Goal: Task Accomplishment & Management: Complete application form

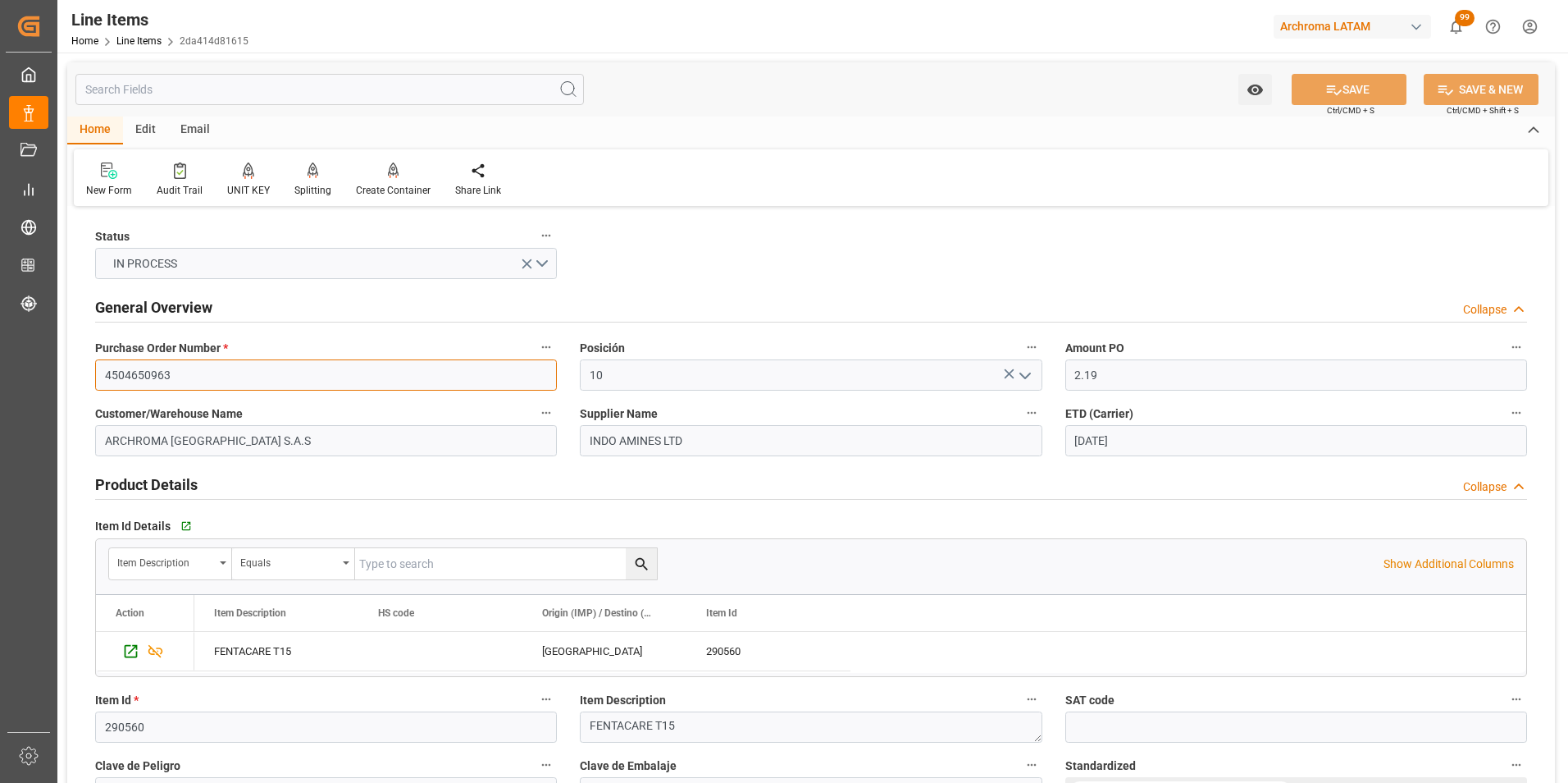
click at [157, 376] on input "4504650963" at bounding box center [326, 375] width 462 height 31
click at [311, 408] on label "Customer/Warehouse Name" at bounding box center [326, 413] width 462 height 23
click at [535, 408] on button "Customer/Warehouse Name" at bounding box center [546, 412] width 21 height 21
click at [134, 39] on div at bounding box center [784, 391] width 1568 height 783
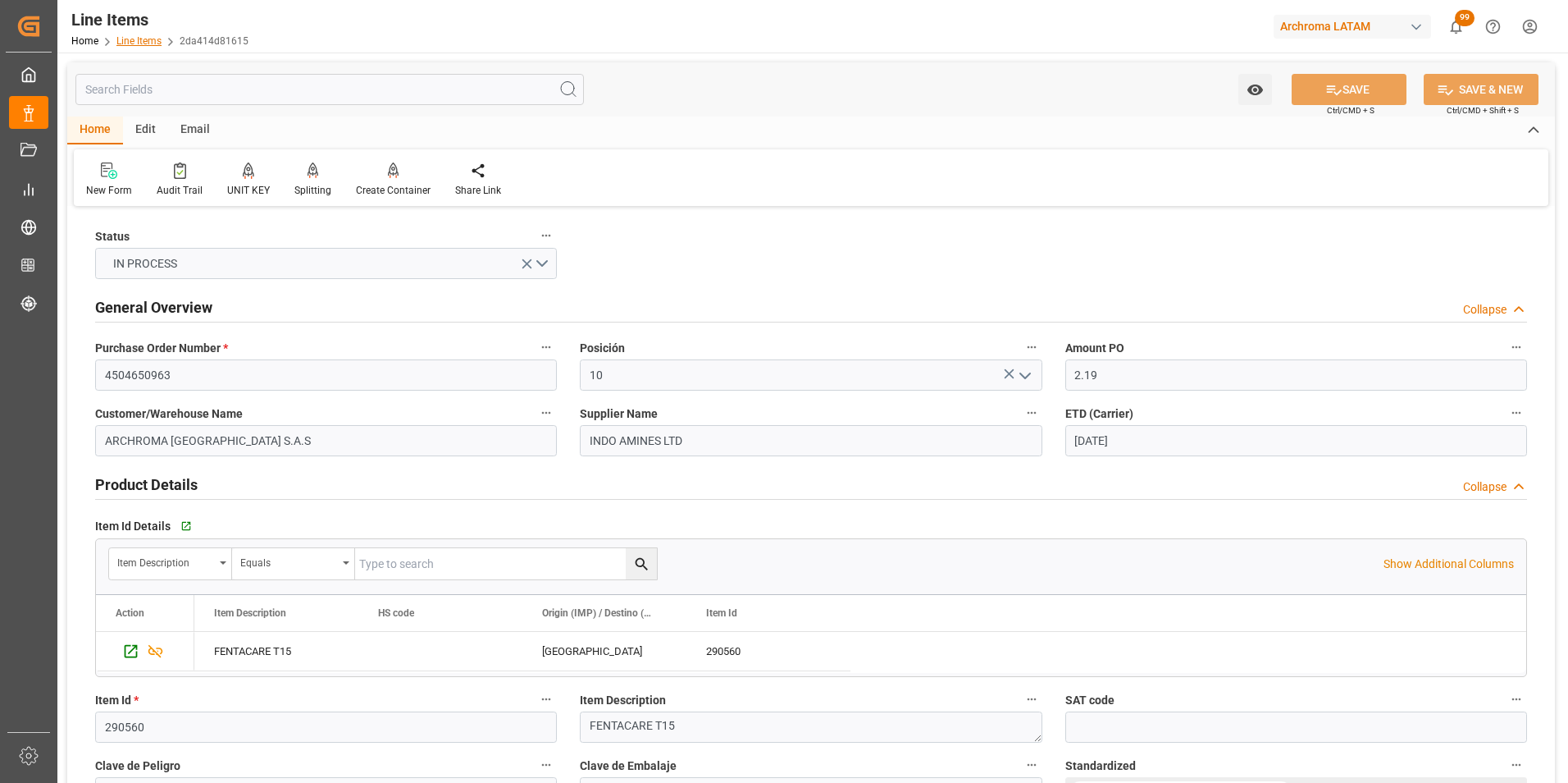
click at [135, 40] on link "Line Items" at bounding box center [138, 41] width 45 height 12
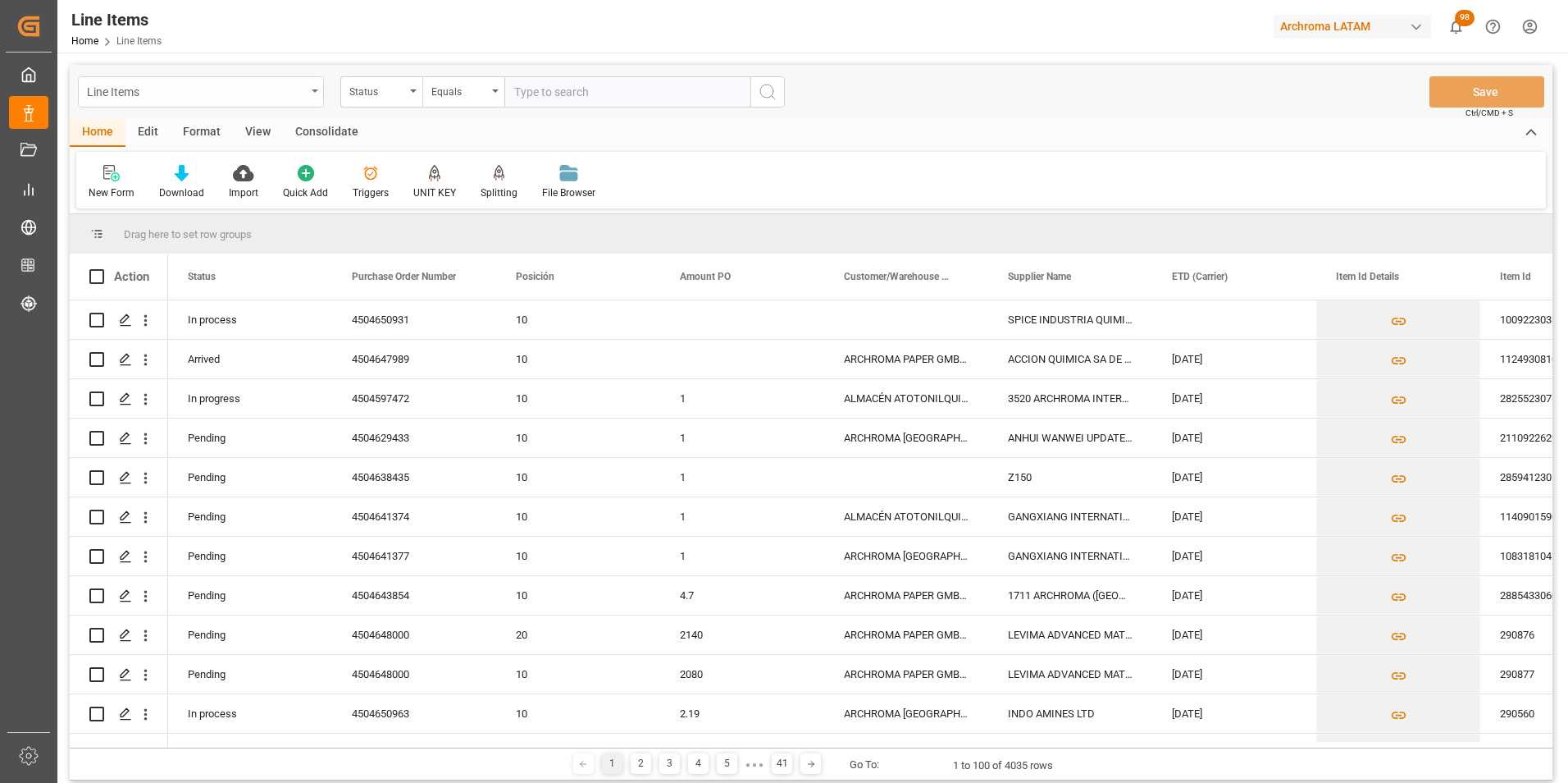
click at [314, 89] on div "Line Items" at bounding box center [201, 92] width 246 height 31
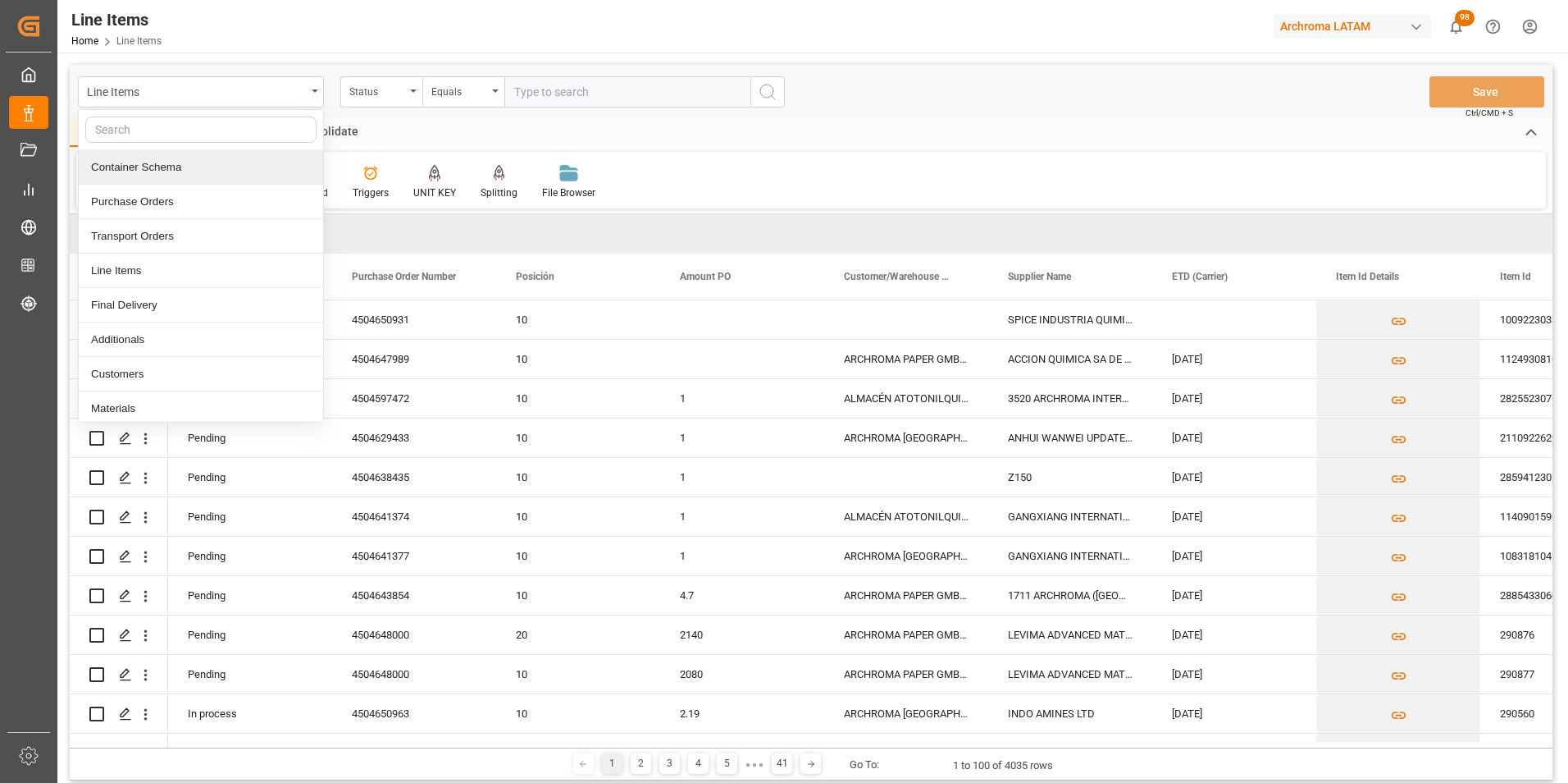
click at [189, 173] on div "Container Schema" at bounding box center [201, 167] width 245 height 34
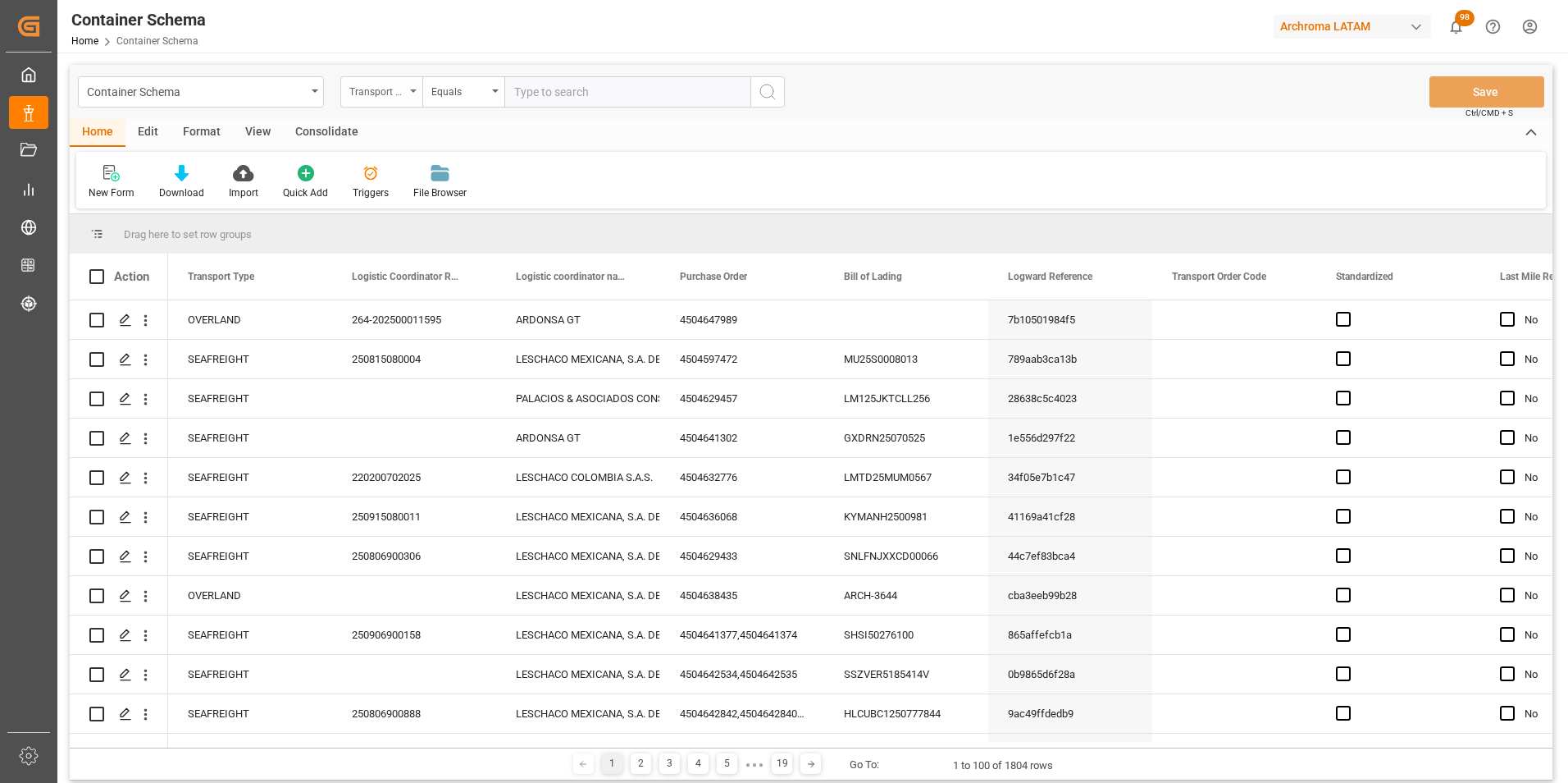
click at [409, 95] on div "Transport Type" at bounding box center [381, 92] width 82 height 31
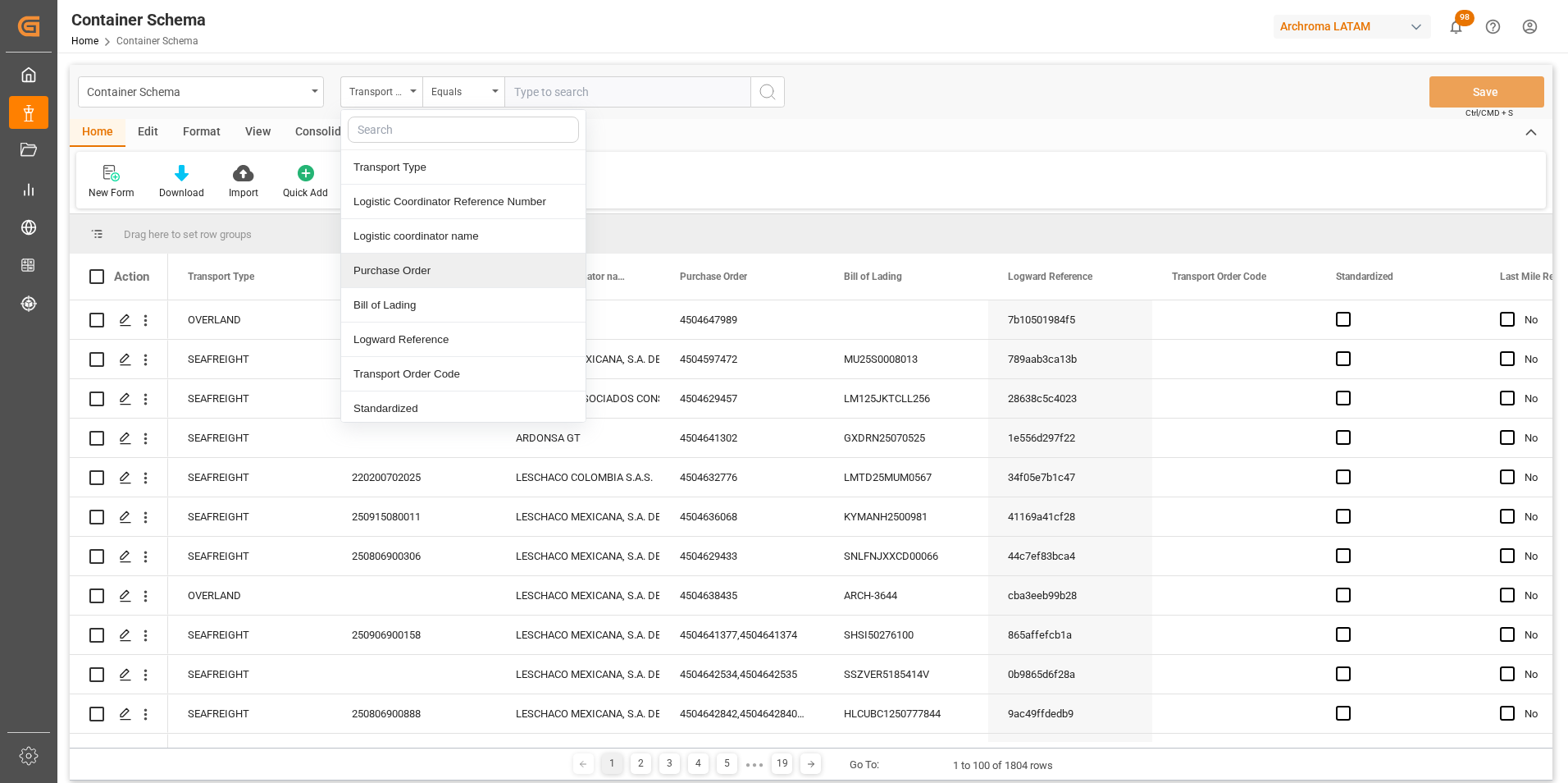
click at [416, 265] on div "Purchase Order" at bounding box center [463, 270] width 245 height 34
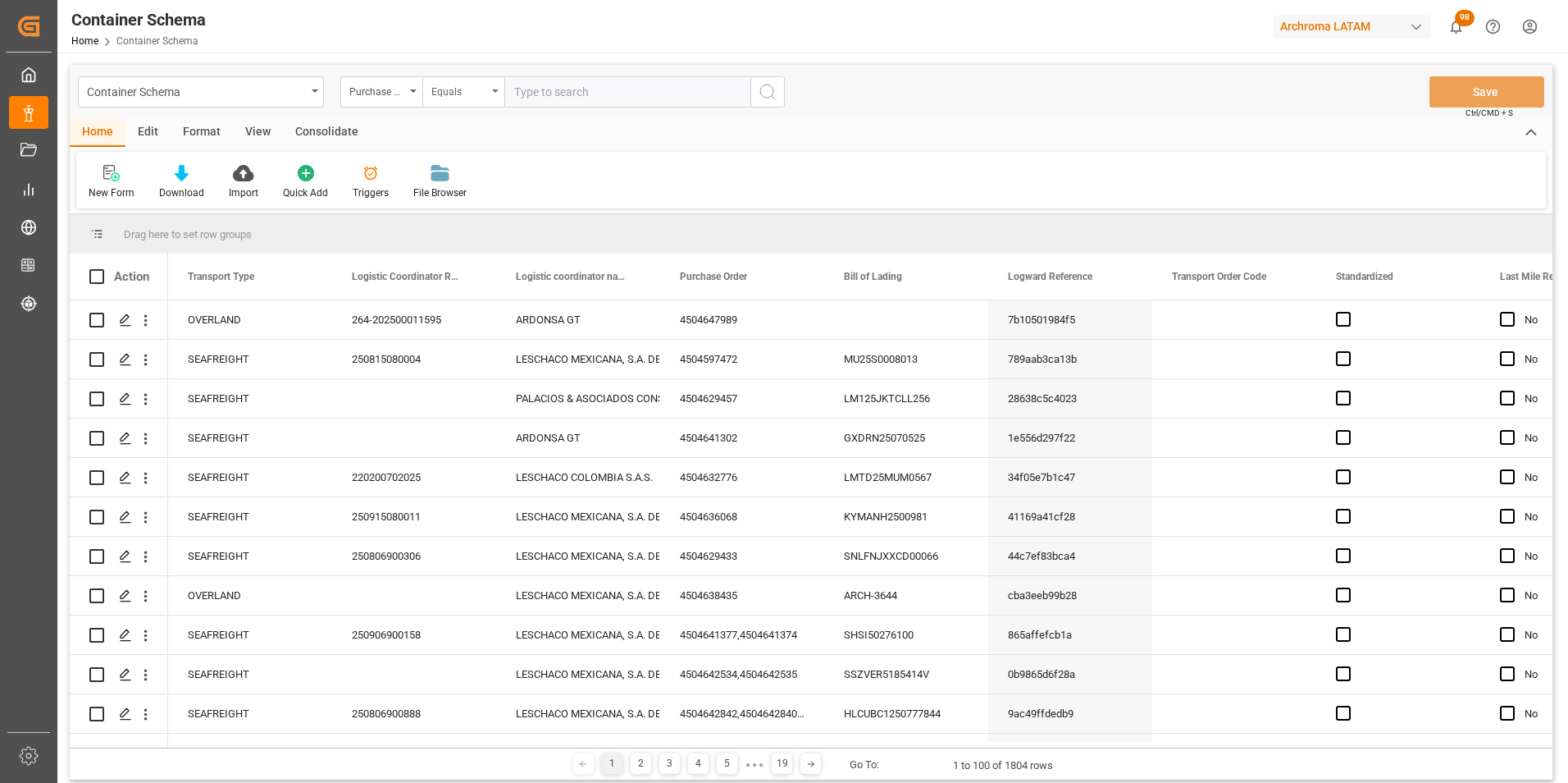
click at [462, 91] on div "Equals" at bounding box center [459, 89] width 56 height 19
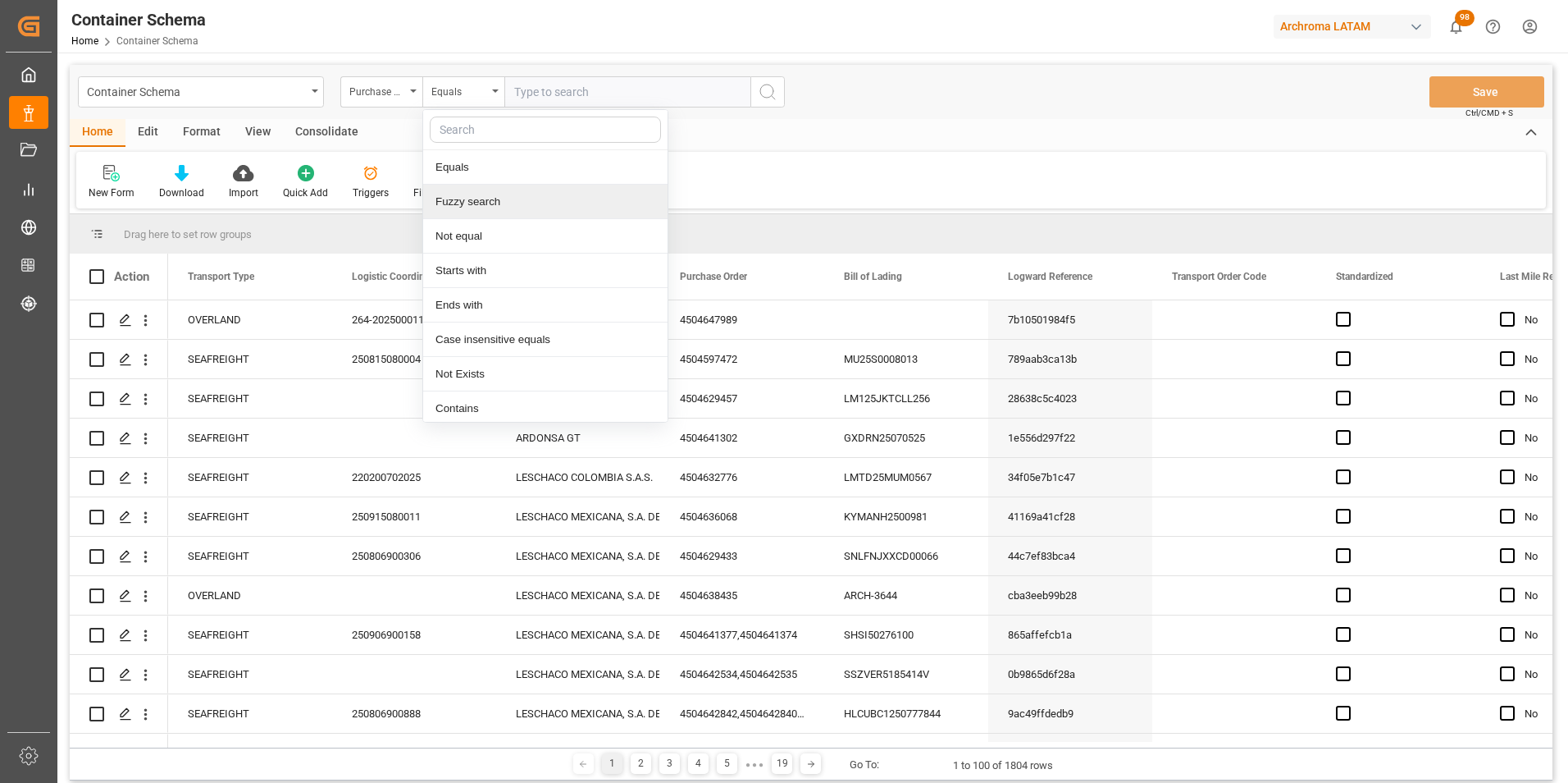
click at [490, 201] on div "Fuzzy search" at bounding box center [545, 201] width 245 height 34
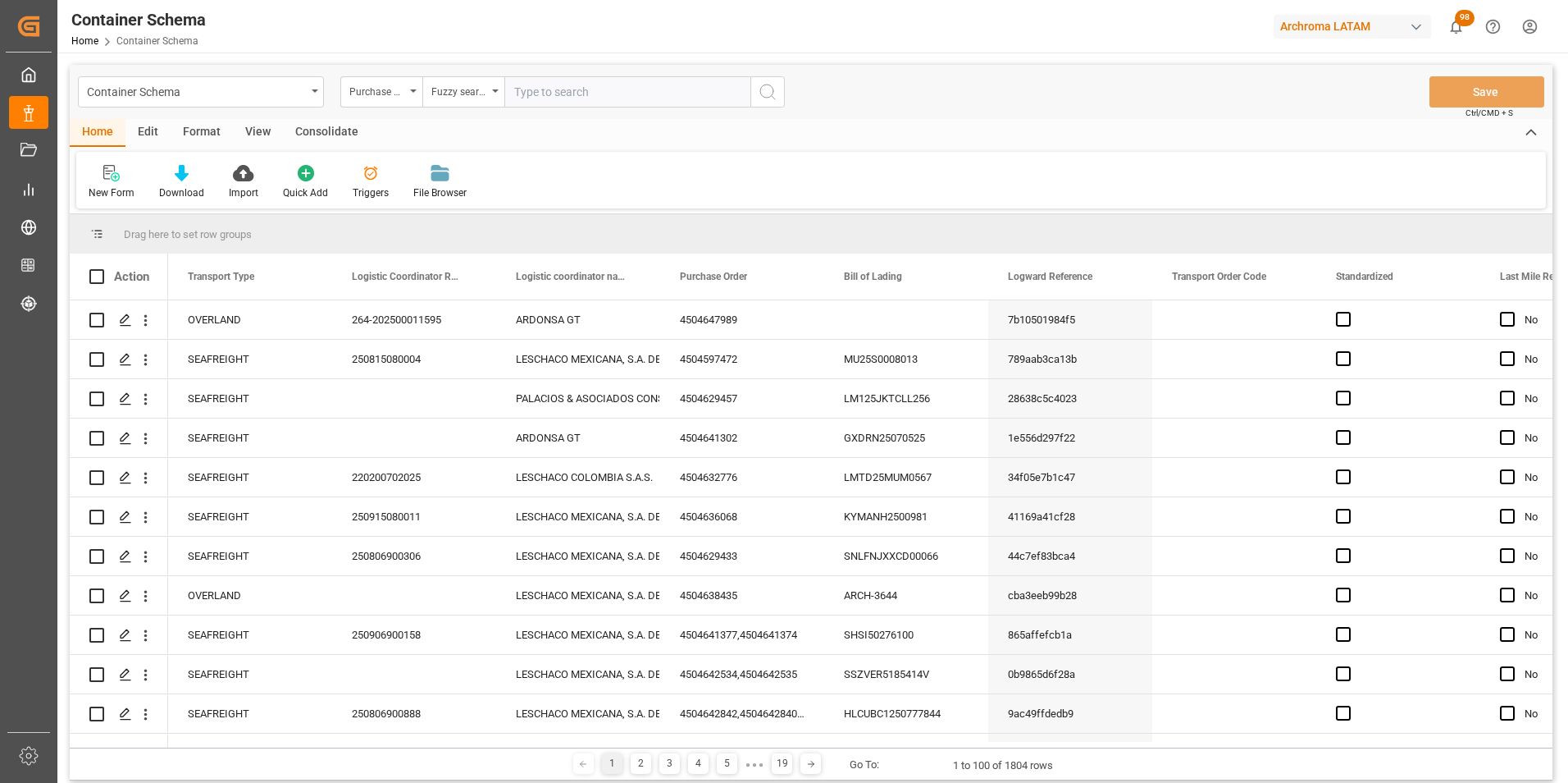
paste input "4504652958"
type input "4504652958"
click at [768, 98] on circle "search button" at bounding box center [766, 91] width 13 height 13
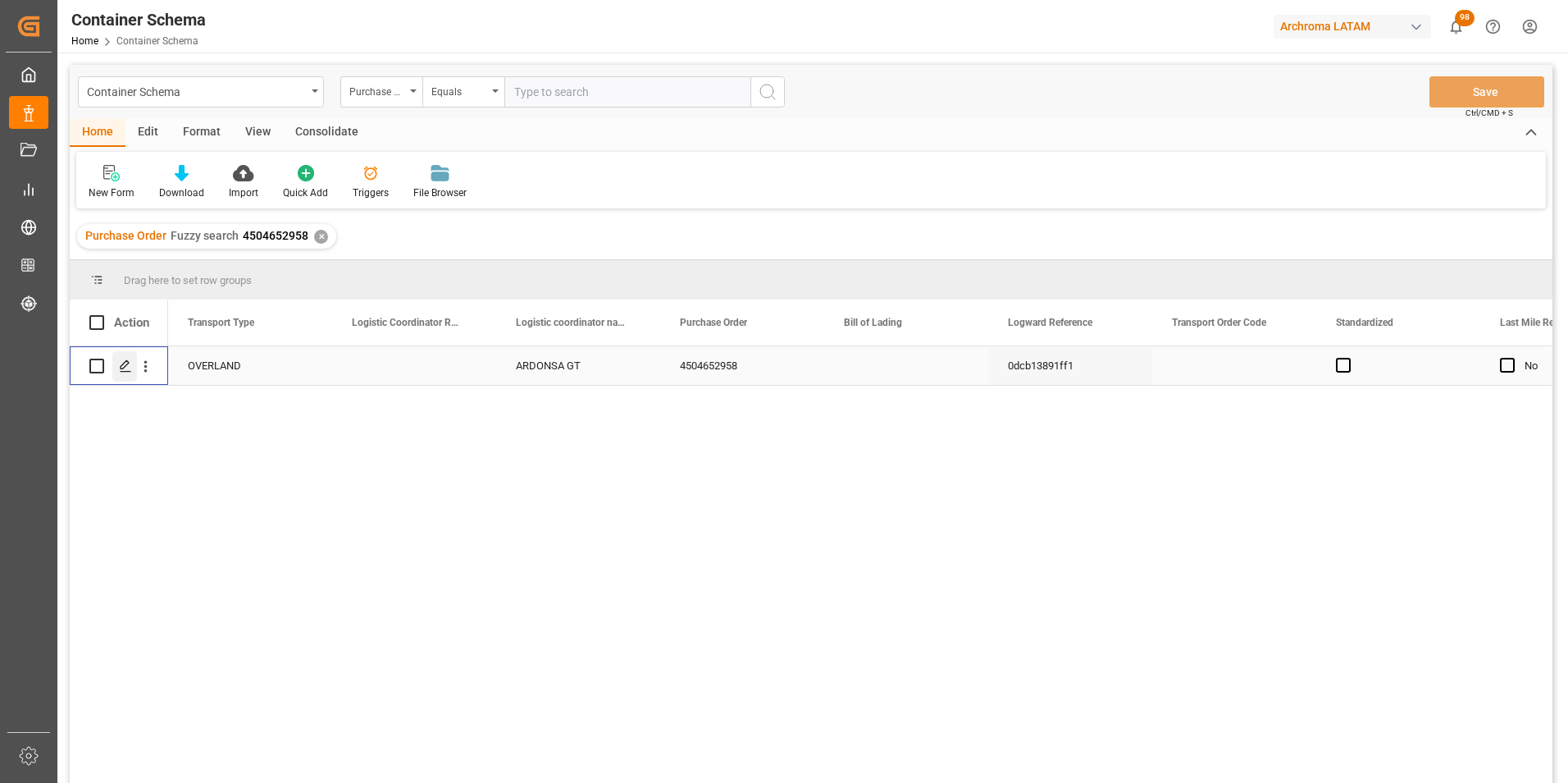
click at [128, 368] on icon "Press SPACE to select this row." at bounding box center [125, 366] width 13 height 13
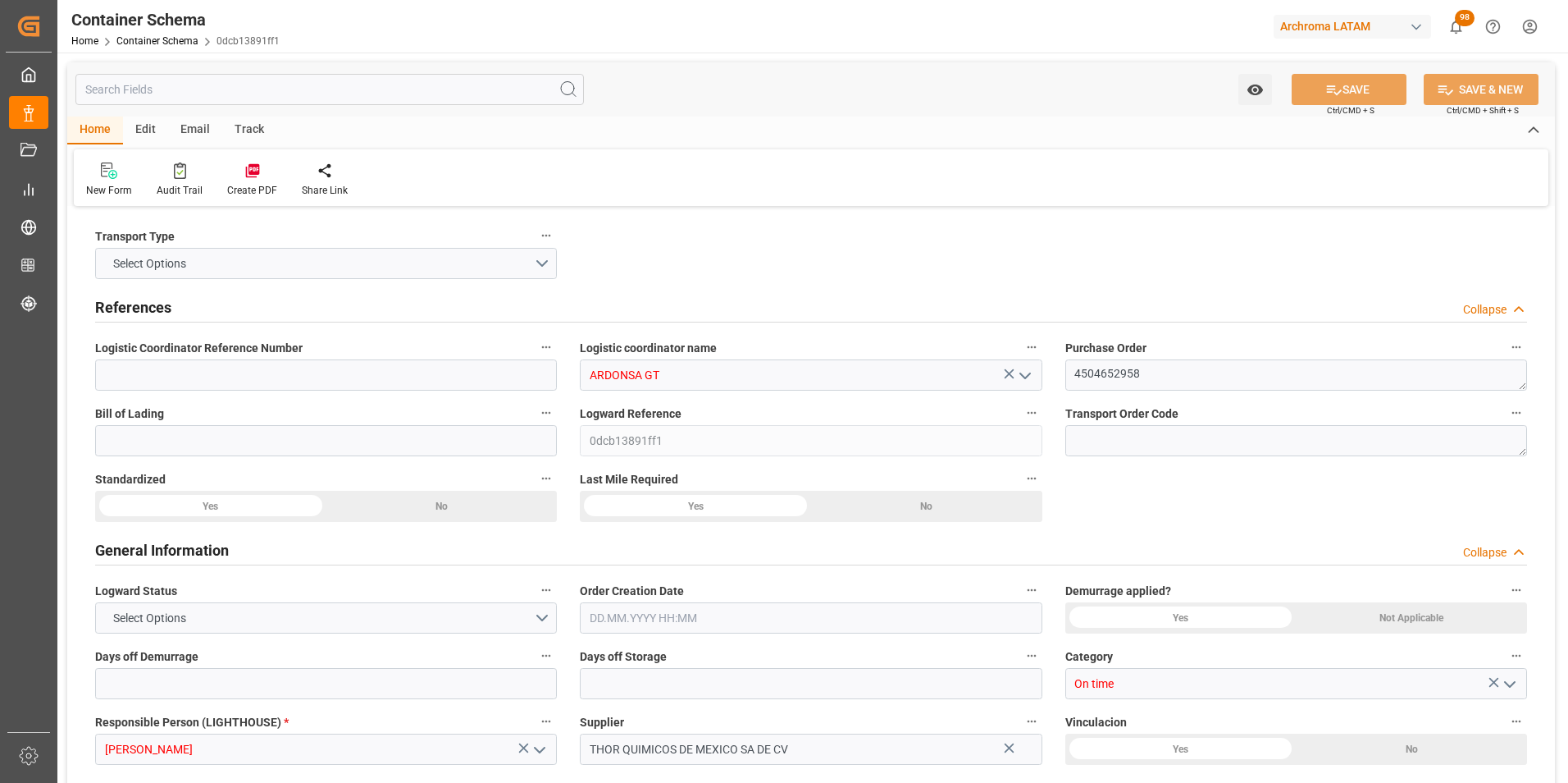
type input "0"
type input "1"
type input "24"
type input "720"
type input "791.2"
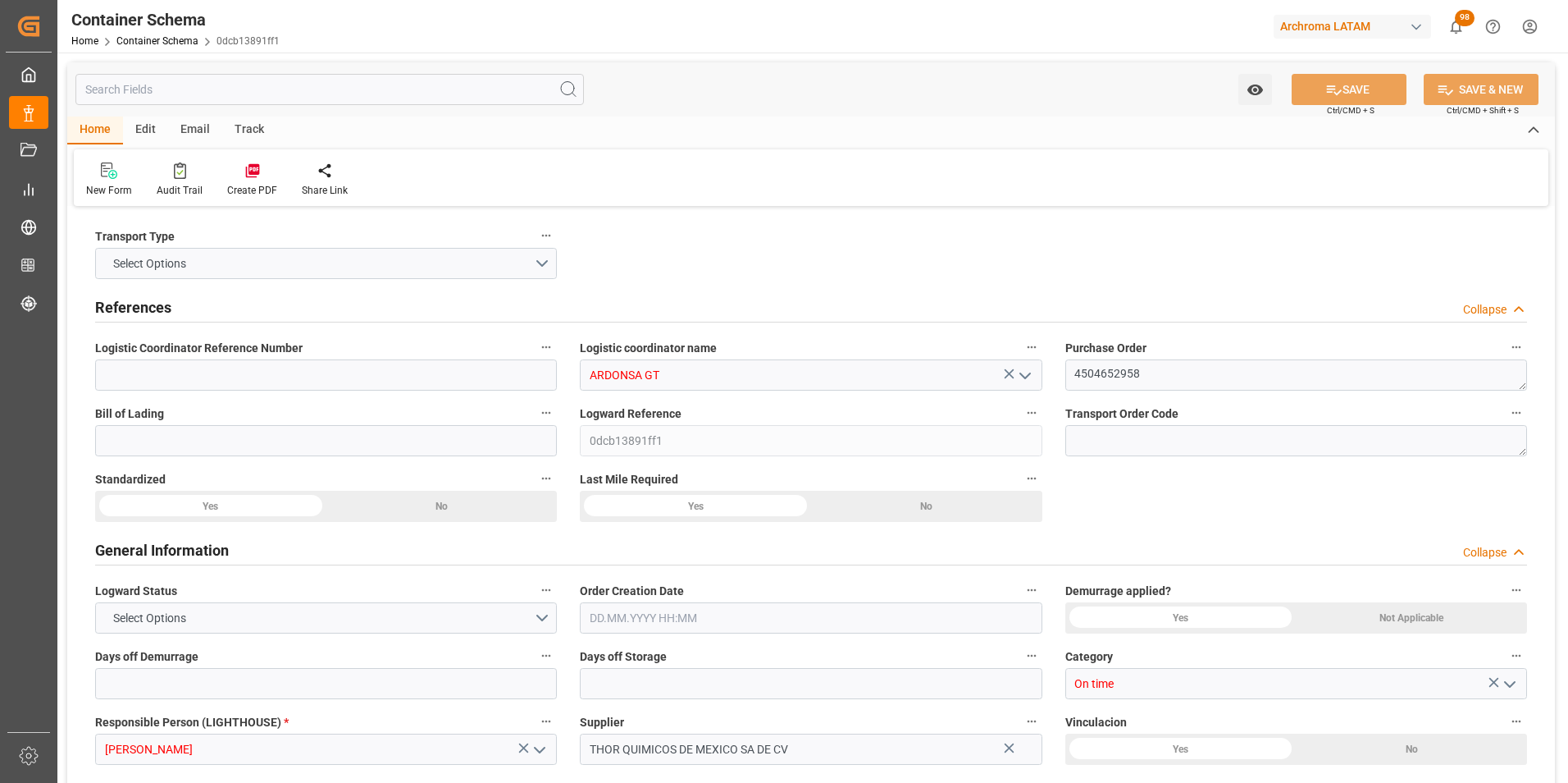
type input "MXZMF"
type input "14.08.2025 13:30"
type input "[DATE]"
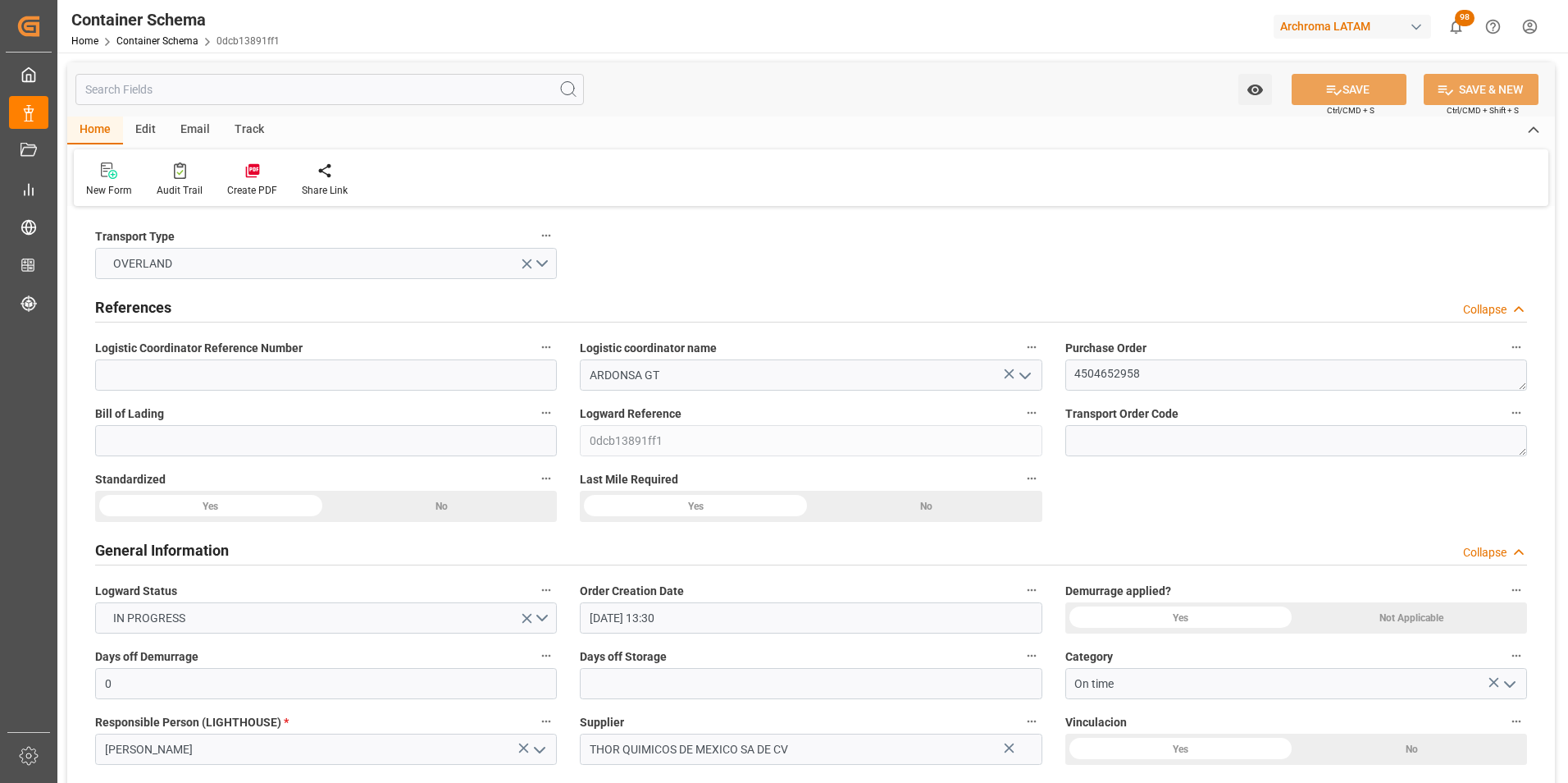
type input "[DATE]"
type input "13.08.2025 00:00"
type input "15.08.2025 00:00"
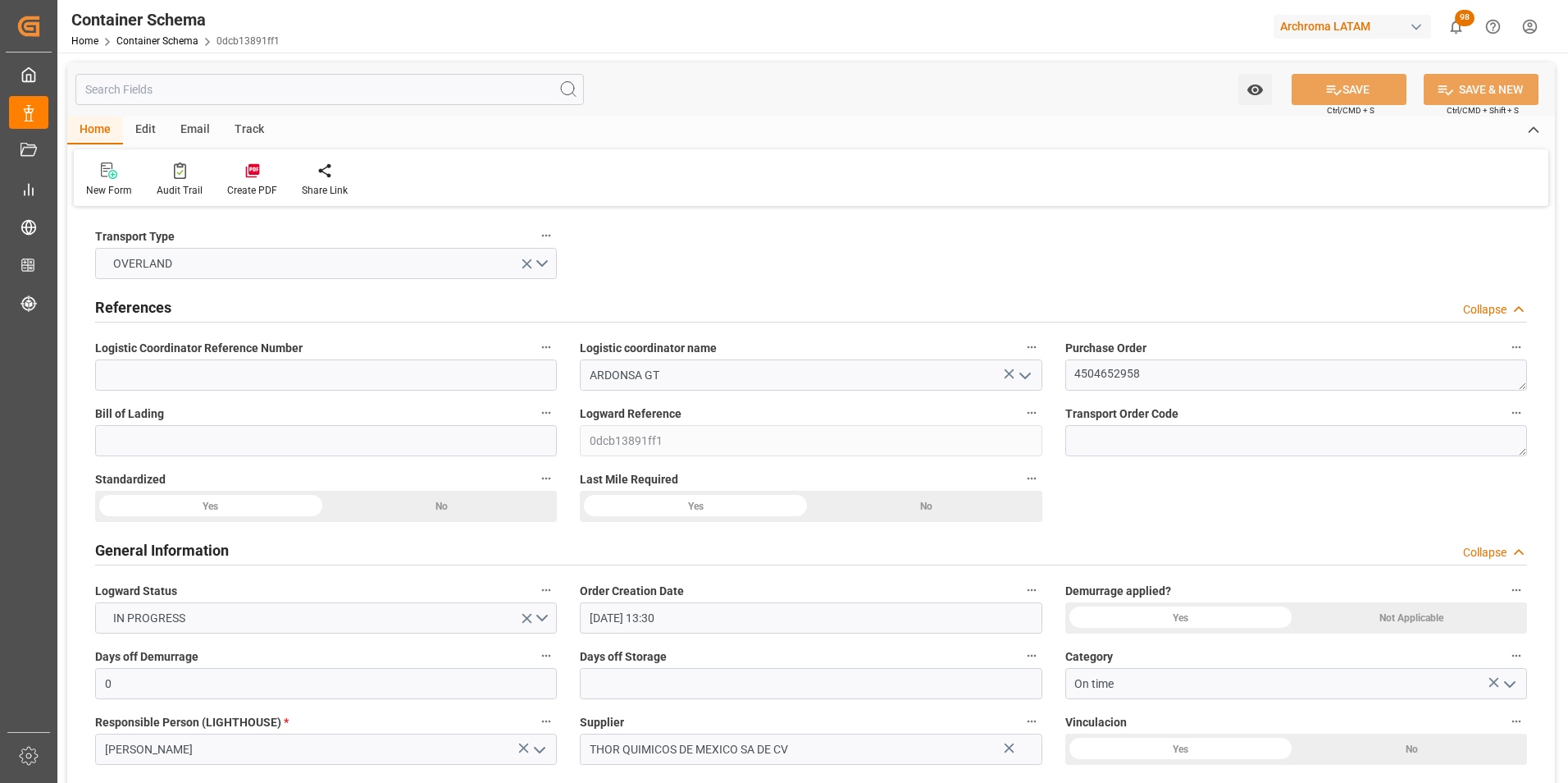
type input "15.08.2025 00:00"
click at [383, 371] on input at bounding box center [326, 375] width 462 height 31
paste input "264-202500011595"
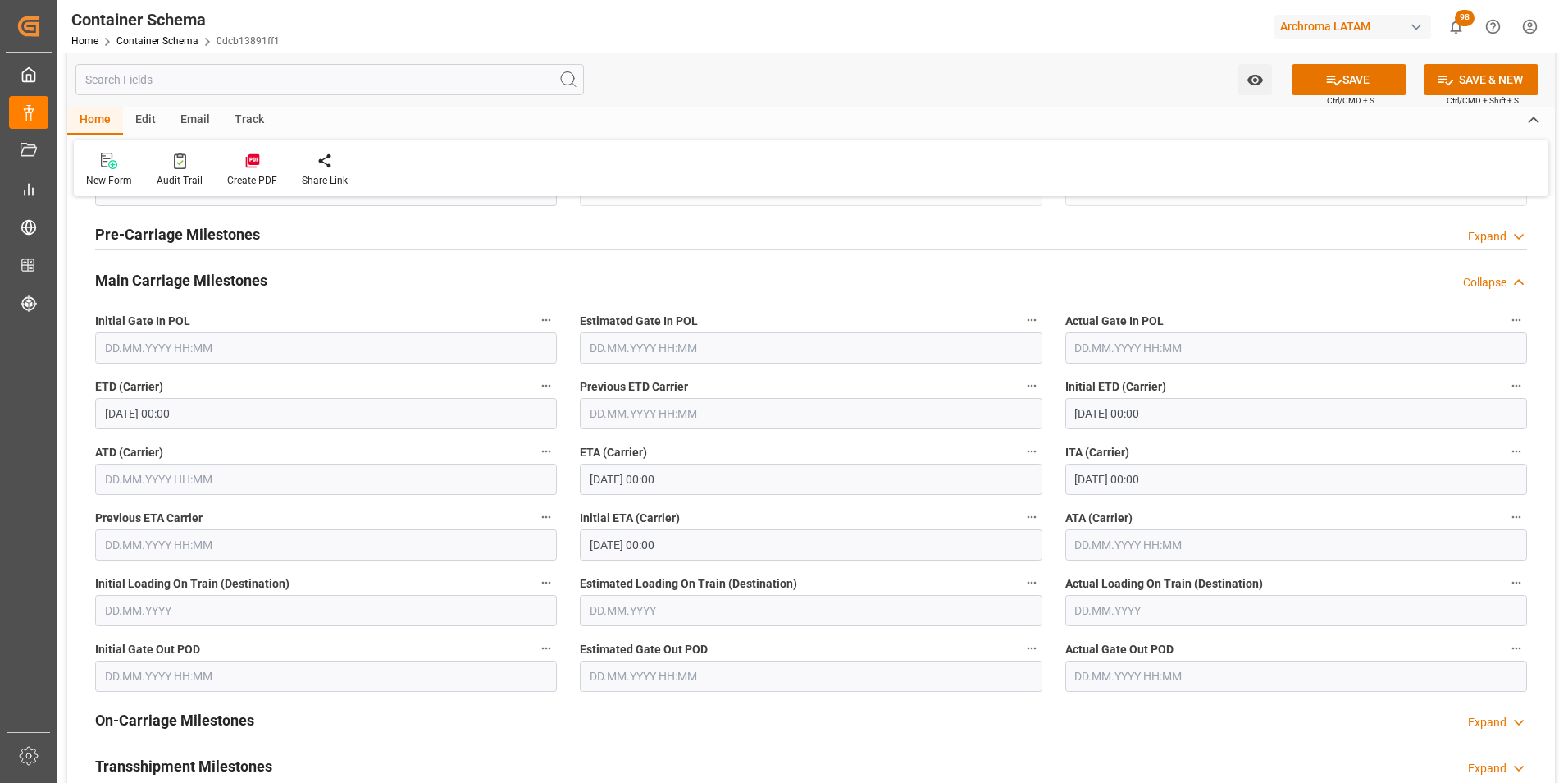
scroll to position [2052, 0]
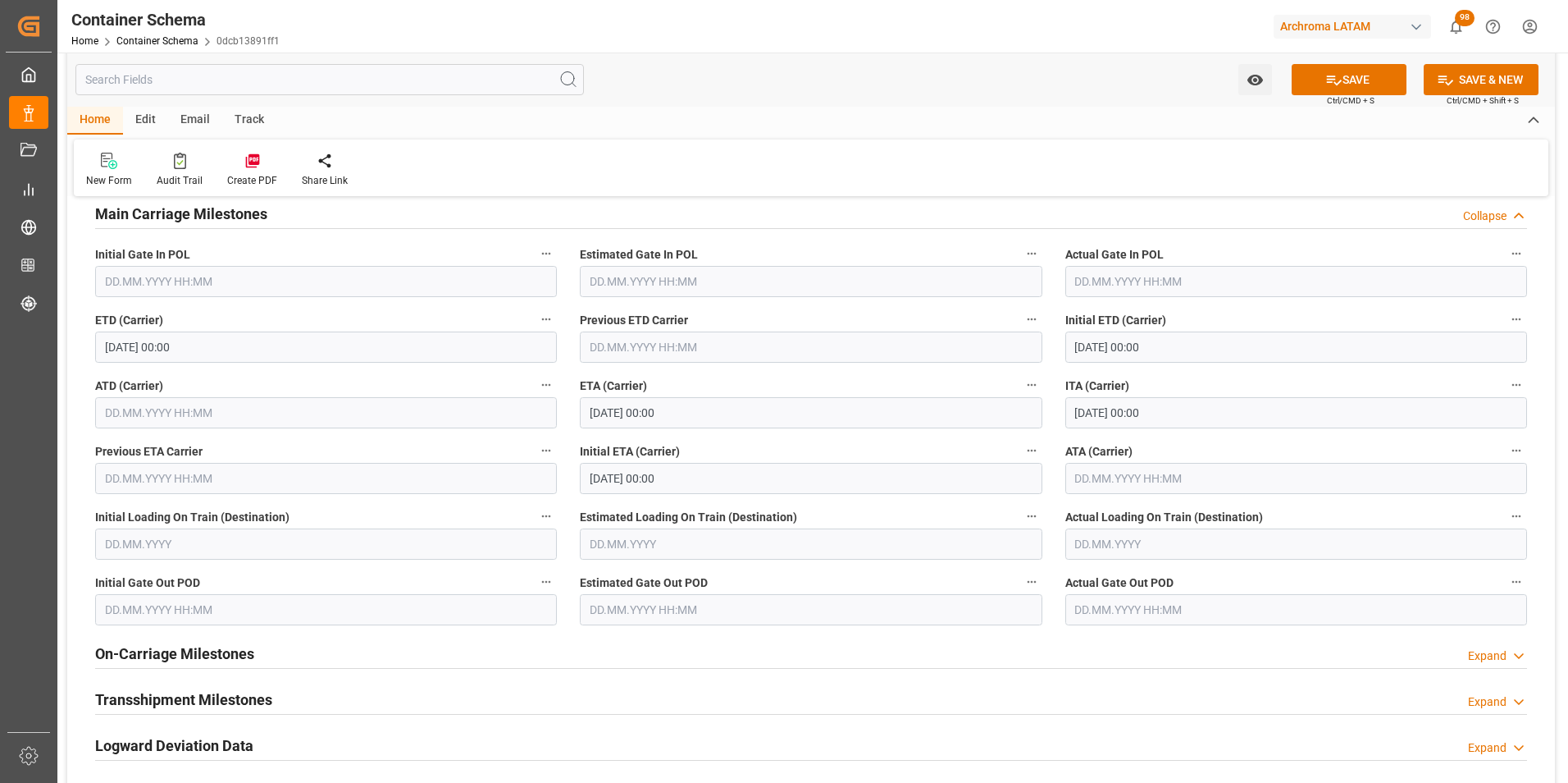
type input "264-202500011595"
click at [1115, 469] on input "text" at bounding box center [1296, 479] width 462 height 31
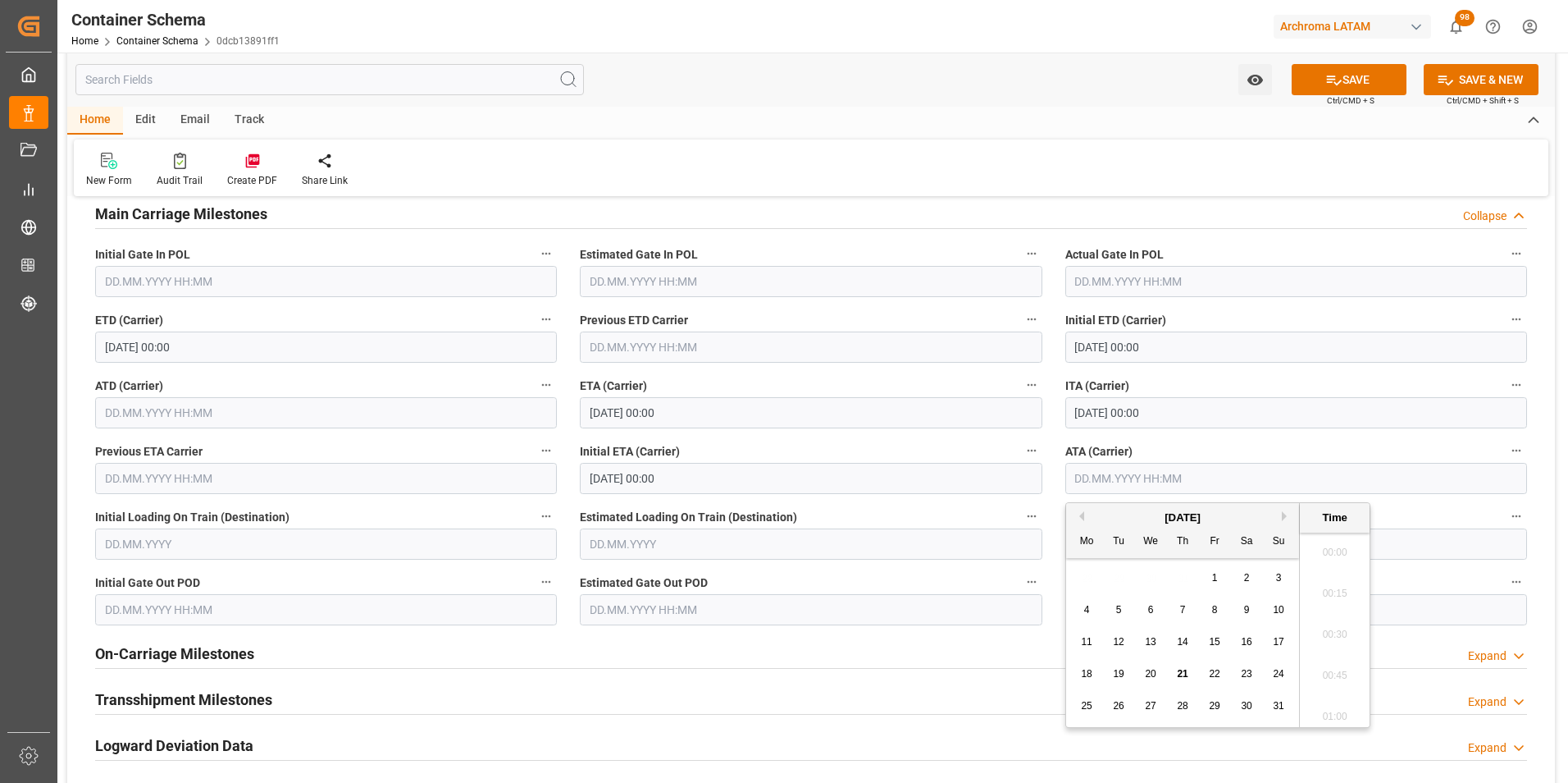
scroll to position [2180, 0]
click at [1185, 670] on span "21" at bounding box center [1181, 674] width 11 height 12
type input "21.08.2025 00:00"
click at [1048, 639] on div "On-Carriage Milestones Expand" at bounding box center [811, 652] width 1432 height 31
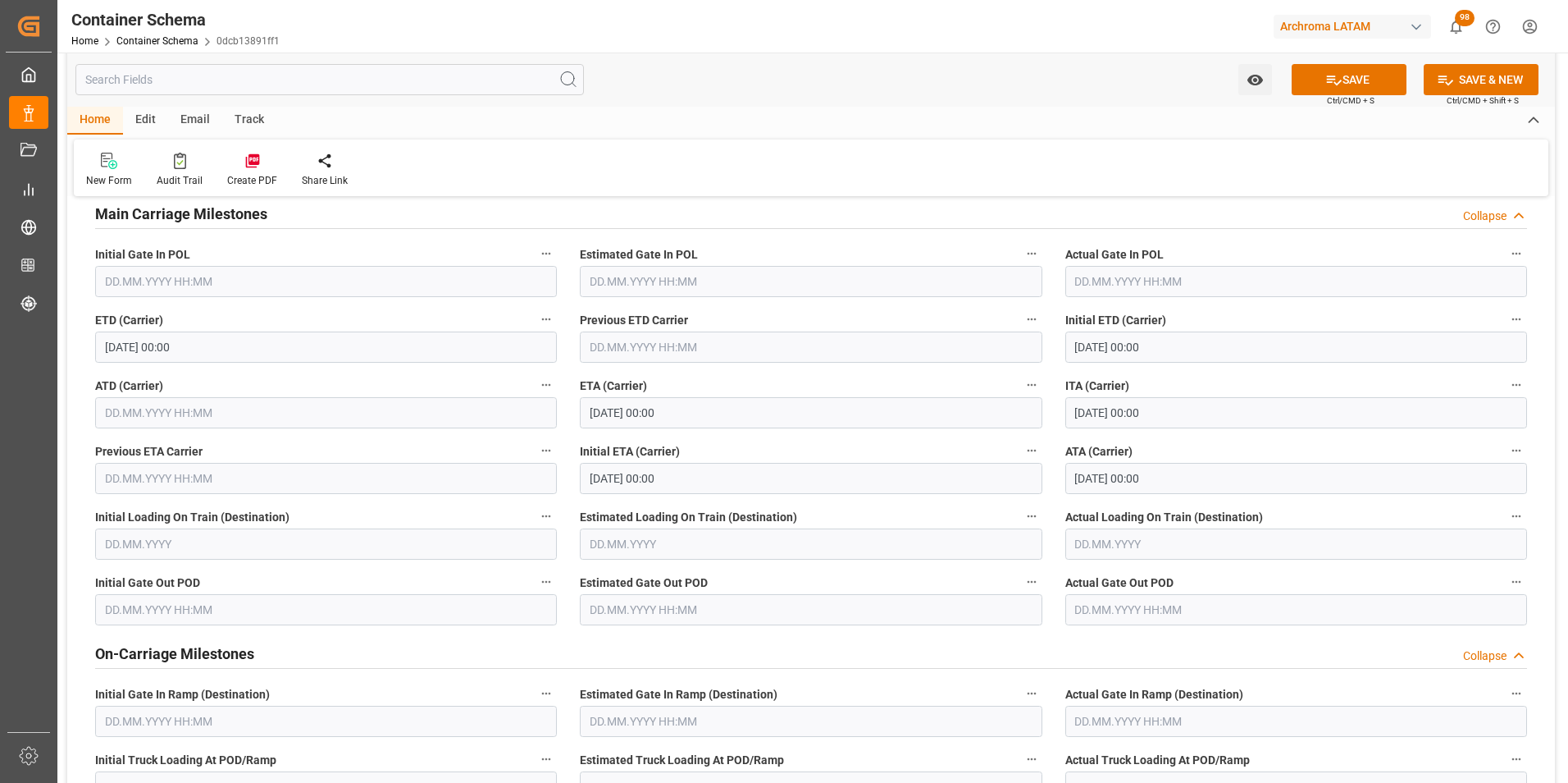
click at [1048, 639] on div "On-Carriage Milestones Collapse" at bounding box center [811, 652] width 1432 height 31
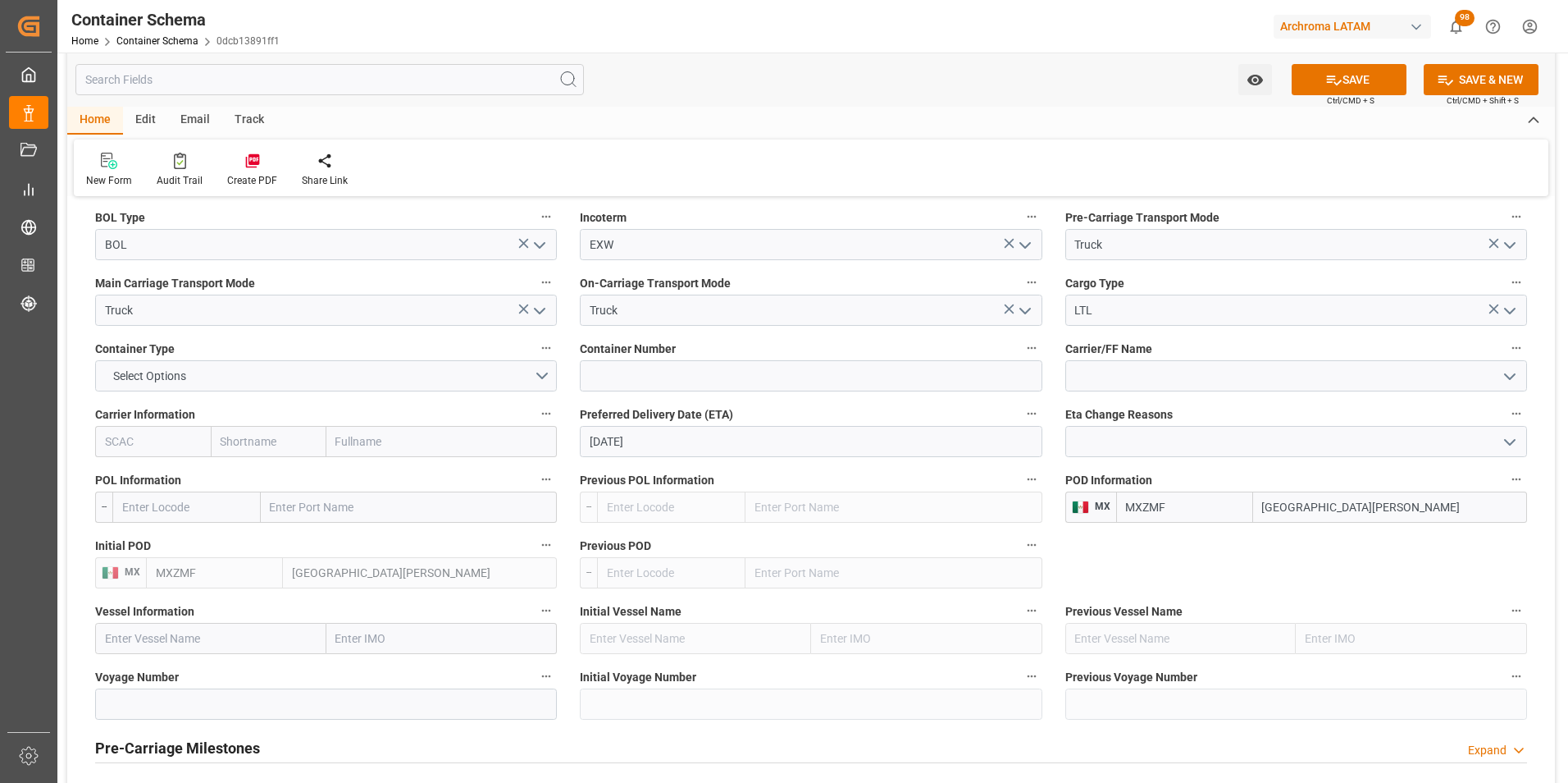
scroll to position [1394, 0]
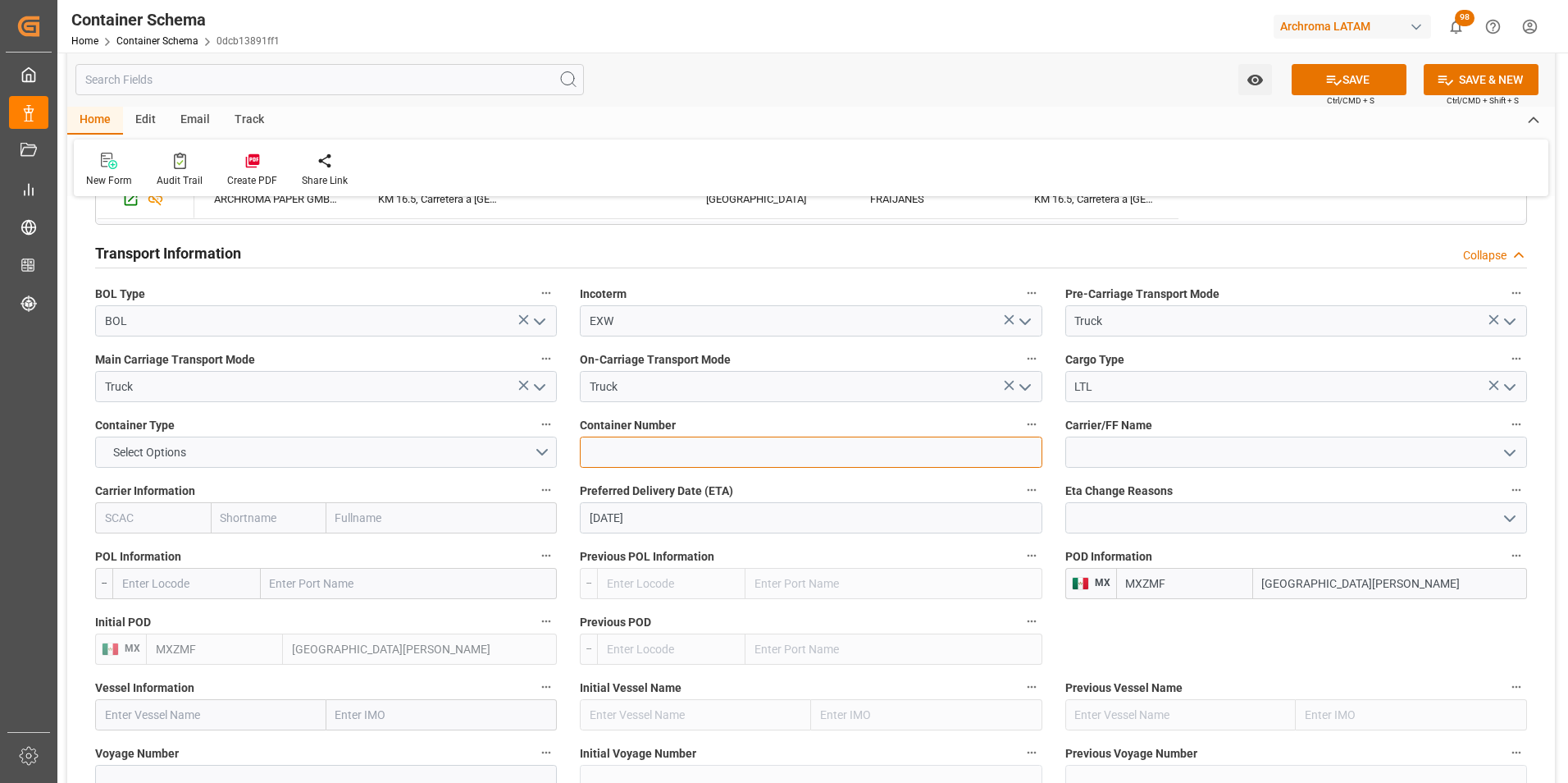
click at [747, 454] on input at bounding box center [811, 452] width 462 height 31
paste input "C-106 BMC"
type input "C-106 BMC"
click at [1368, 81] on button "SAVE" at bounding box center [1349, 80] width 115 height 31
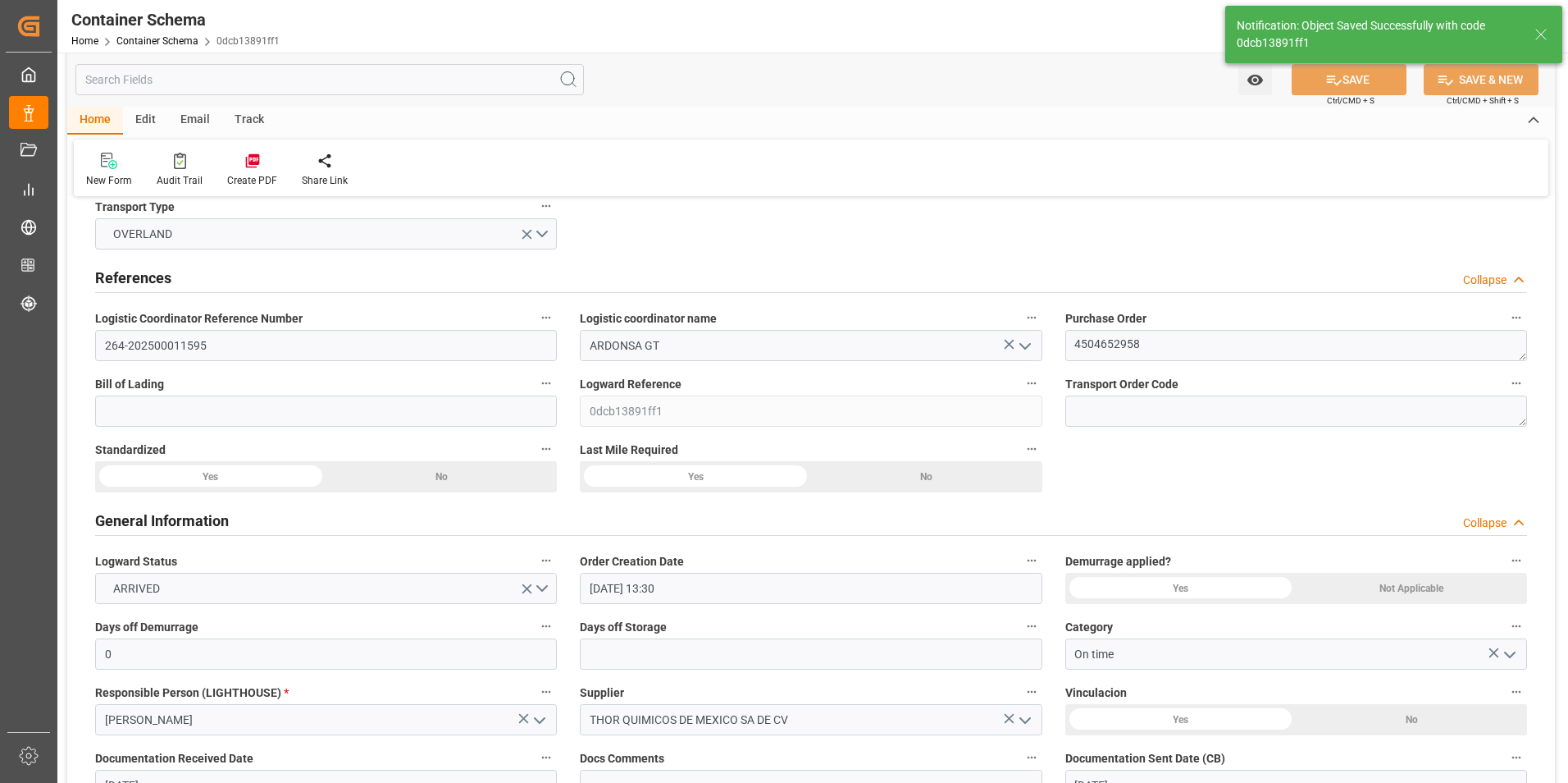
scroll to position [0, 0]
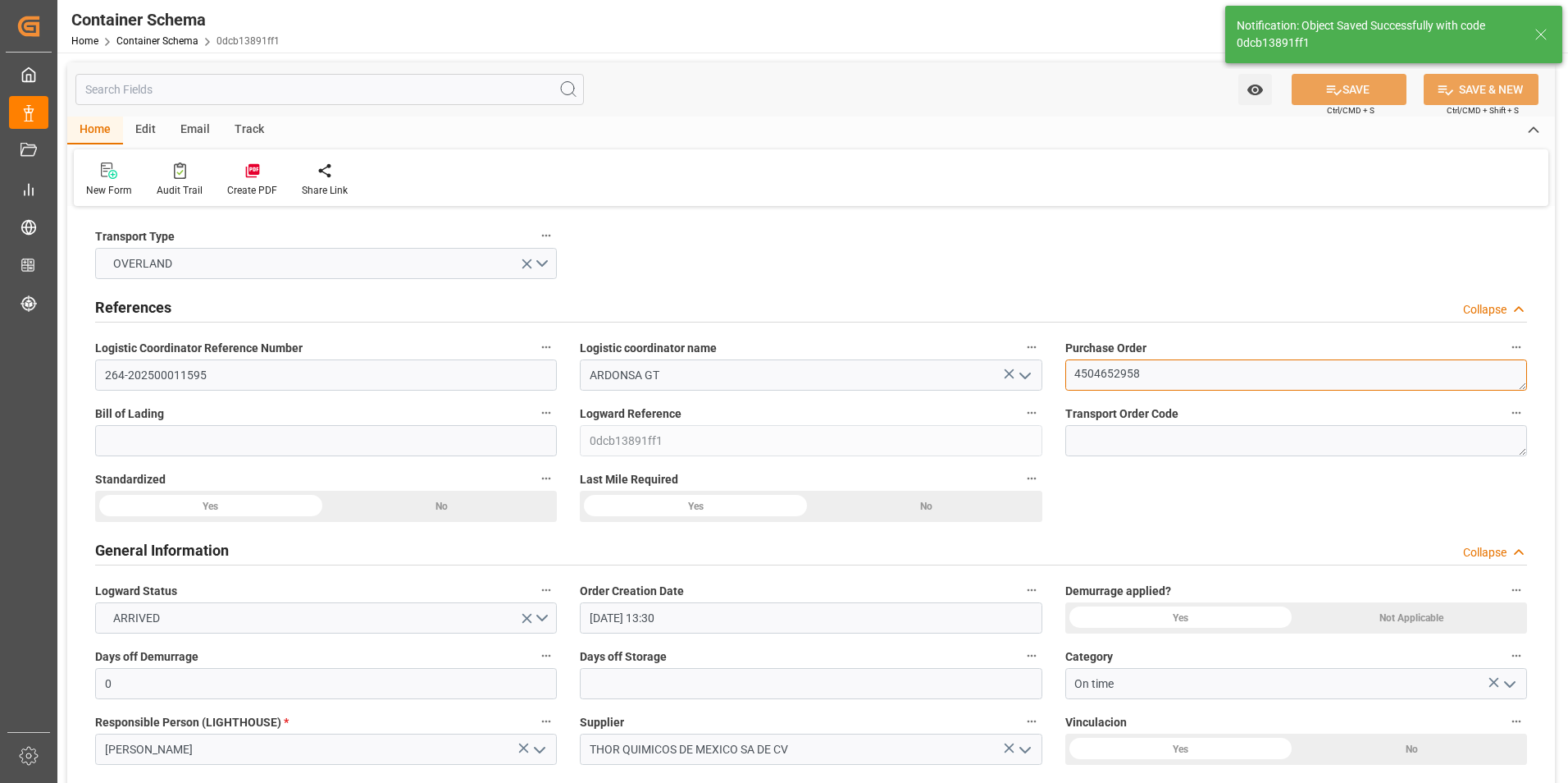
click at [1102, 366] on textarea "4504652958" at bounding box center [1296, 375] width 462 height 31
click at [175, 33] on div "Home Container Schema 0dcb13891ff1" at bounding box center [175, 41] width 209 height 18
click at [176, 38] on link "Container Schema" at bounding box center [157, 41] width 82 height 12
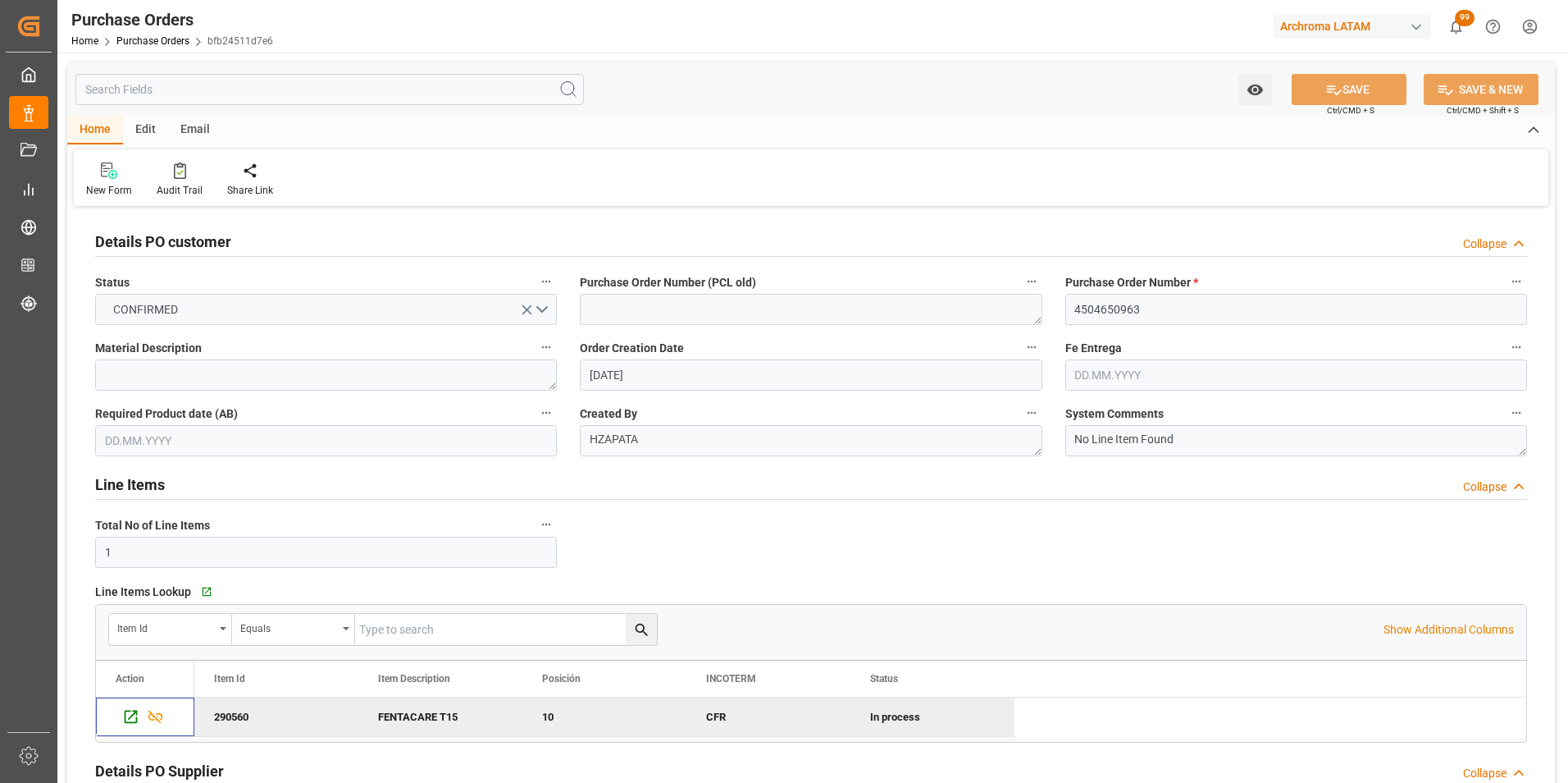
scroll to position [370, 0]
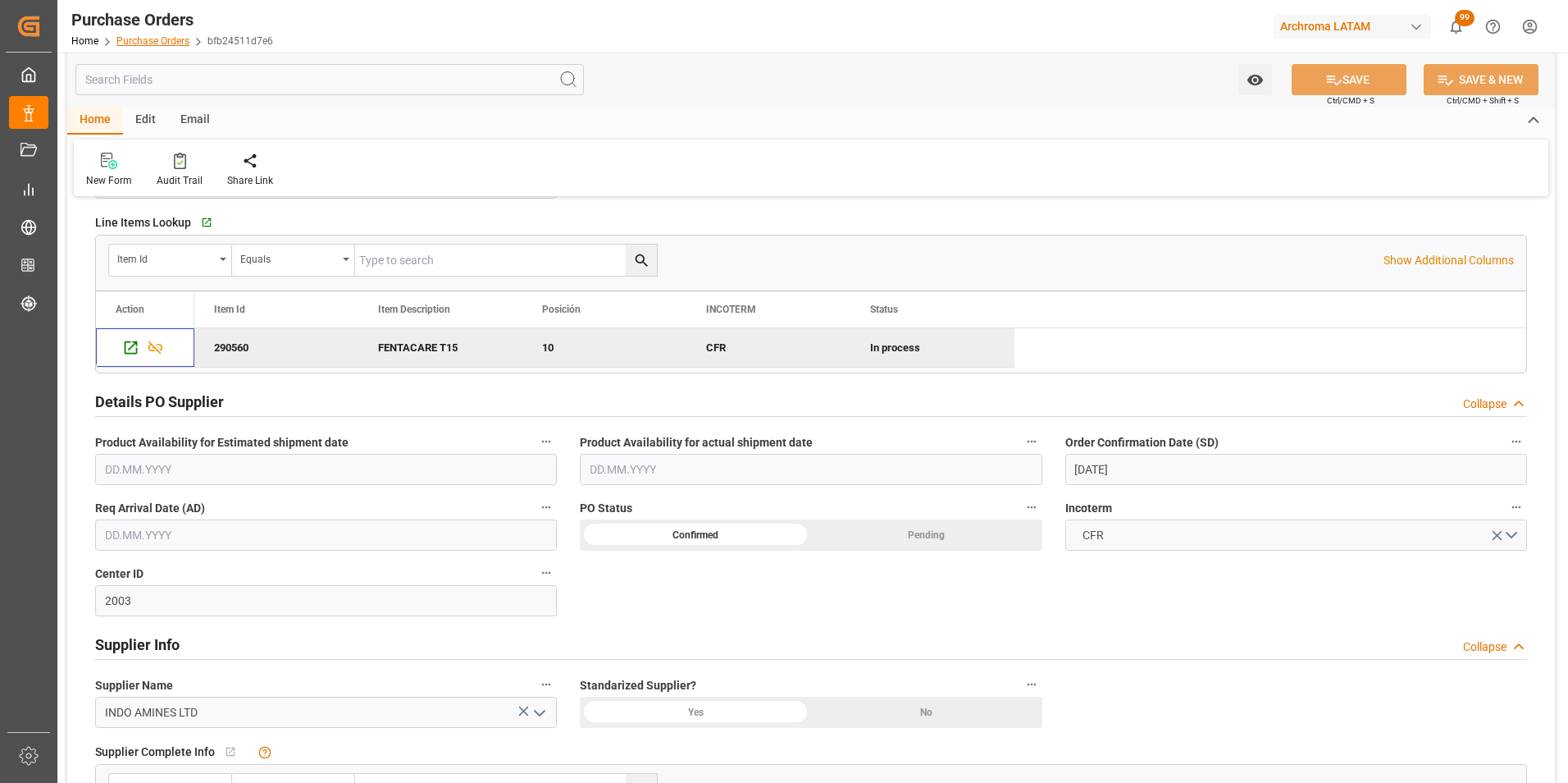
click at [128, 44] on link "Purchase Orders" at bounding box center [152, 41] width 73 height 12
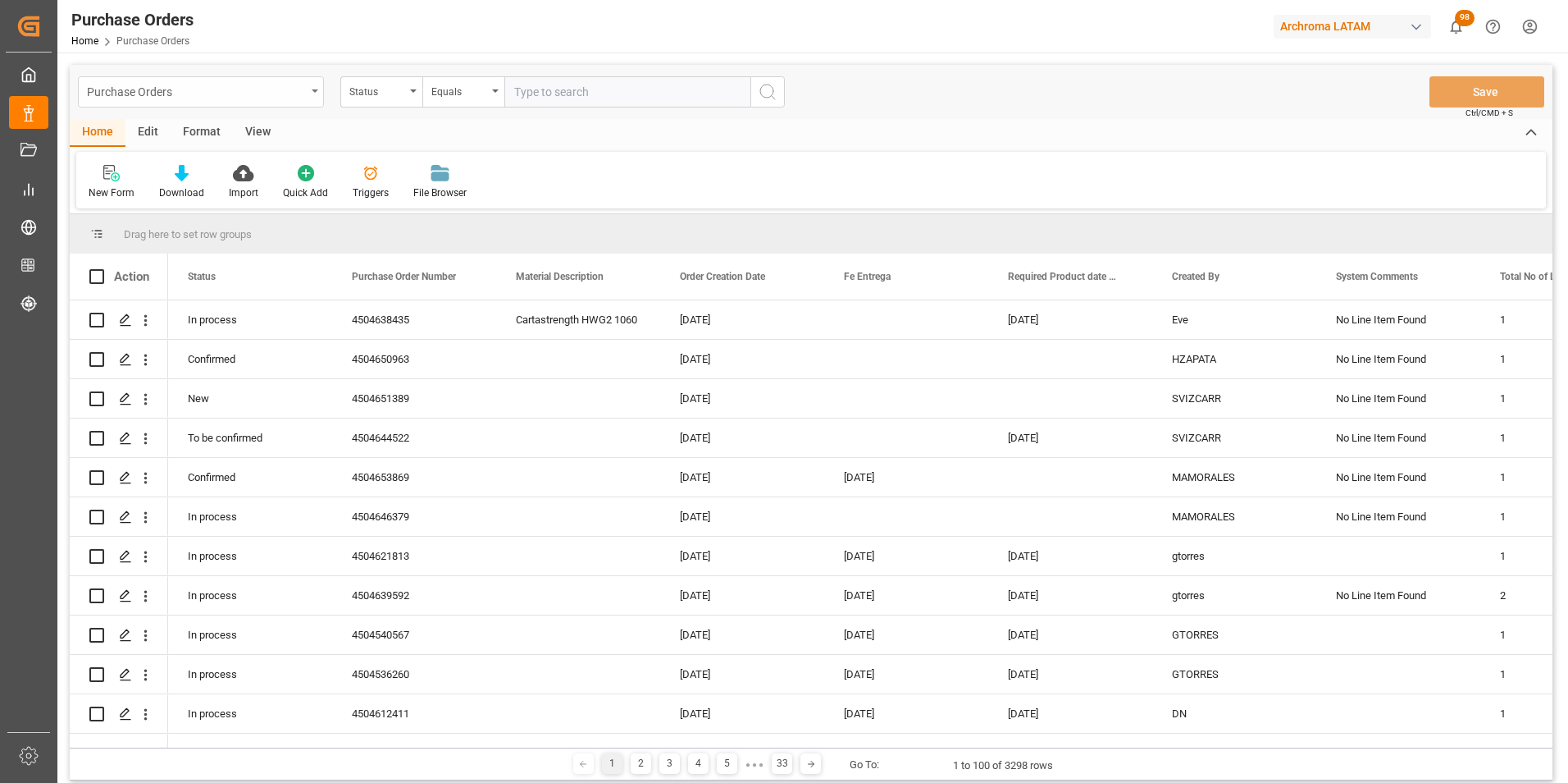
click at [301, 85] on div "Purchase Orders" at bounding box center [196, 90] width 219 height 20
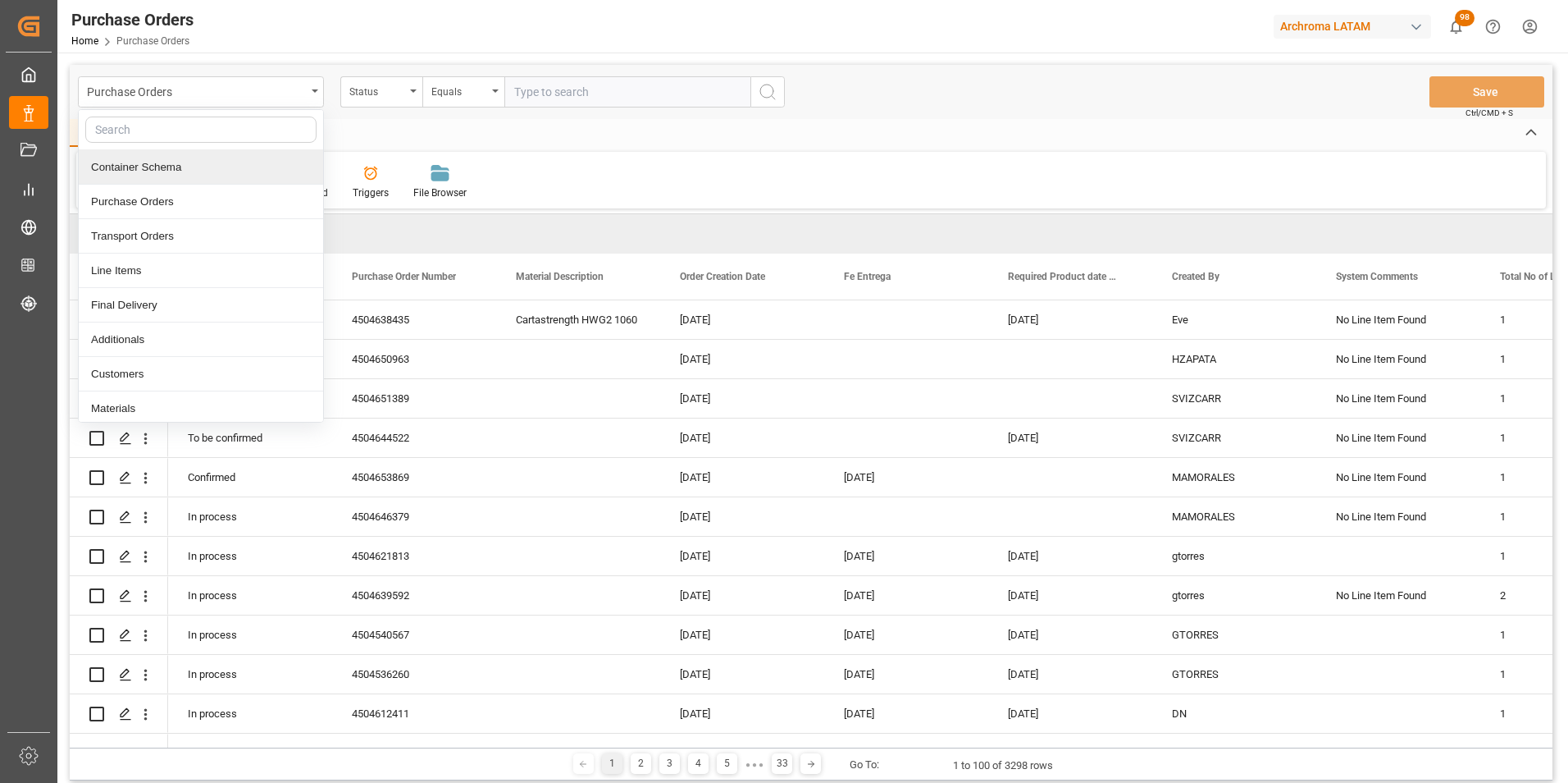
click at [214, 170] on div "Container Schema" at bounding box center [201, 167] width 245 height 34
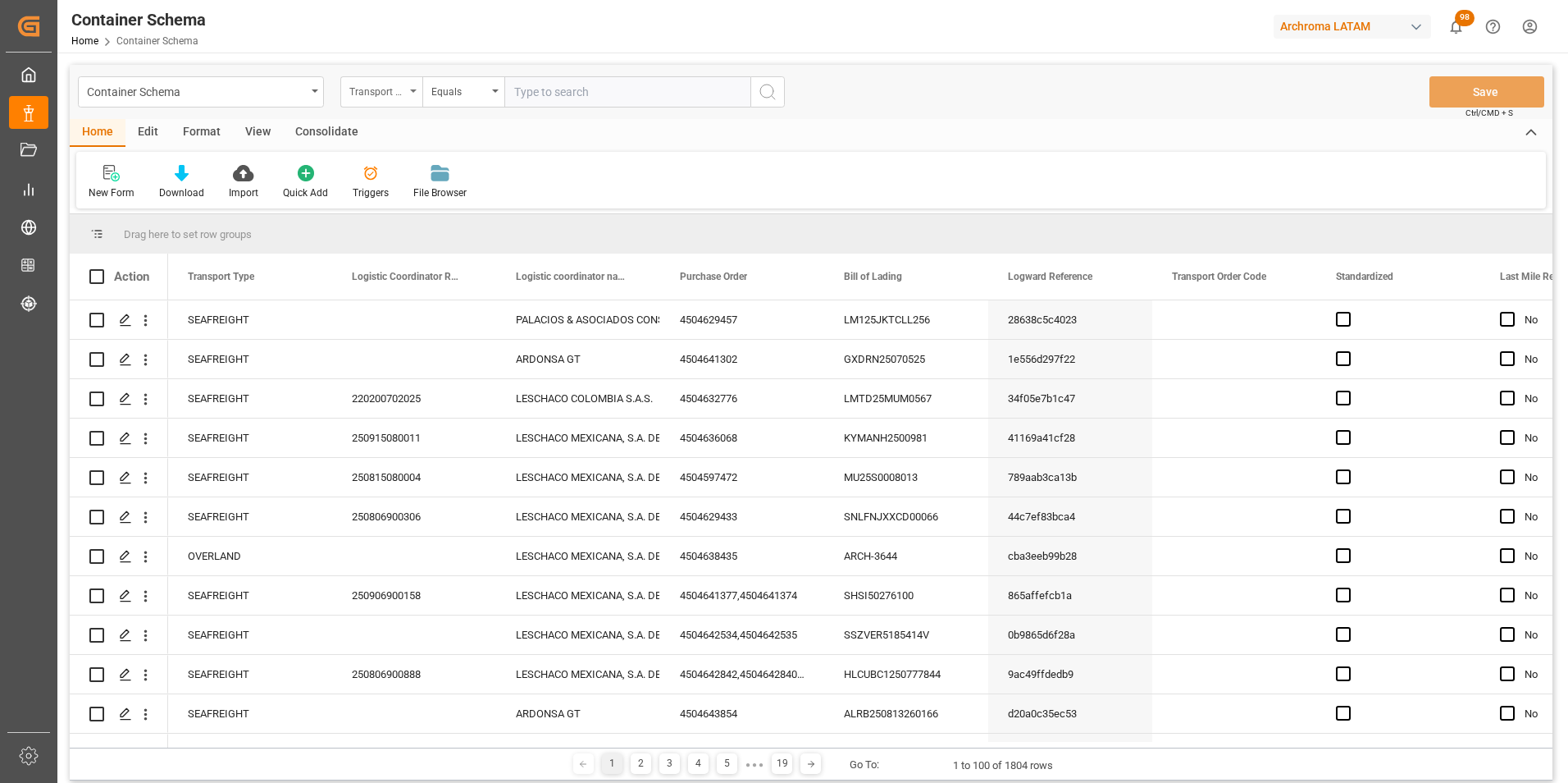
click at [388, 98] on div "Transport Type" at bounding box center [376, 89] width 56 height 19
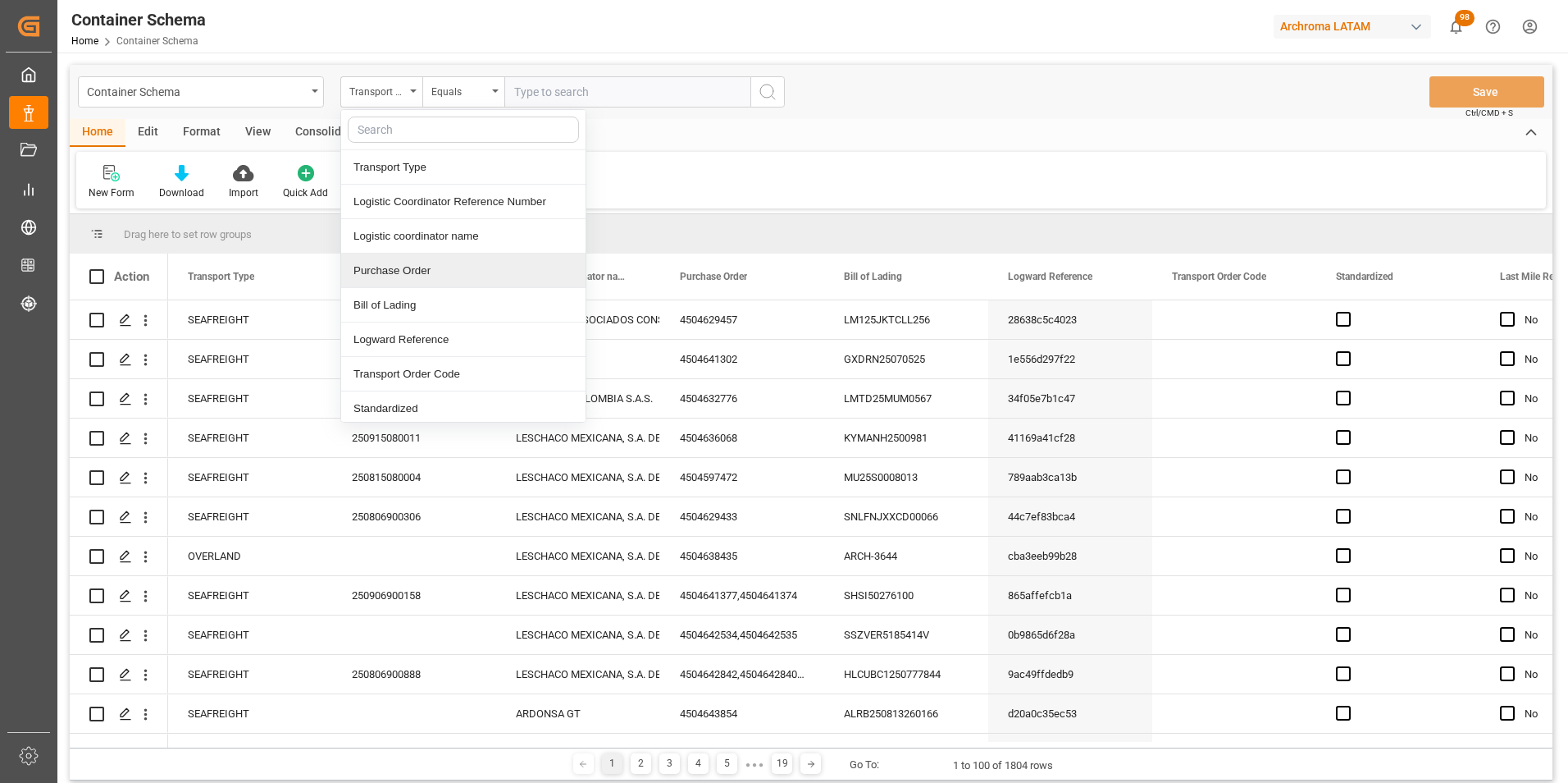
click at [426, 272] on div "Purchase Order" at bounding box center [463, 270] width 245 height 34
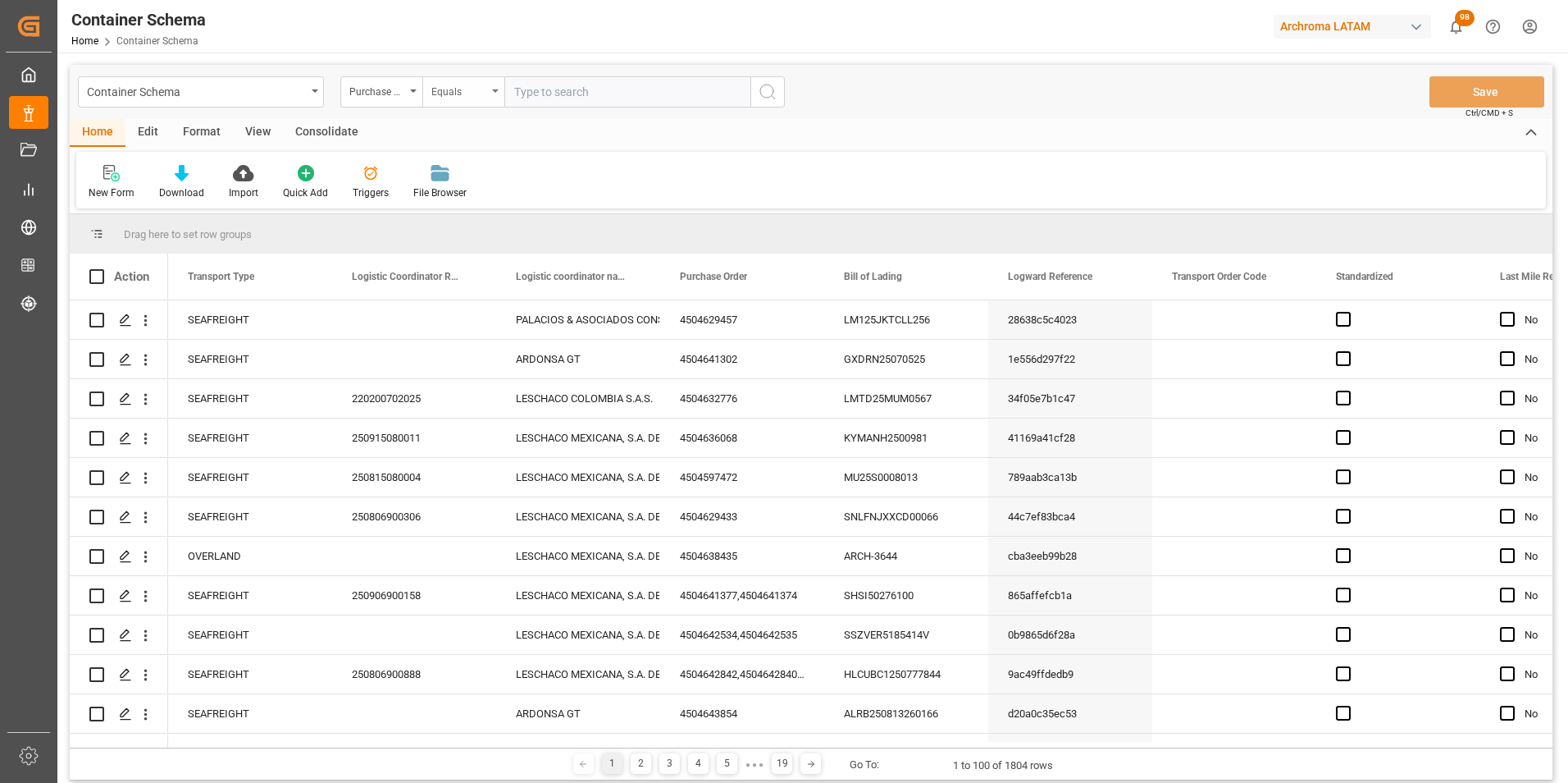
click at [439, 93] on div "Equals" at bounding box center [459, 89] width 56 height 19
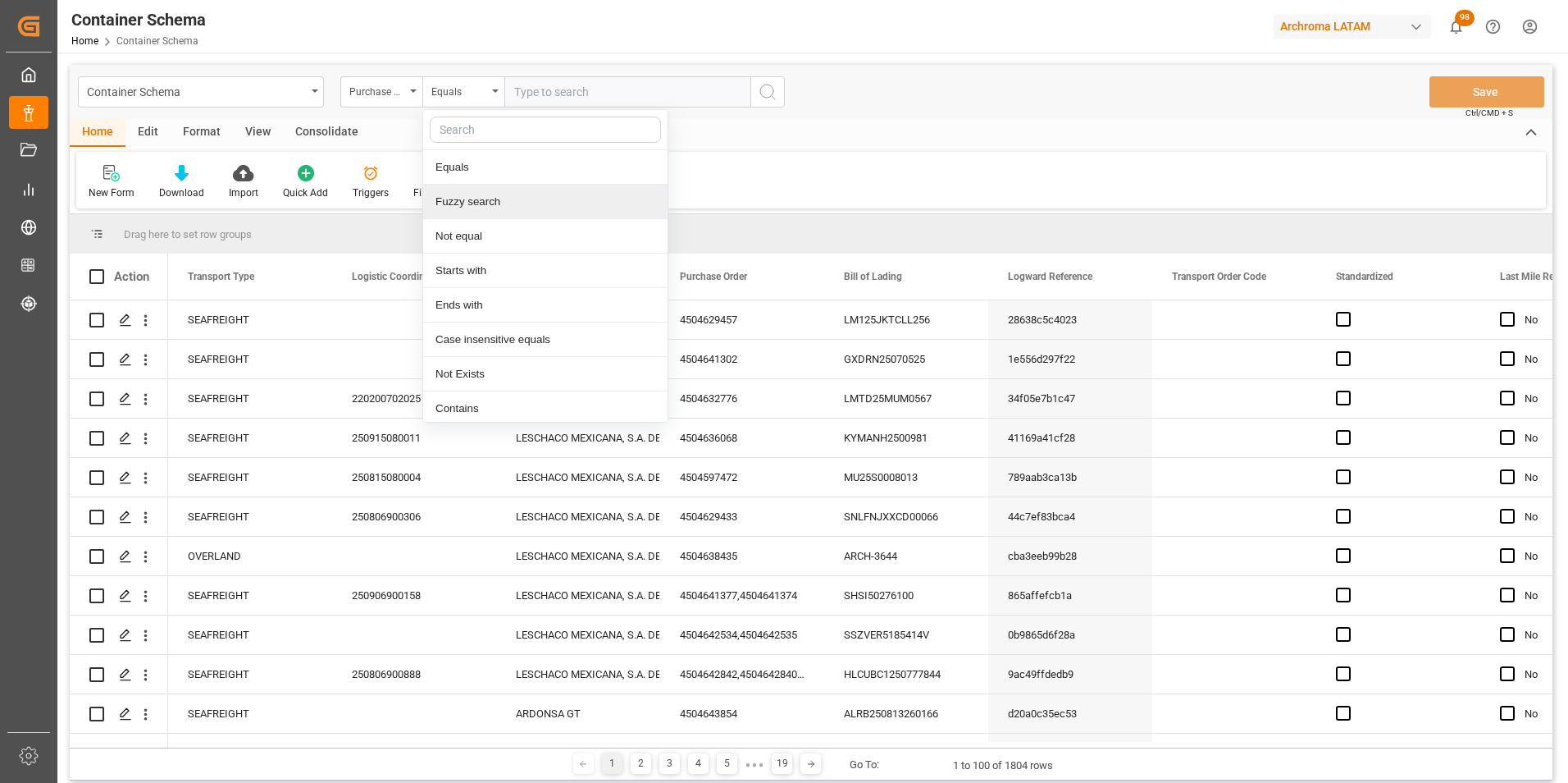
click at [488, 207] on div "Fuzzy search" at bounding box center [545, 201] width 245 height 34
paste input "264-202500011595"
type input "264-202500011595"
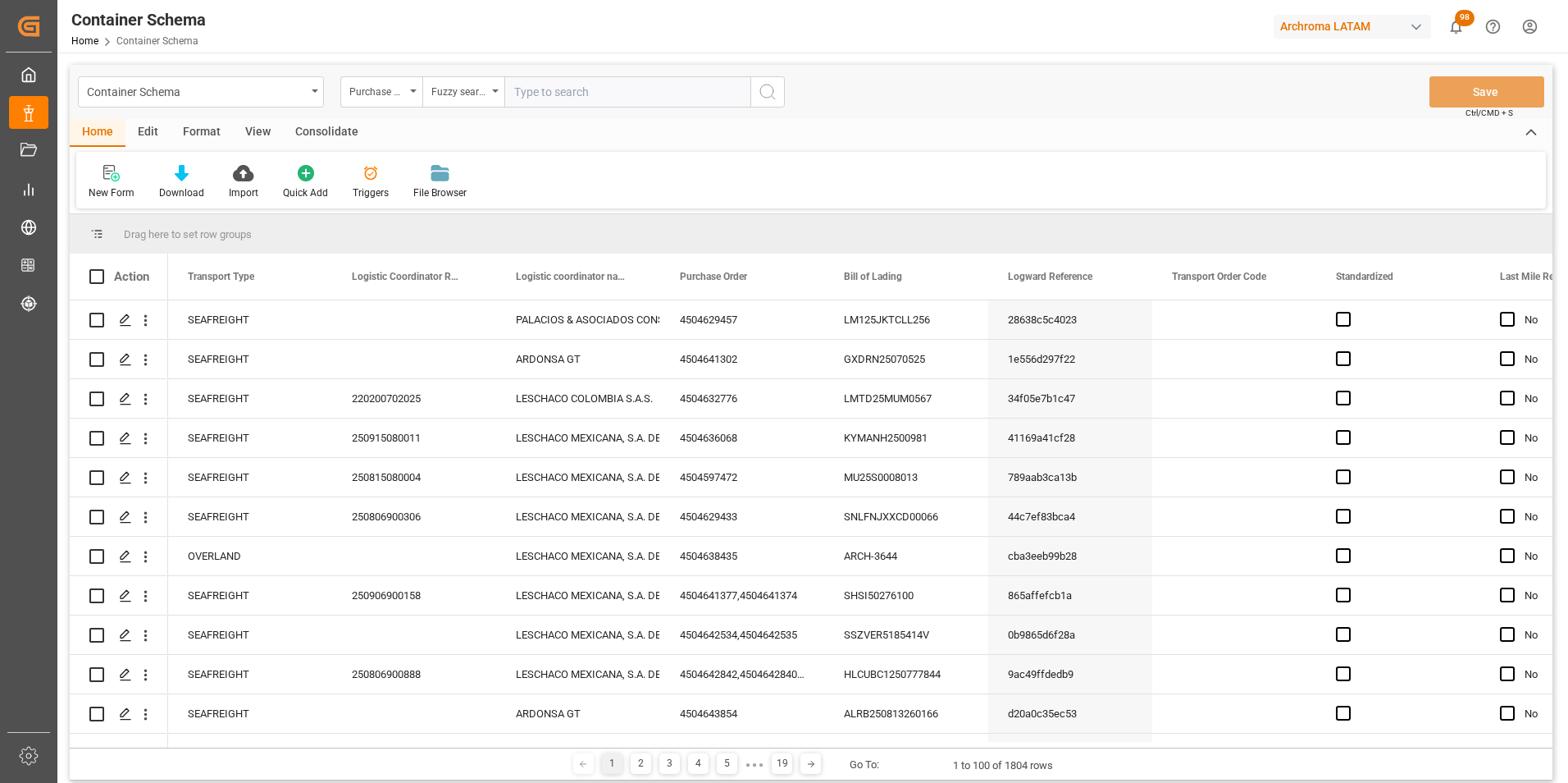
paste input "4504647989"
type input "4504647989"
click at [762, 95] on icon "search button" at bounding box center [767, 92] width 19 height 20
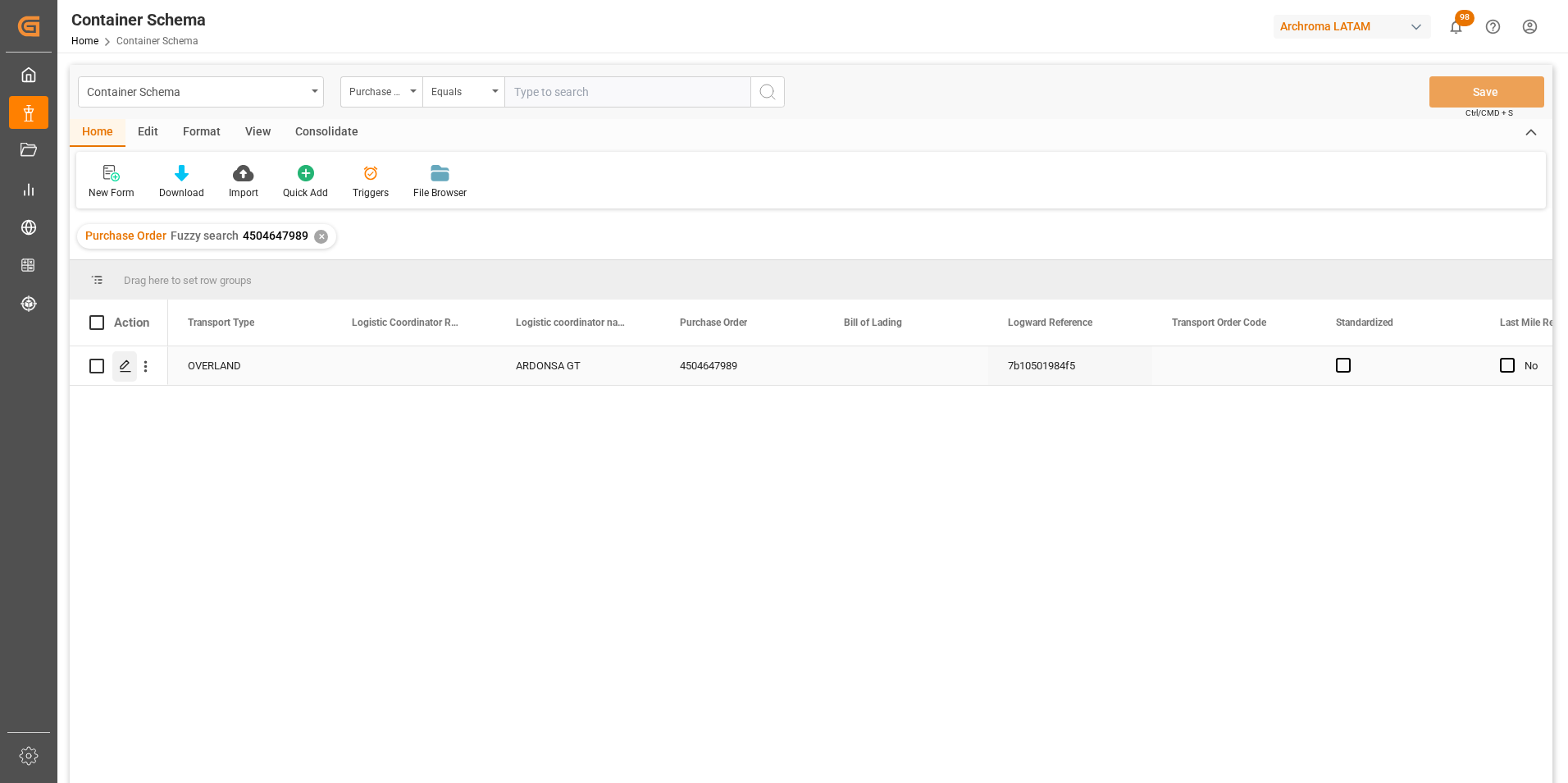
click at [130, 372] on line "Press SPACE to select this row." at bounding box center [126, 372] width 10 height 0
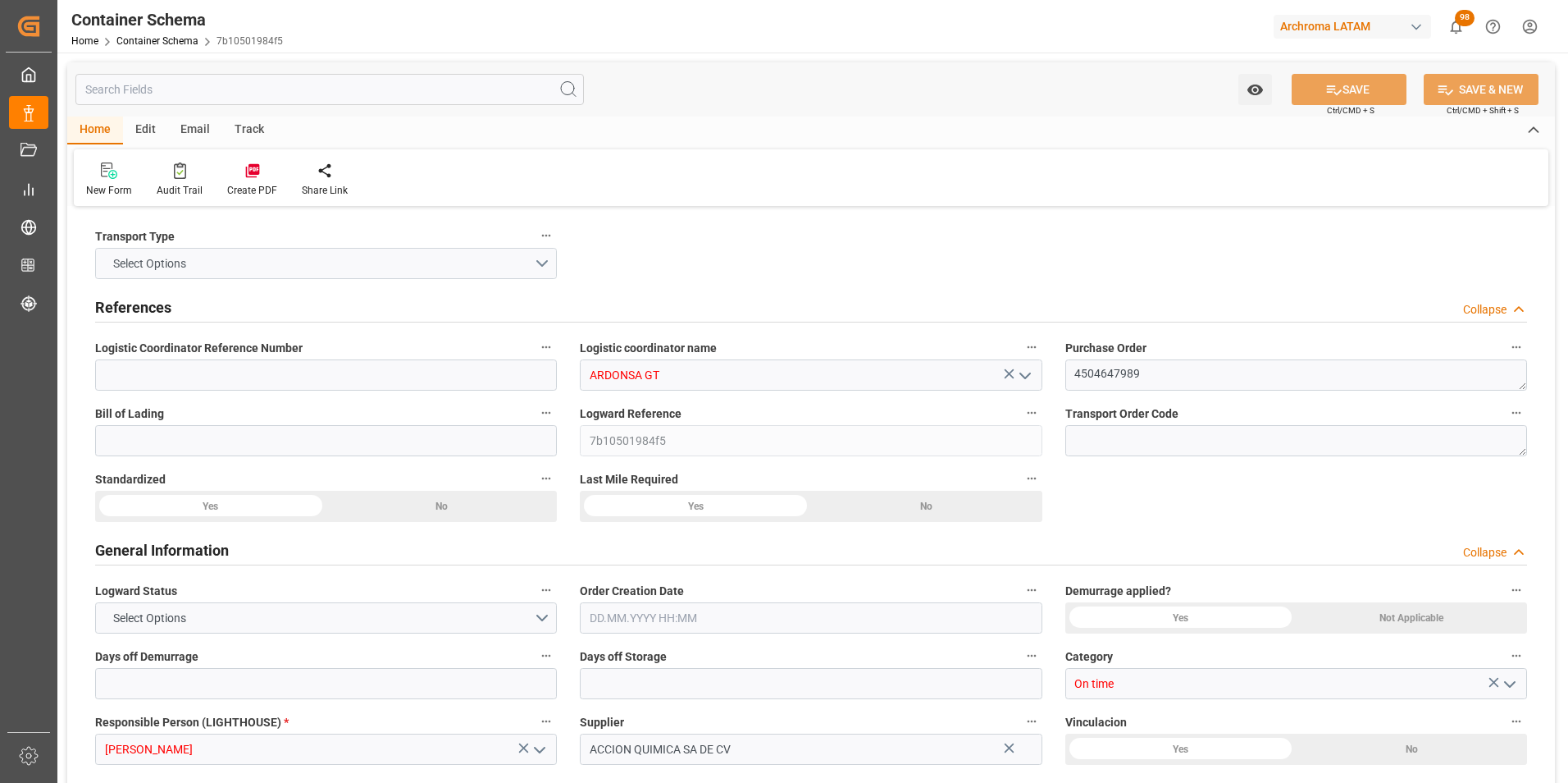
type input "0"
type input "1"
type input "3"
type input "3000"
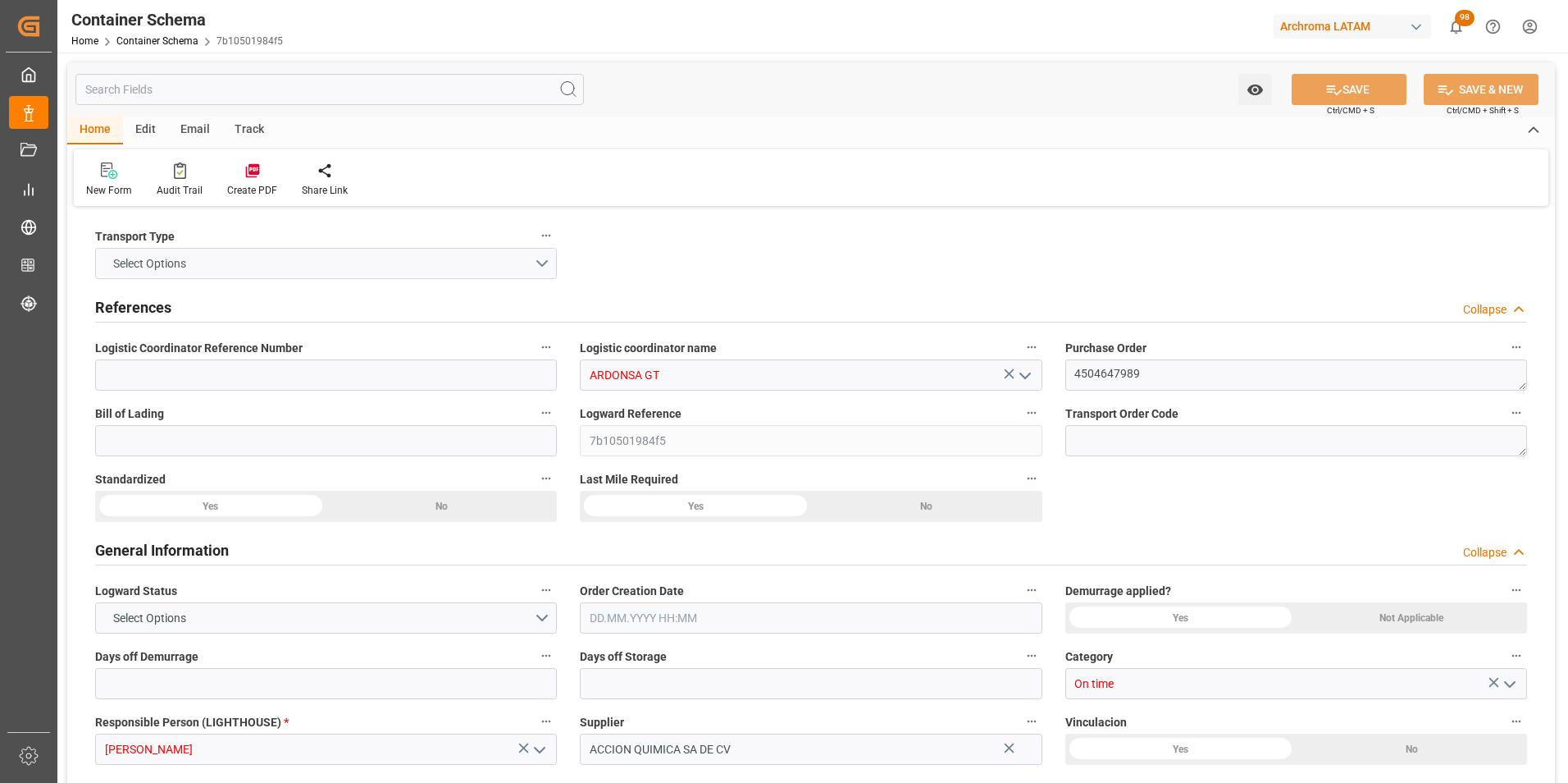
type input "MXEDM"
type input "MXZMF"
type input "08.08.2025 17:30"
type input "[DATE]"
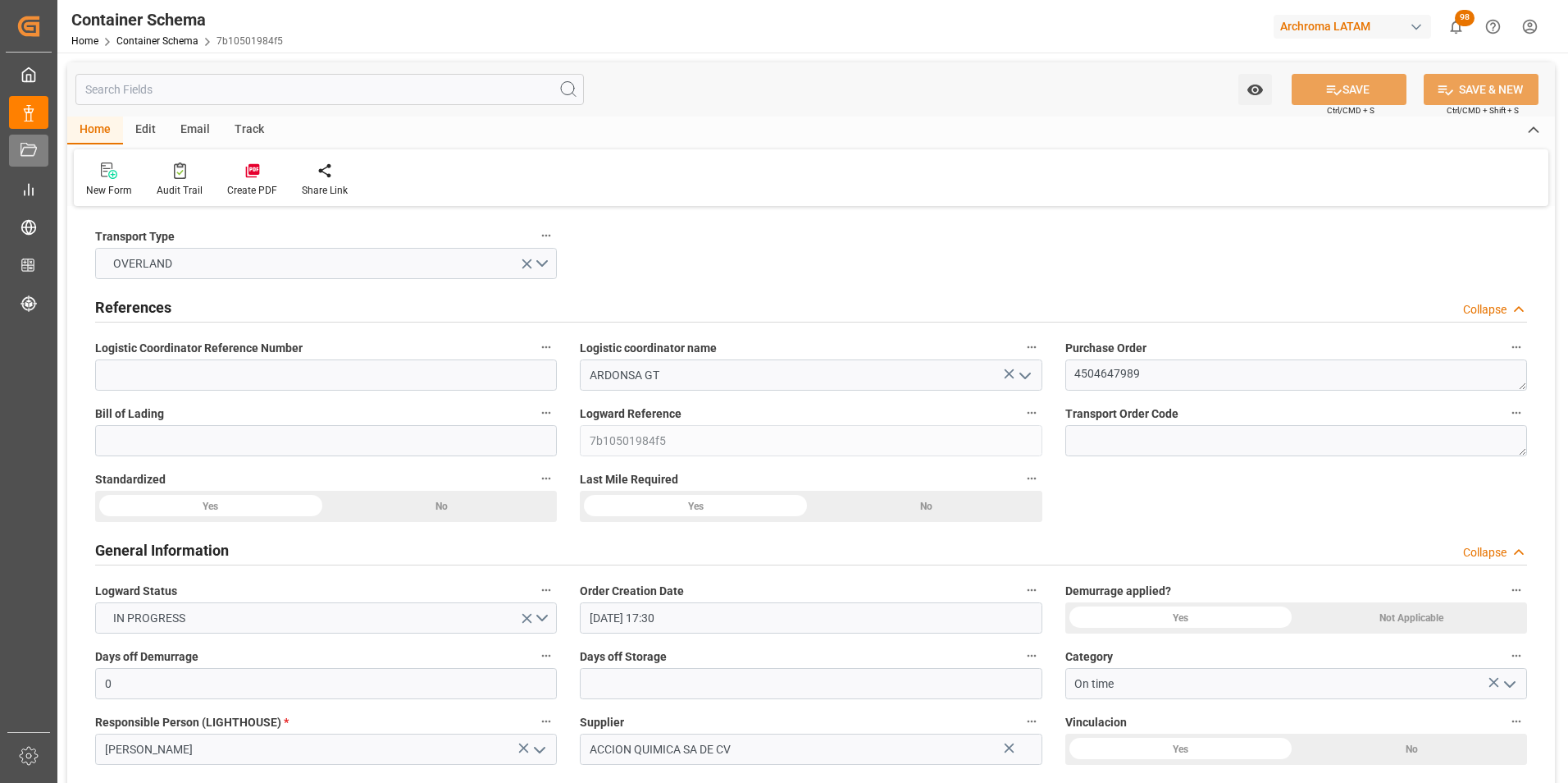
type input "[DATE]"
type input "08.08.2025 00:00"
type input "15.08.2025 00:00"
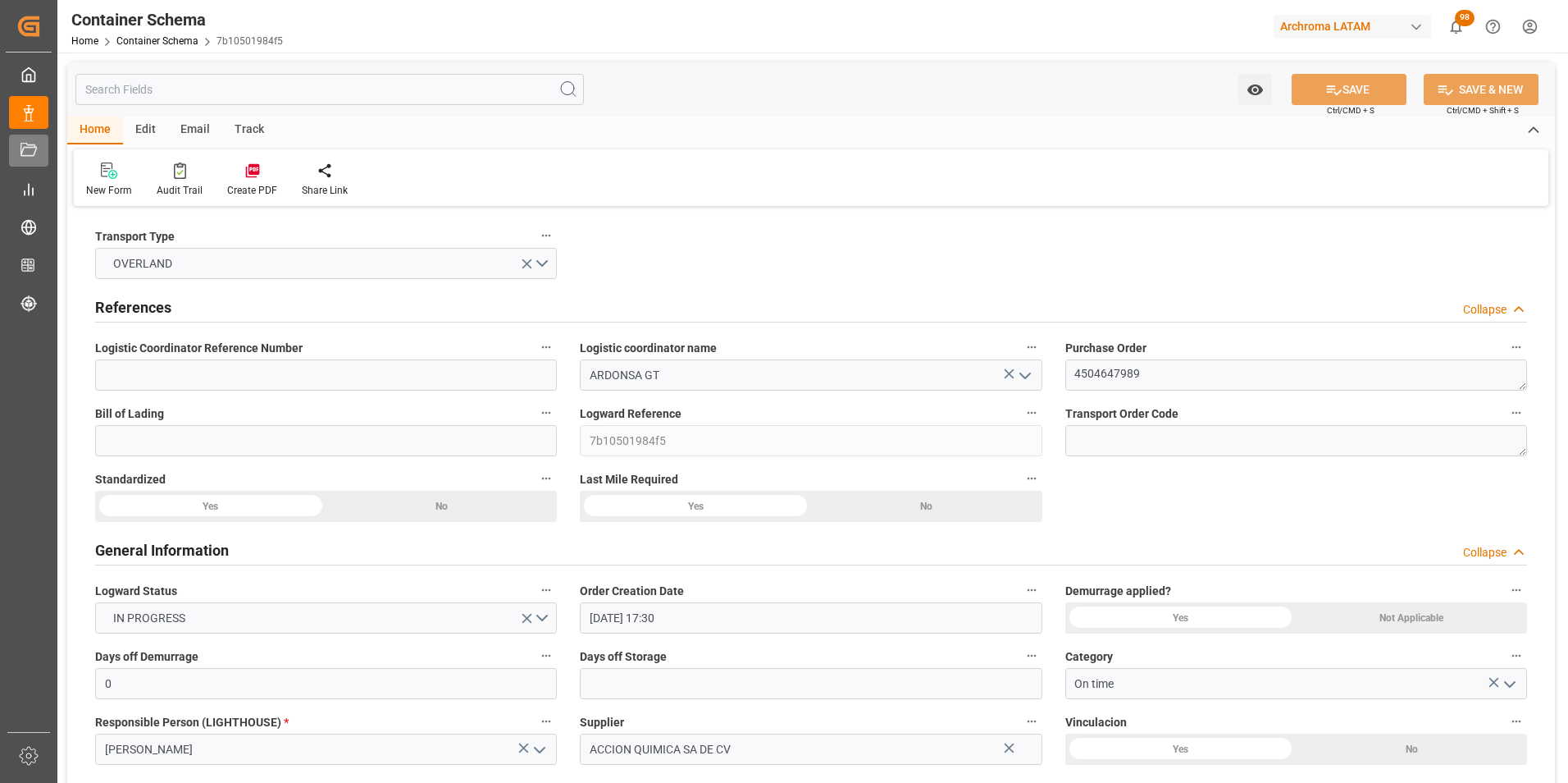
type input "15.08.2025 00:00"
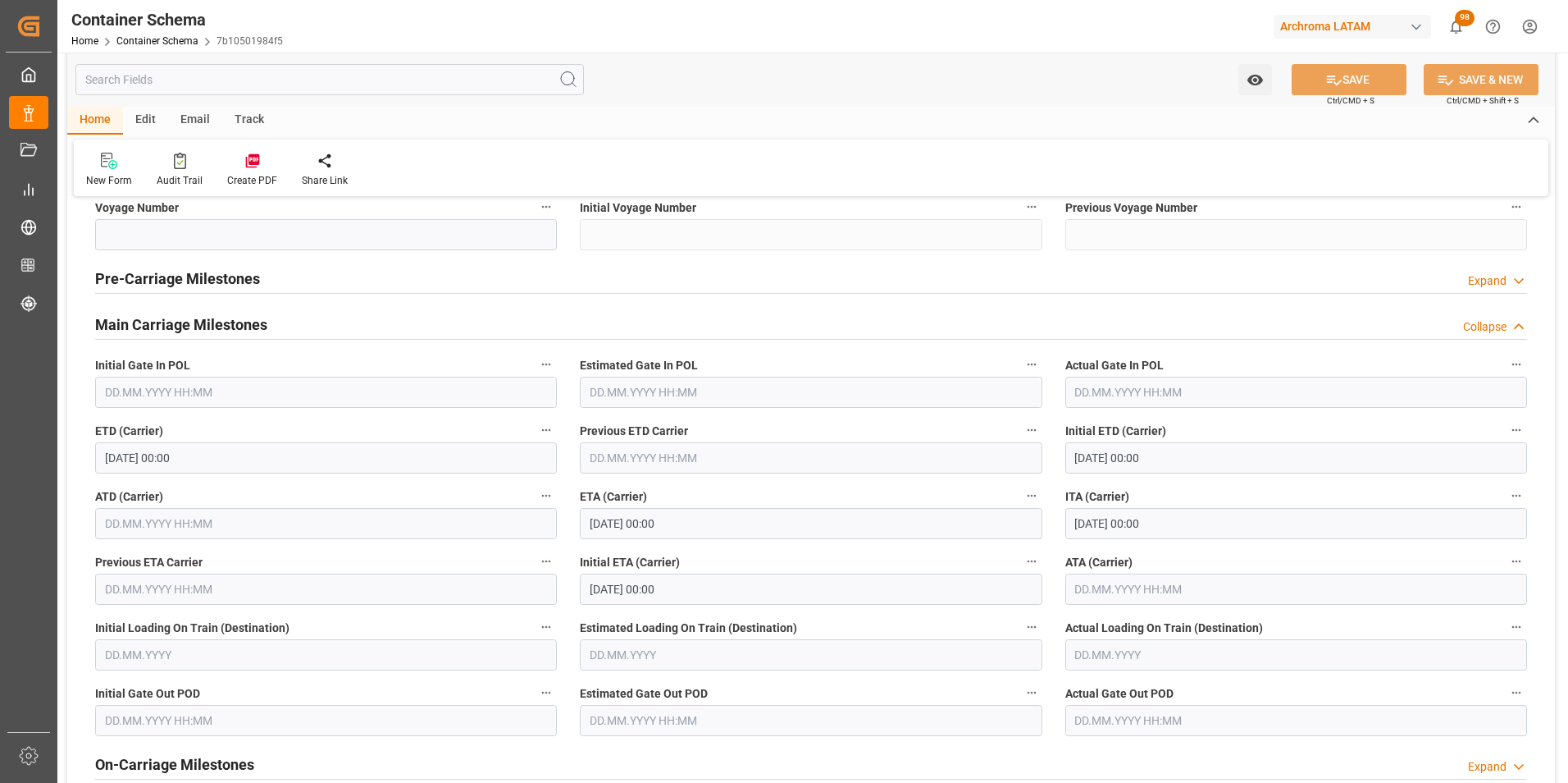
scroll to position [1969, 0]
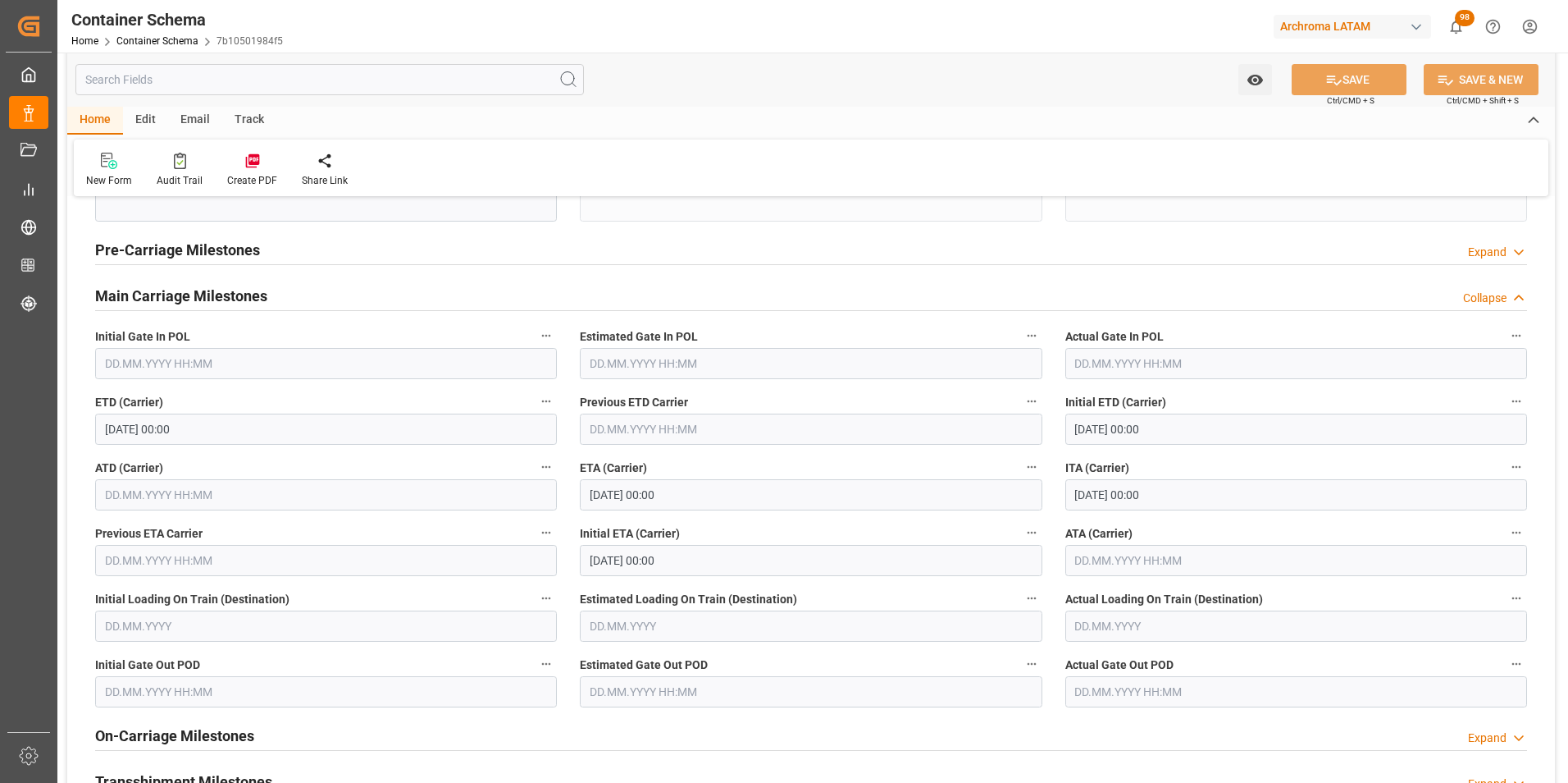
click at [1100, 559] on input "text" at bounding box center [1296, 561] width 462 height 31
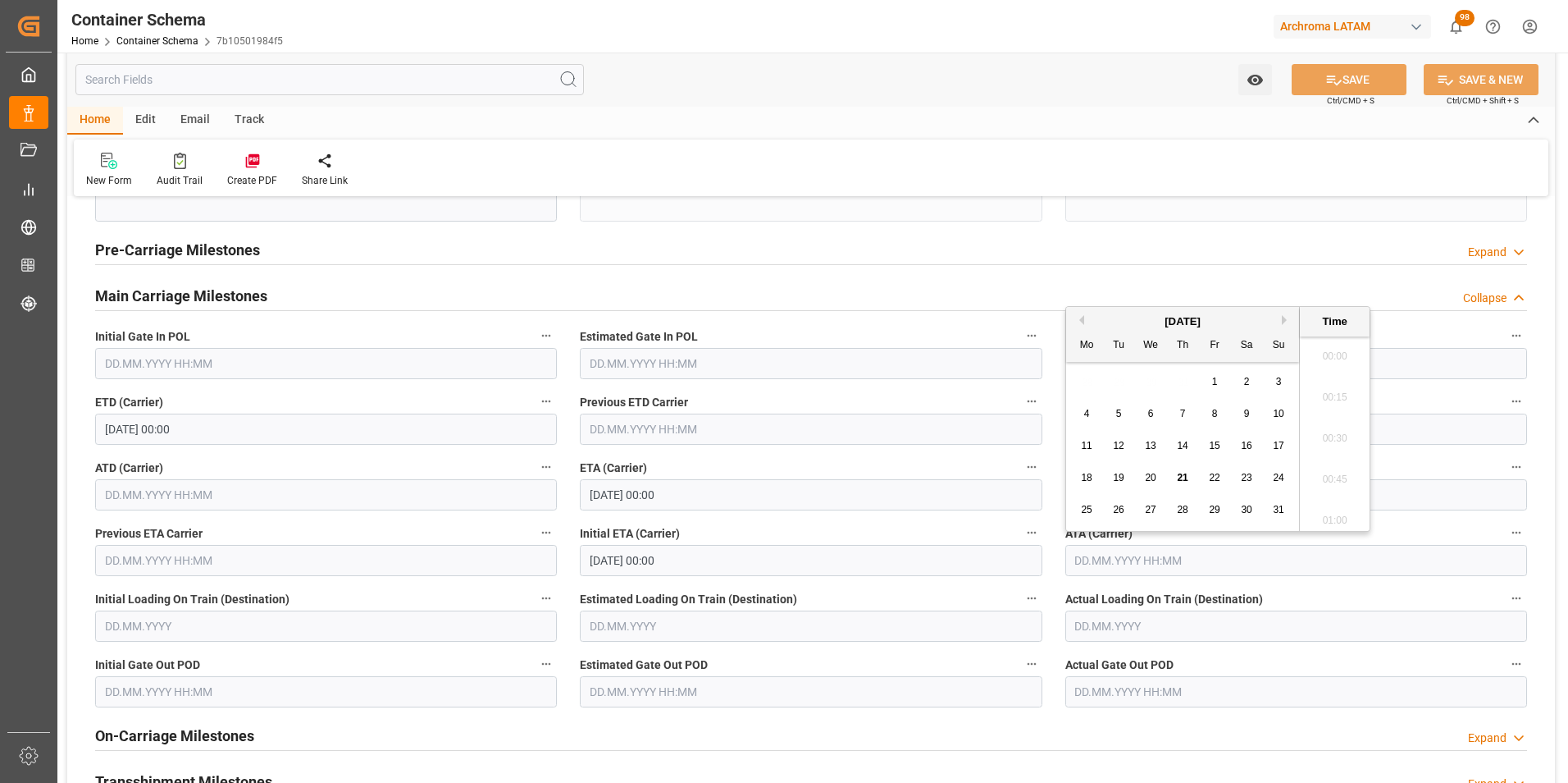
scroll to position [2139, 0]
click at [1177, 478] on span "21" at bounding box center [1181, 478] width 11 height 12
type input "21.08.2025 00:00"
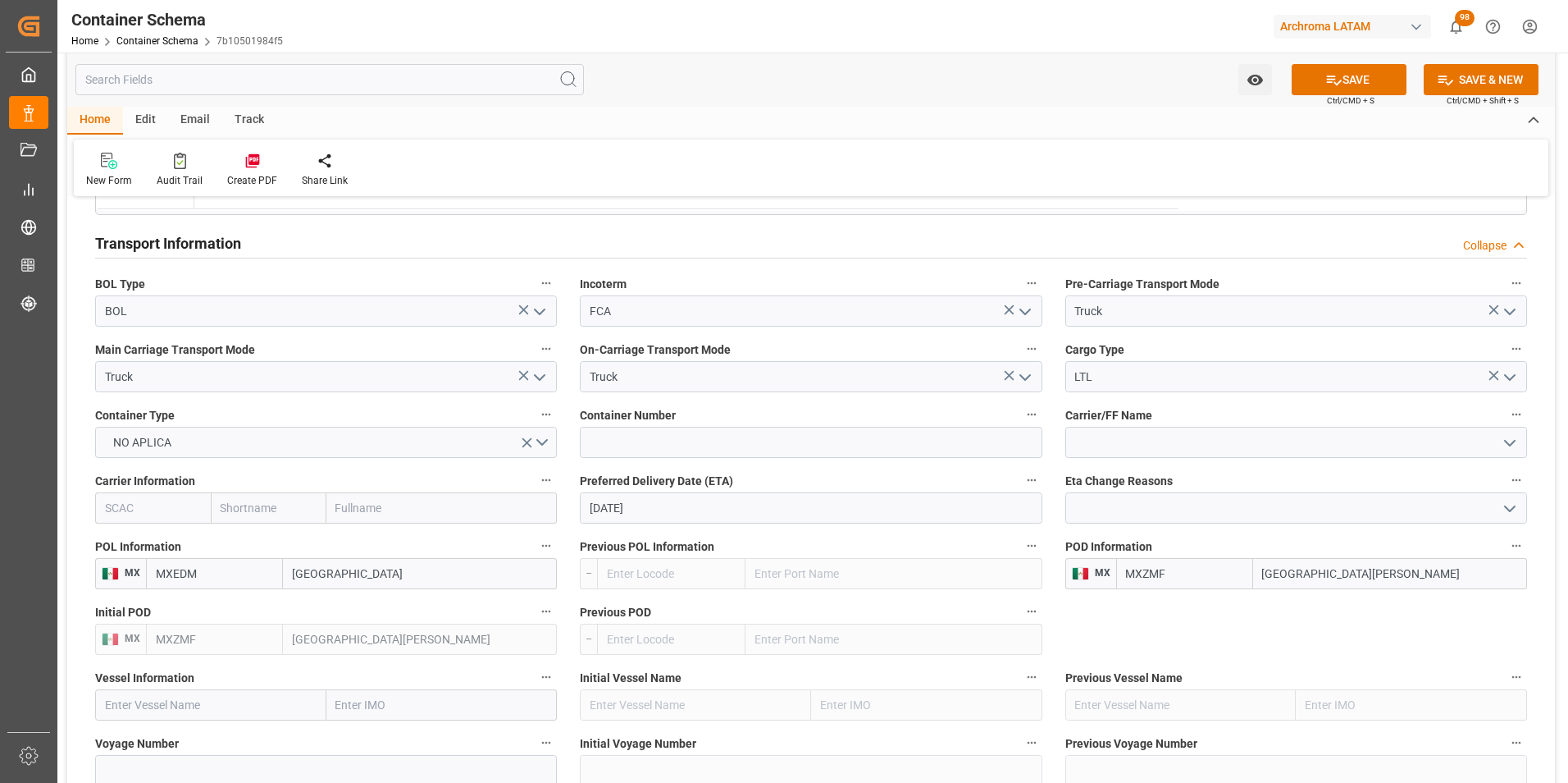
scroll to position [1394, 0]
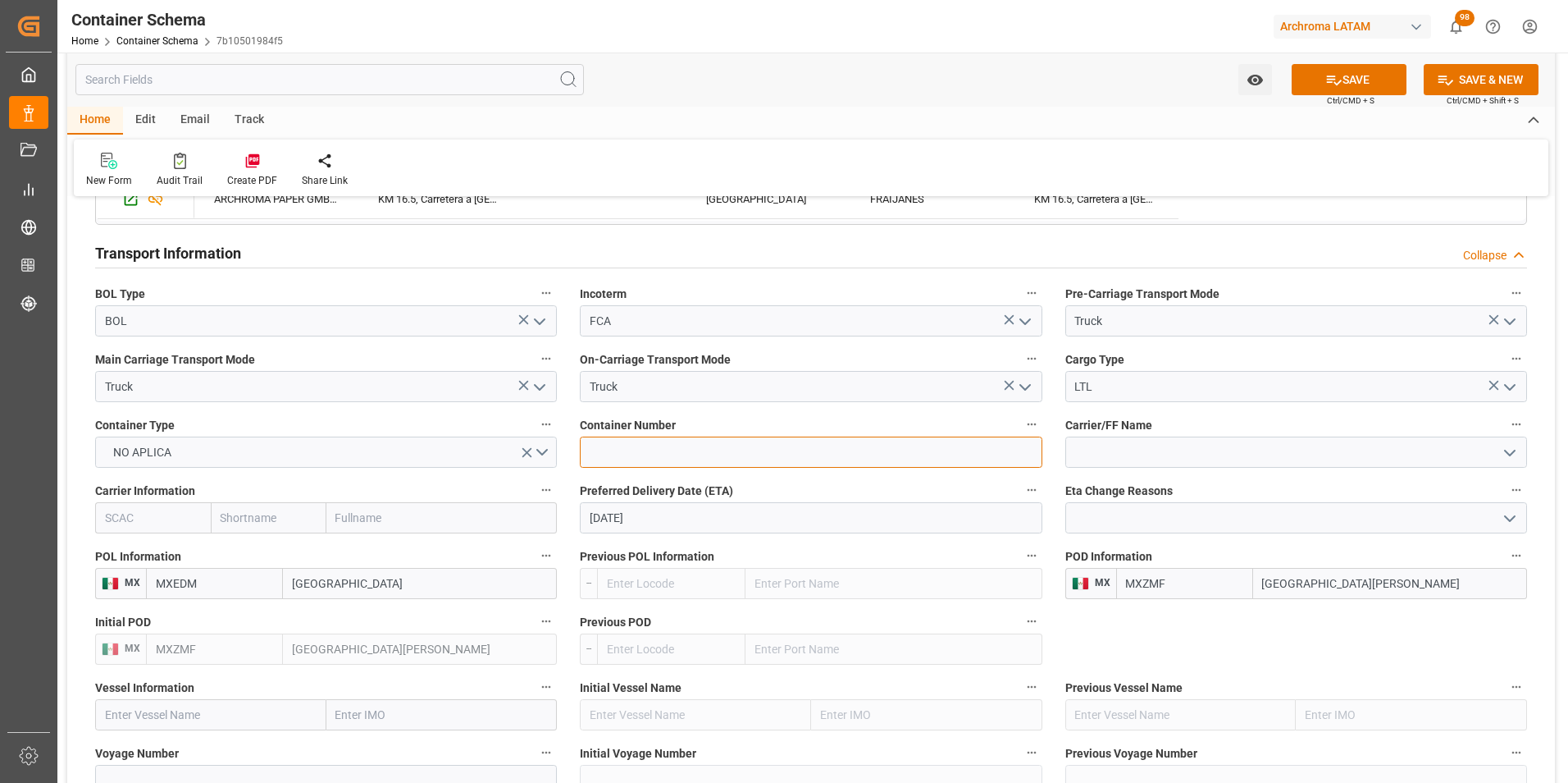
click at [651, 450] on input at bounding box center [811, 452] width 462 height 31
paste input "C-106 BMC"
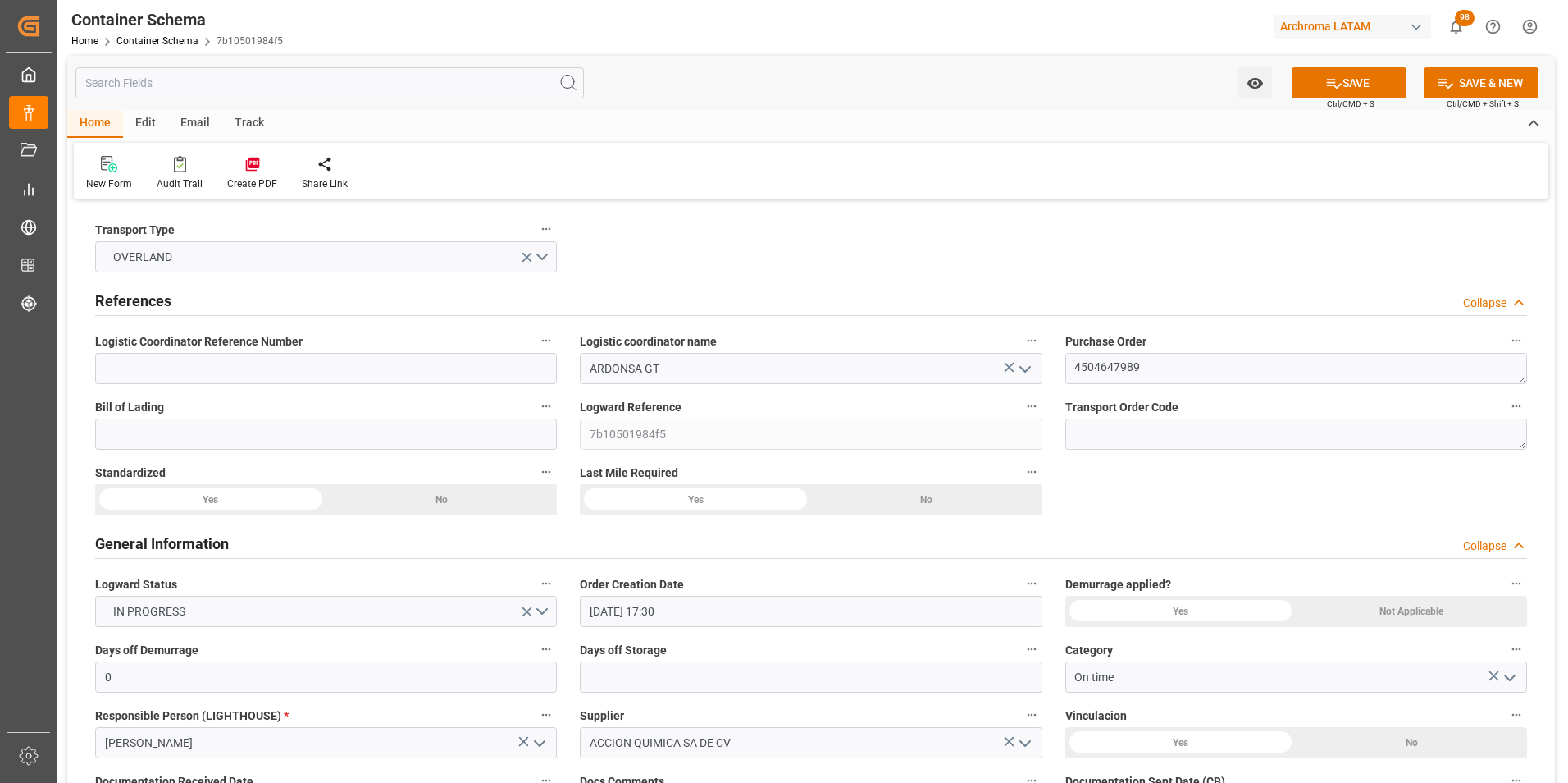
scroll to position [0, 0]
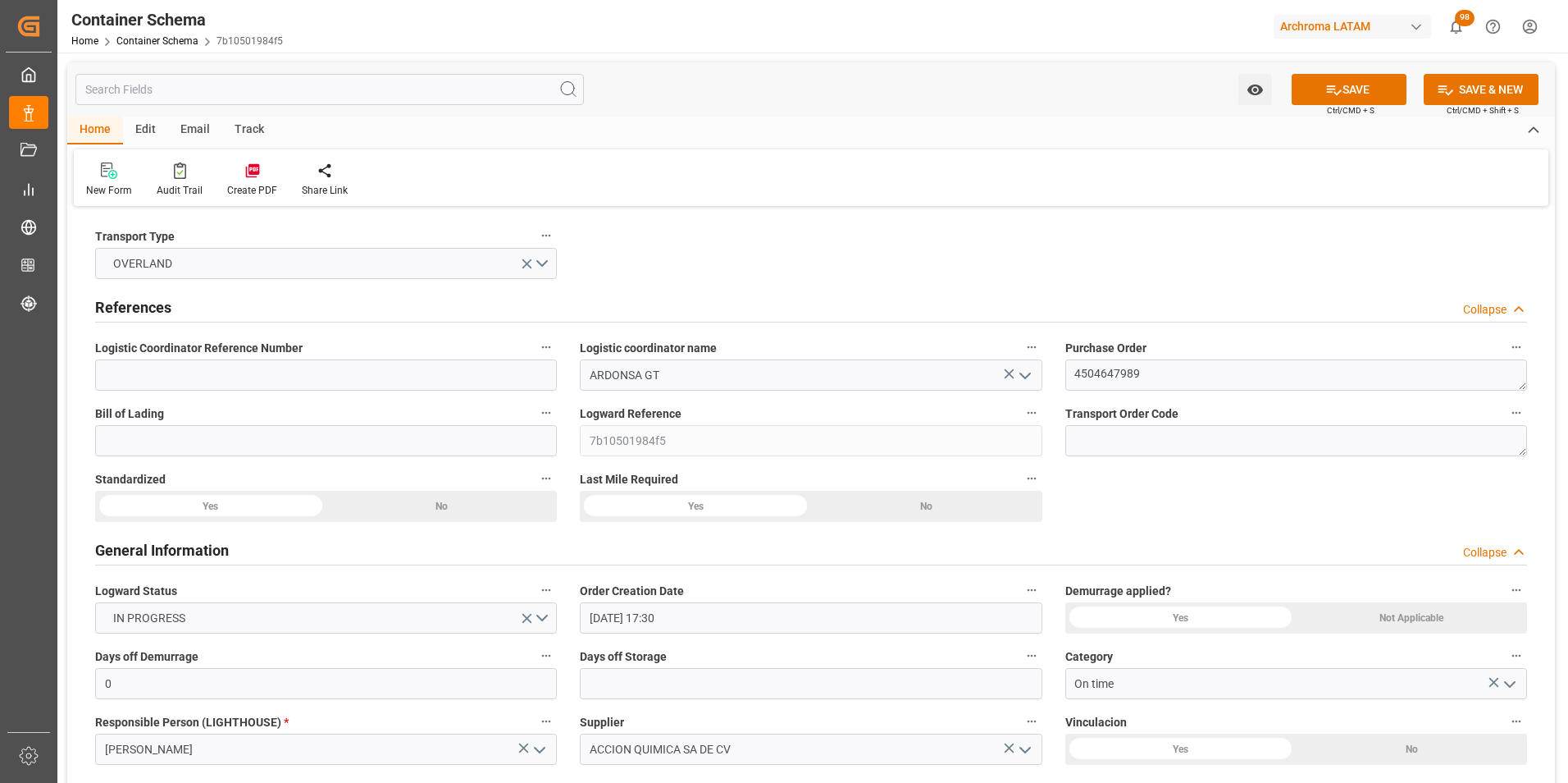
type input "C-106 BMC"
click at [245, 370] on input at bounding box center [326, 375] width 462 height 31
paste input "264-202500011595"
type input "264-202500011595"
click at [1346, 89] on button "SAVE" at bounding box center [1349, 90] width 115 height 31
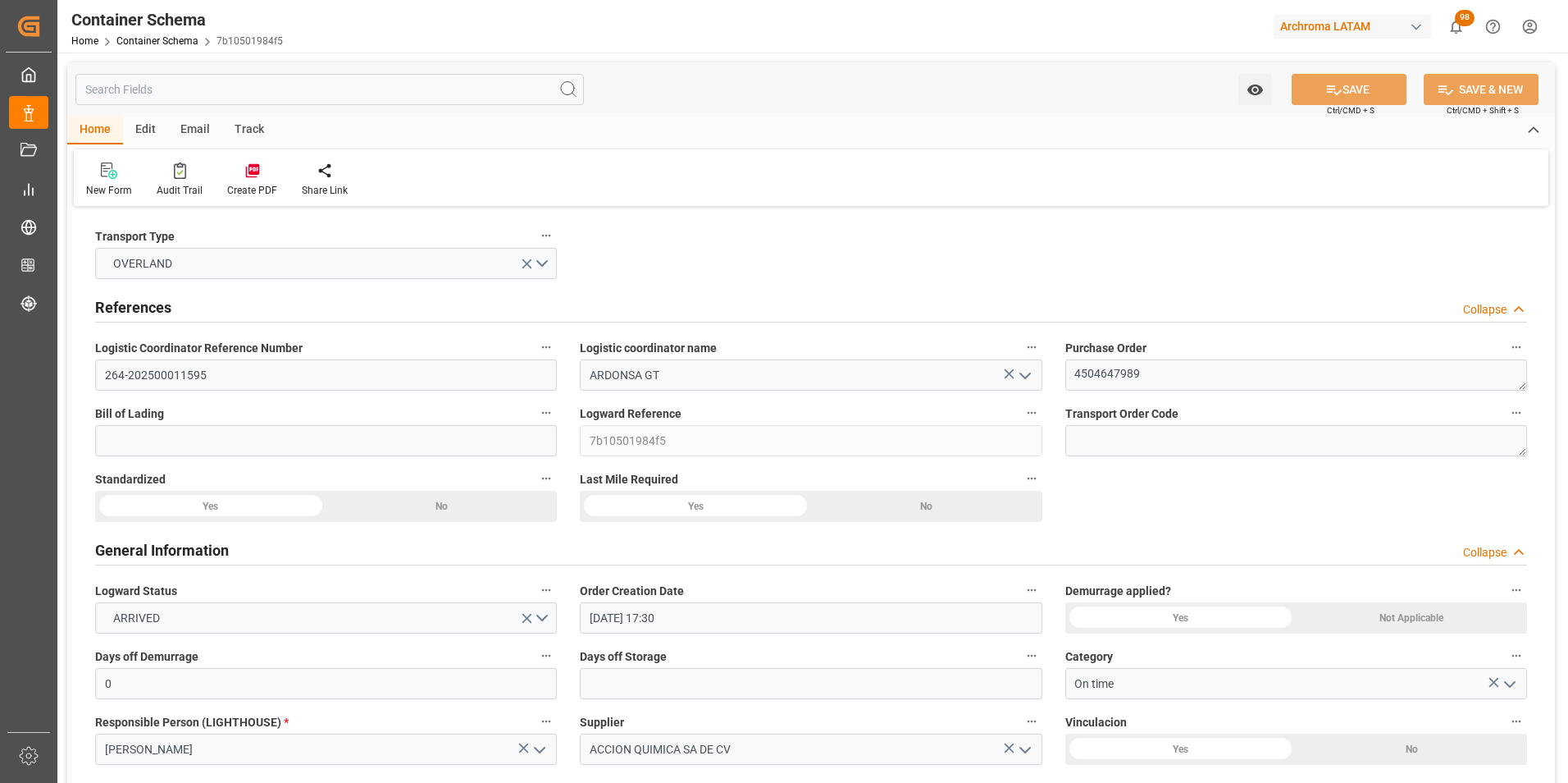
click at [158, 48] on div "Home Container Schema 7b10501984f5" at bounding box center [176, 41] width 211 height 18
click at [157, 44] on link "Container Schema" at bounding box center [157, 41] width 82 height 12
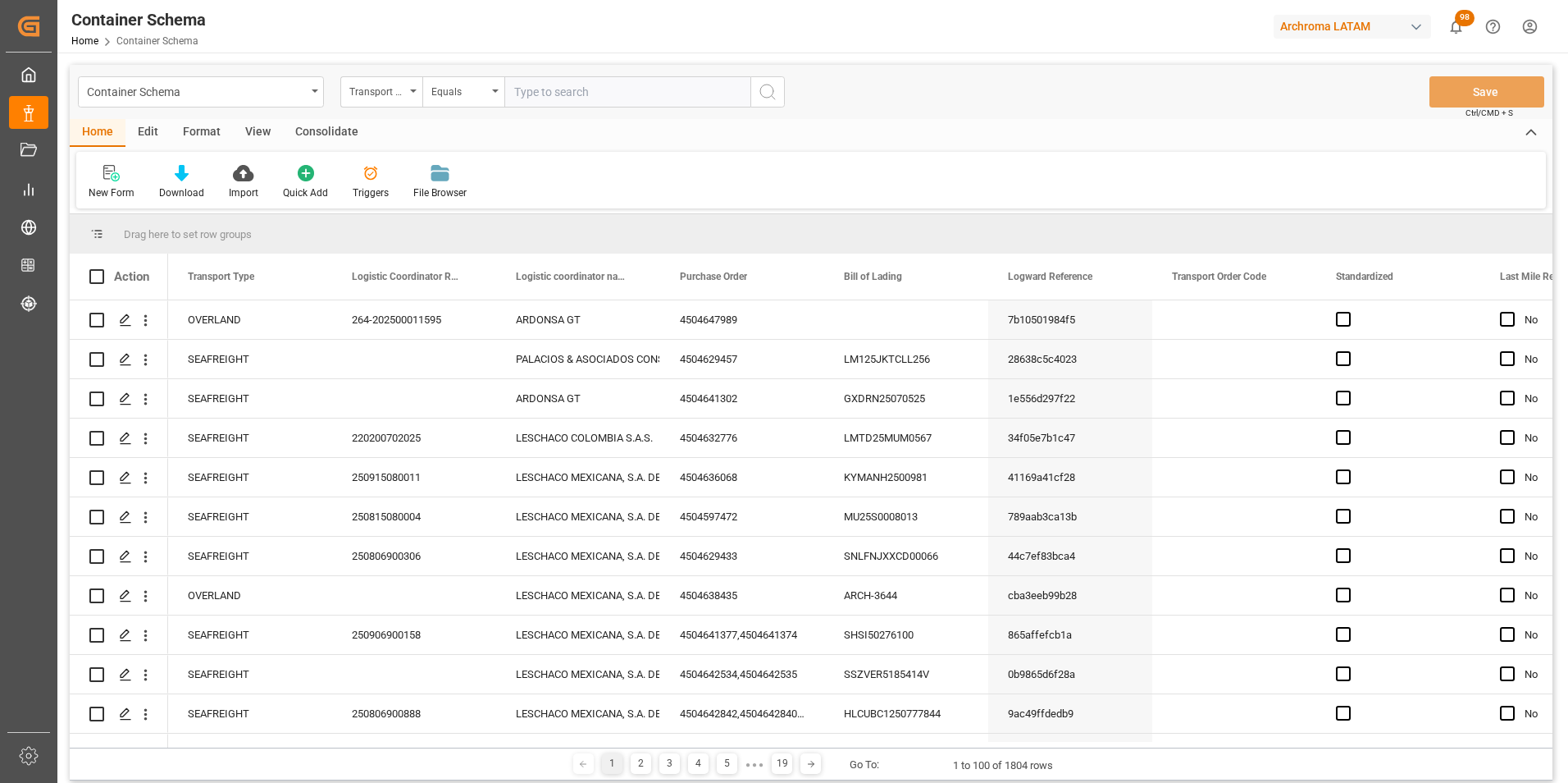
click at [314, 103] on div "Container Schema" at bounding box center [201, 92] width 246 height 31
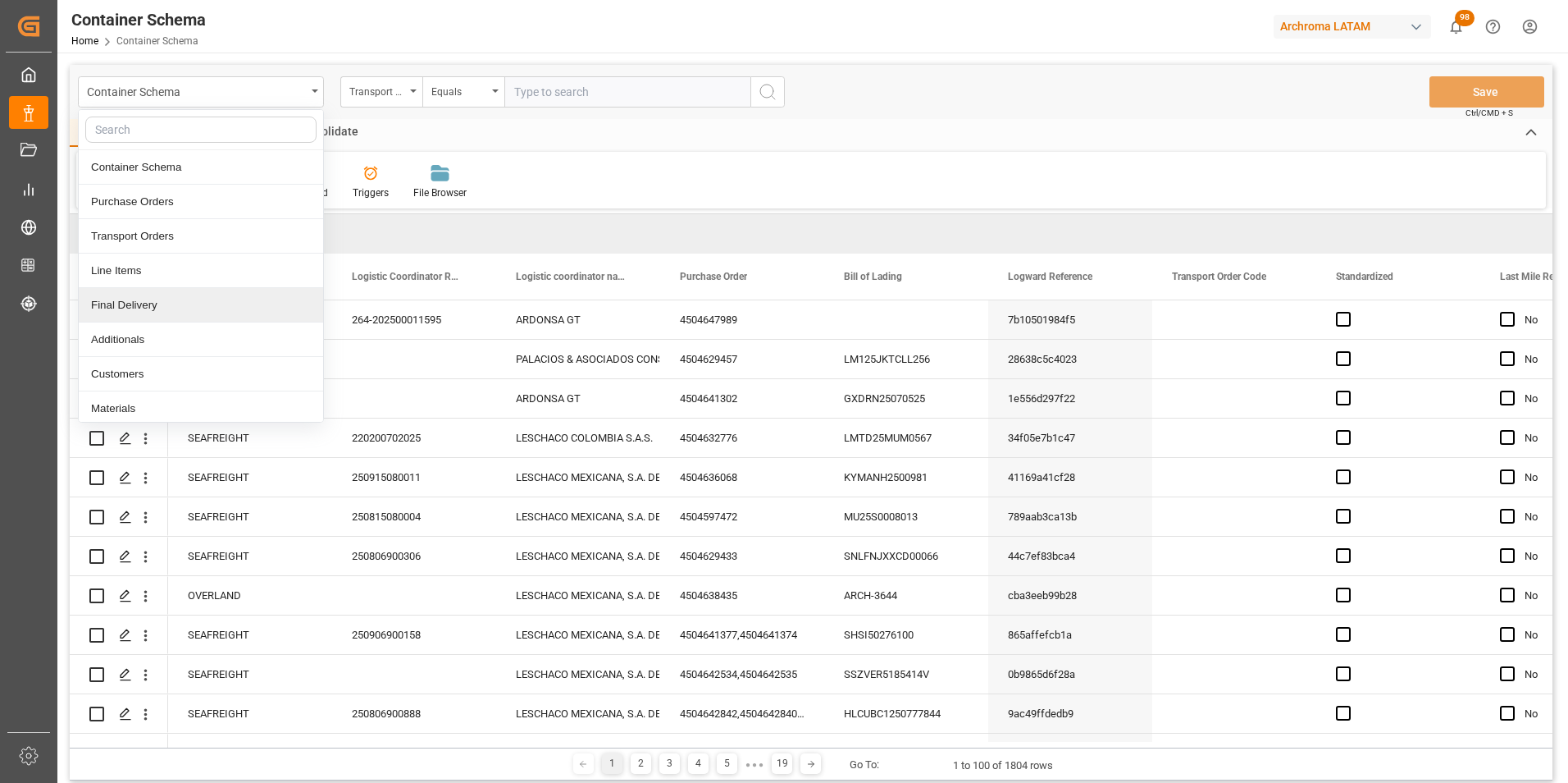
click at [215, 294] on div "Final Delivery" at bounding box center [201, 304] width 245 height 34
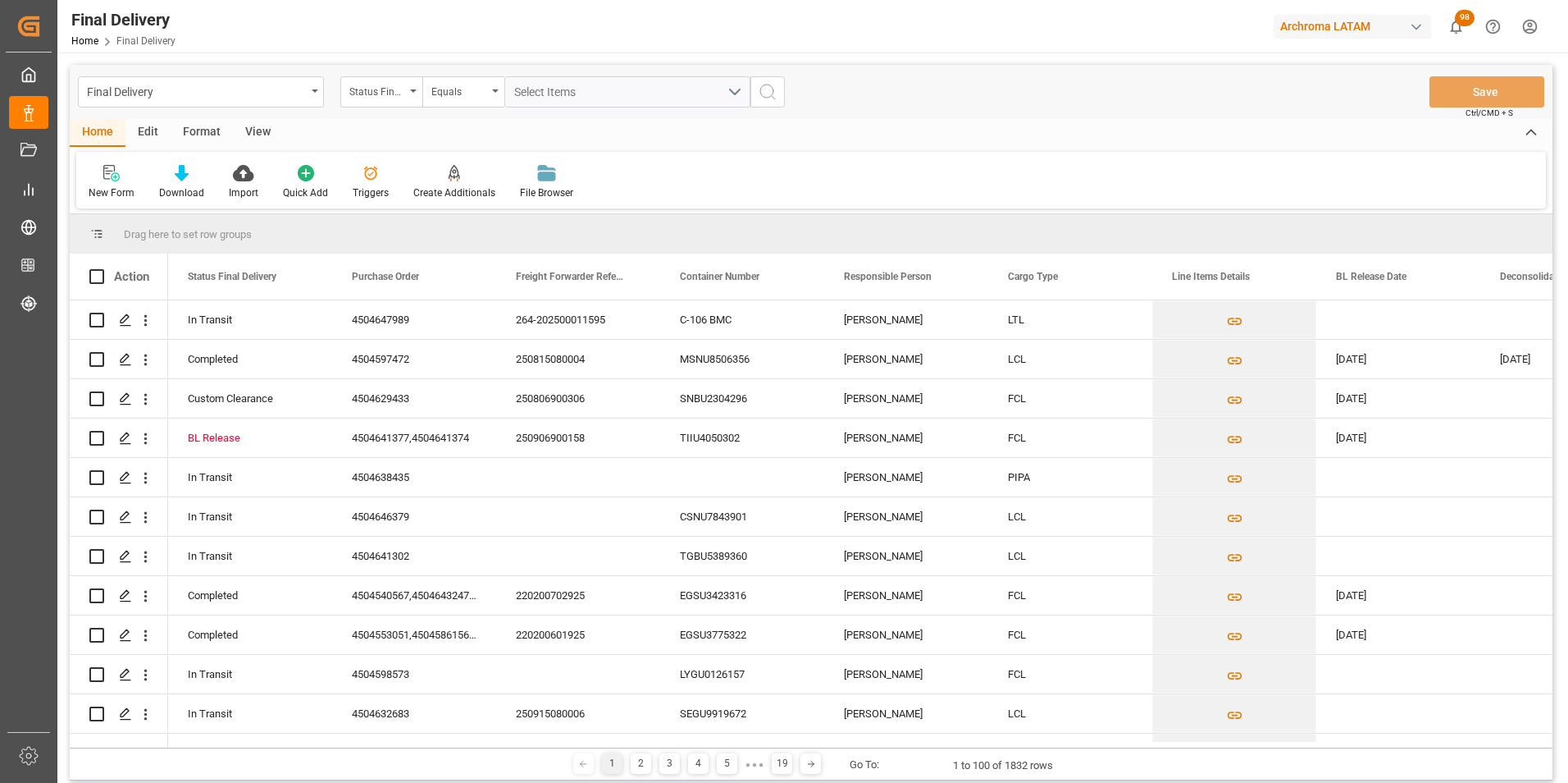
click at [411, 99] on div "Status Final Delivery" at bounding box center [381, 92] width 82 height 31
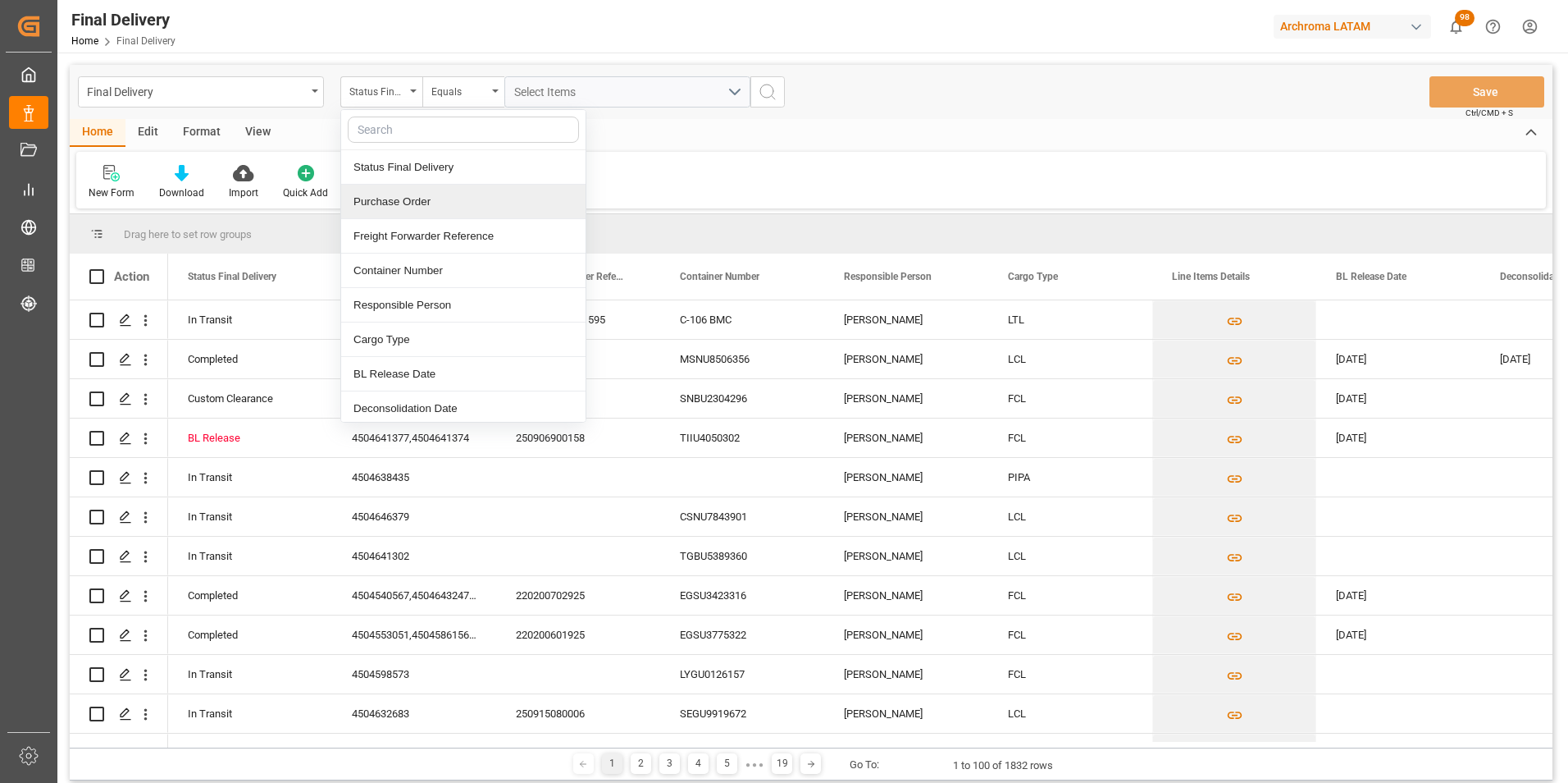
click at [427, 205] on div "Purchase Order" at bounding box center [463, 201] width 245 height 34
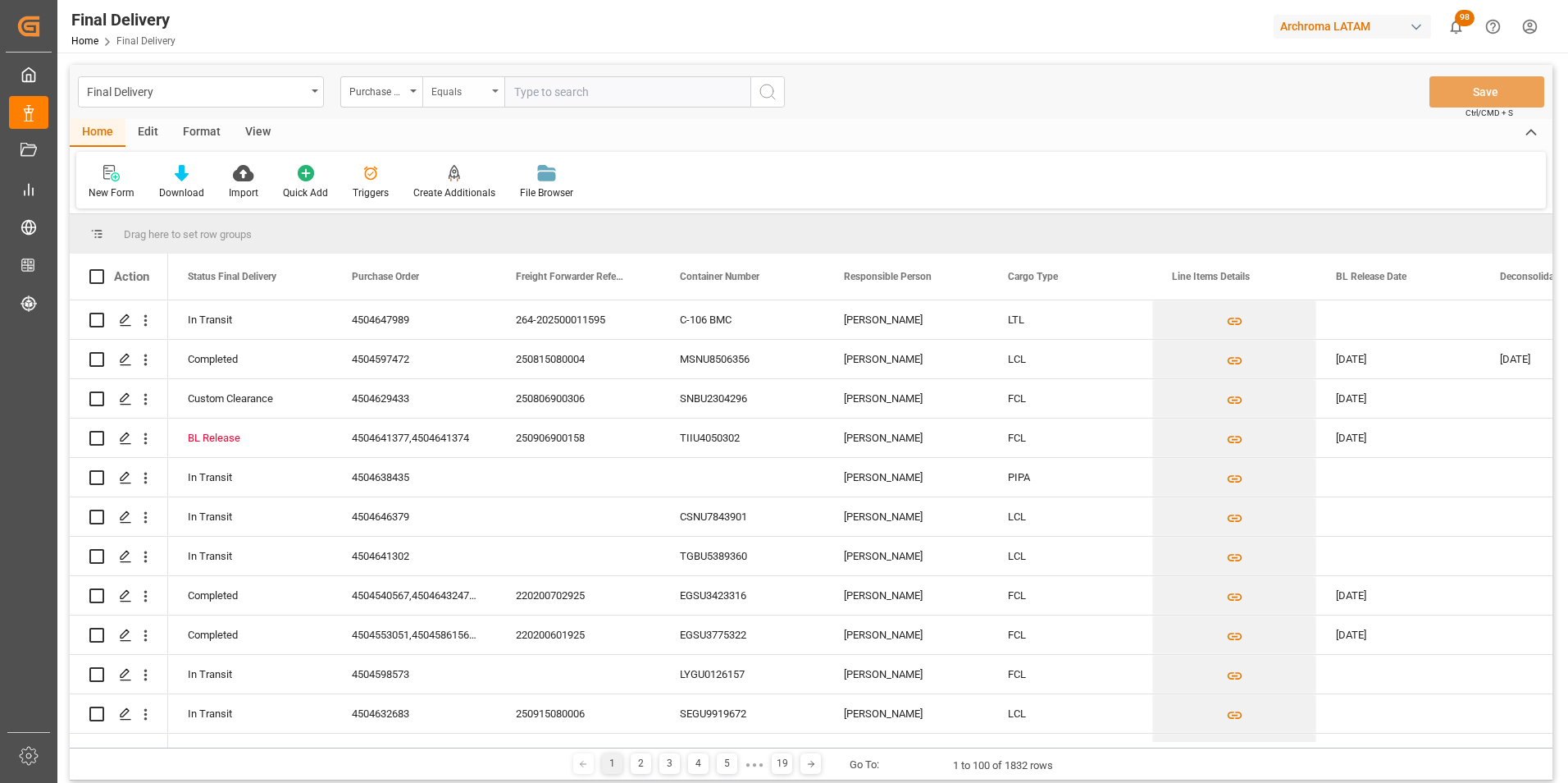
click at [450, 89] on div "Equals" at bounding box center [459, 89] width 56 height 19
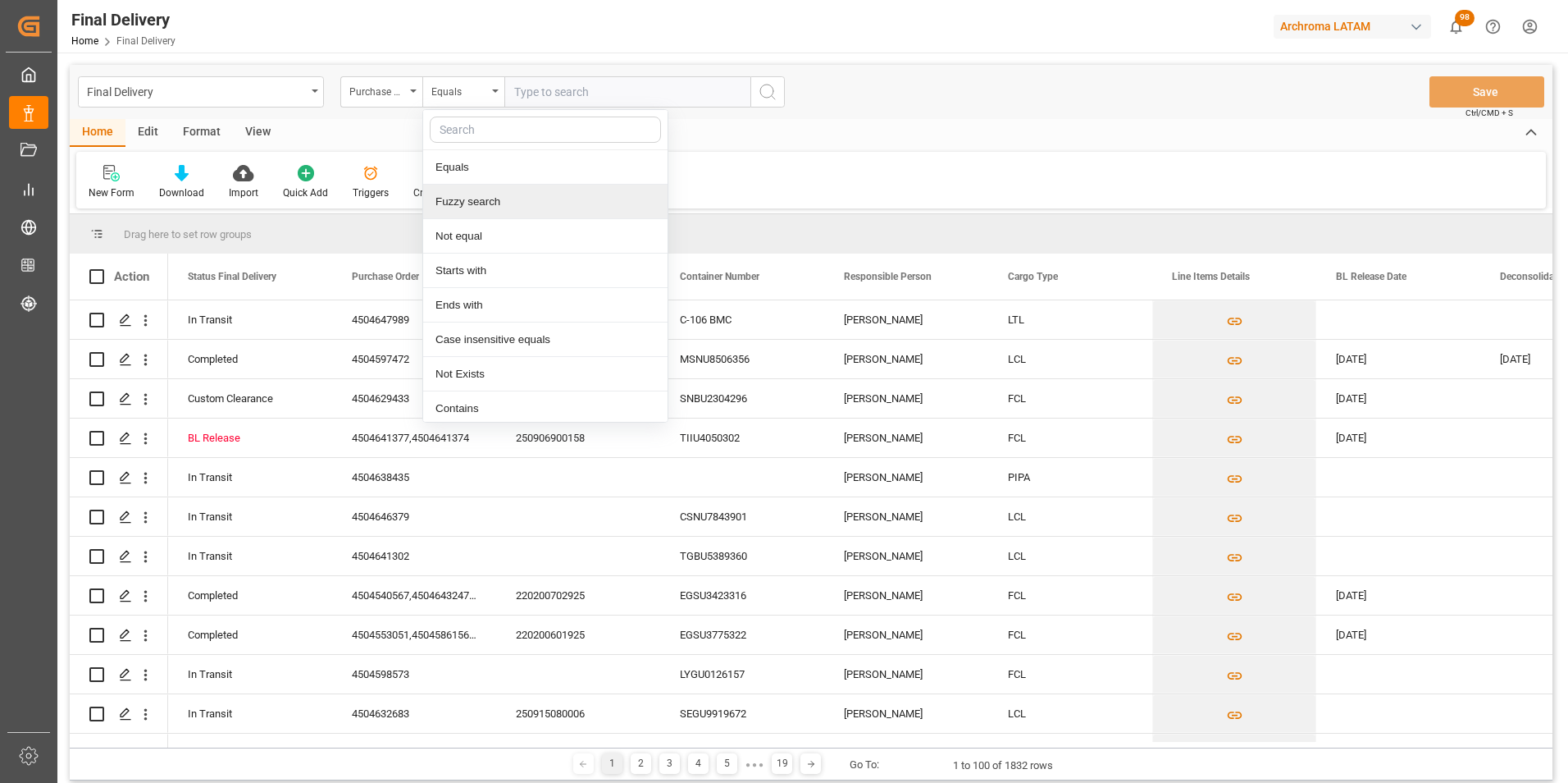
click at [478, 199] on div "Fuzzy search" at bounding box center [545, 201] width 245 height 34
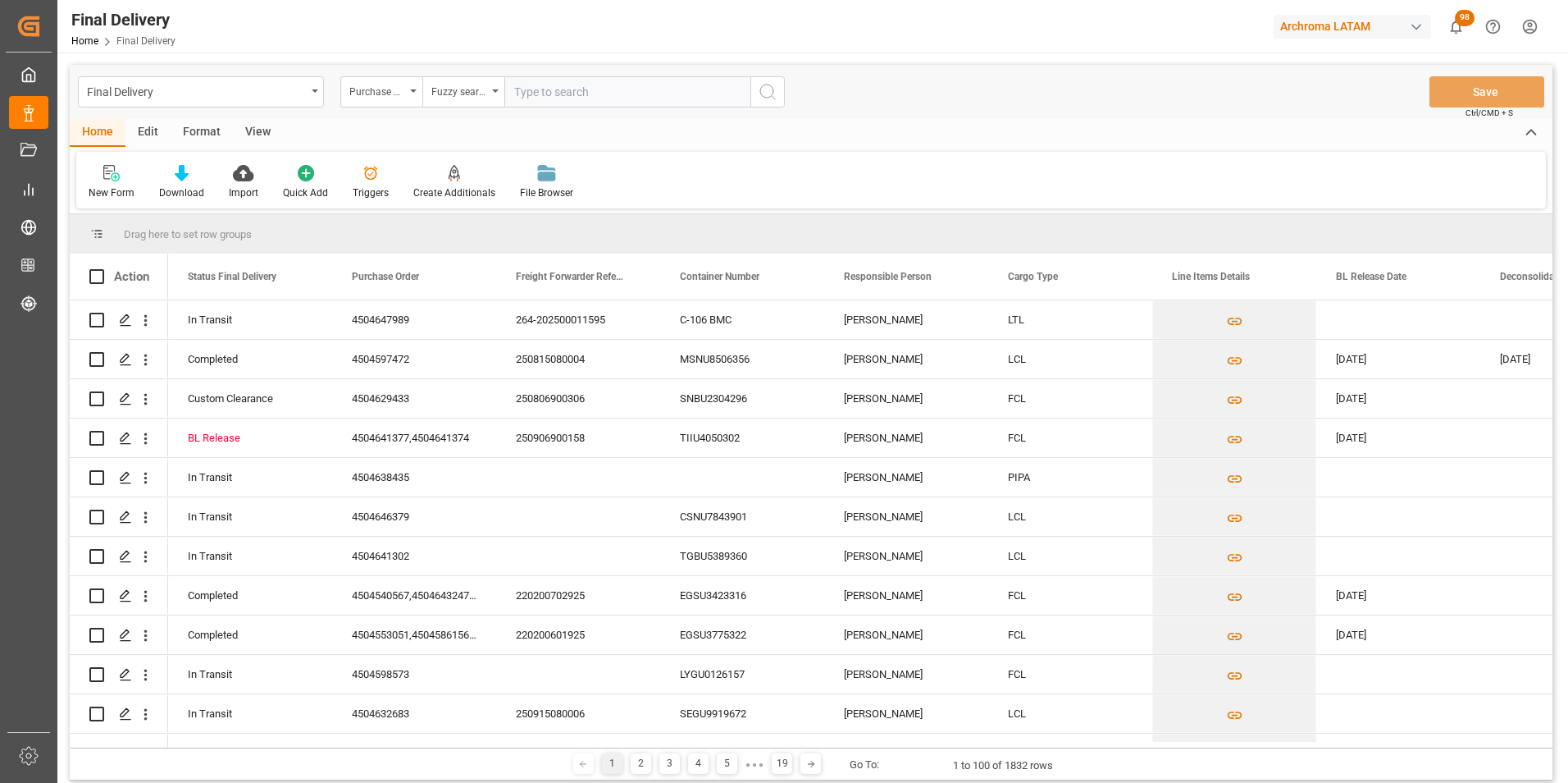
paste input "4504647989"
type input "4504647989"
click at [757, 95] on button "search button" at bounding box center [767, 92] width 34 height 31
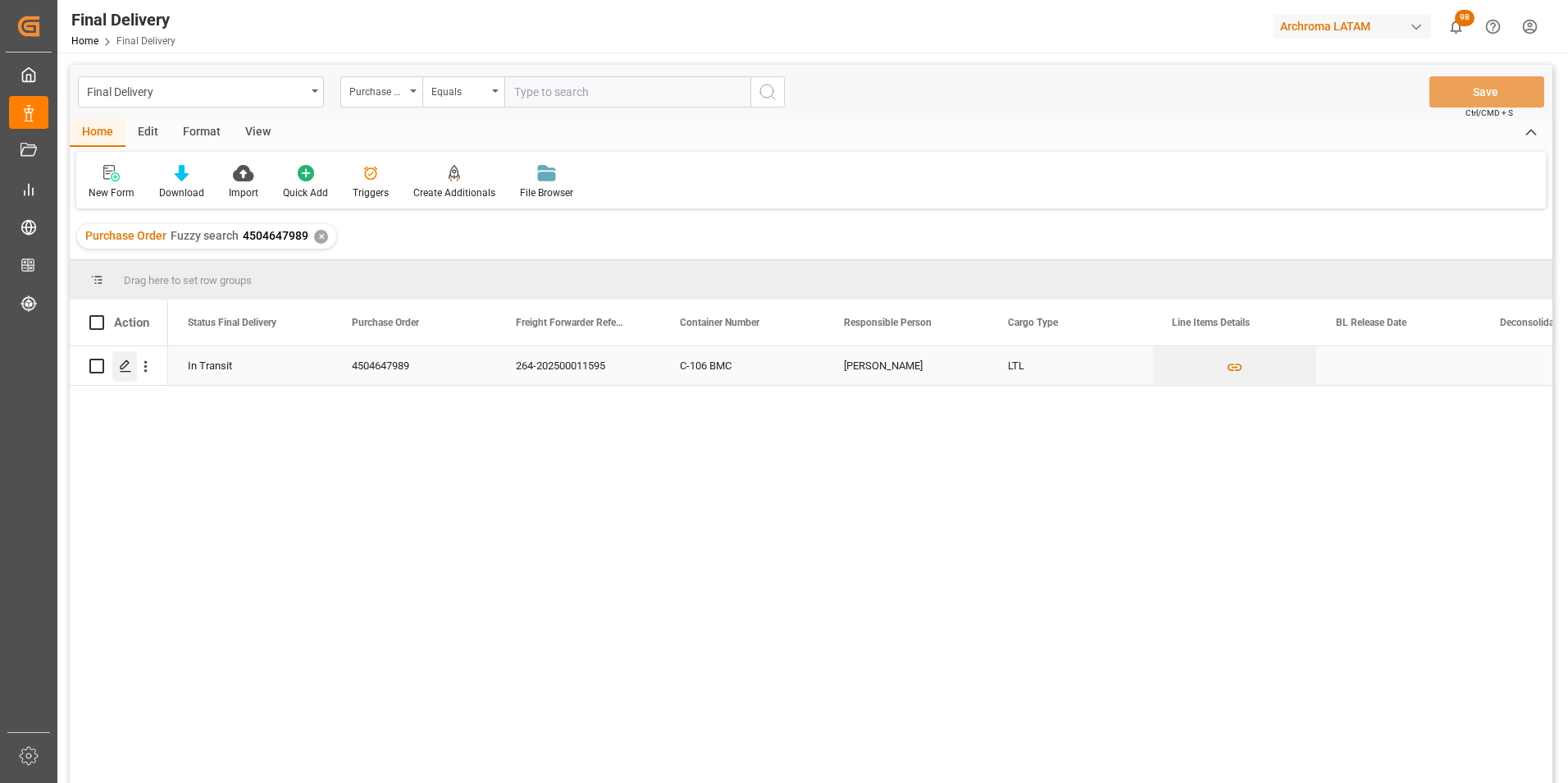
click at [124, 367] on icon "Press SPACE to select this row." at bounding box center [125, 366] width 13 height 13
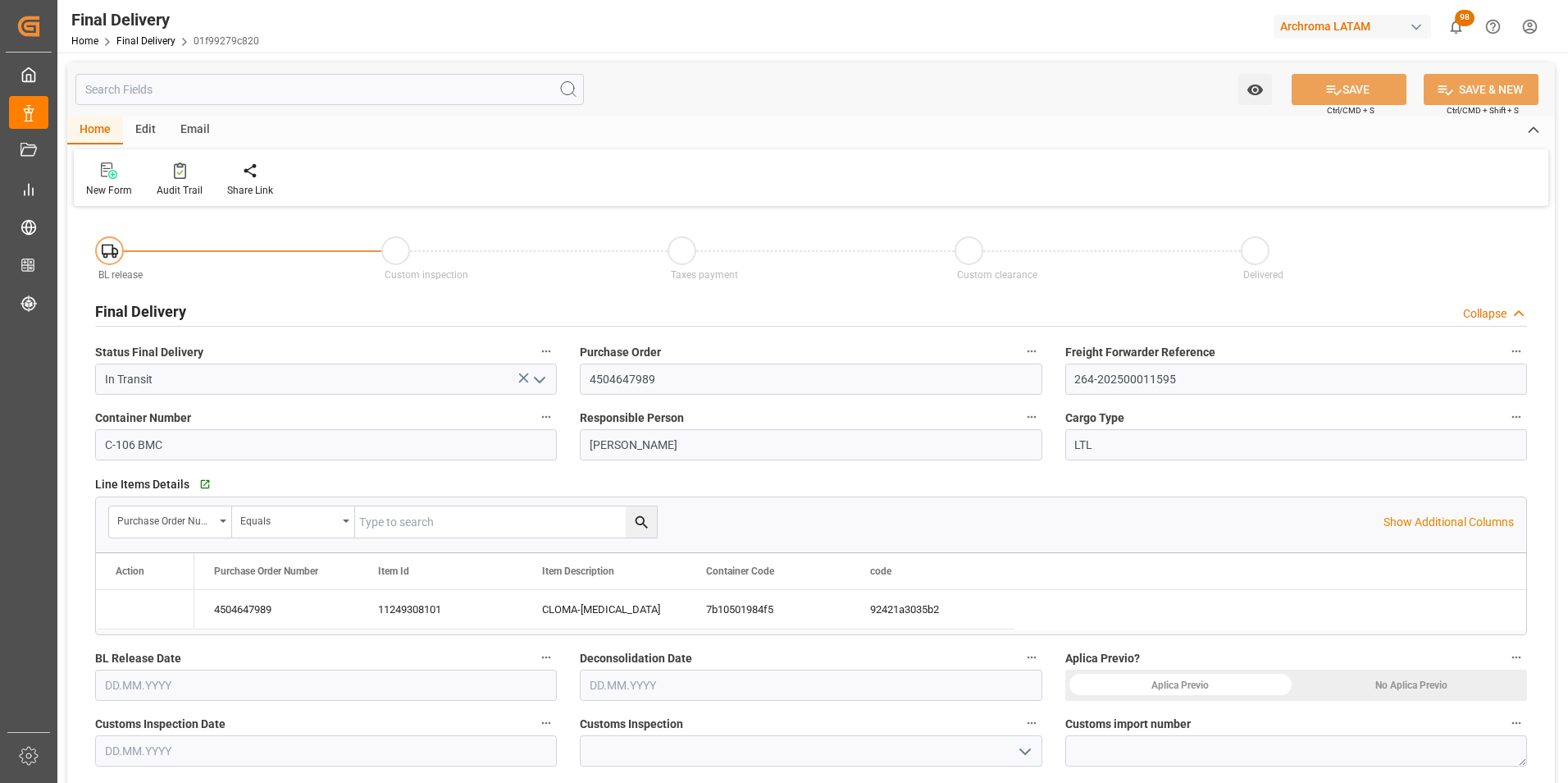
type input "[DATE]"
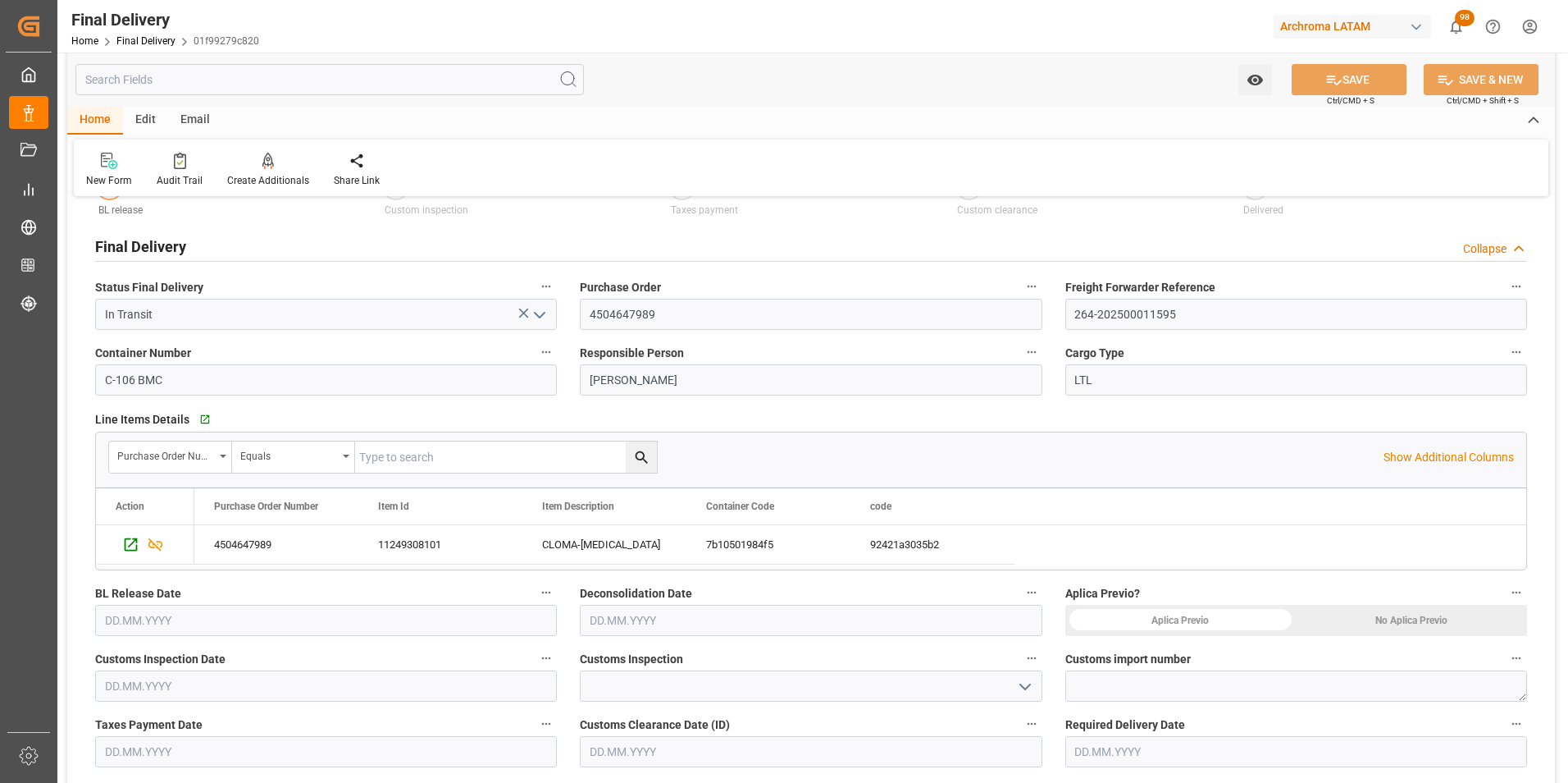
scroll to position [164, 0]
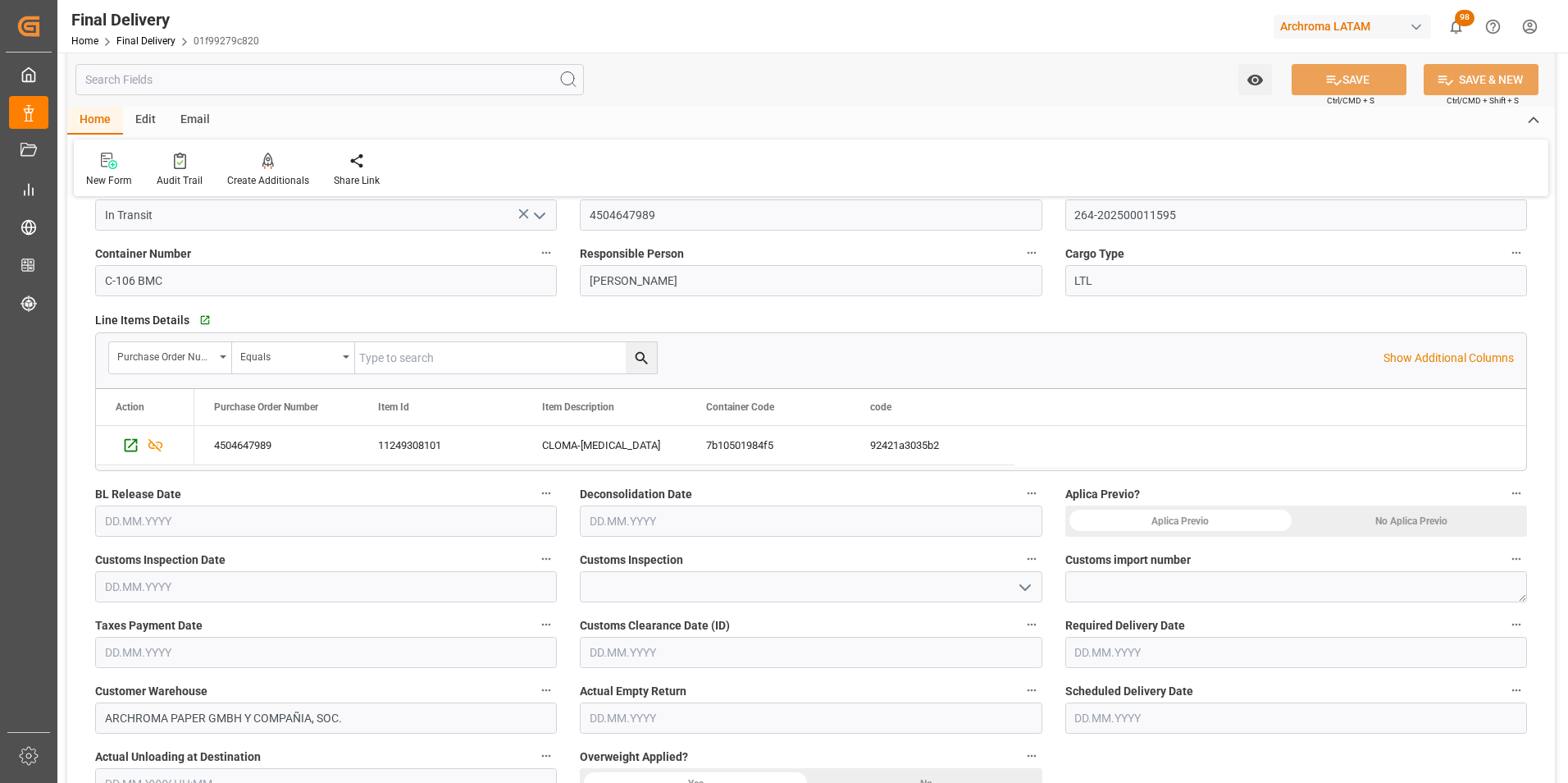
click at [1392, 515] on div "No Aplica Previo" at bounding box center [1410, 521] width 231 height 31
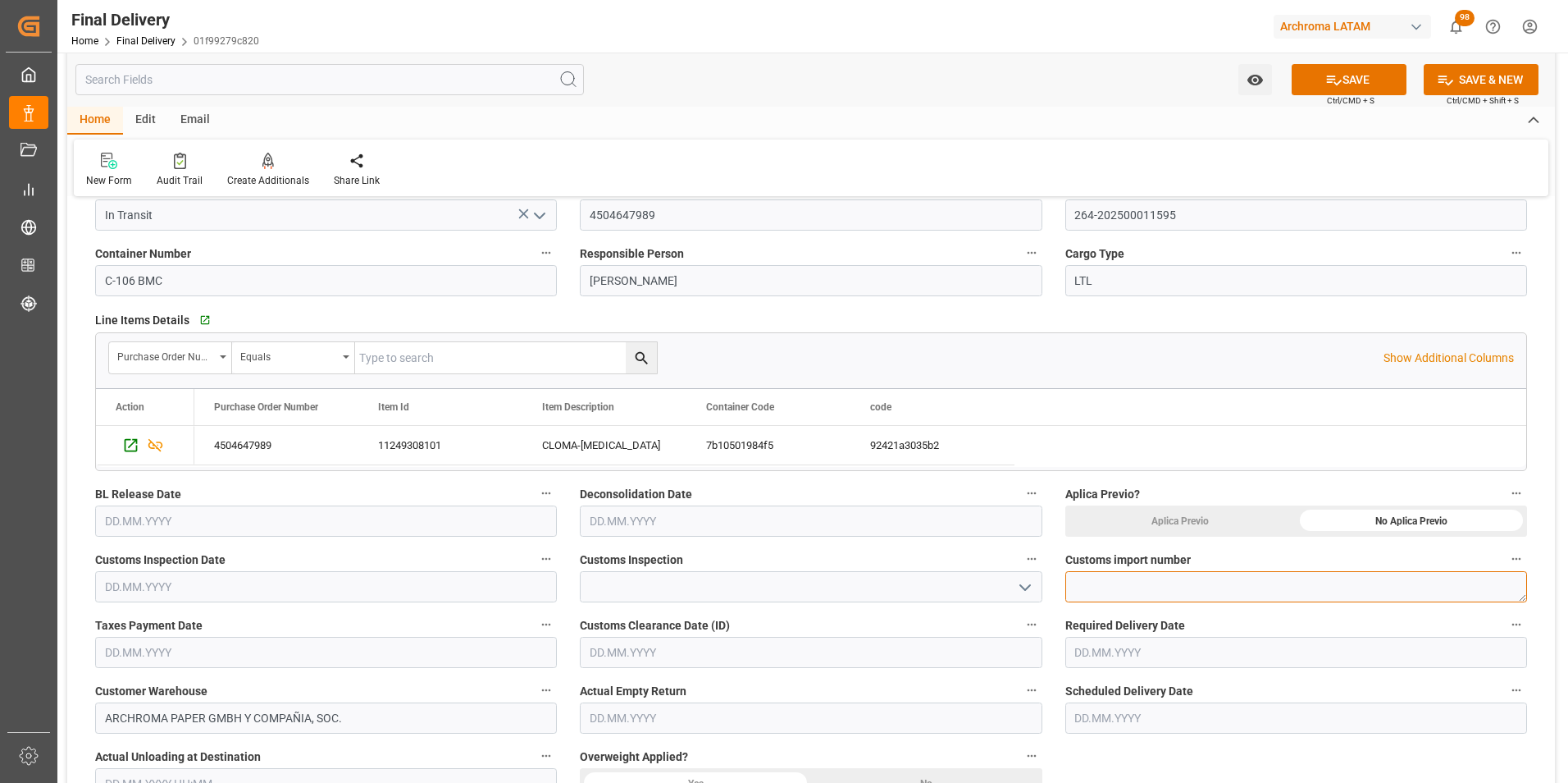
click at [1267, 581] on textarea at bounding box center [1296, 587] width 462 height 31
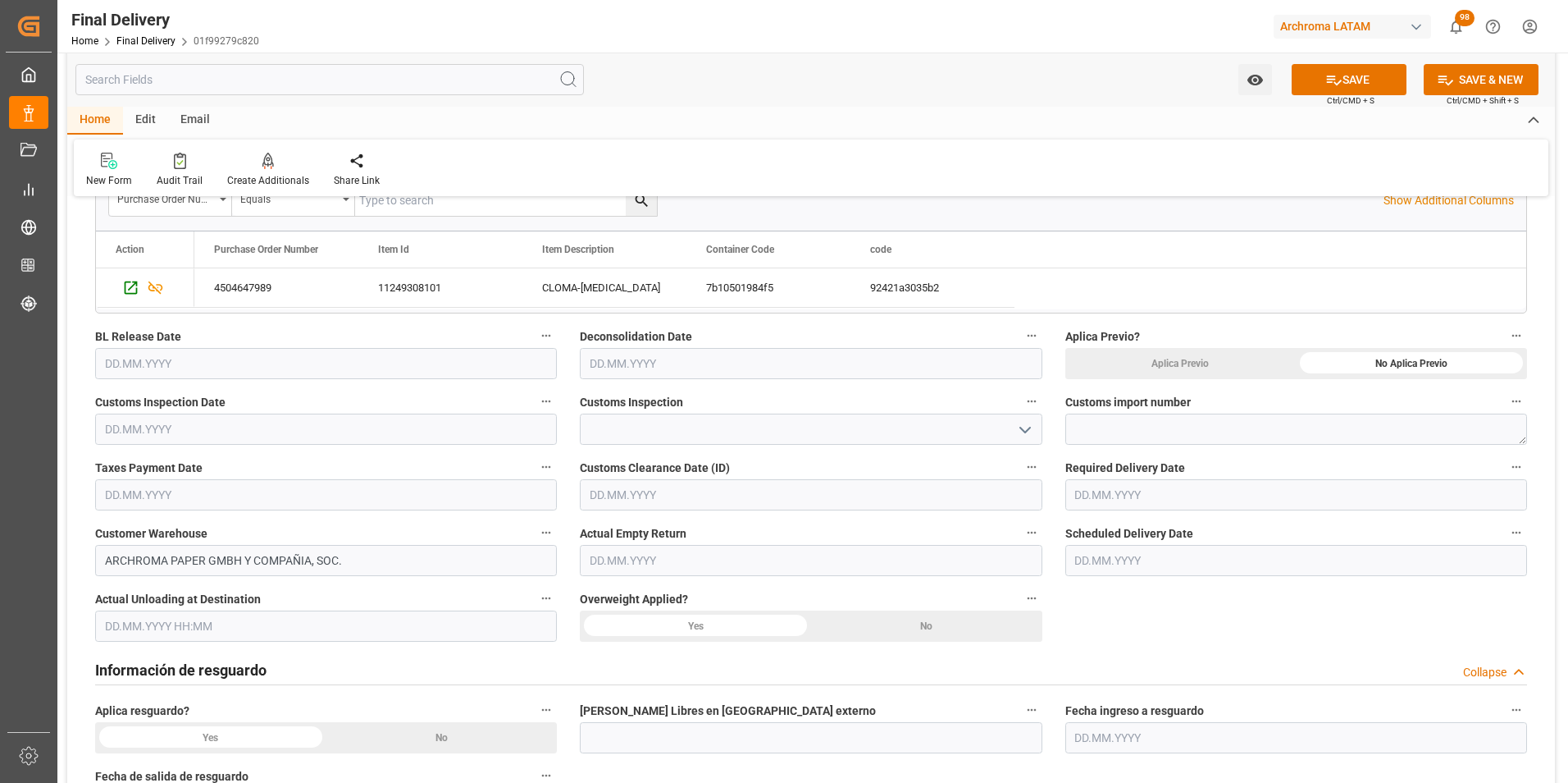
scroll to position [329, 0]
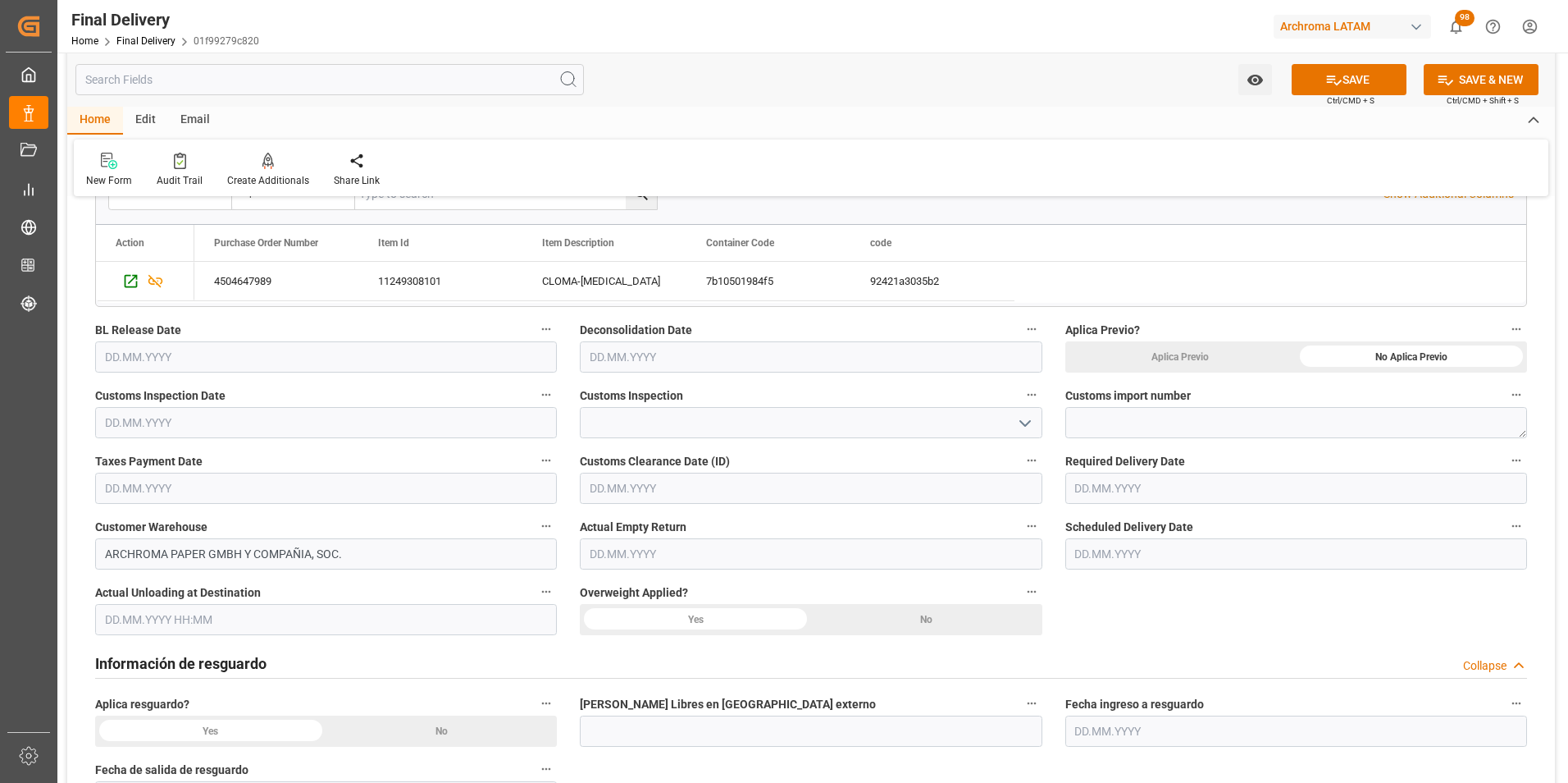
click at [1079, 571] on div "Scheduled Delivery Date" at bounding box center [1295, 542] width 484 height 65
click at [1079, 557] on input "text" at bounding box center [1296, 554] width 462 height 31
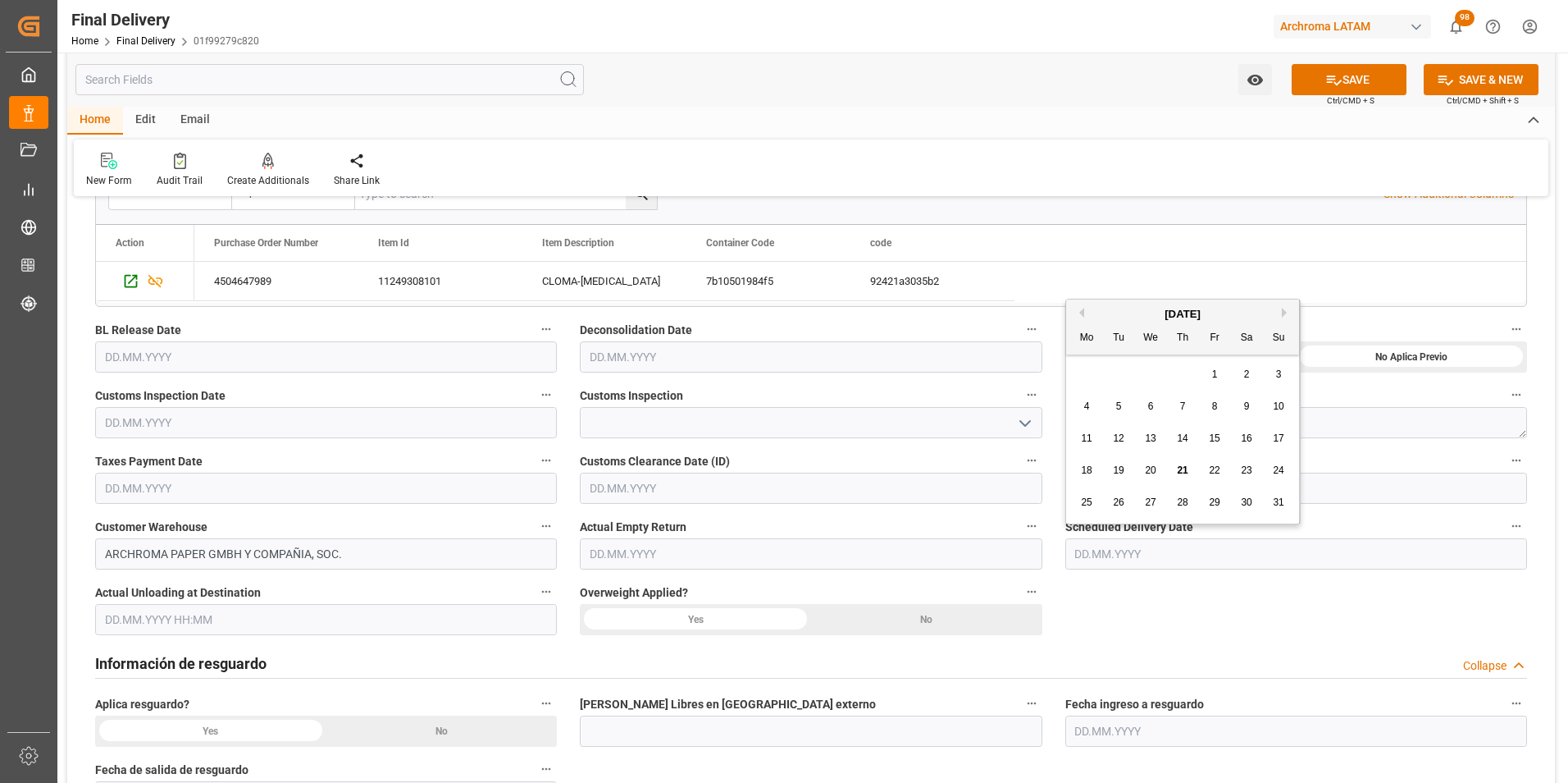
click at [1212, 474] on span "22" at bounding box center [1213, 470] width 11 height 12
type input "[DATE]"
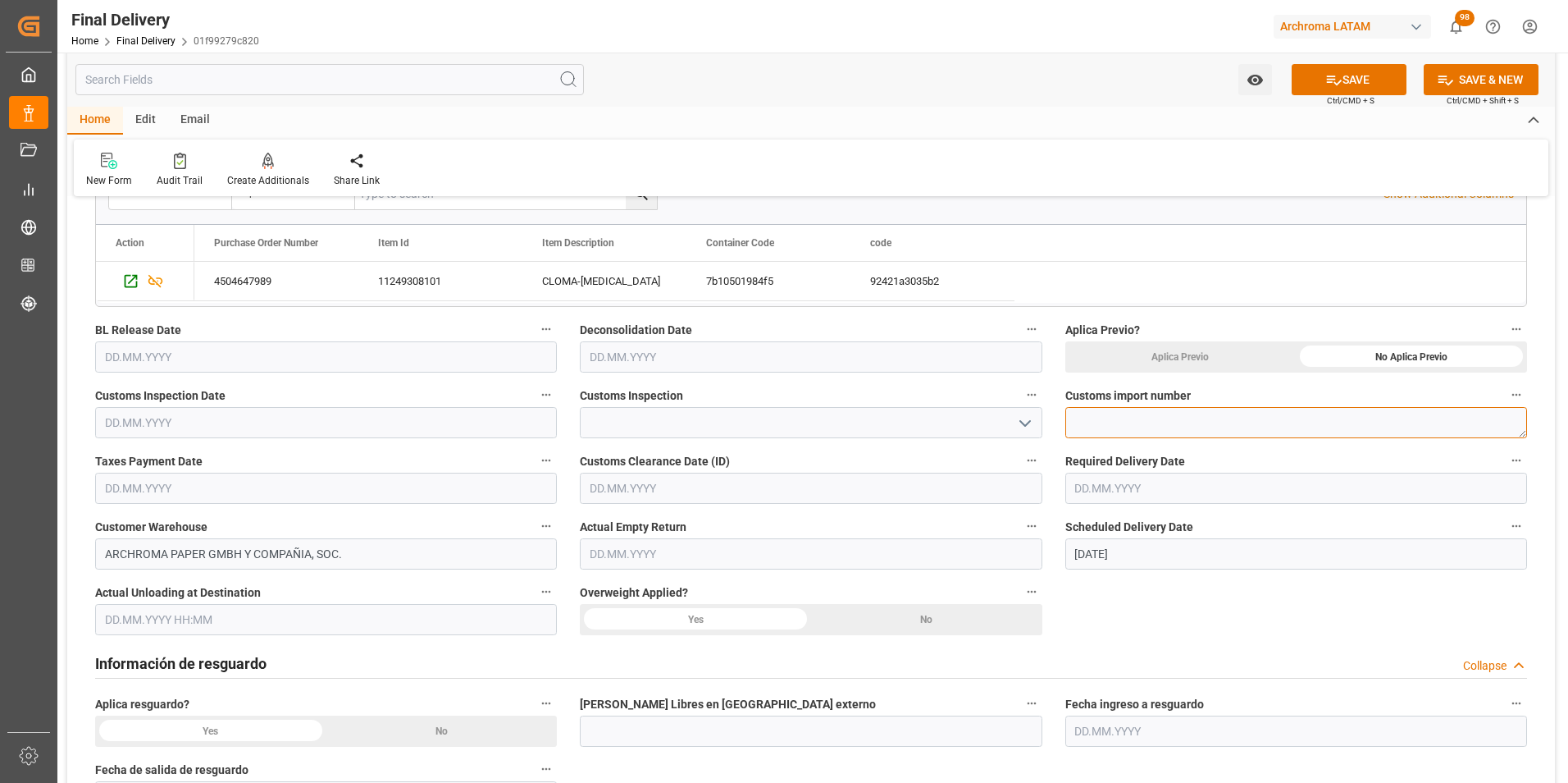
click at [1113, 424] on textarea at bounding box center [1296, 422] width 462 height 31
paste textarea "264-202500011595"
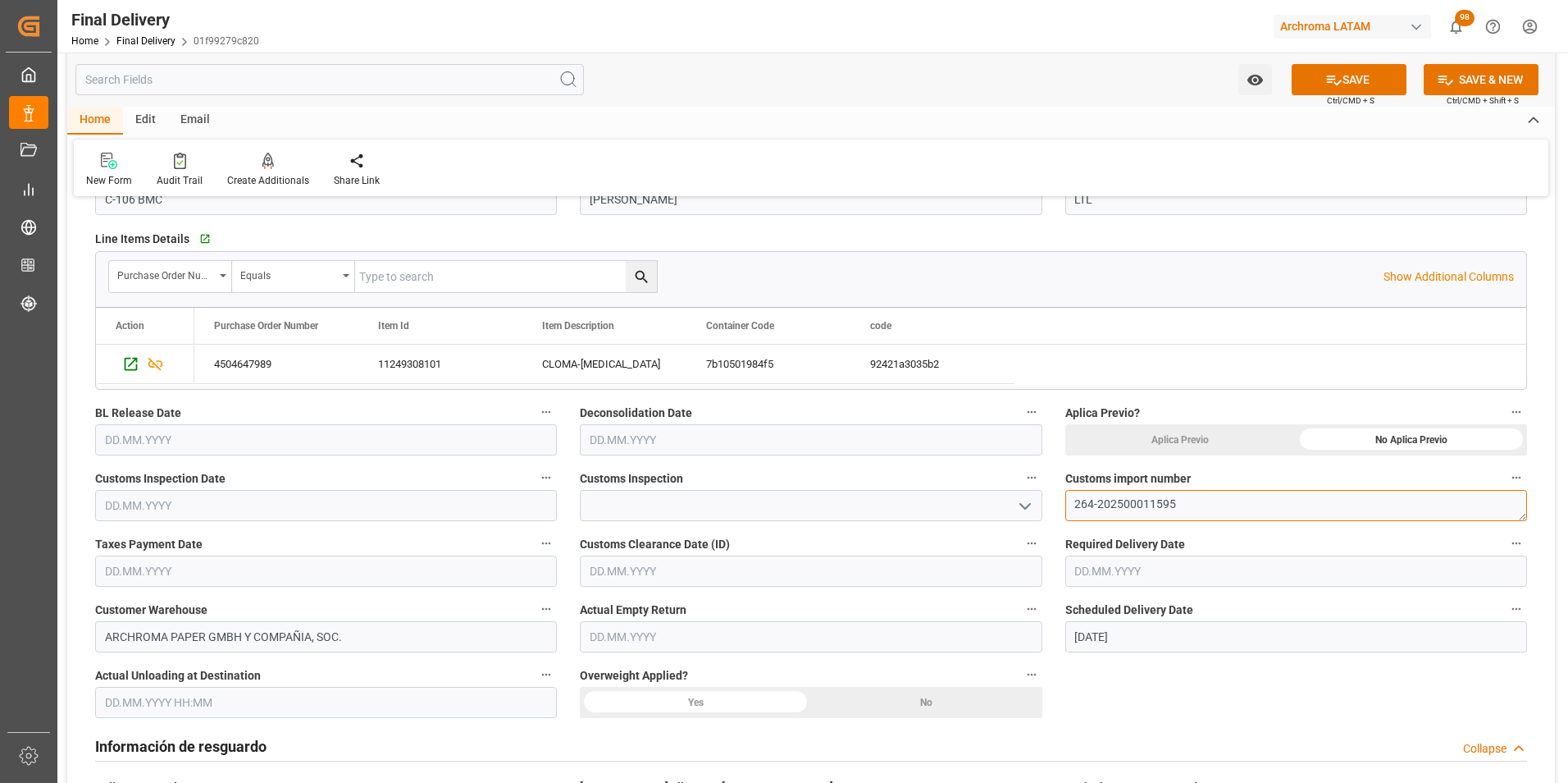
scroll to position [246, 0]
type textarea "264-202500011595"
click at [125, 572] on input "text" at bounding box center [326, 570] width 462 height 31
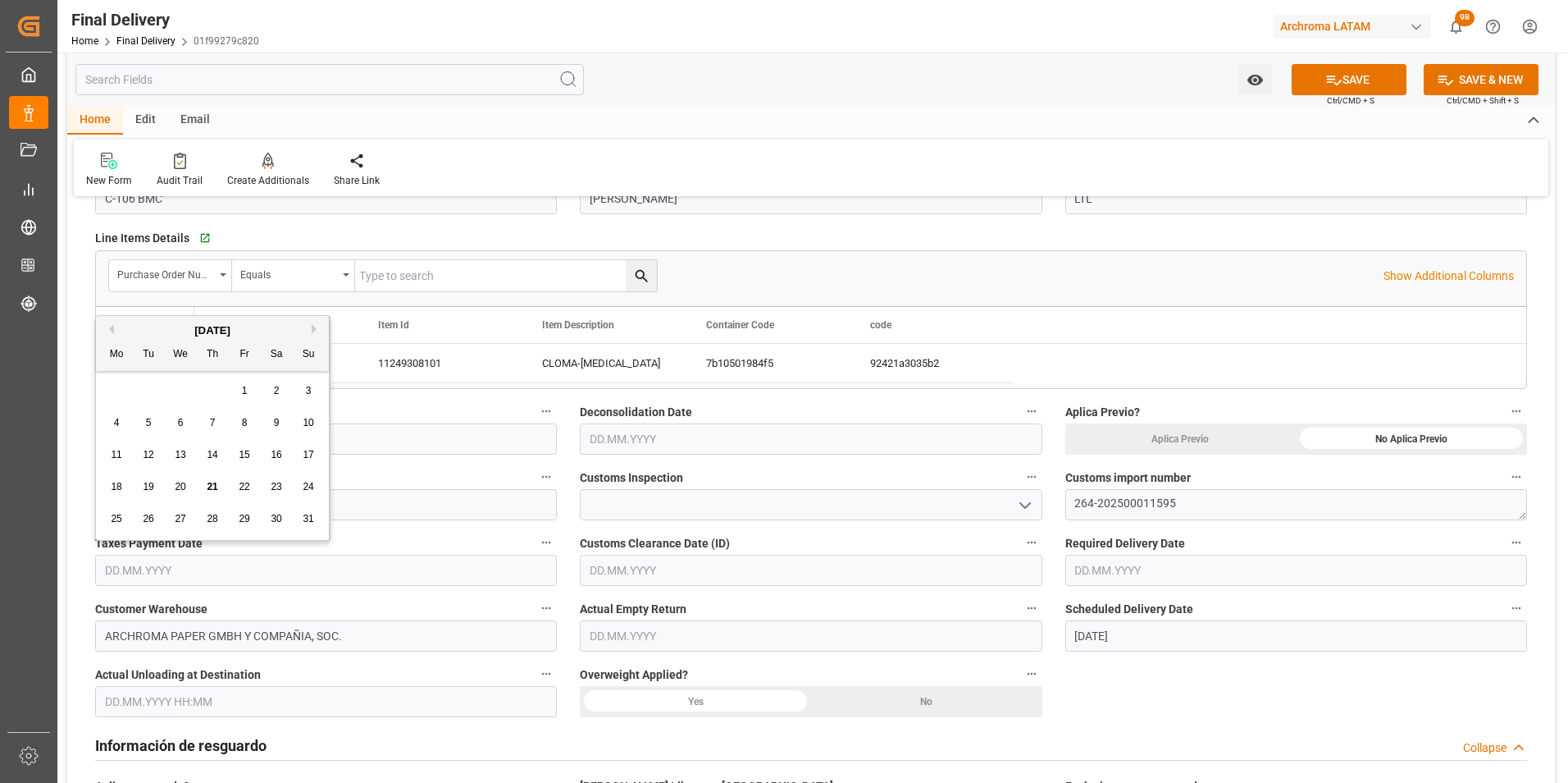
click at [209, 484] on span "21" at bounding box center [211, 487] width 11 height 12
type input "[DATE]"
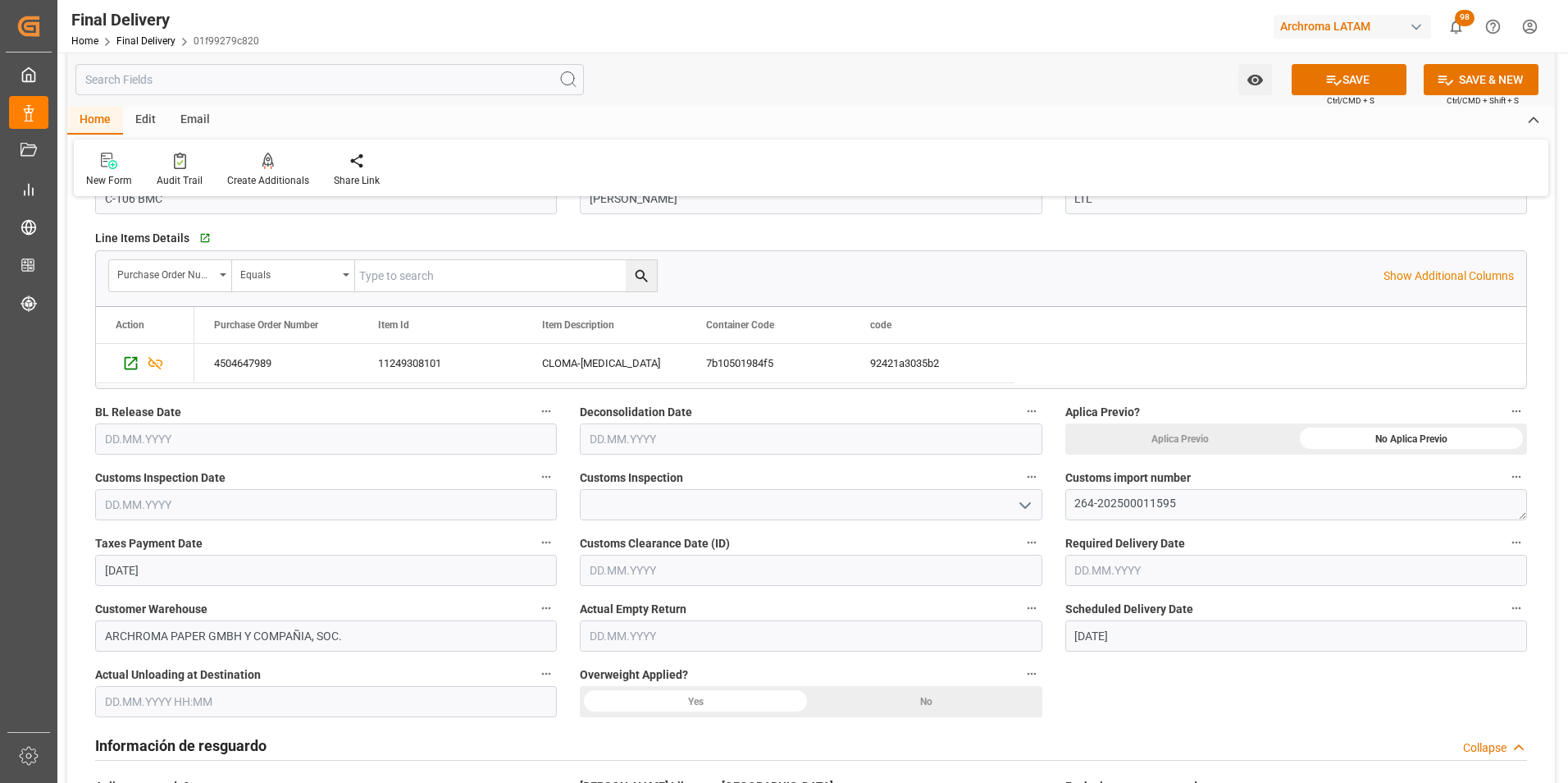
click at [139, 437] on input "text" at bounding box center [326, 439] width 462 height 31
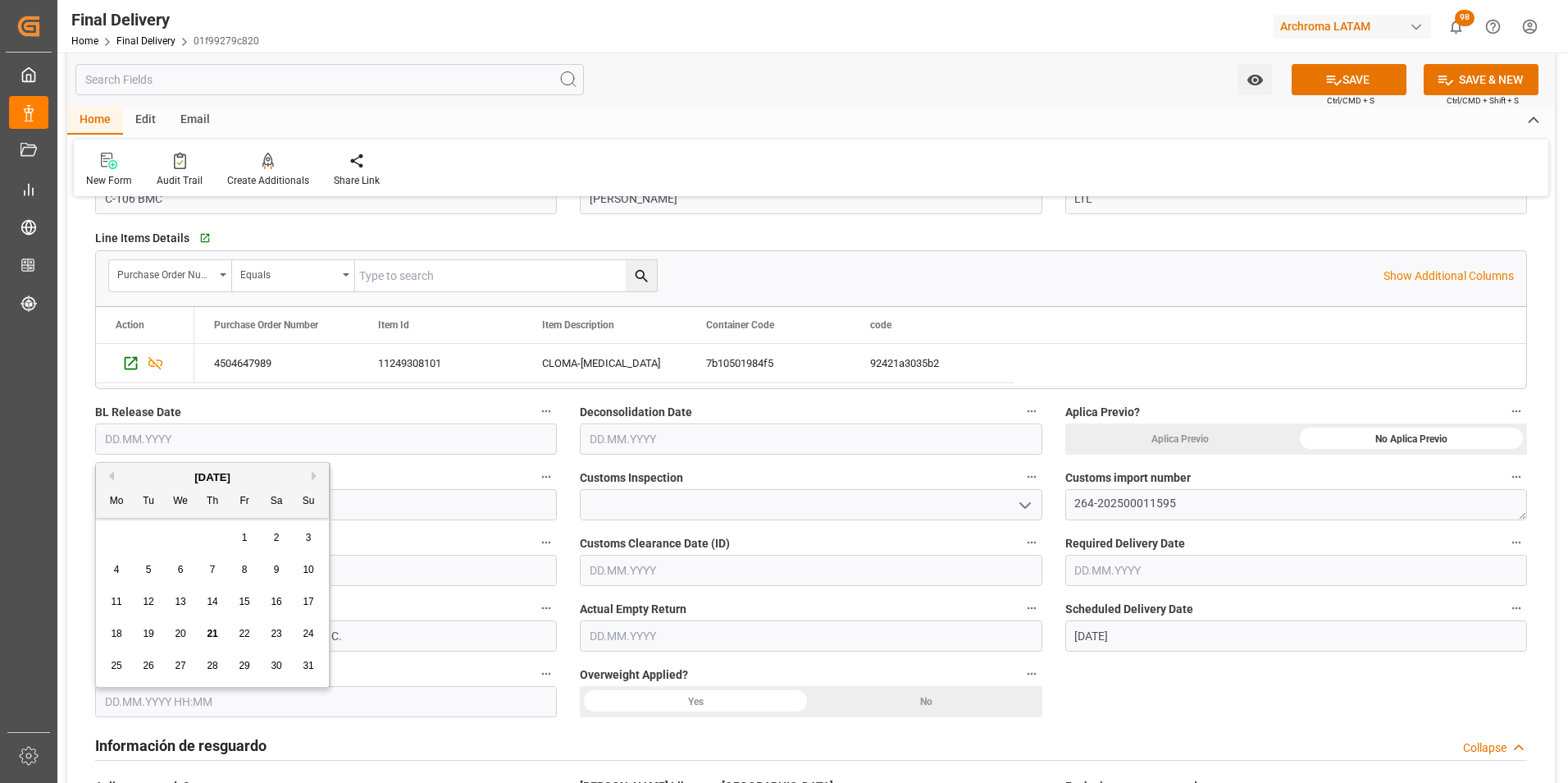
click at [213, 627] on div "21" at bounding box center [212, 634] width 20 height 20
type input "[DATE]"
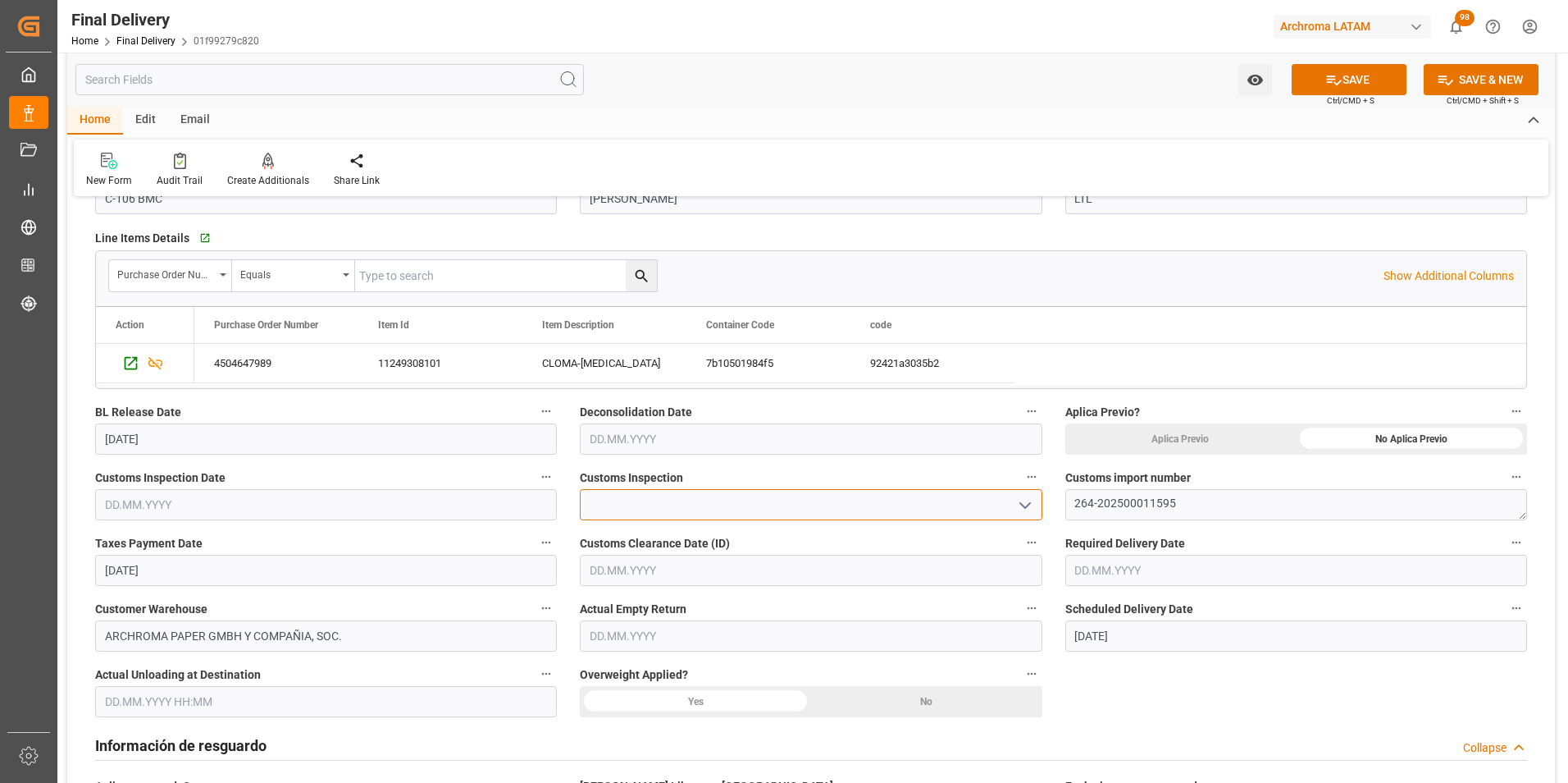
click at [1011, 504] on input at bounding box center [811, 505] width 462 height 31
click at [1013, 511] on button "open menu" at bounding box center [1023, 505] width 24 height 25
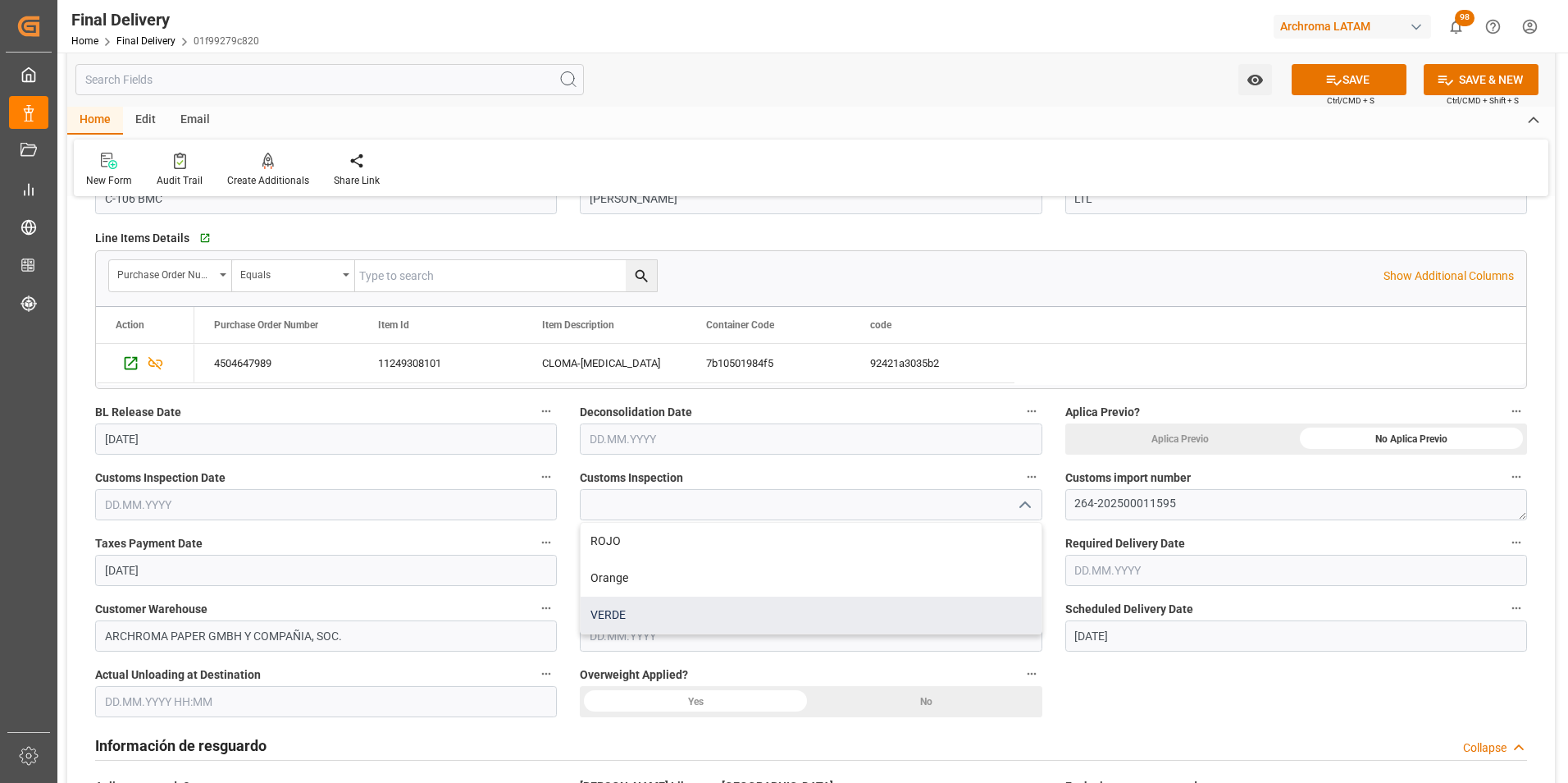
click at [825, 621] on div "VERDE" at bounding box center [811, 615] width 460 height 37
type input "VERDE"
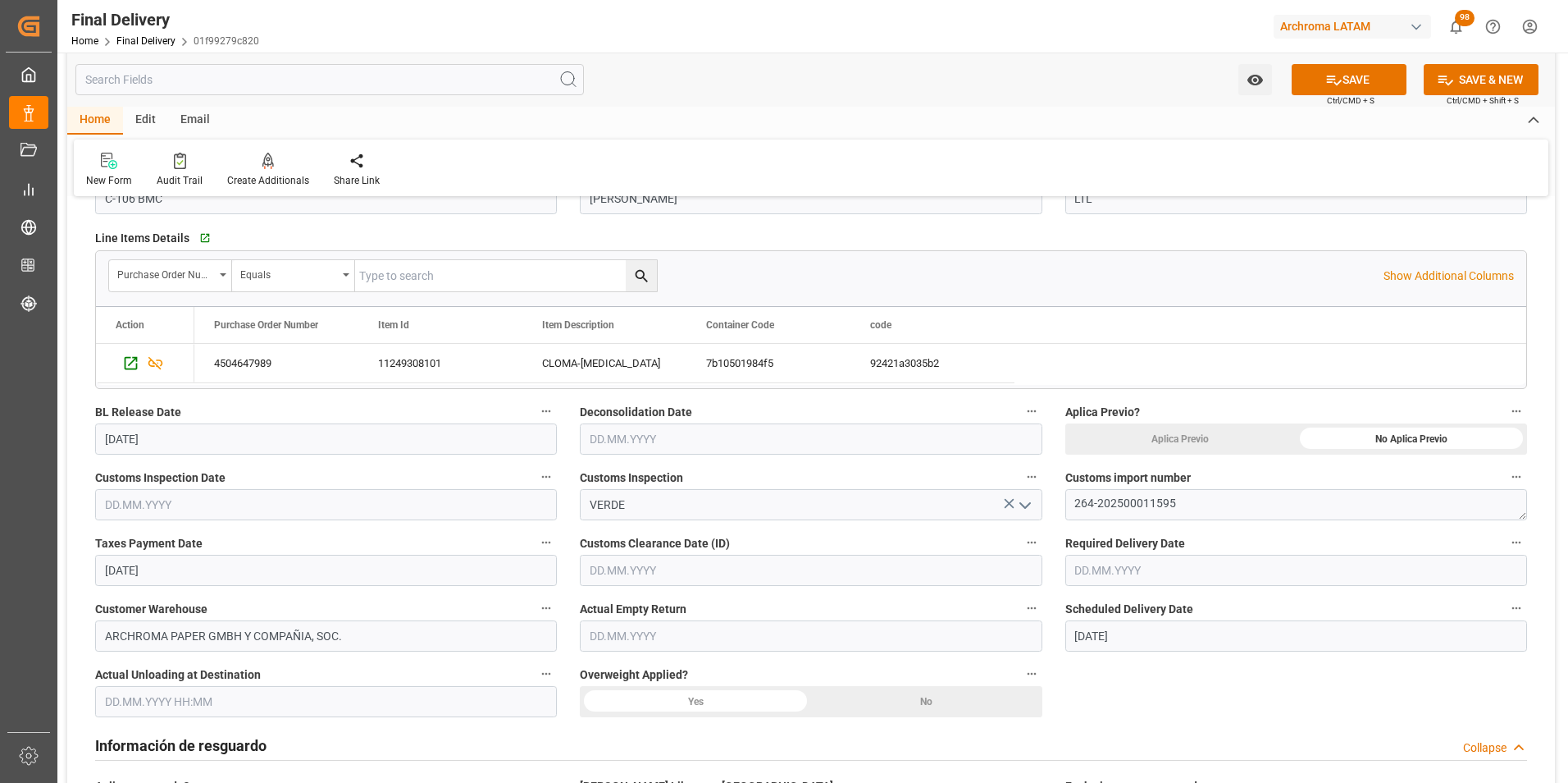
click at [705, 575] on input "text" at bounding box center [811, 570] width 462 height 31
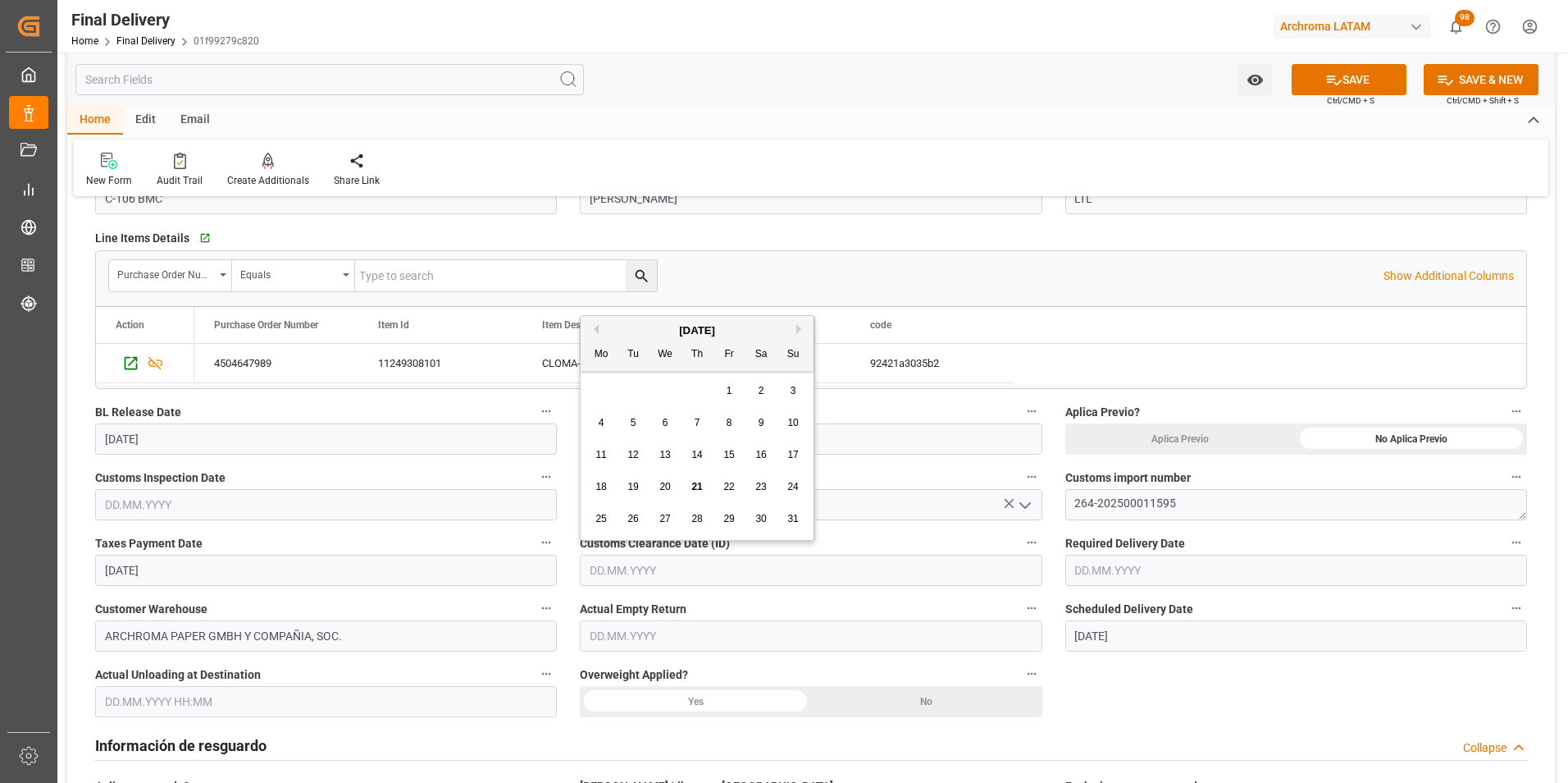
click at [698, 489] on span "21" at bounding box center [696, 487] width 11 height 12
type input "[DATE]"
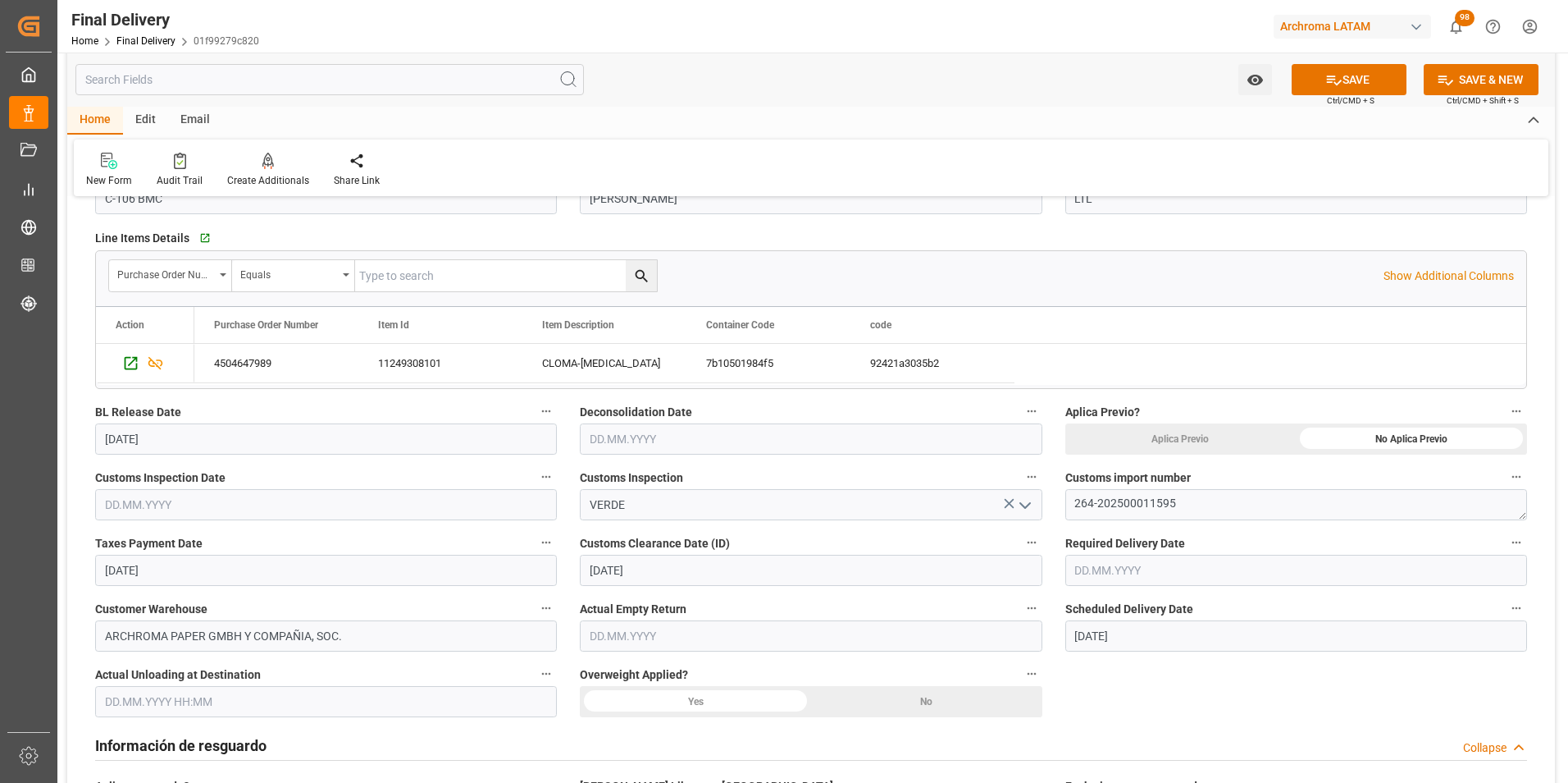
click at [1295, 454] on div "No" at bounding box center [1410, 439] width 231 height 31
click at [173, 499] on input "text" at bounding box center [326, 505] width 462 height 31
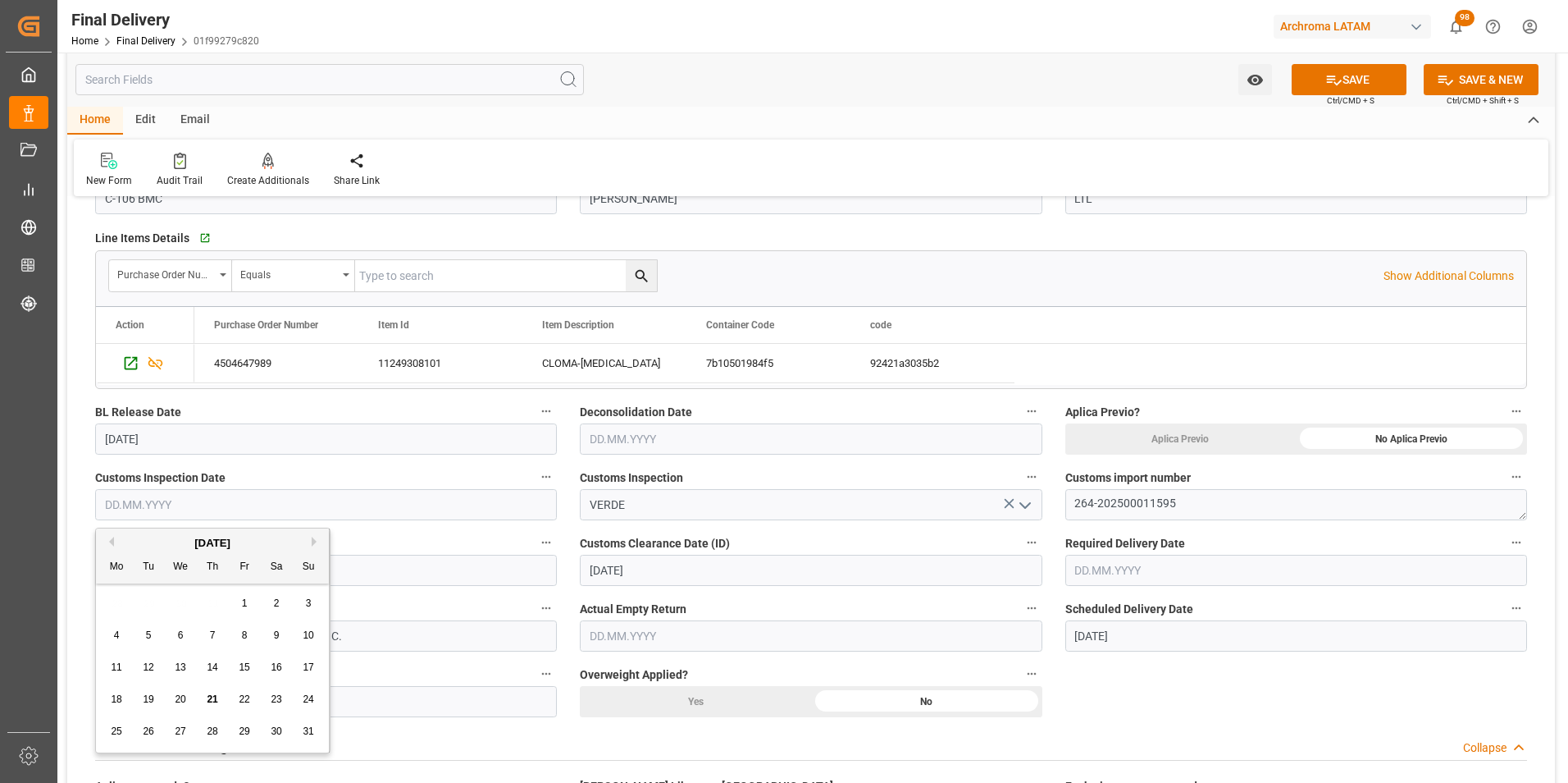
click at [210, 693] on span "21" at bounding box center [211, 699] width 11 height 12
type input "[DATE]"
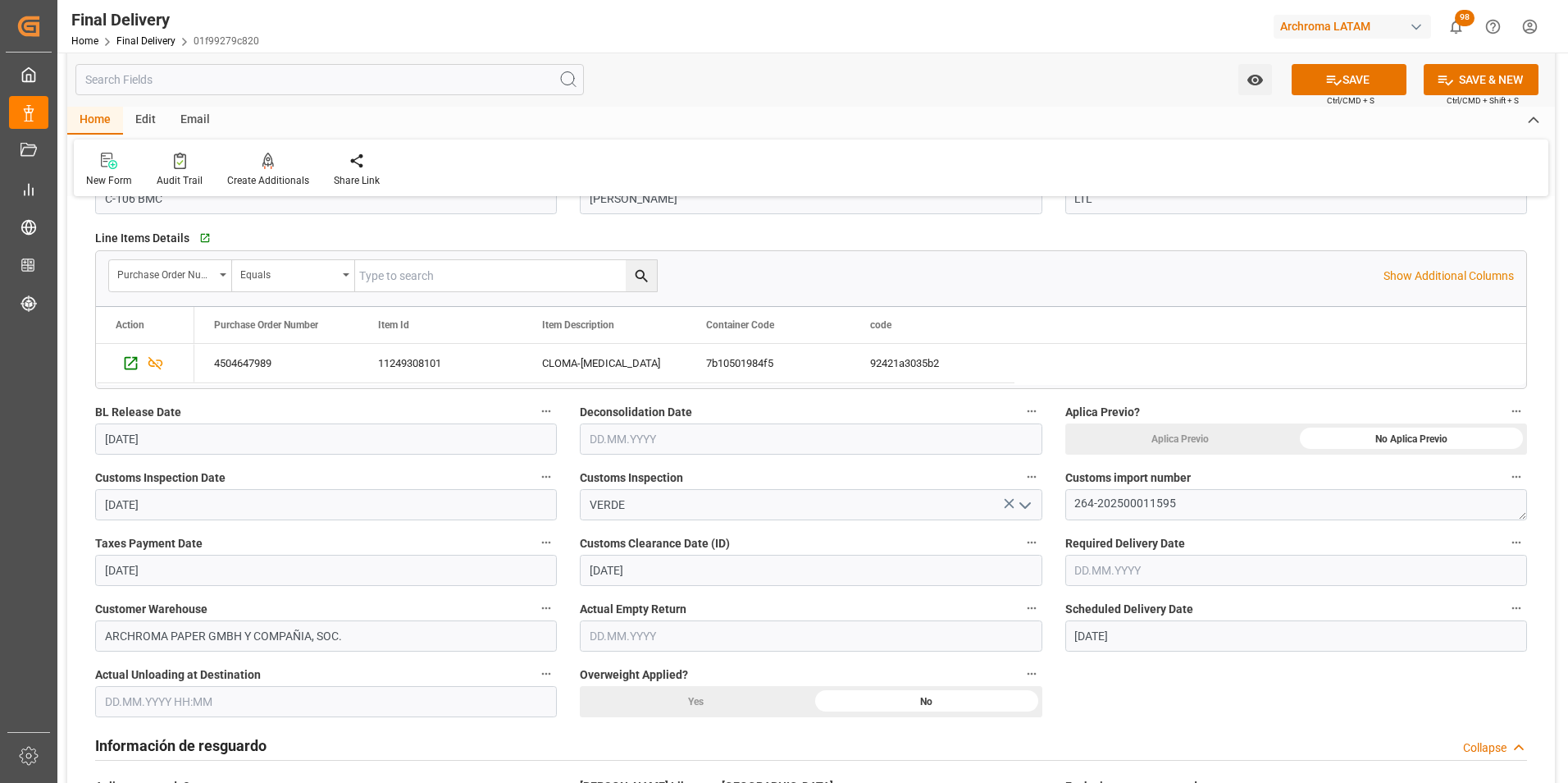
click at [1117, 566] on input "text" at bounding box center [1296, 570] width 462 height 31
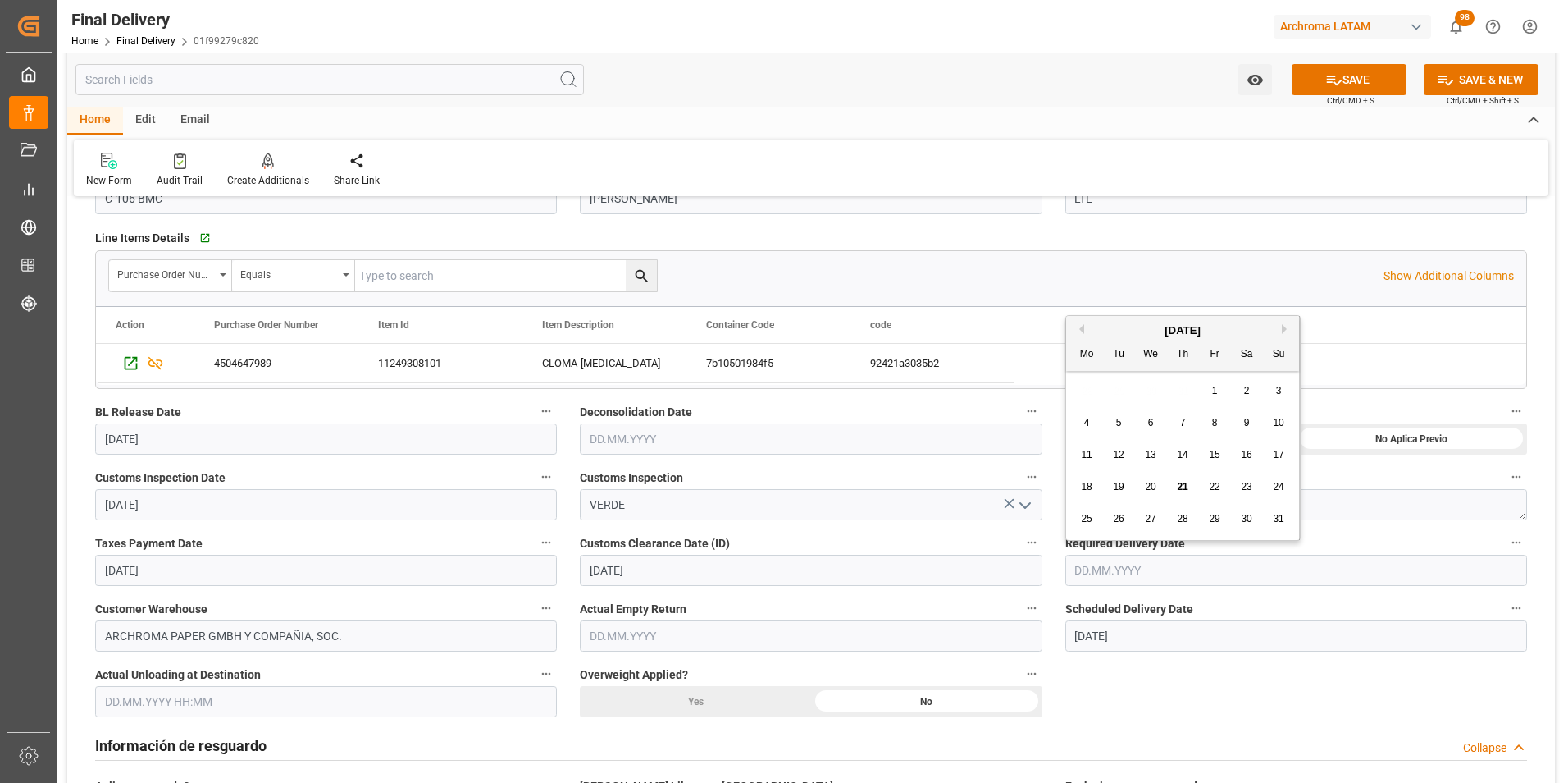
click at [1189, 519] on div "28" at bounding box center [1182, 520] width 20 height 20
type input "[DATE]"
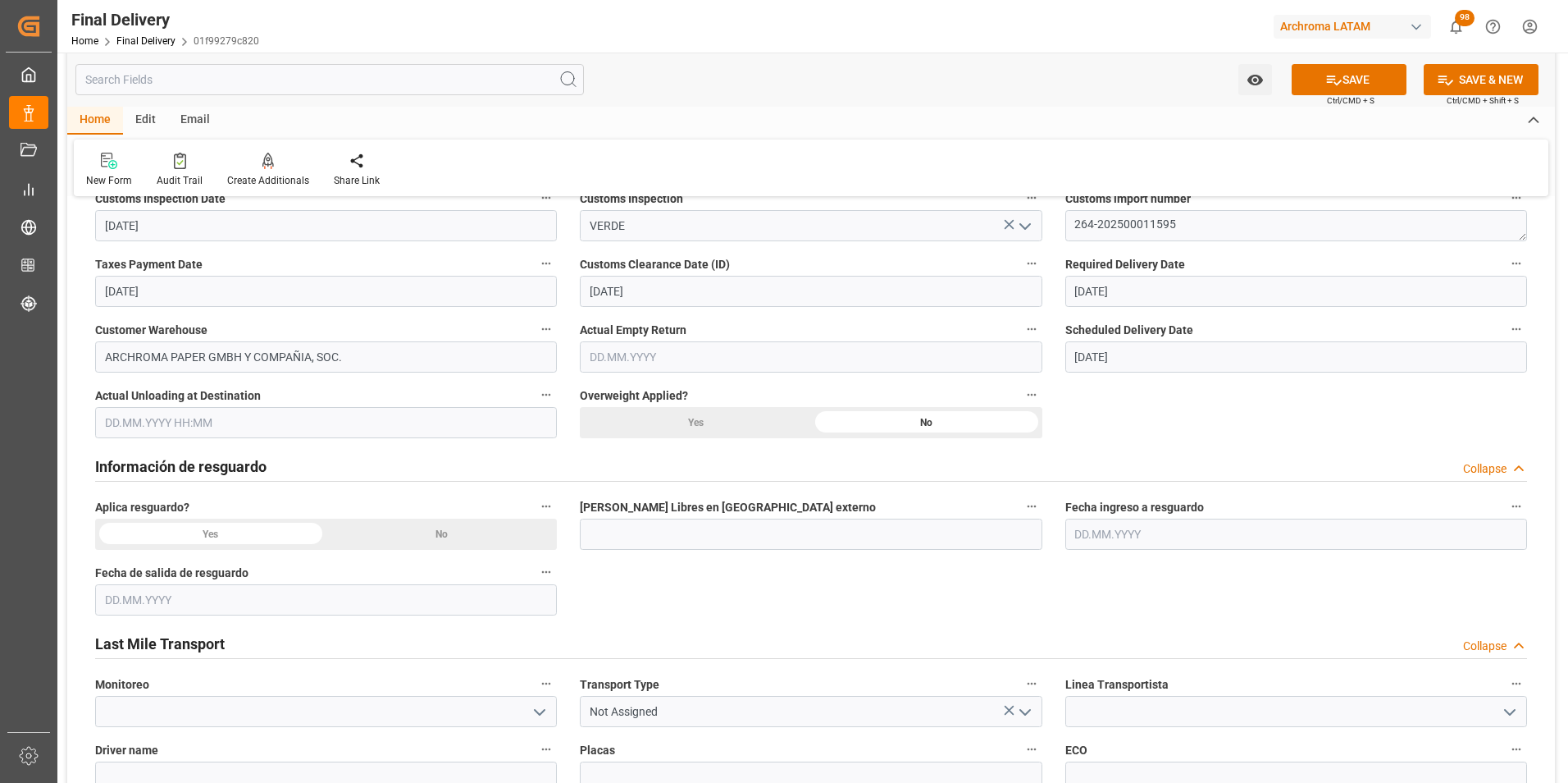
scroll to position [574, 0]
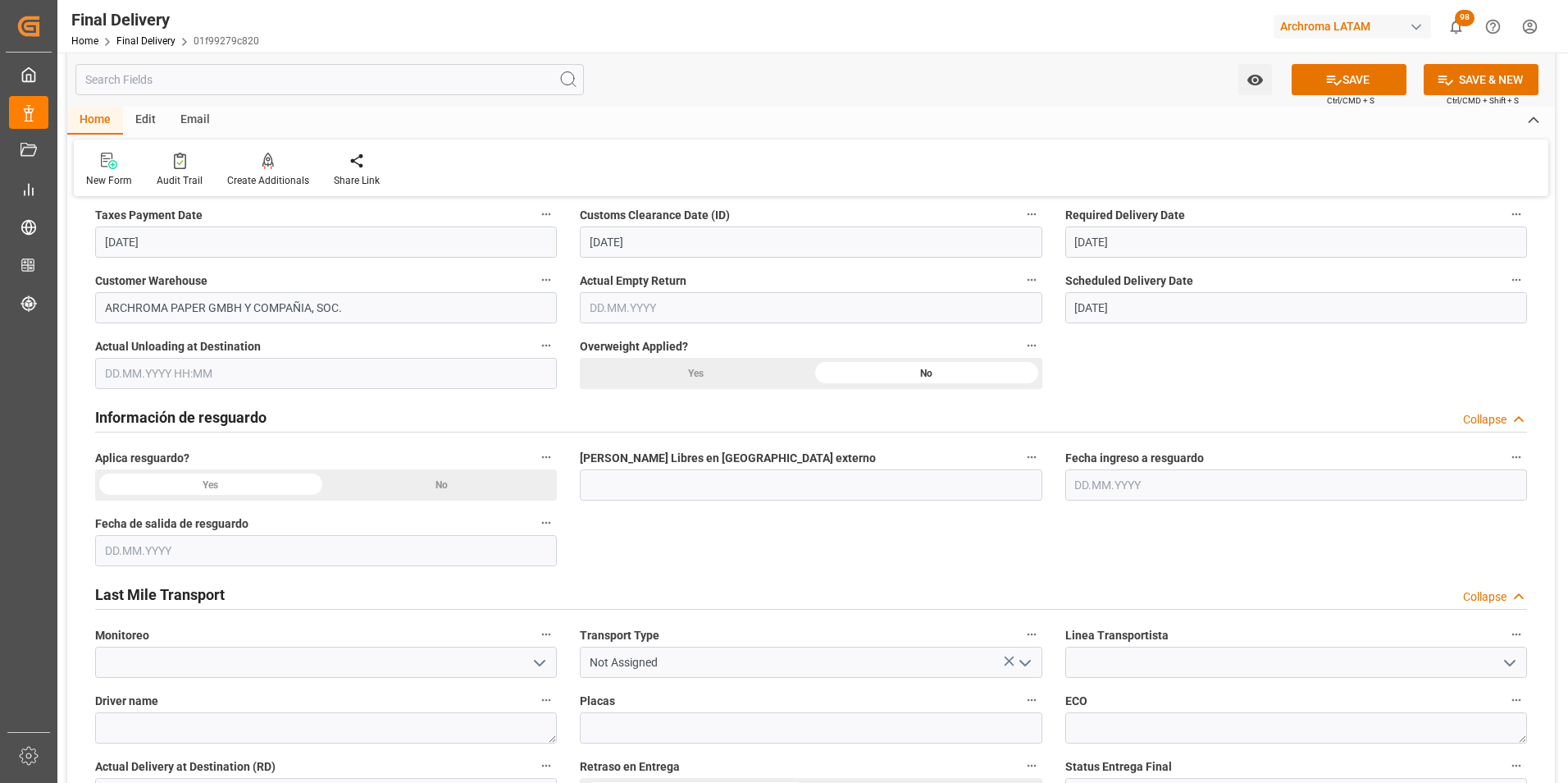
click at [1295, 127] on div "No" at bounding box center [1410, 111] width 231 height 31
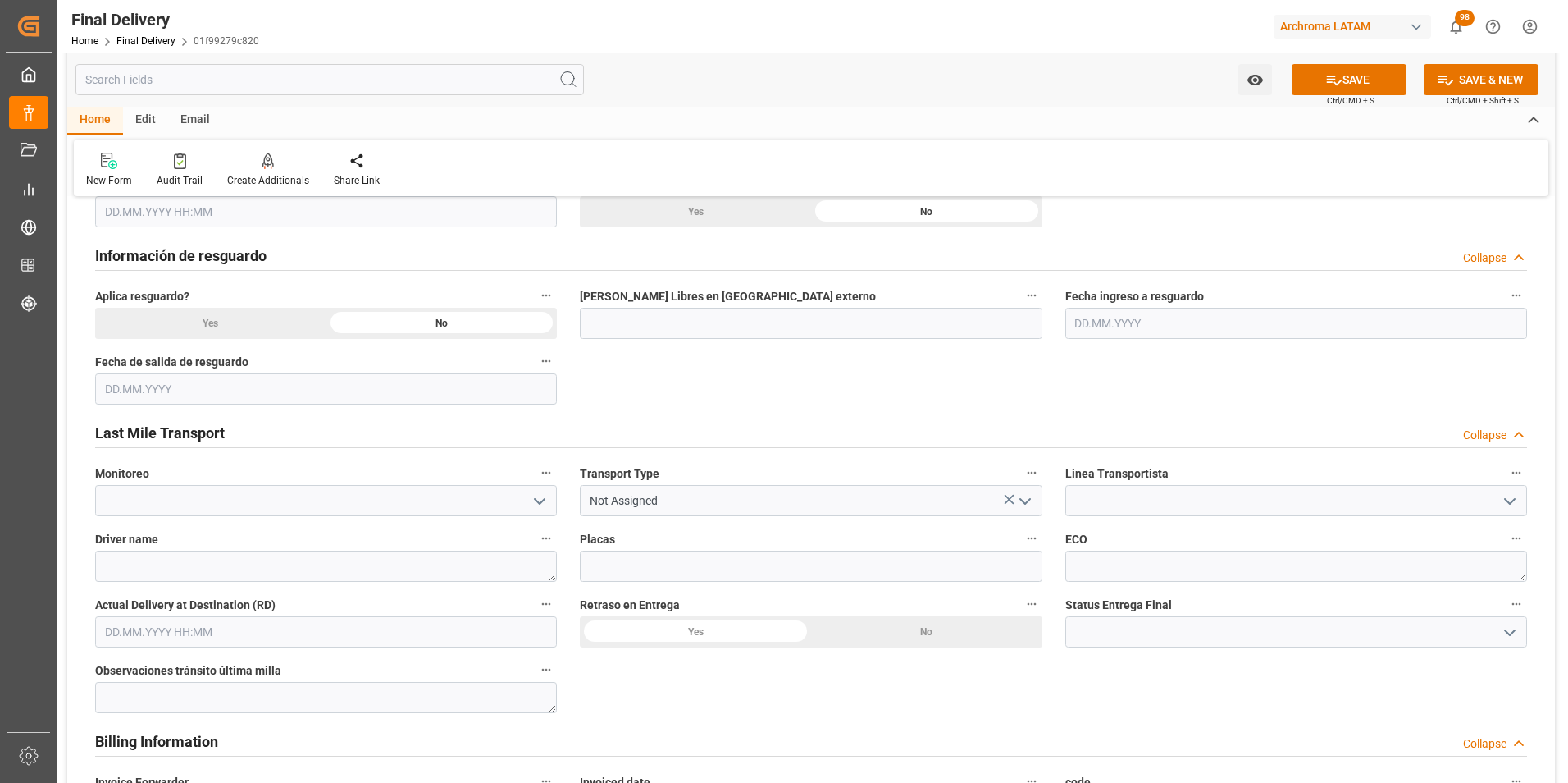
scroll to position [738, 0]
click at [1022, 501] on icon "open menu" at bounding box center [1025, 499] width 19 height 20
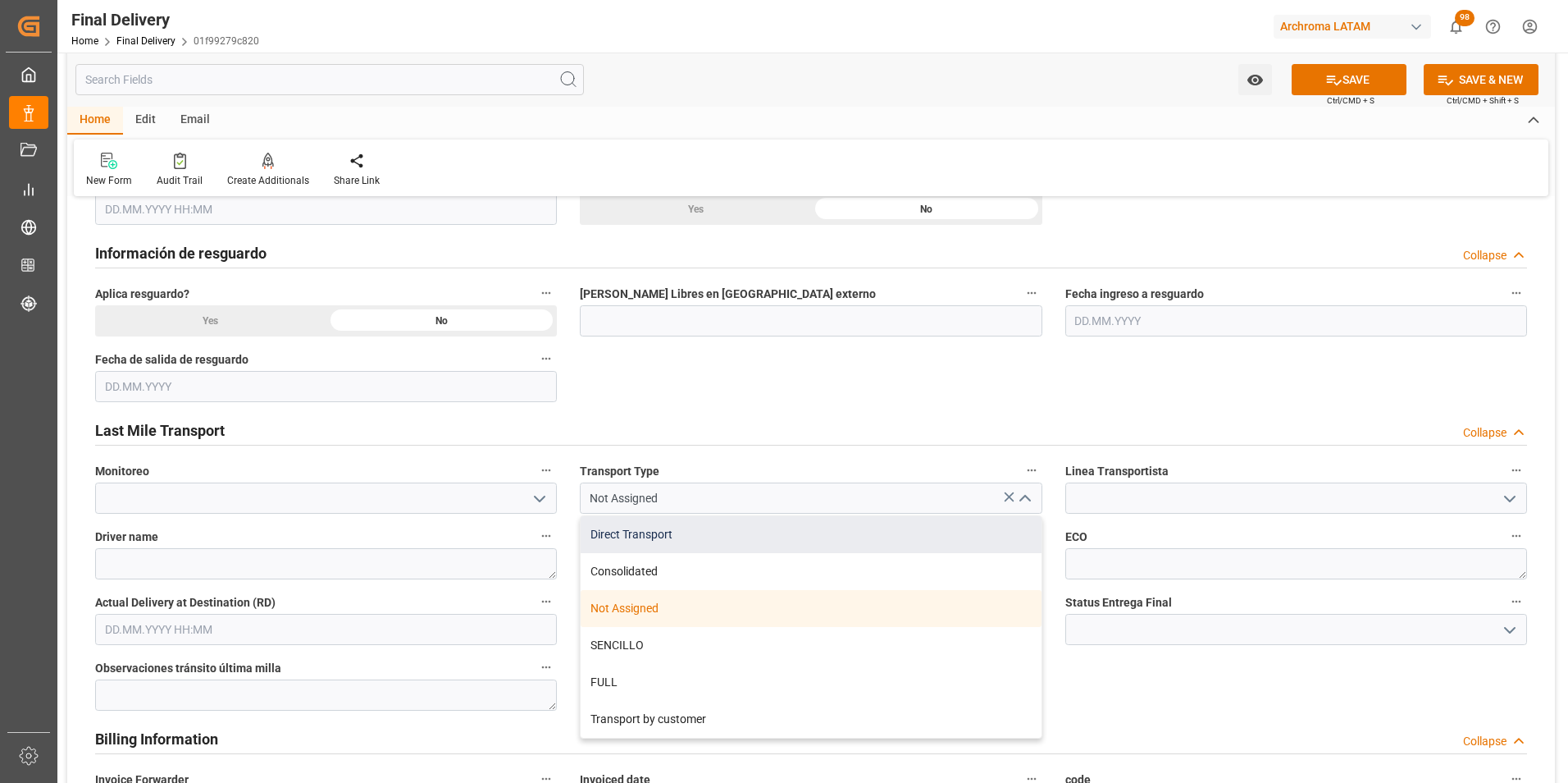
click at [882, 535] on div "Direct Transport" at bounding box center [811, 534] width 460 height 37
type input "Direct Transport"
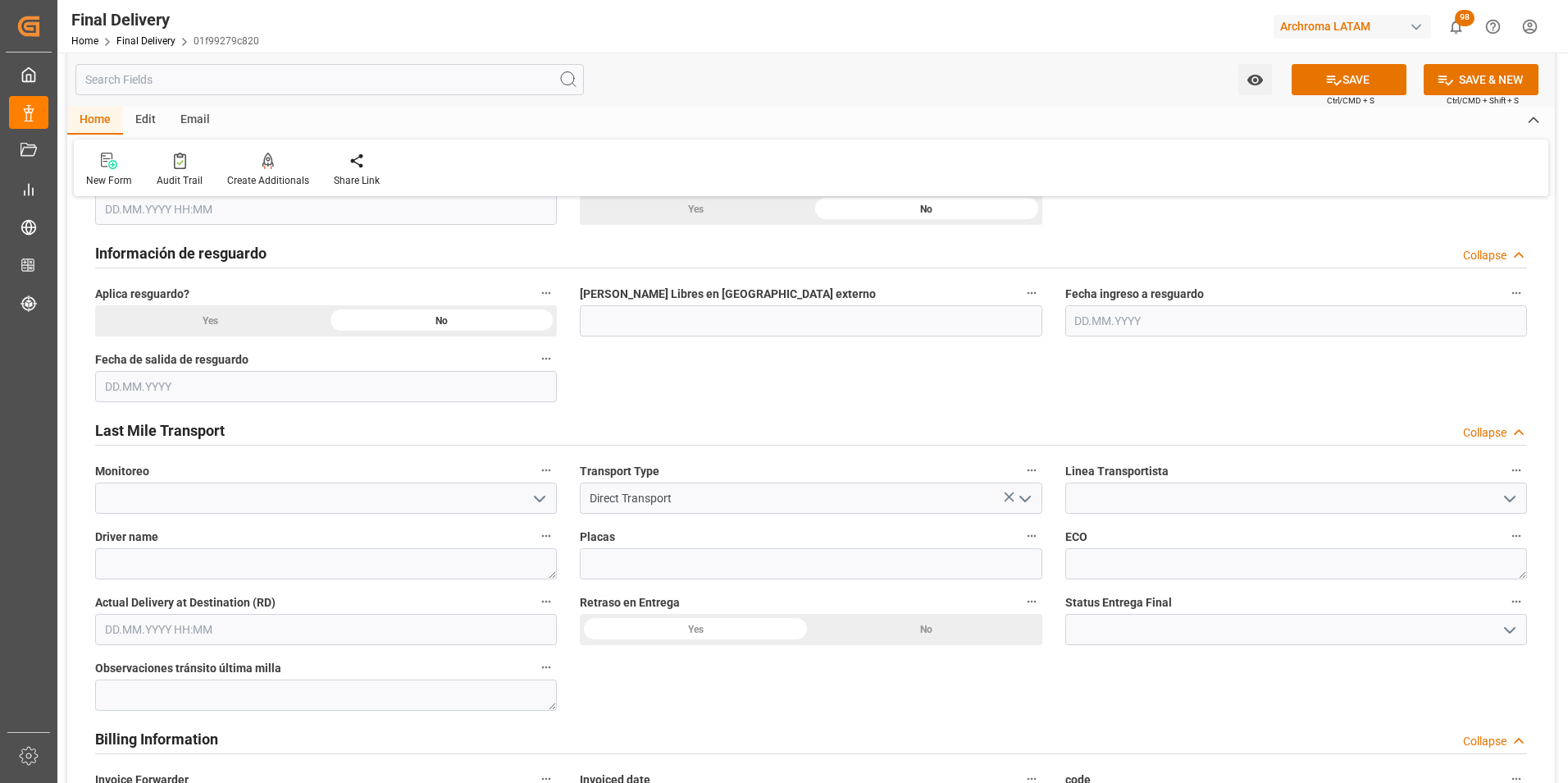
click at [1503, 494] on icon "open menu" at bounding box center [1510, 499] width 19 height 20
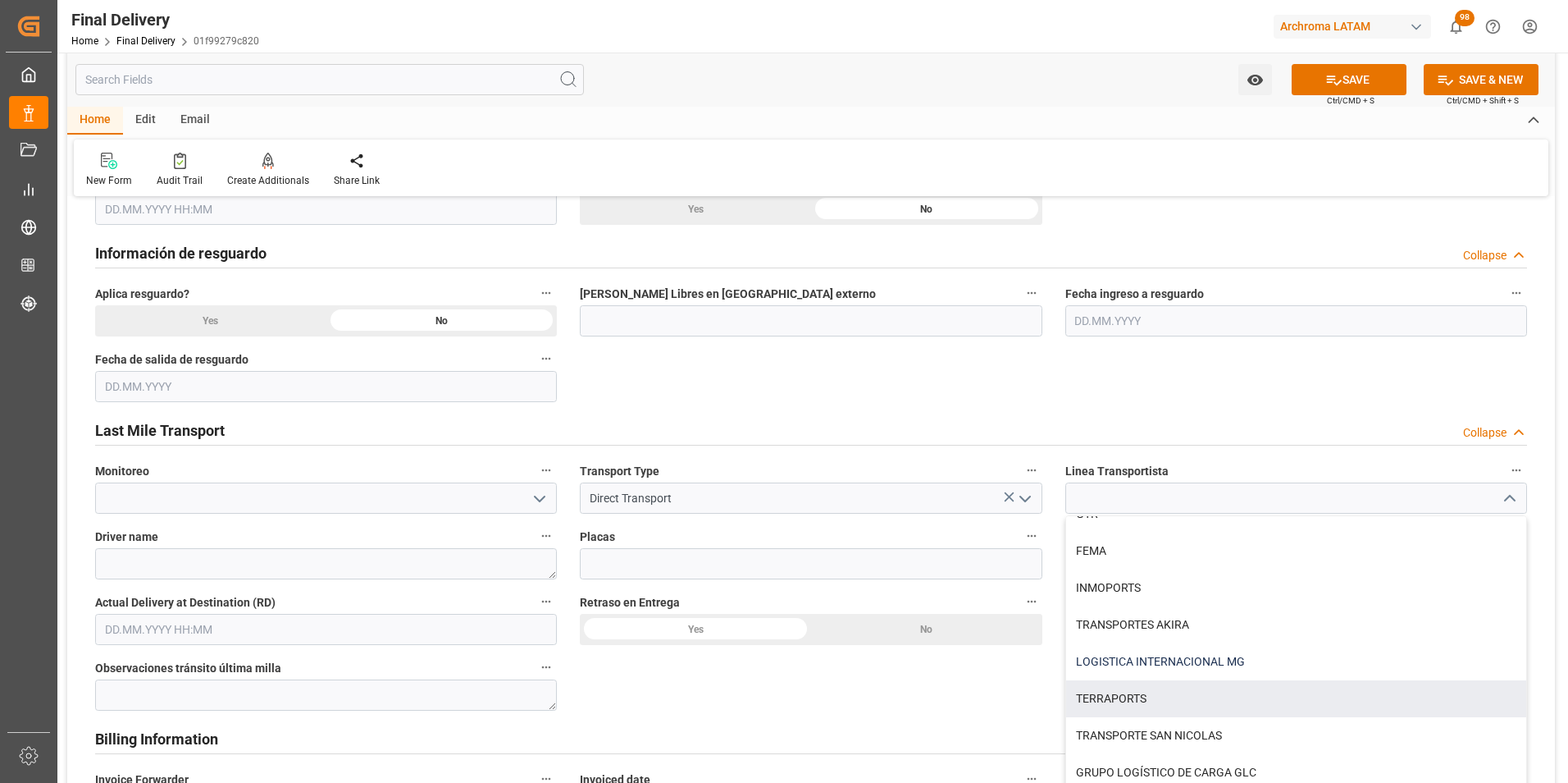
click at [1240, 670] on div "LOGISTICA INTERNACIONAL MG" at bounding box center [1296, 662] width 460 height 37
type input "LOGISTICA INTERNACIONAL MG"
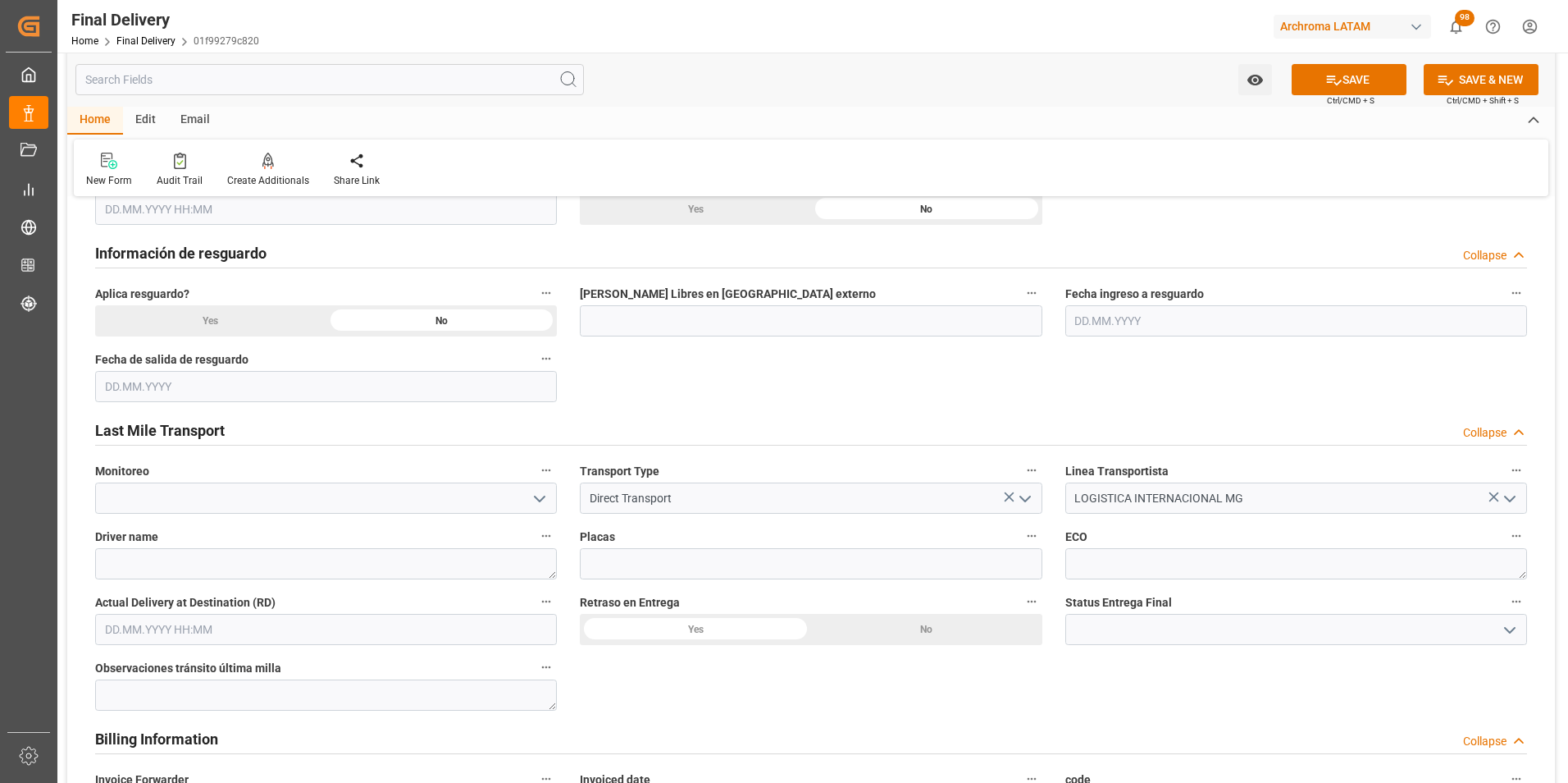
click at [483, 579] on div "Driver name" at bounding box center [325, 552] width 484 height 65
click at [481, 567] on textarea at bounding box center [326, 564] width 462 height 31
type textarea "[PERSON_NAME]"
click at [1000, 568] on input at bounding box center [811, 564] width 462 height 31
type input "C-106 BMC"
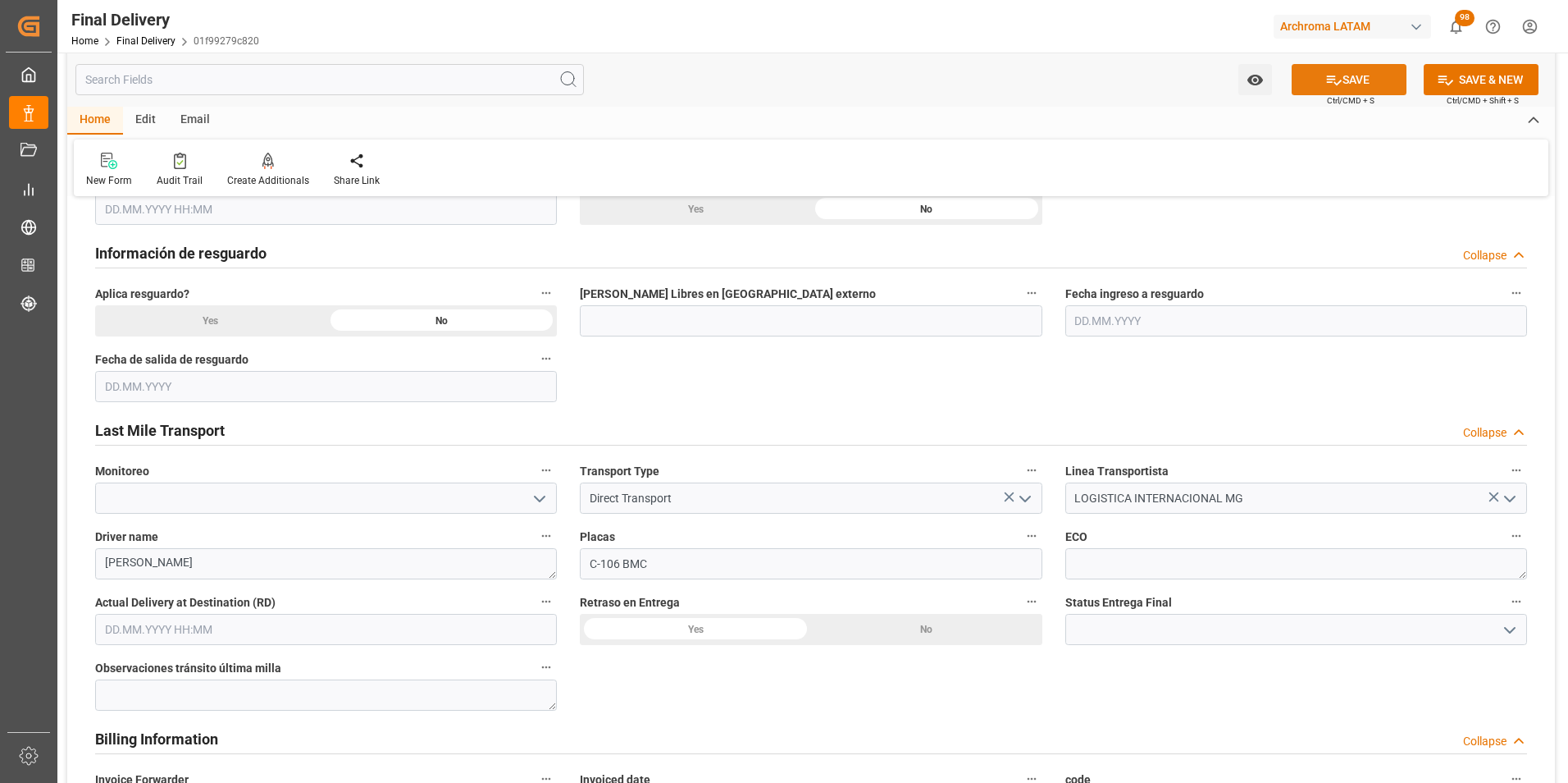
click at [1328, 83] on icon at bounding box center [1334, 80] width 18 height 18
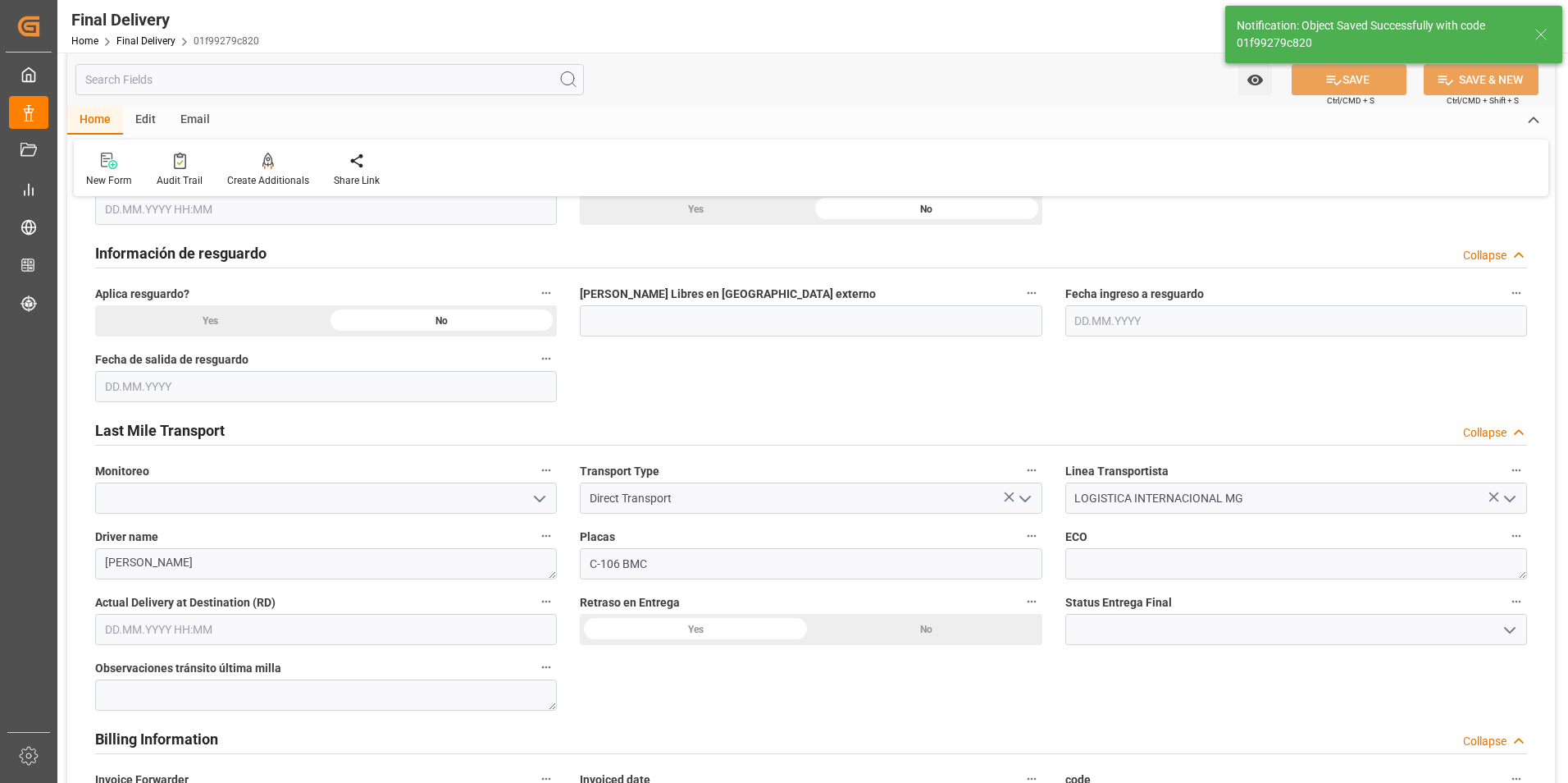
type textarea "1"
type input "In transit to final delivery"
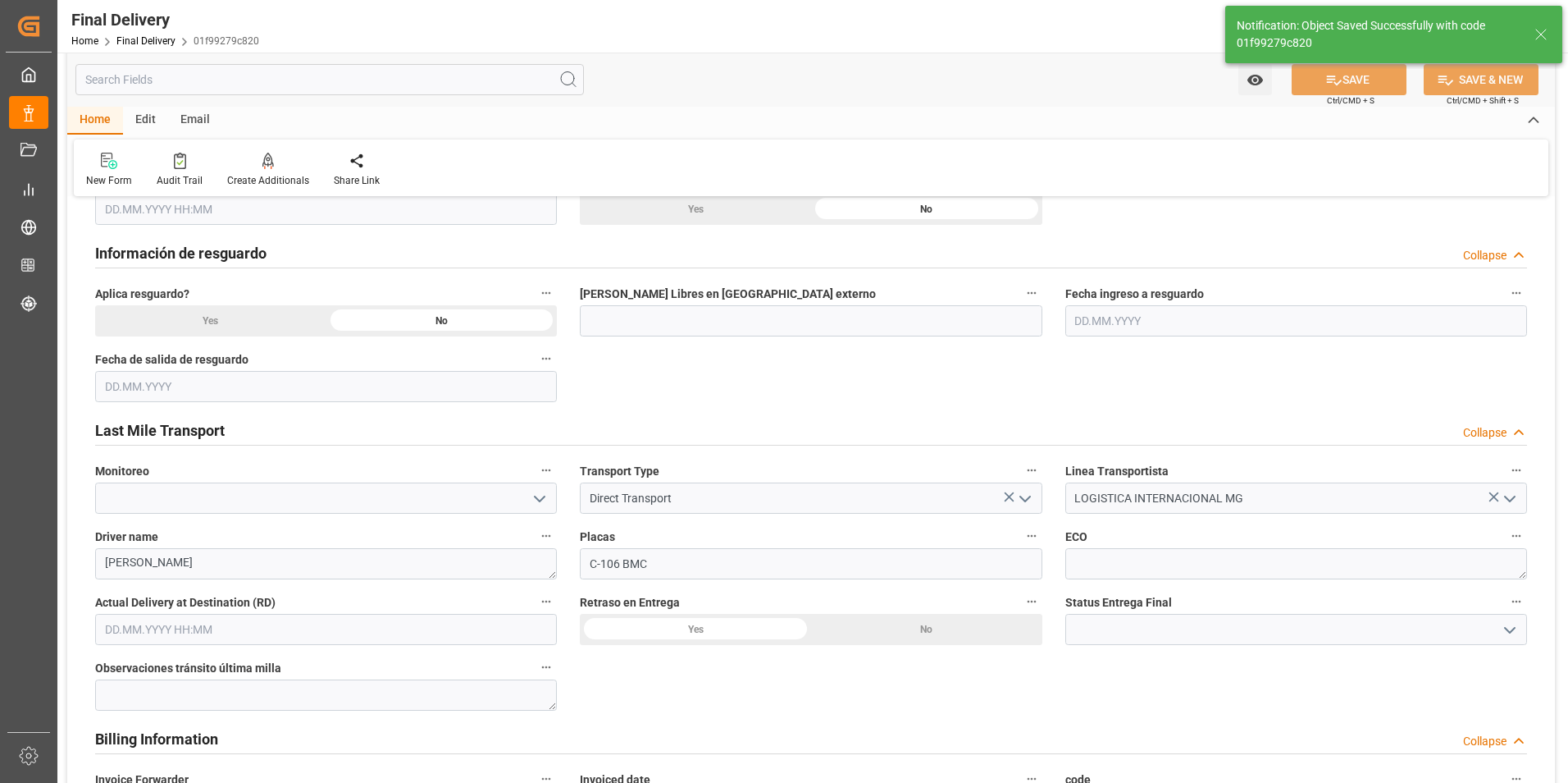
type input "0"
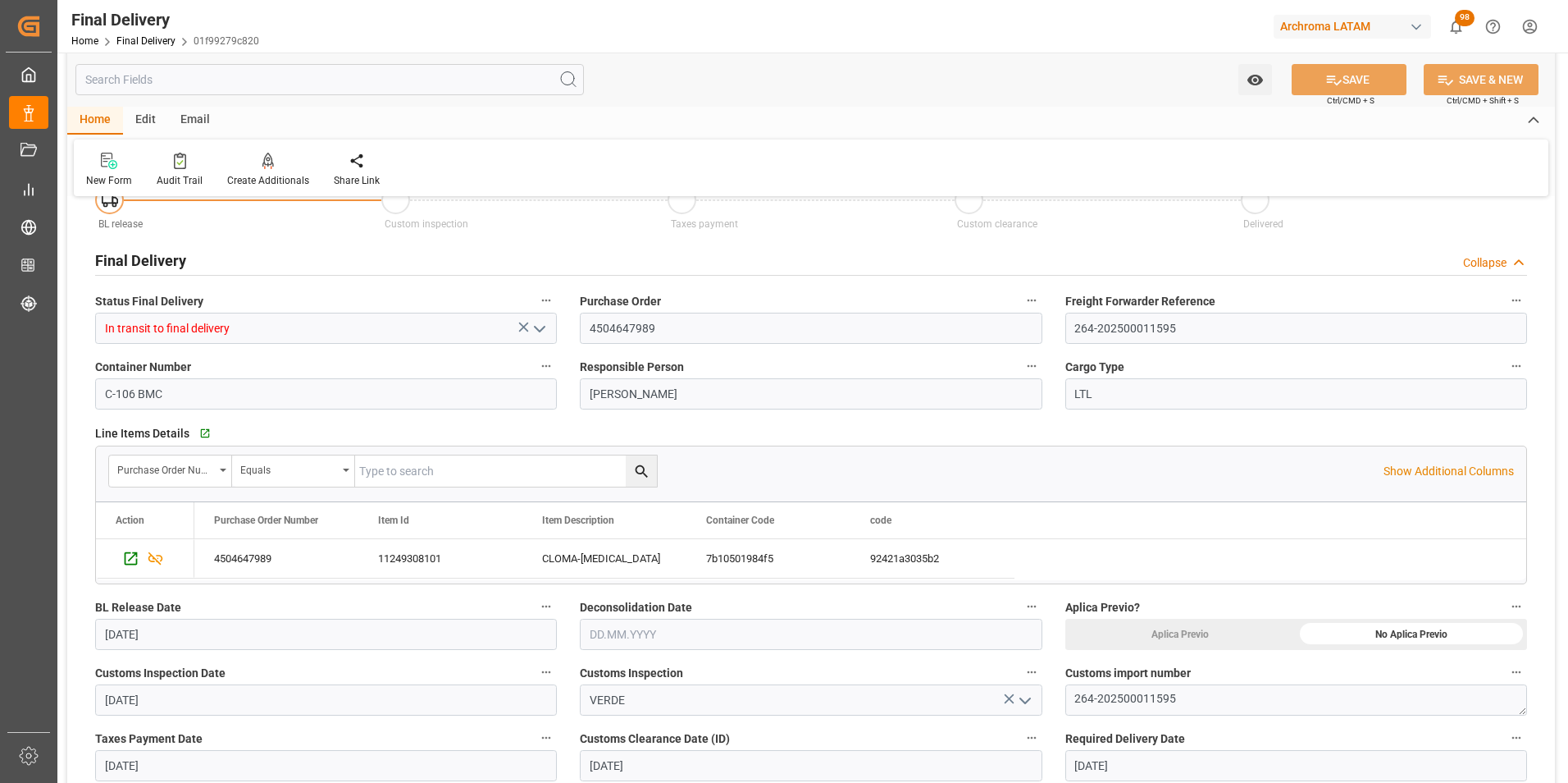
scroll to position [0, 0]
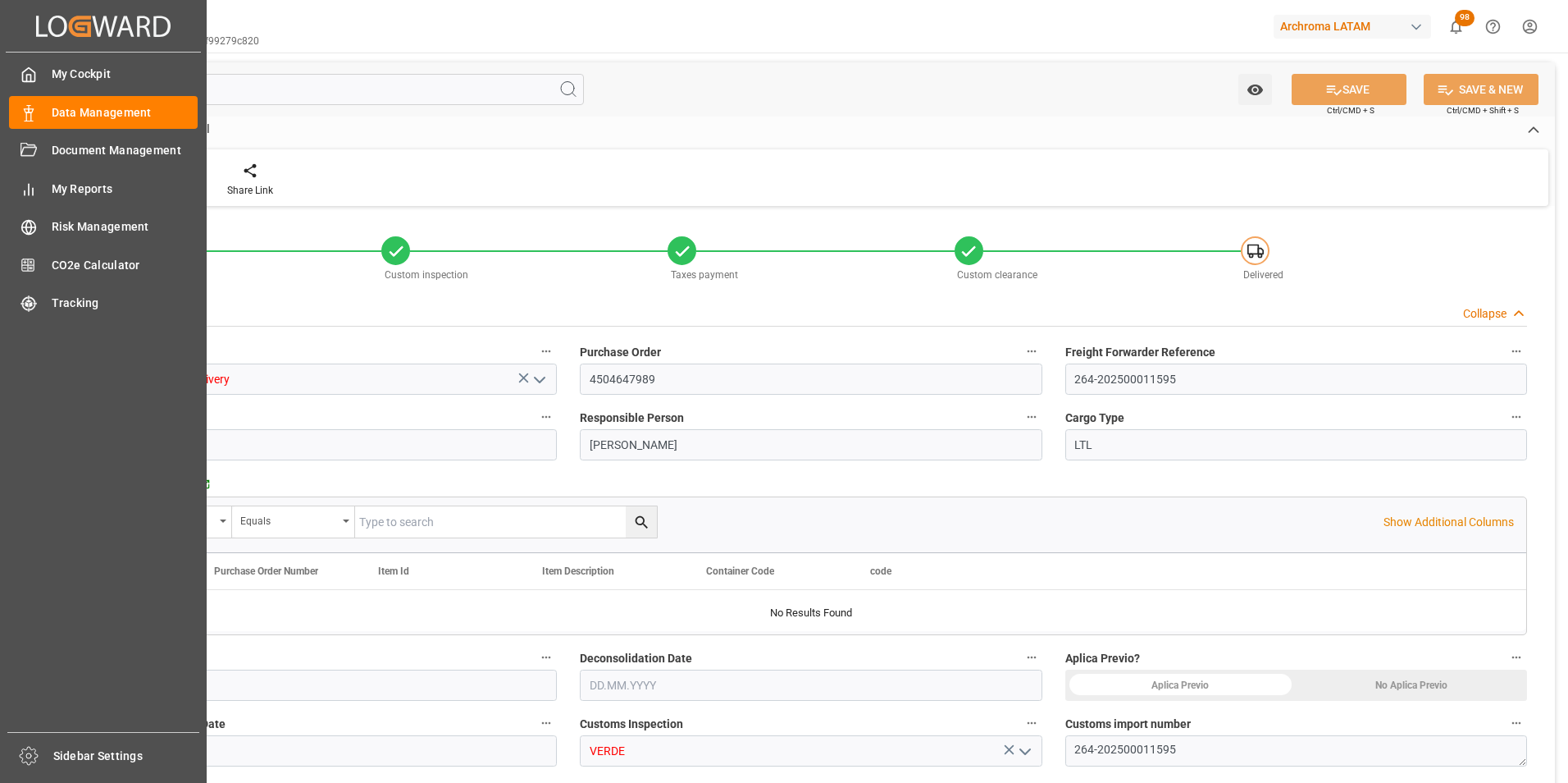
type input "0"
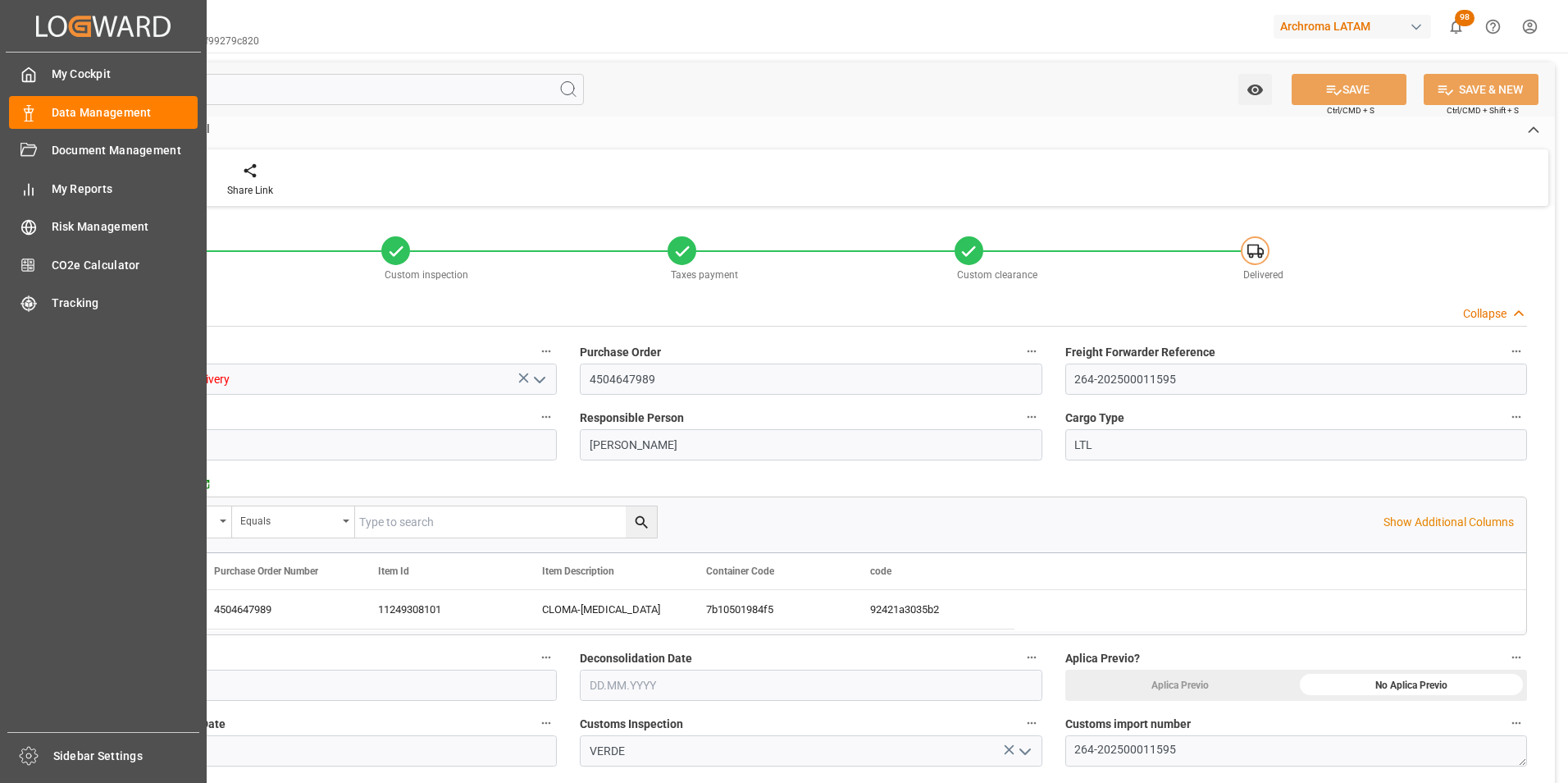
type input "[DATE]"
type input "28.08.2025"
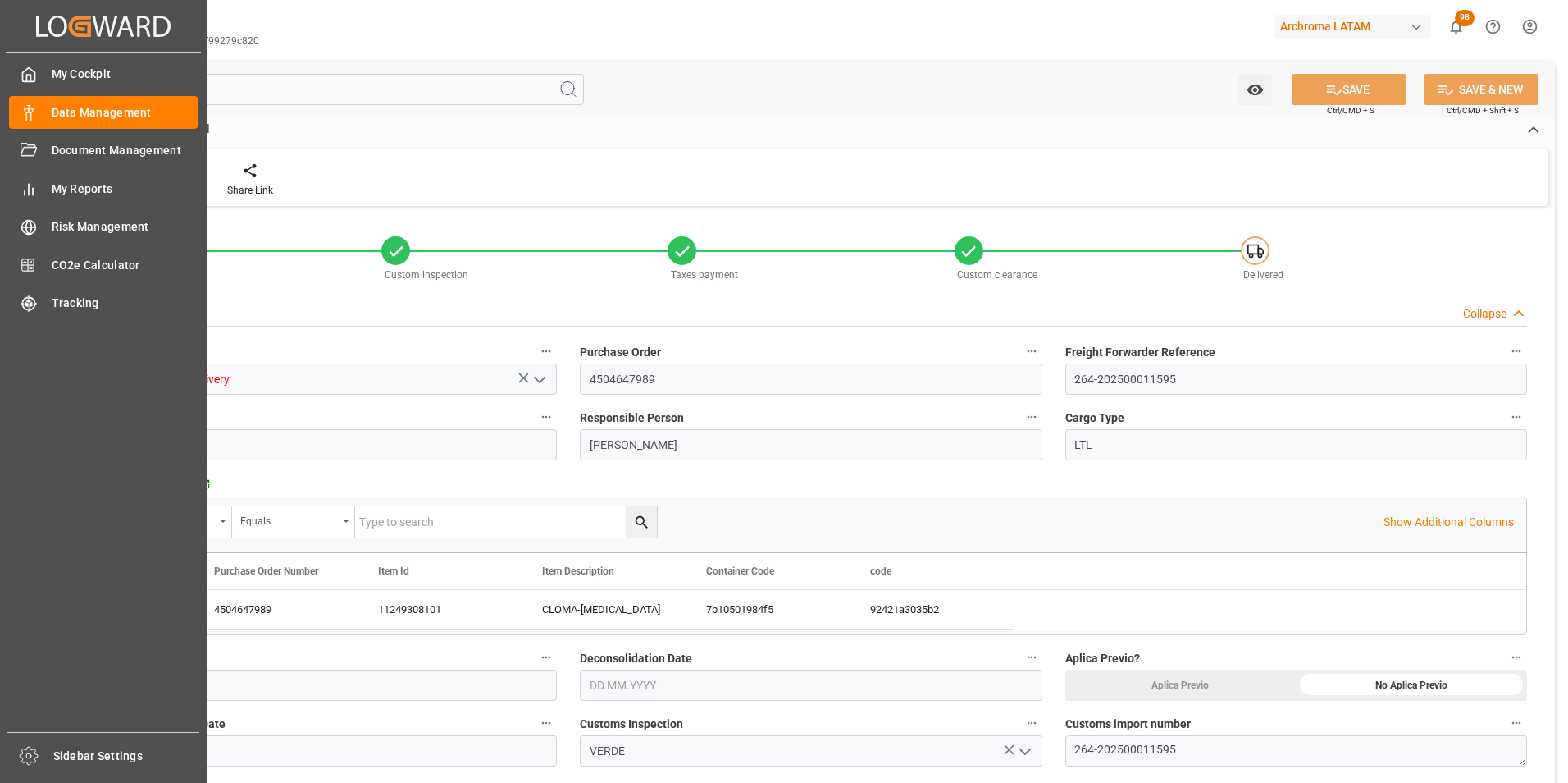
type input "[DATE]"
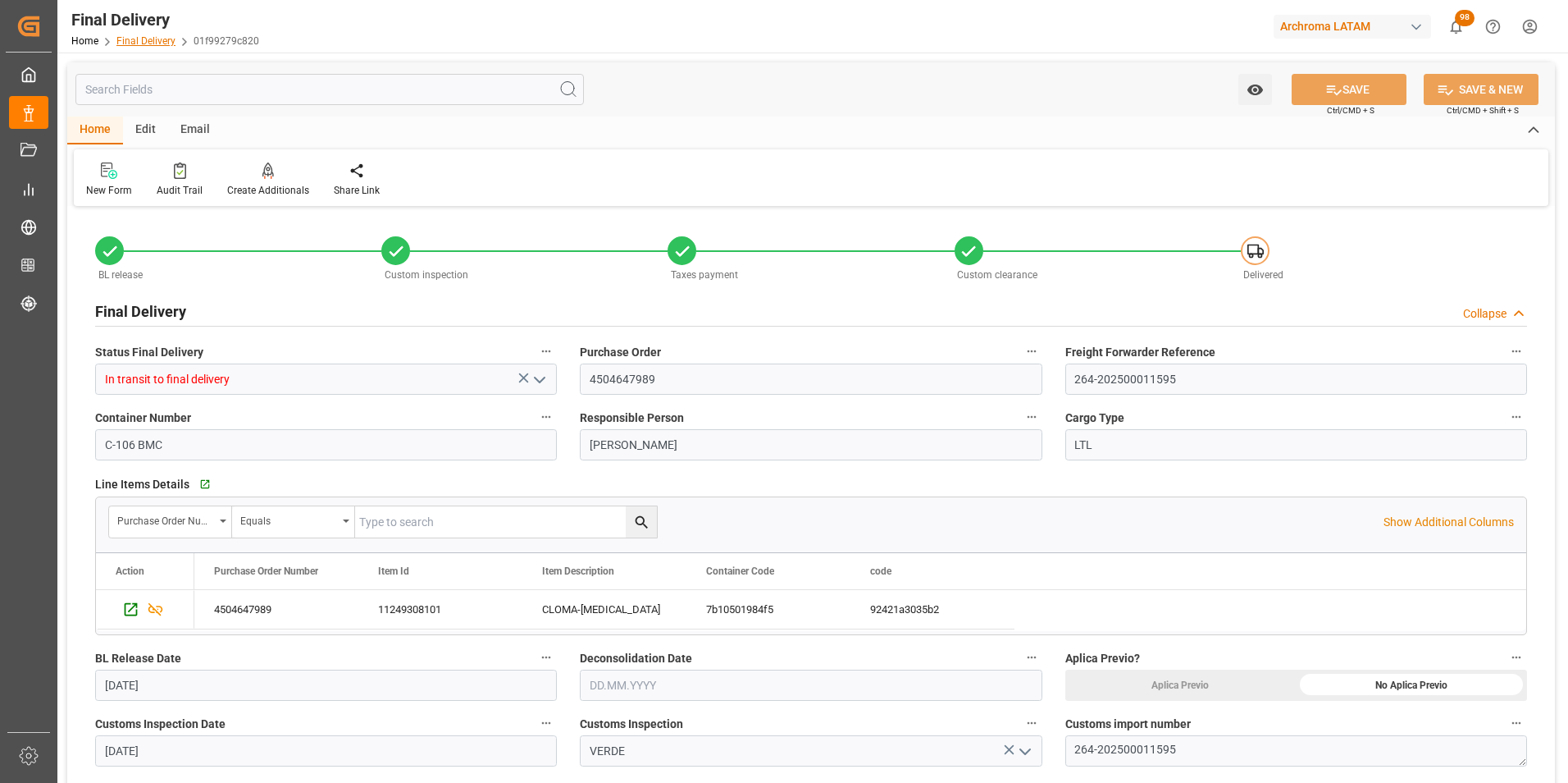
click at [146, 44] on link "Final Delivery" at bounding box center [145, 41] width 59 height 12
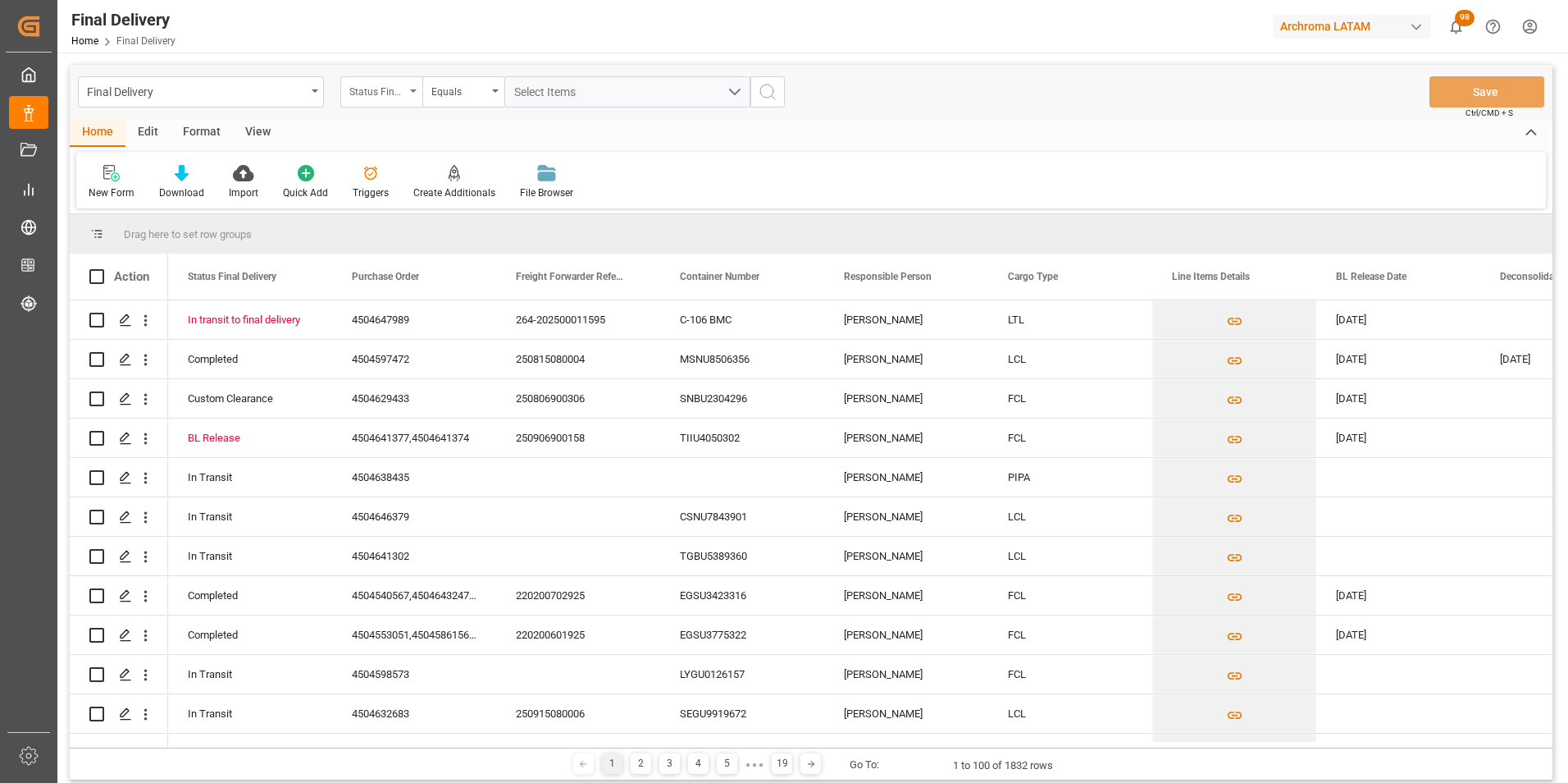
click at [386, 98] on div "Status Final Delivery" at bounding box center [376, 89] width 56 height 19
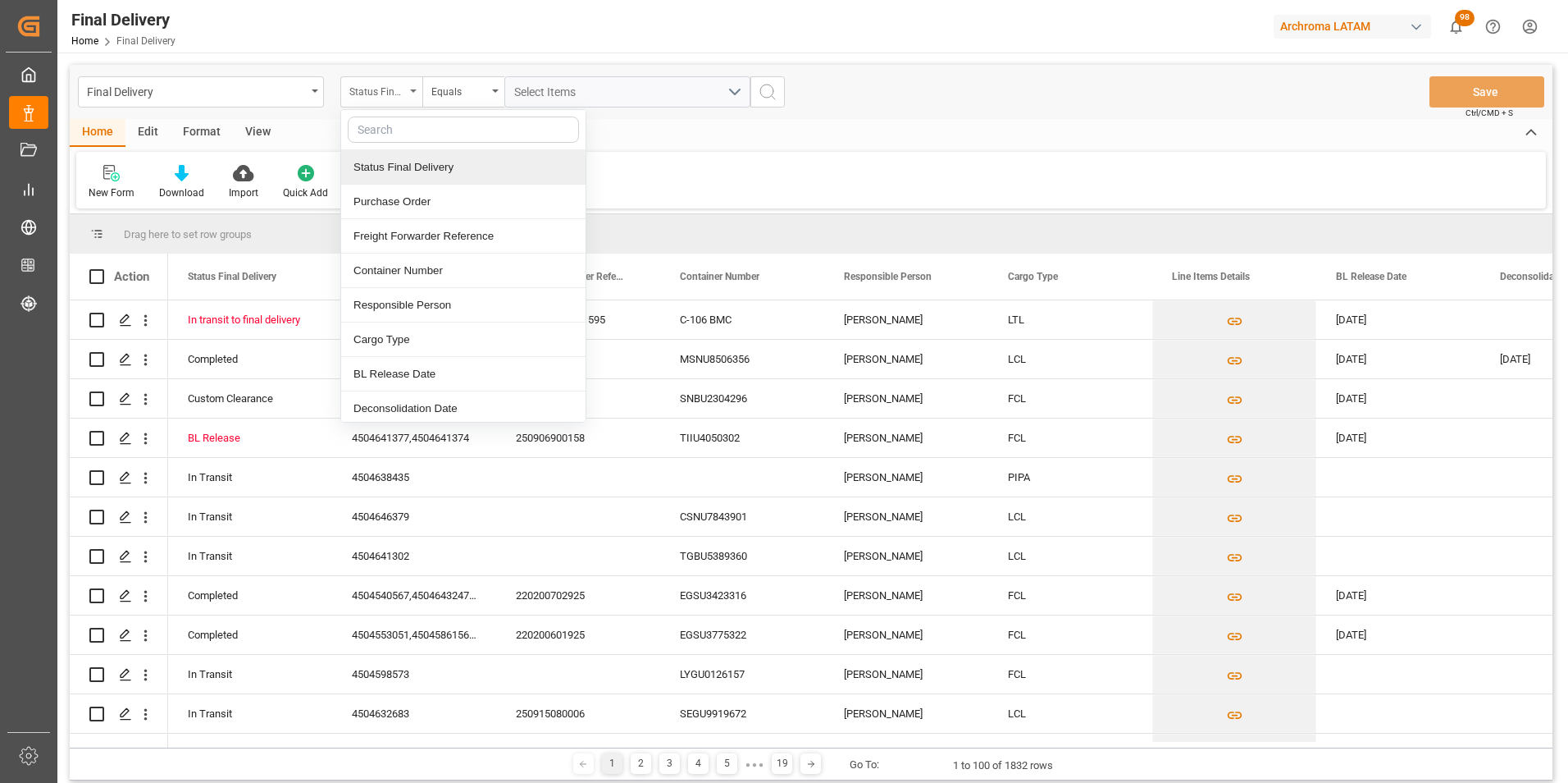
click at [399, 88] on div "Status Final Delivery" at bounding box center [376, 89] width 56 height 19
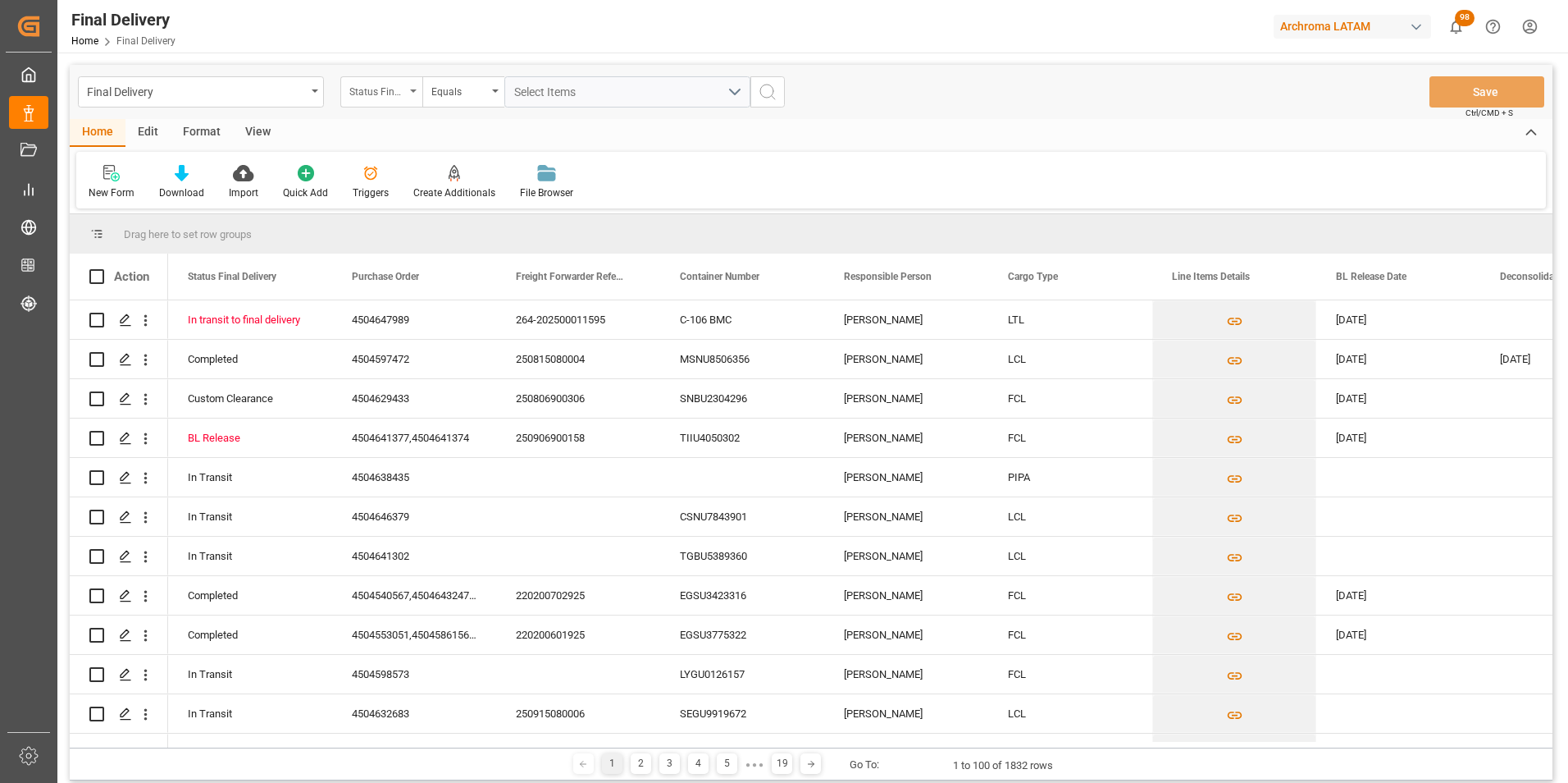
click at [385, 96] on div "Status Final Delivery" at bounding box center [376, 89] width 56 height 19
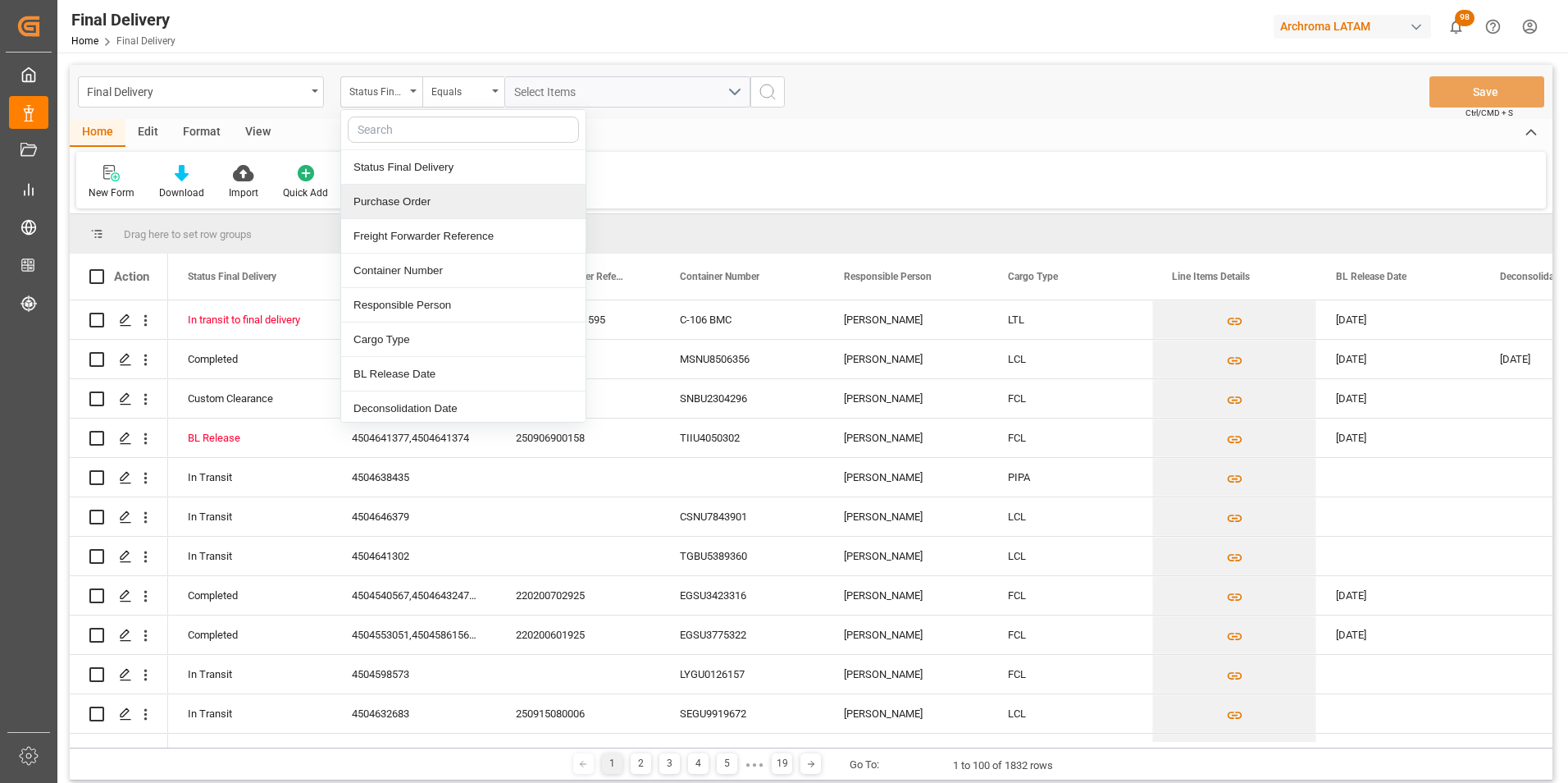
click at [391, 202] on div "Purchase Order" at bounding box center [463, 201] width 245 height 34
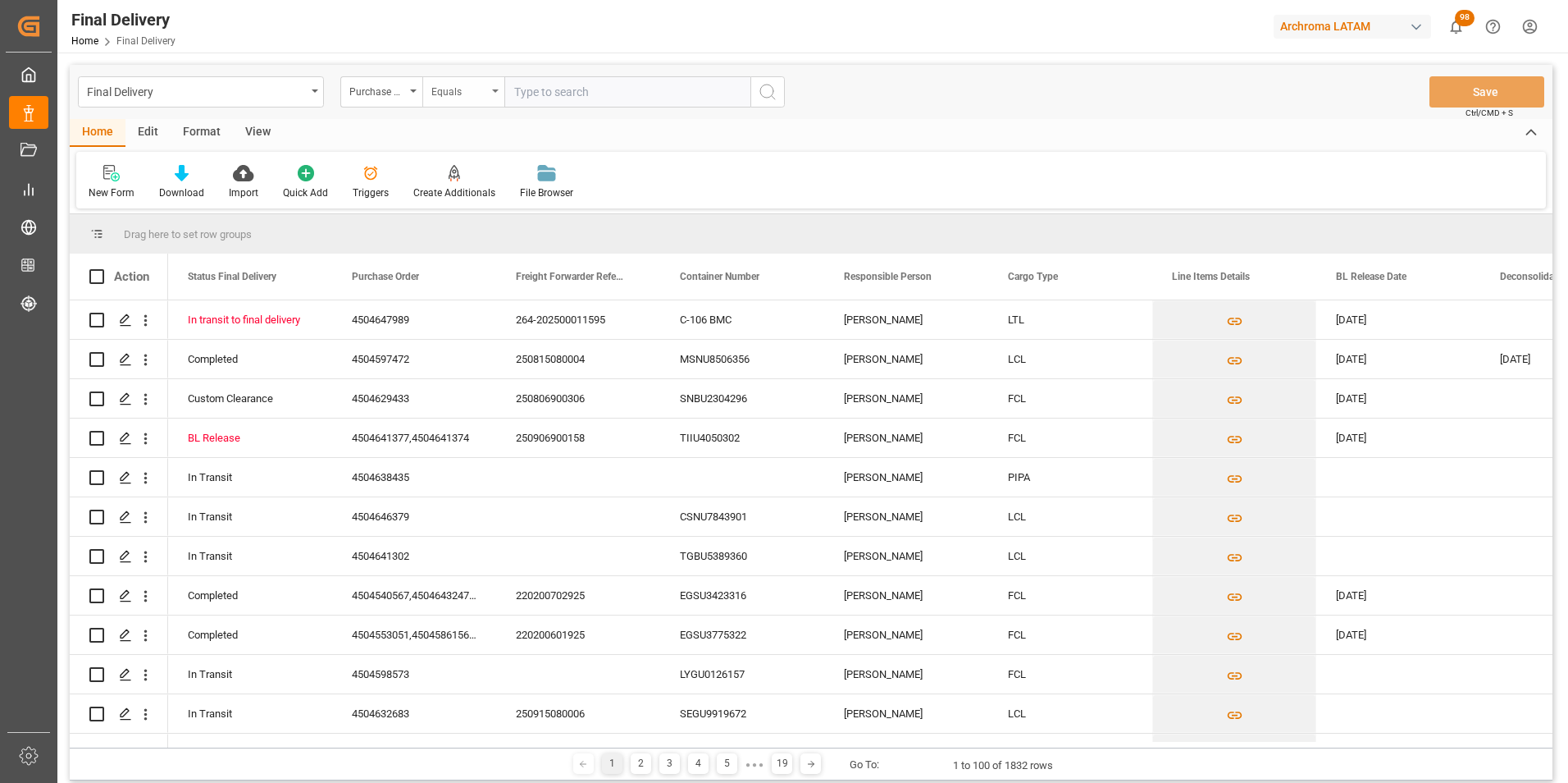
click at [444, 96] on div "Equals" at bounding box center [459, 89] width 56 height 19
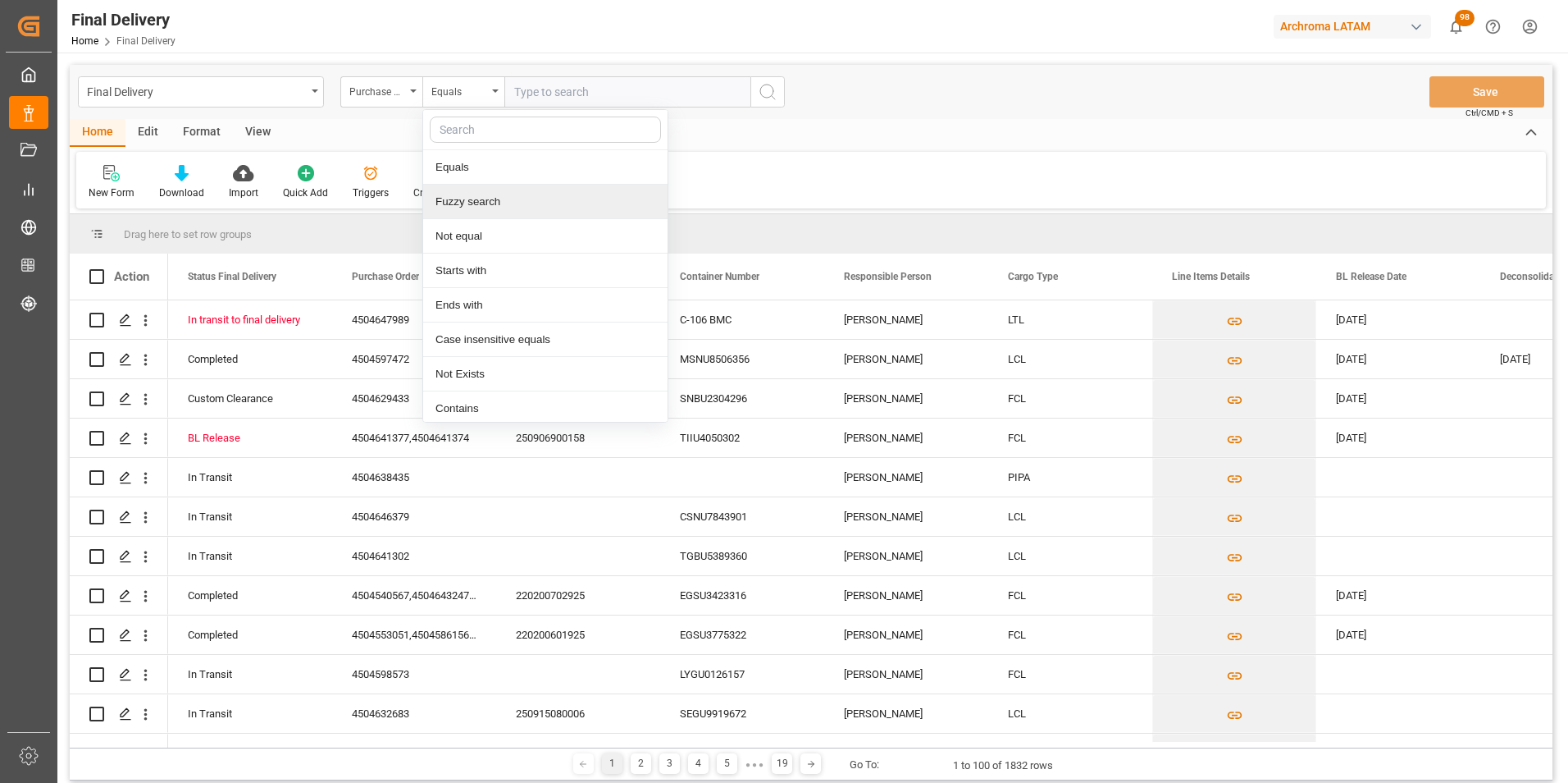
click at [470, 200] on div "Fuzzy search" at bounding box center [545, 201] width 245 height 34
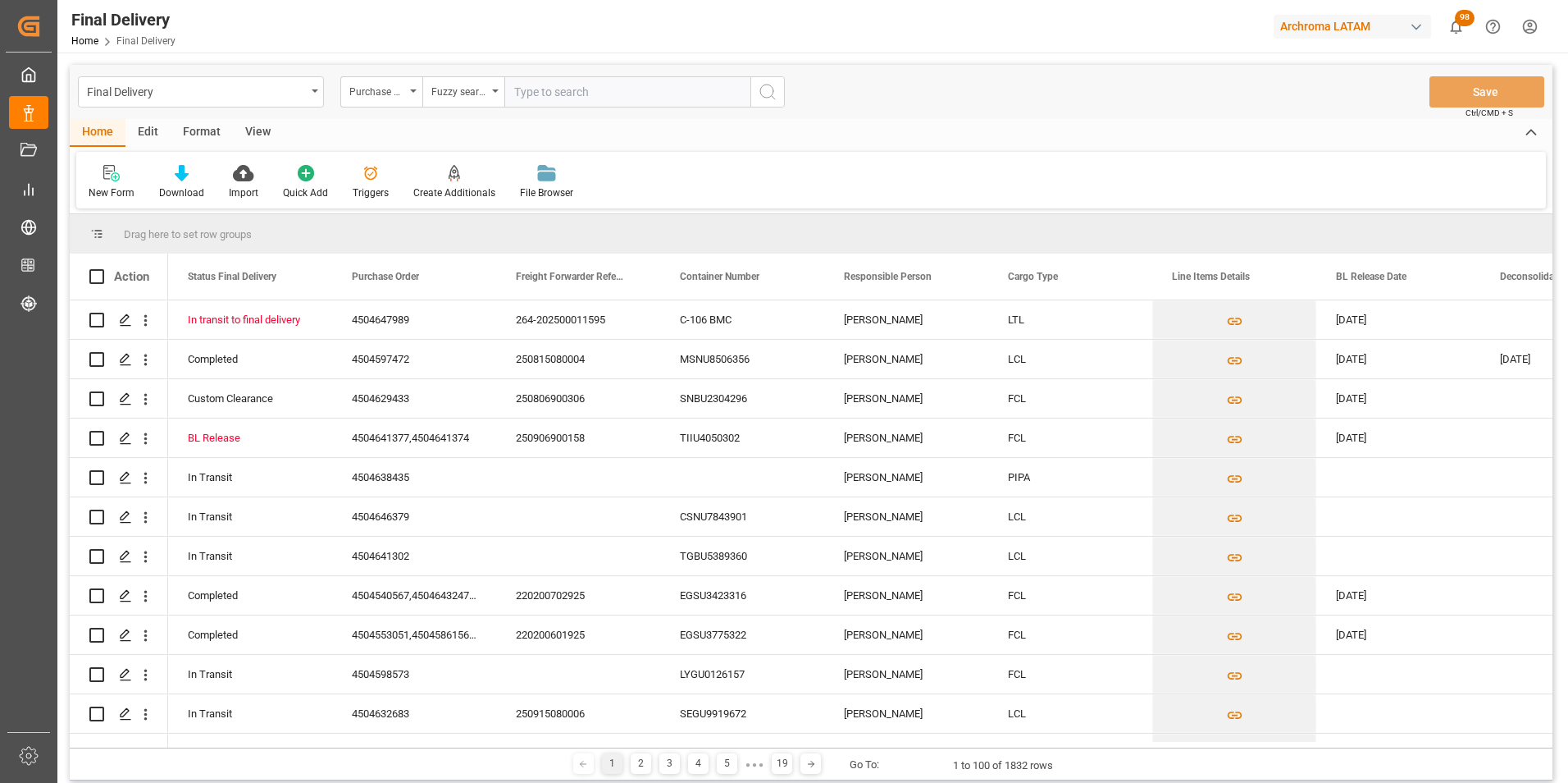
paste input "4504652958"
type input "4504652958"
click at [767, 98] on circle "search button" at bounding box center [766, 91] width 13 height 13
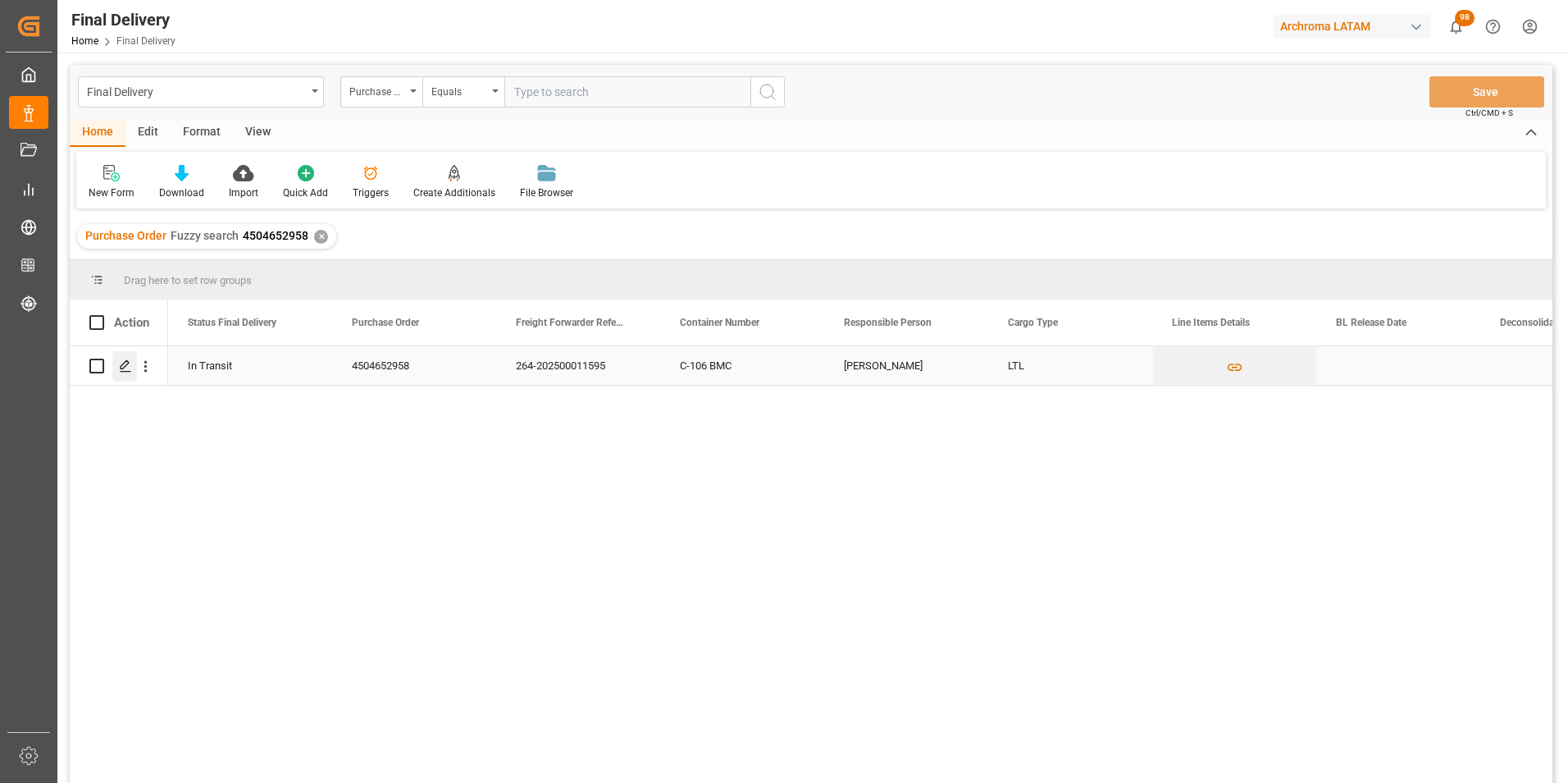
click at [127, 366] on polygon "Press SPACE to select this row." at bounding box center [125, 365] width 8 height 8
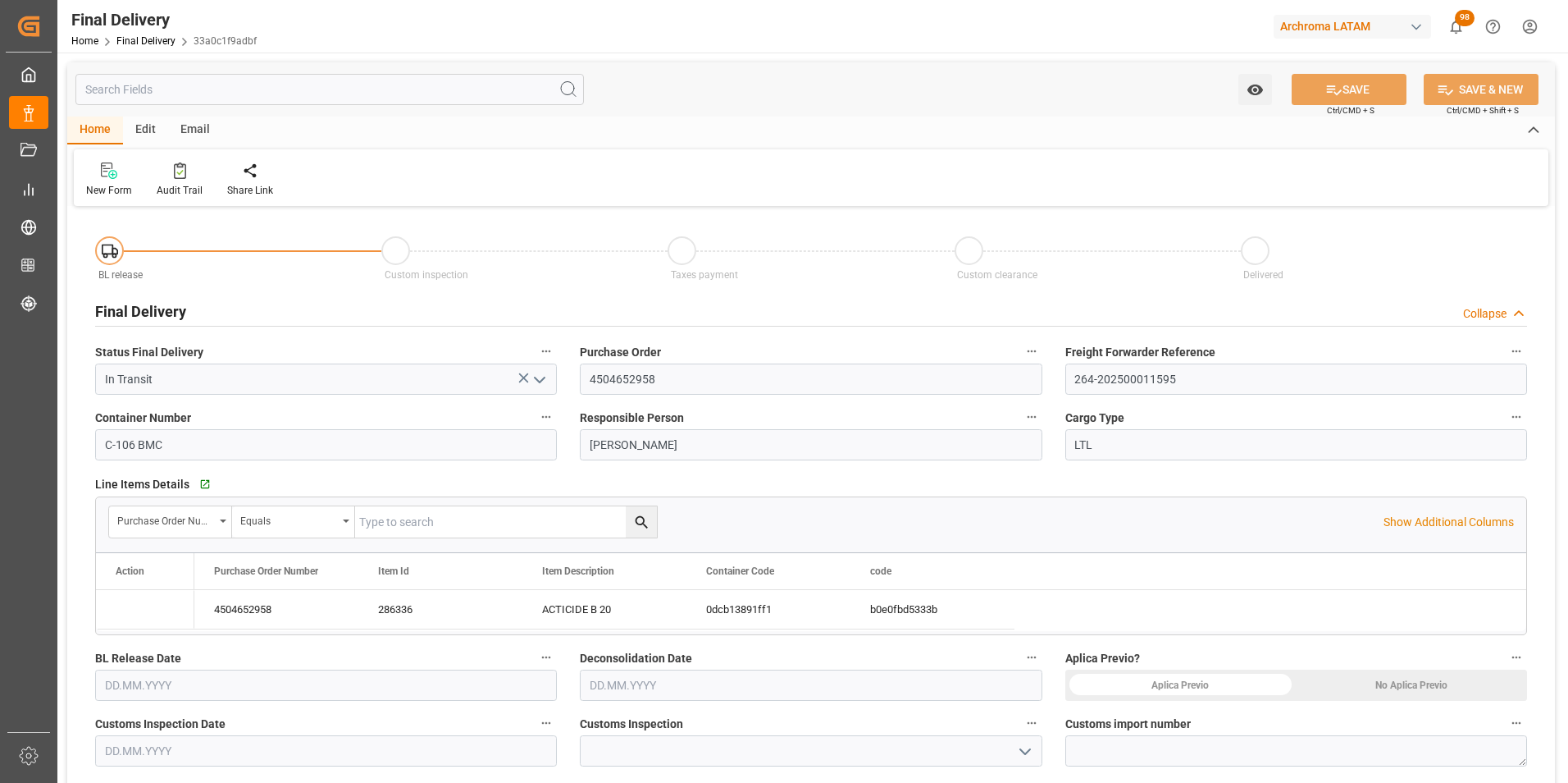
type input "[DATE]"
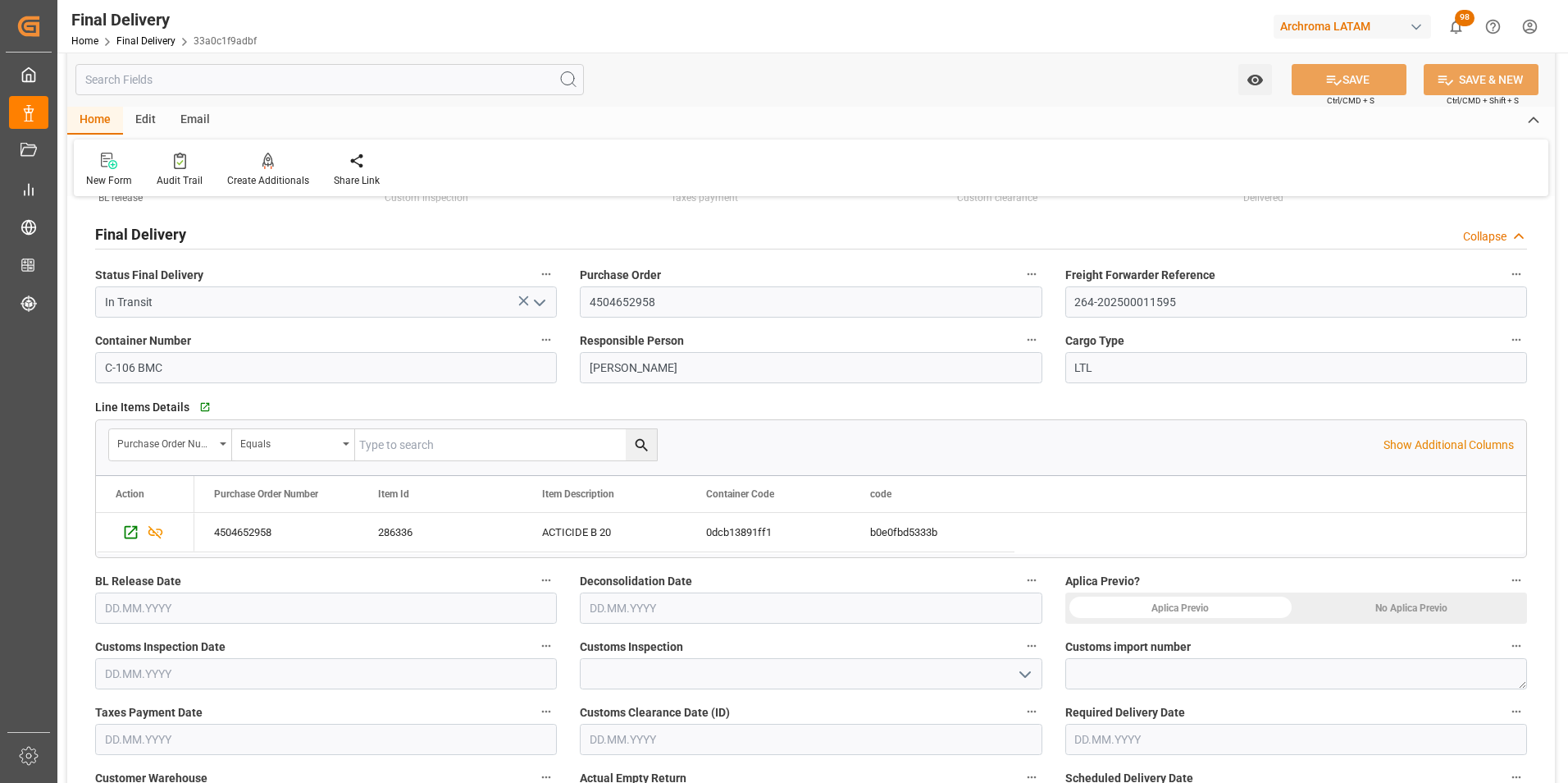
scroll to position [246, 0]
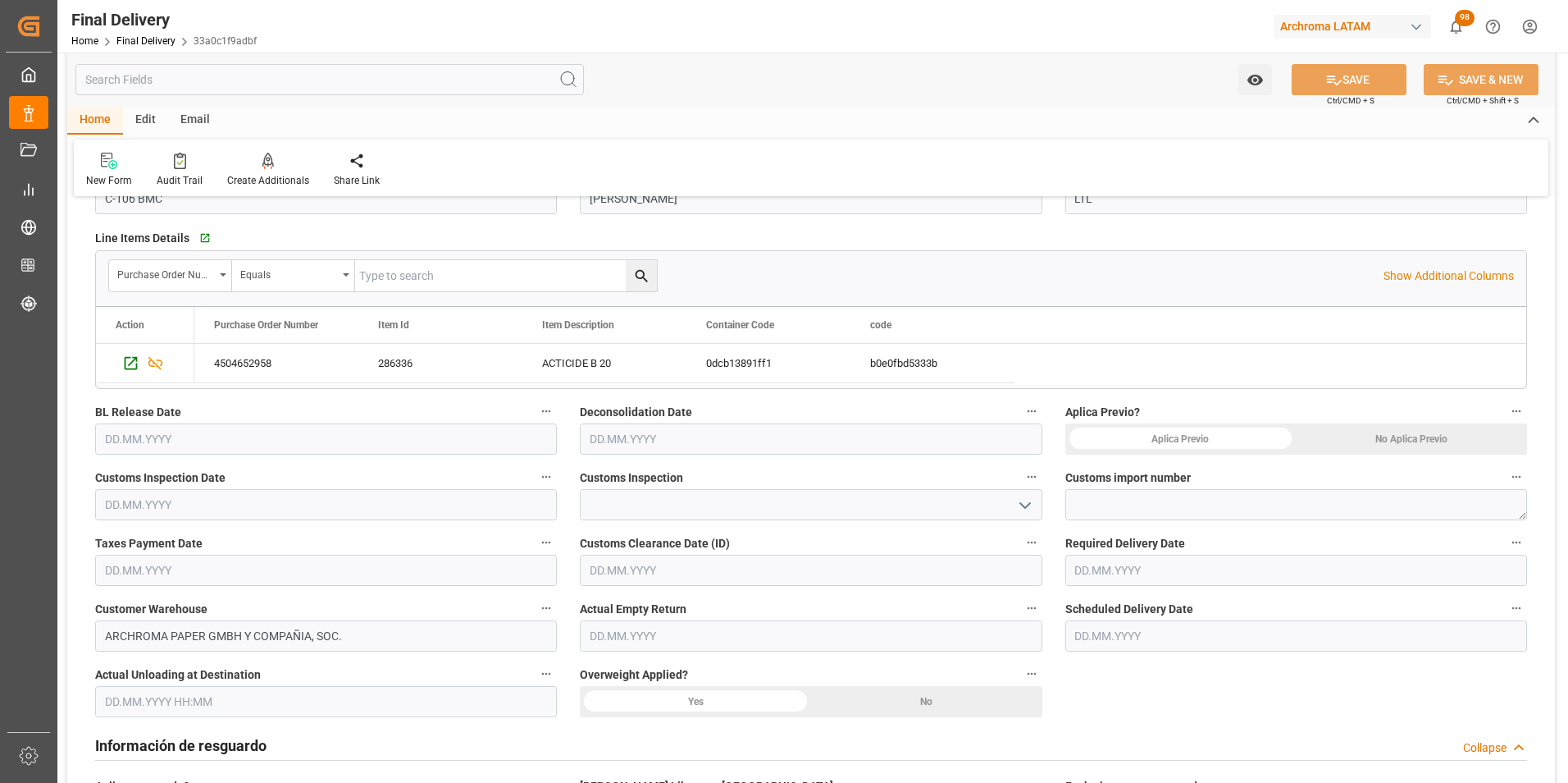
click at [1203, 582] on input "text" at bounding box center [1296, 570] width 462 height 31
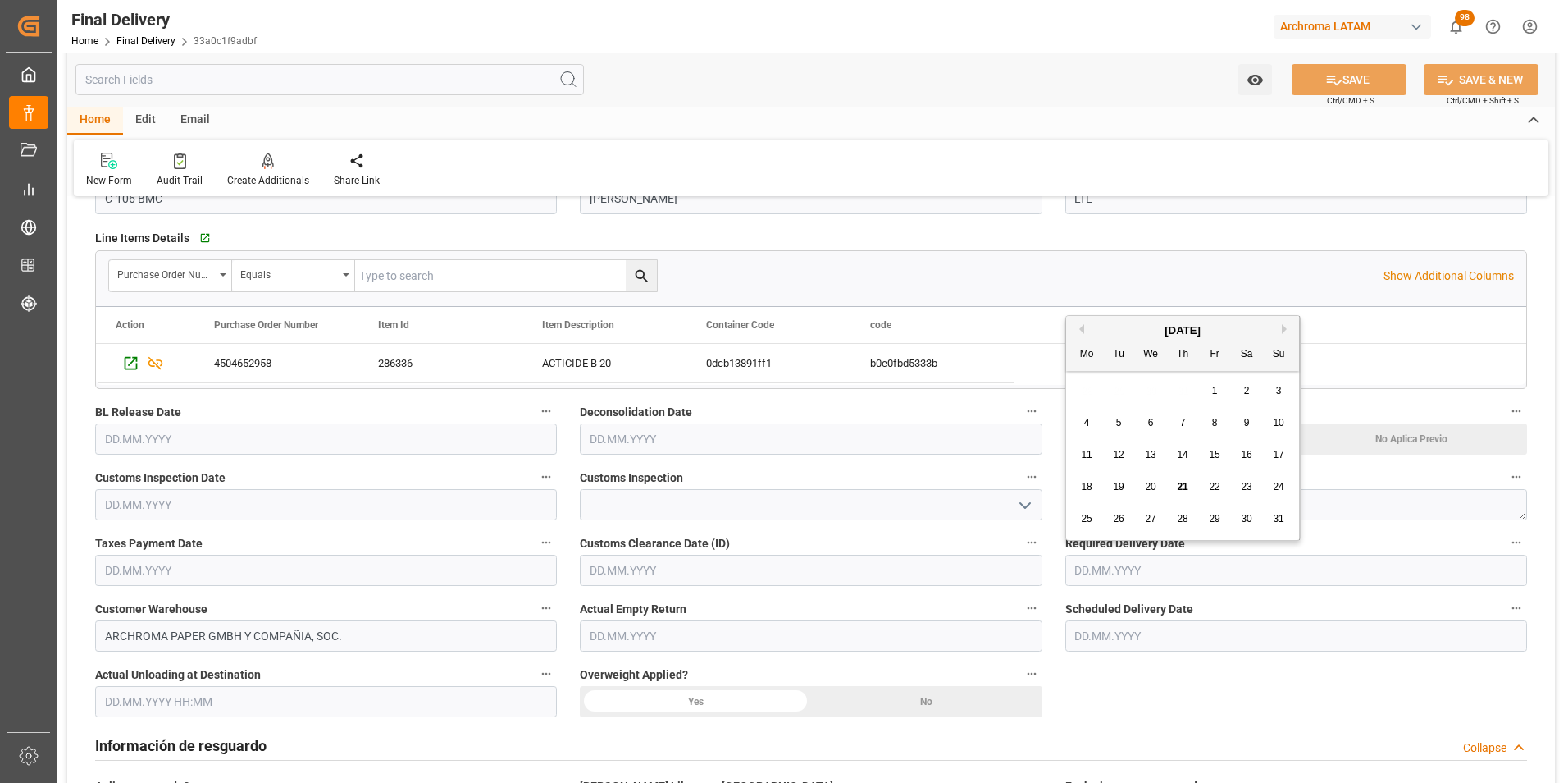
click at [1187, 523] on span "28" at bounding box center [1181, 519] width 11 height 12
type input "[DATE]"
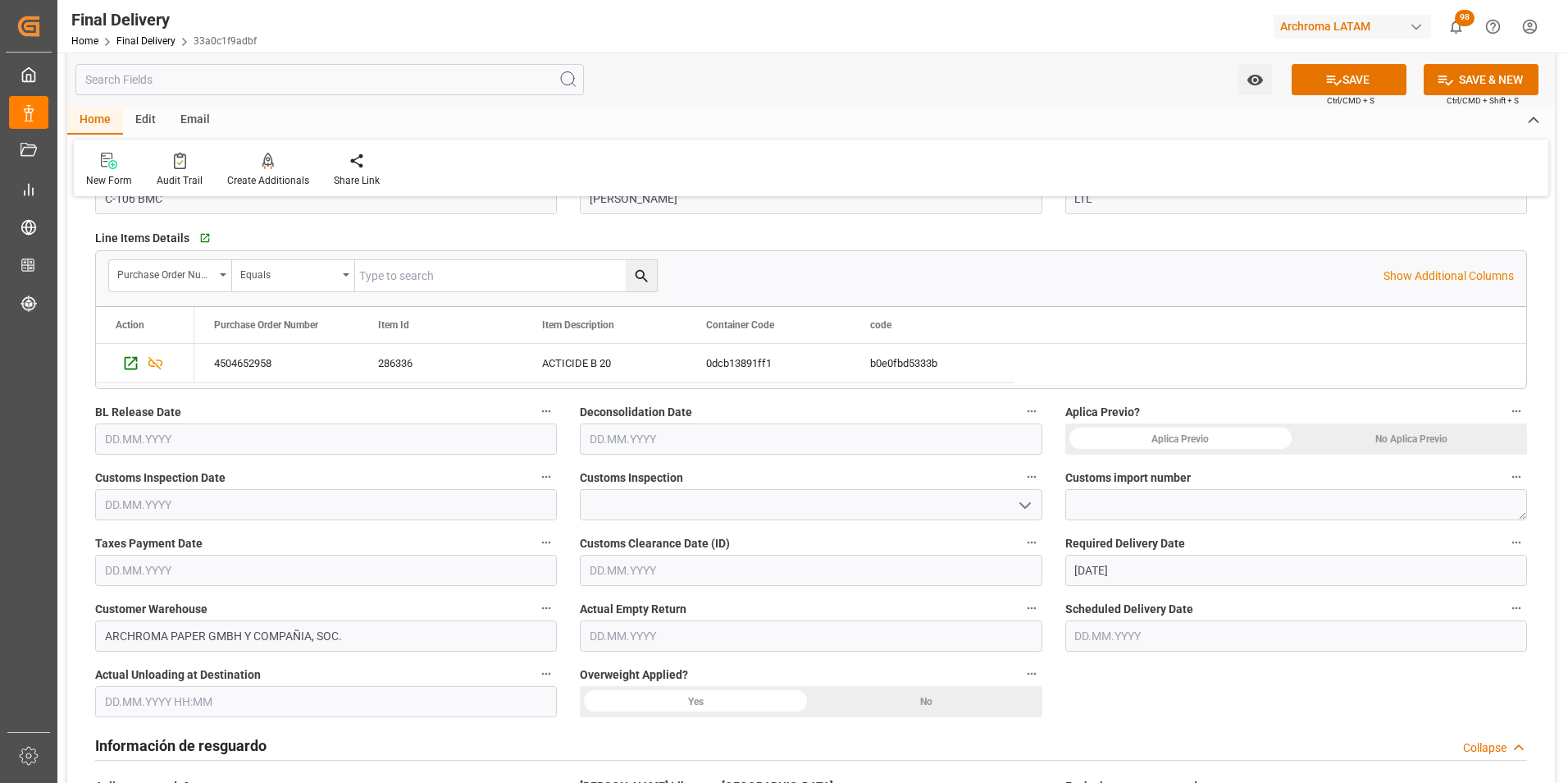
click at [1367, 443] on div "No Aplica Previo" at bounding box center [1410, 439] width 231 height 31
click at [1261, 504] on textarea at bounding box center [1296, 505] width 462 height 31
paste textarea "264-202500011595"
type textarea "264-202500011595"
click at [1029, 503] on polyline "open menu" at bounding box center [1025, 505] width 10 height 5
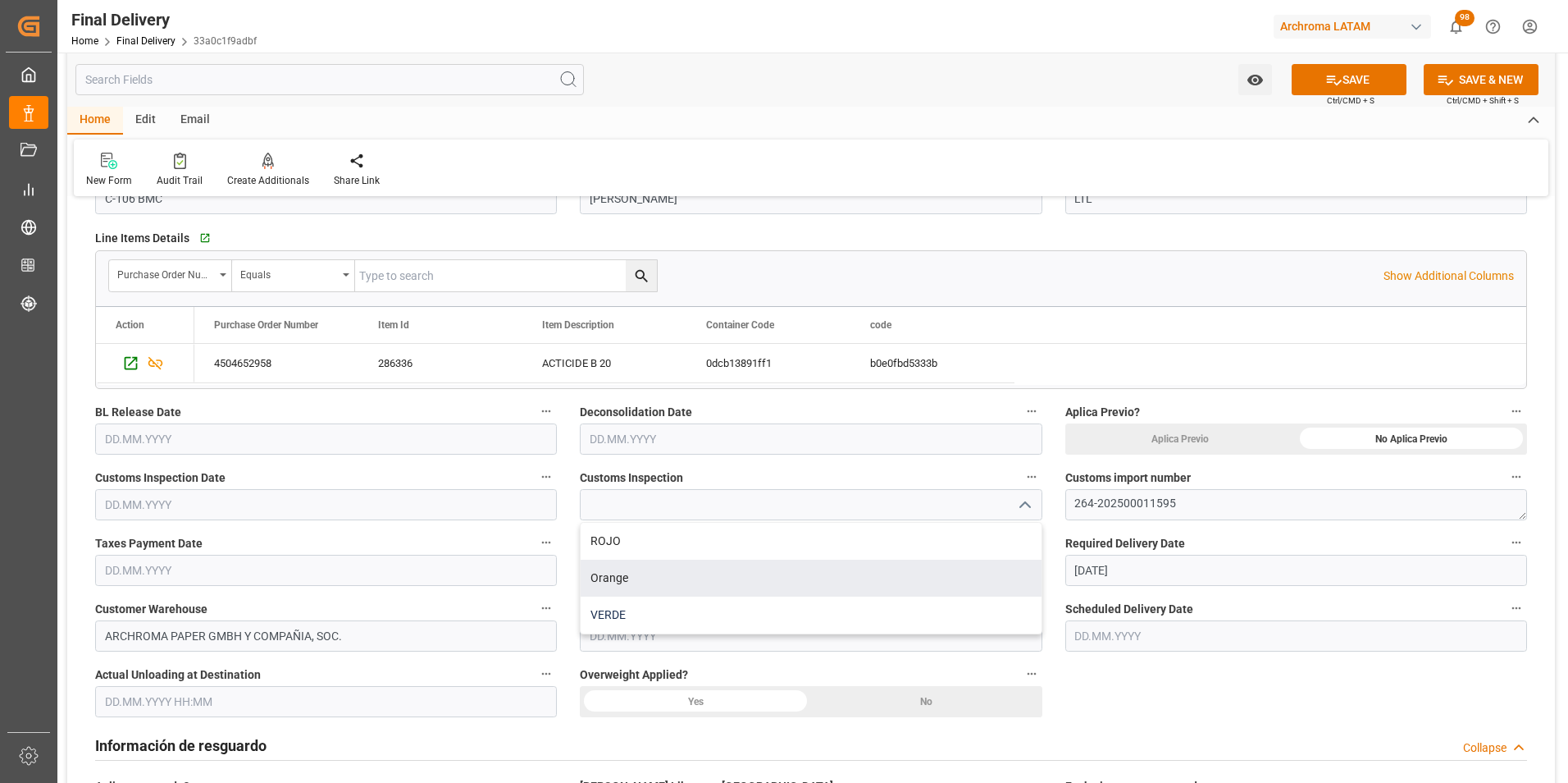
click at [819, 606] on div "VERDE" at bounding box center [811, 615] width 460 height 37
type input "VERDE"
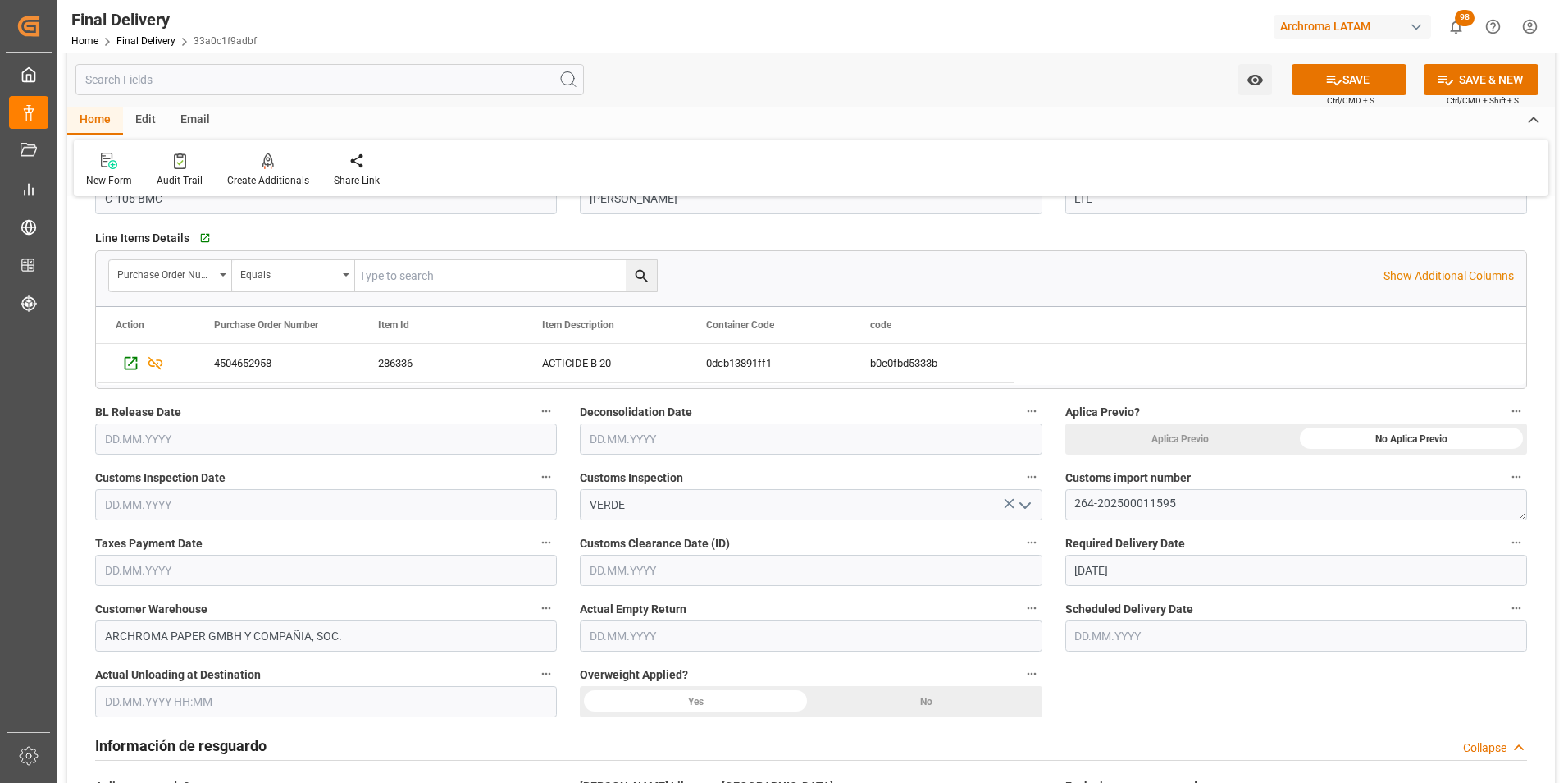
click at [794, 569] on input "text" at bounding box center [811, 570] width 462 height 31
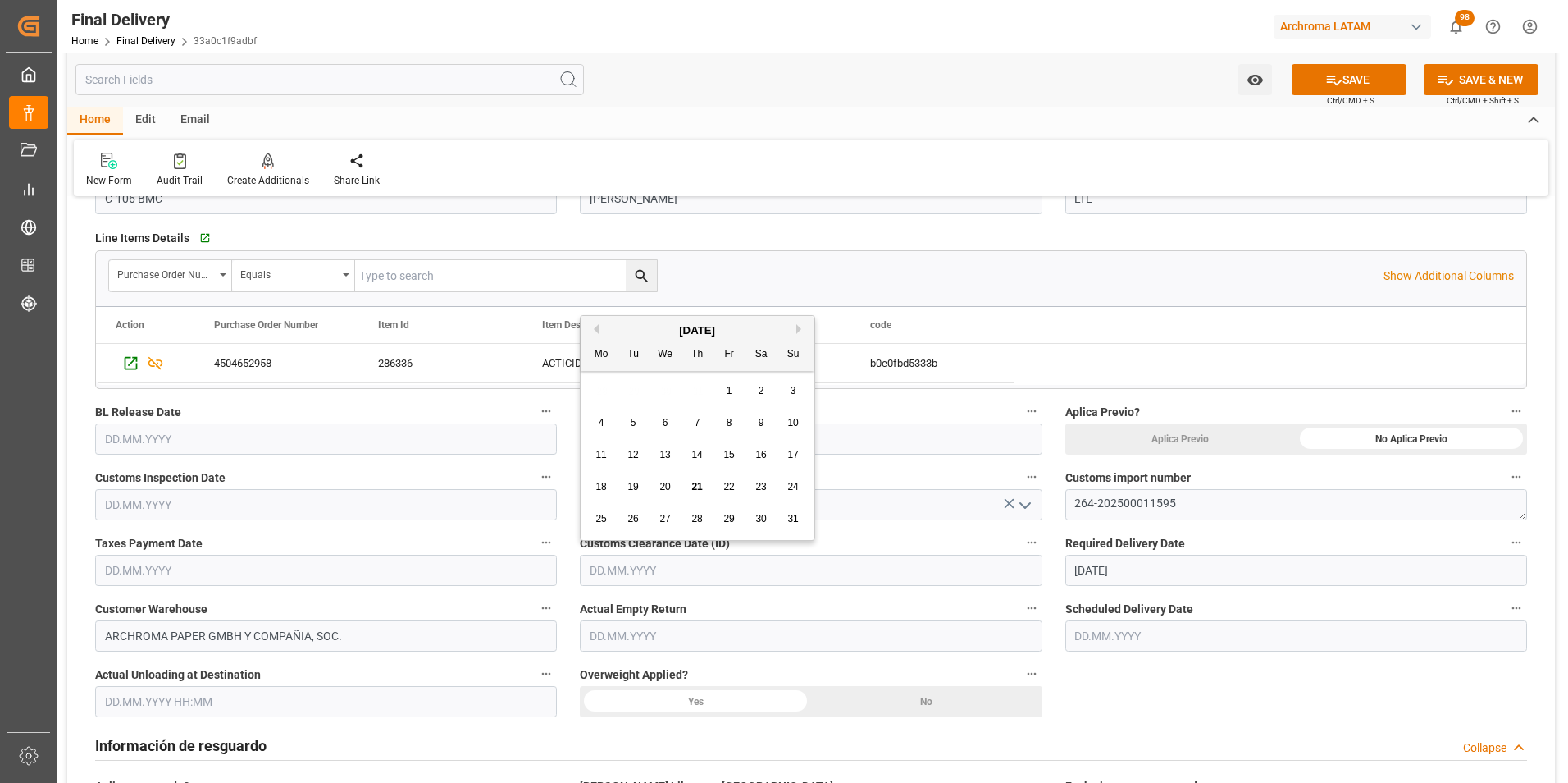
click at [701, 489] on span "21" at bounding box center [696, 487] width 11 height 12
type input "[DATE]"
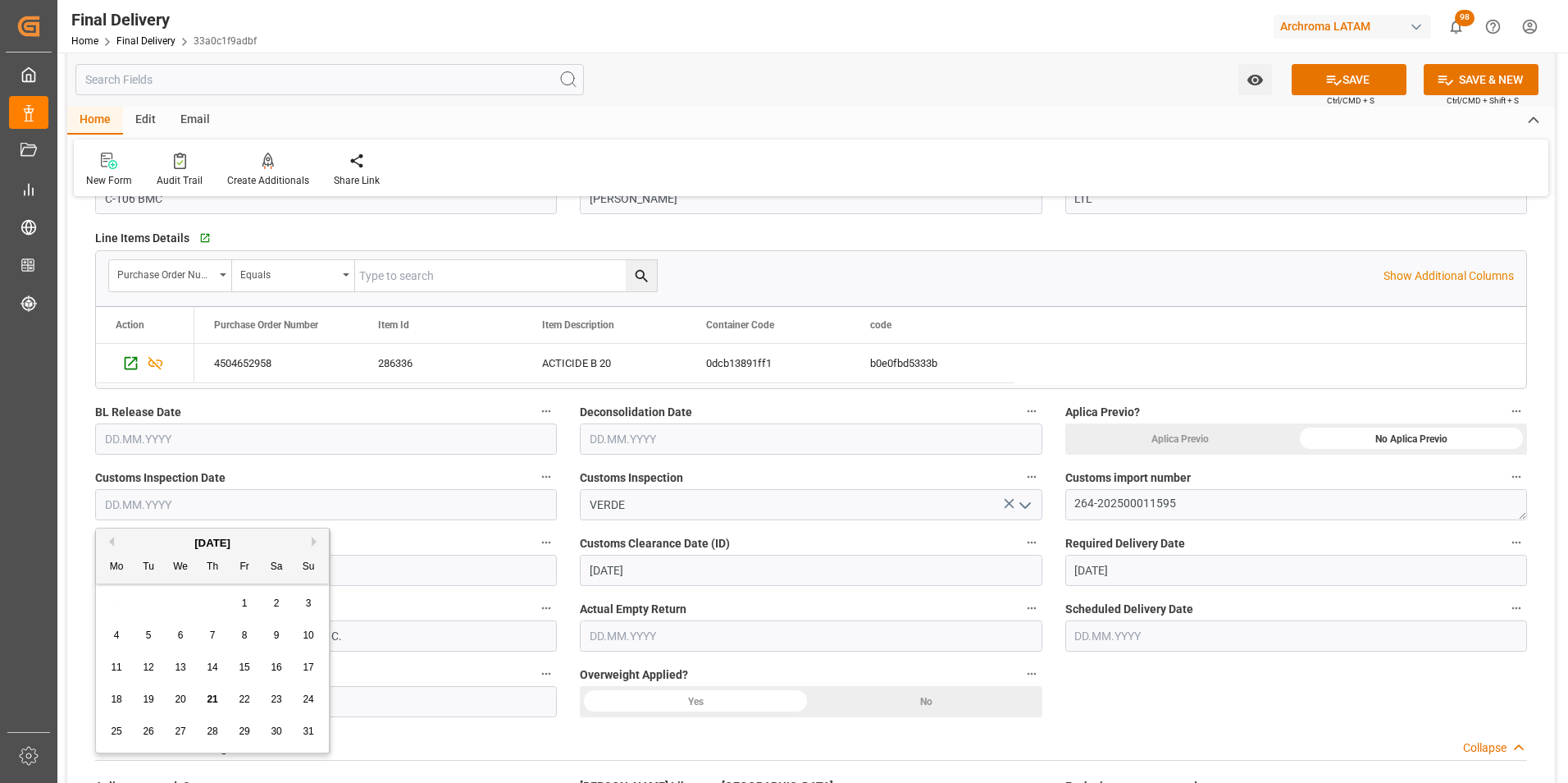
click at [379, 508] on input "text" at bounding box center [326, 505] width 462 height 31
click at [207, 694] on span "21" at bounding box center [211, 699] width 11 height 12
type input "[DATE]"
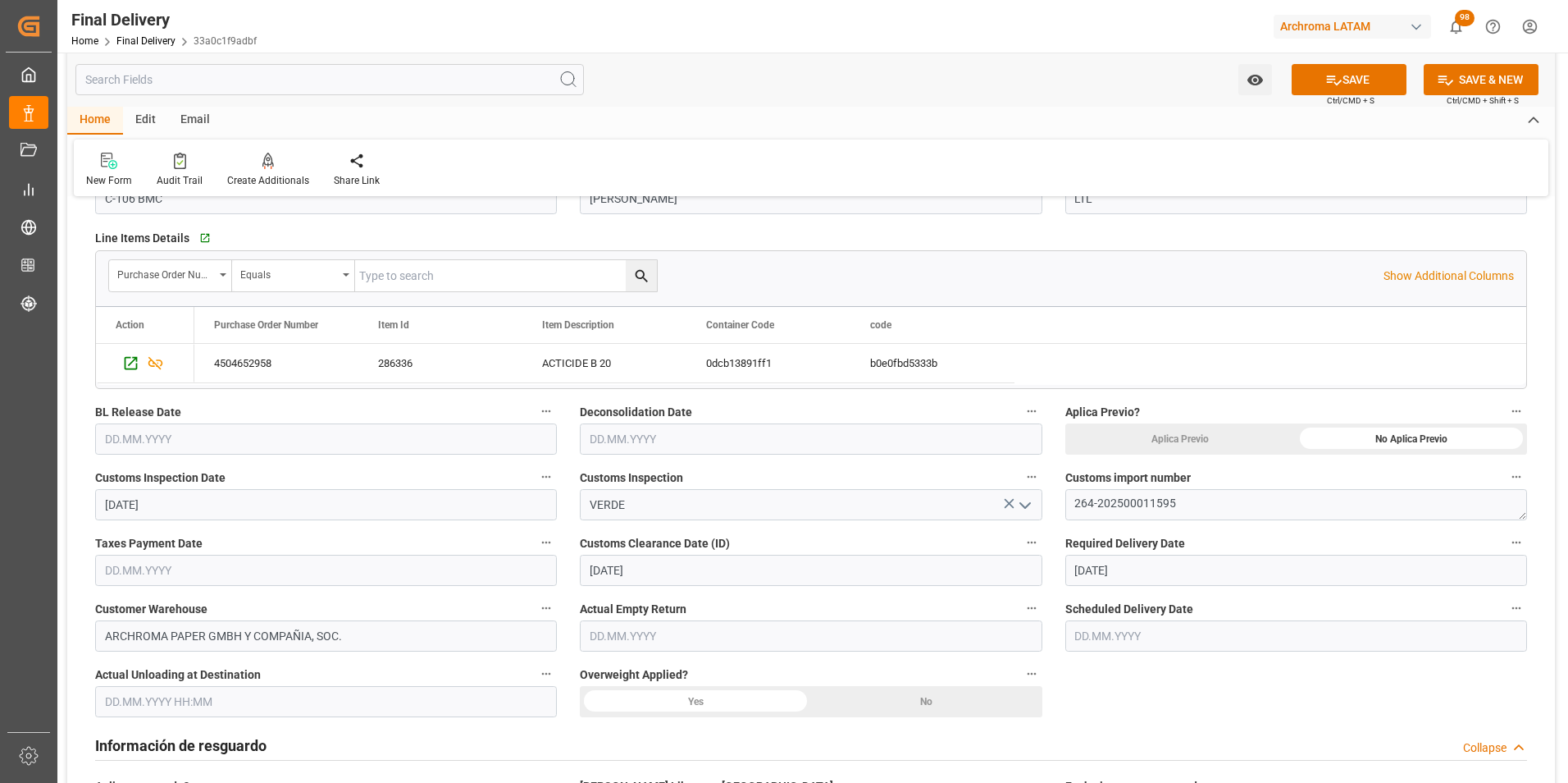
click at [154, 443] on input "text" at bounding box center [326, 439] width 462 height 31
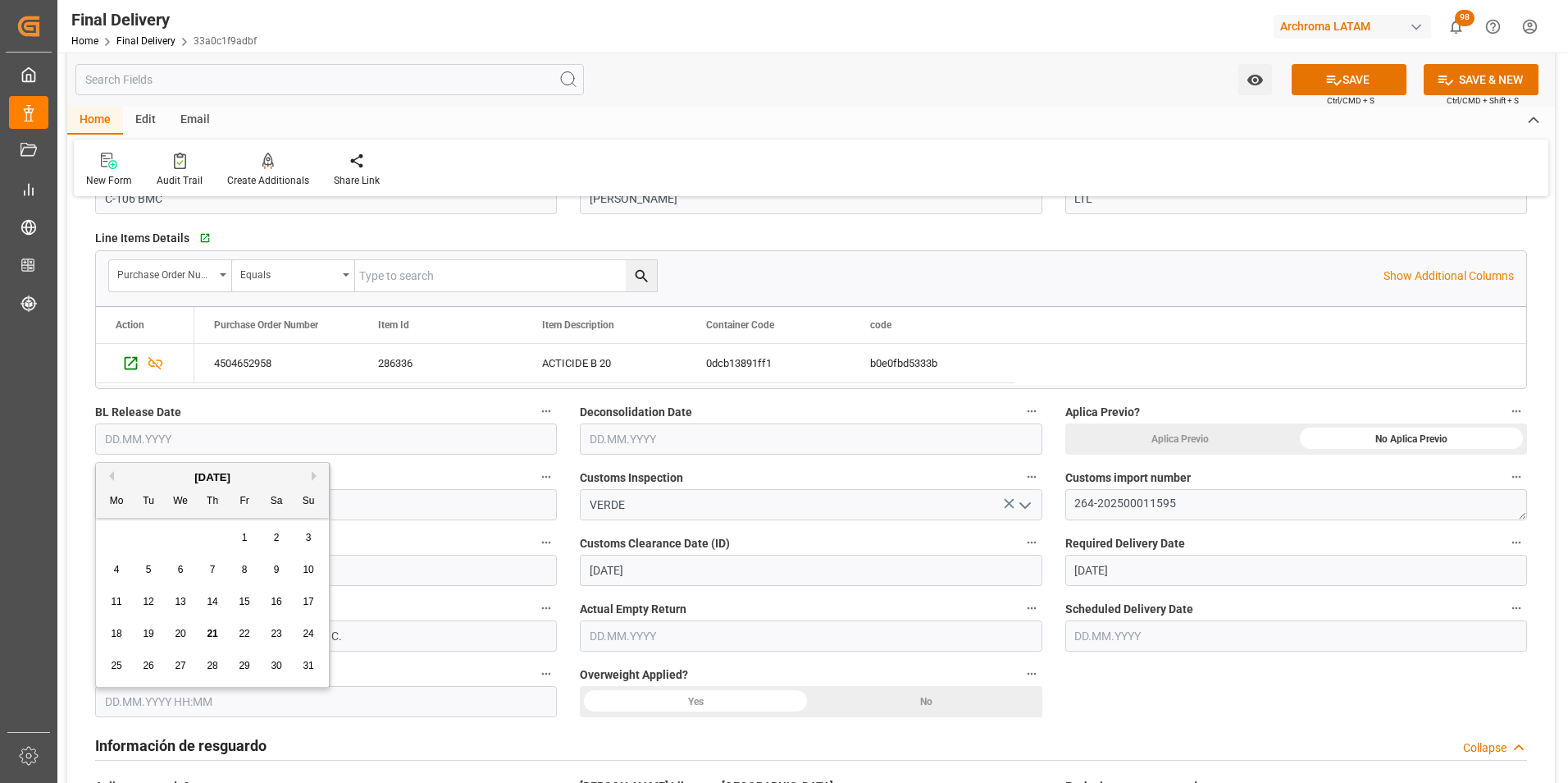
click at [209, 627] on div "21" at bounding box center [212, 634] width 20 height 20
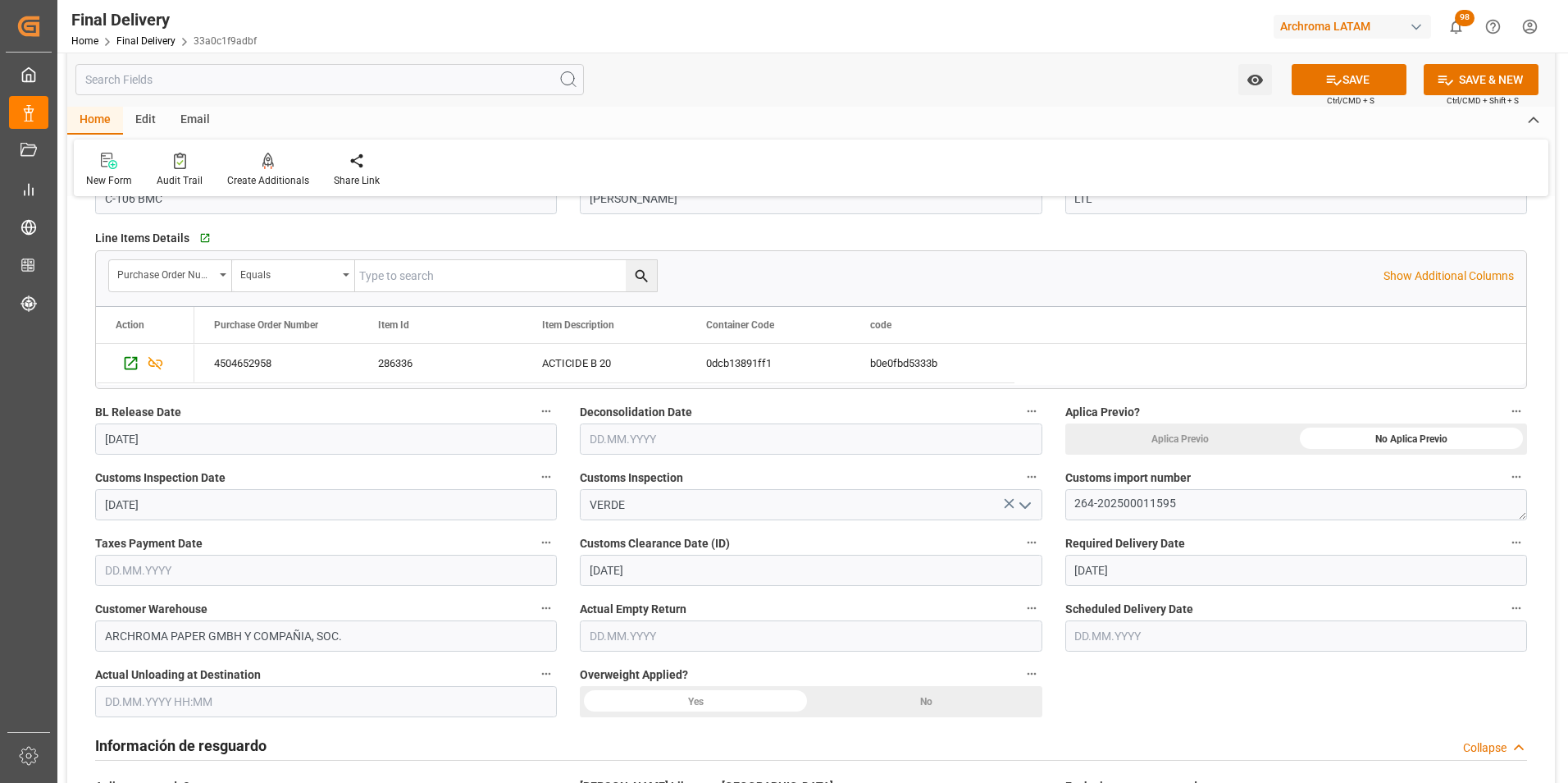
type input "[DATE]"
click at [187, 567] on input "text" at bounding box center [326, 570] width 462 height 31
click at [214, 480] on div "21" at bounding box center [212, 488] width 20 height 20
type input "[DATE]"
click at [1295, 454] on div "No" at bounding box center [1410, 439] width 231 height 31
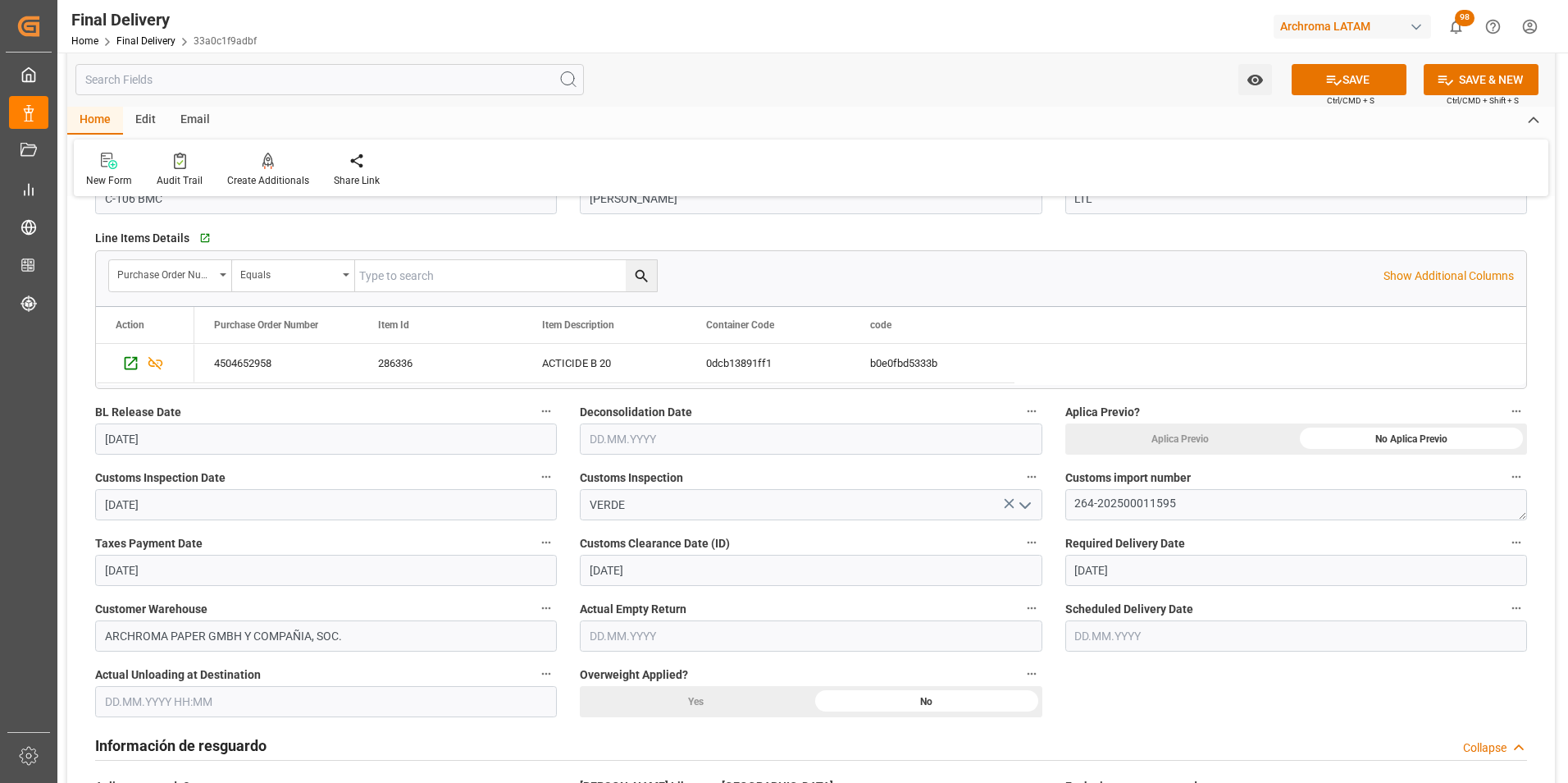
click at [1144, 641] on input "text" at bounding box center [1296, 636] width 462 height 31
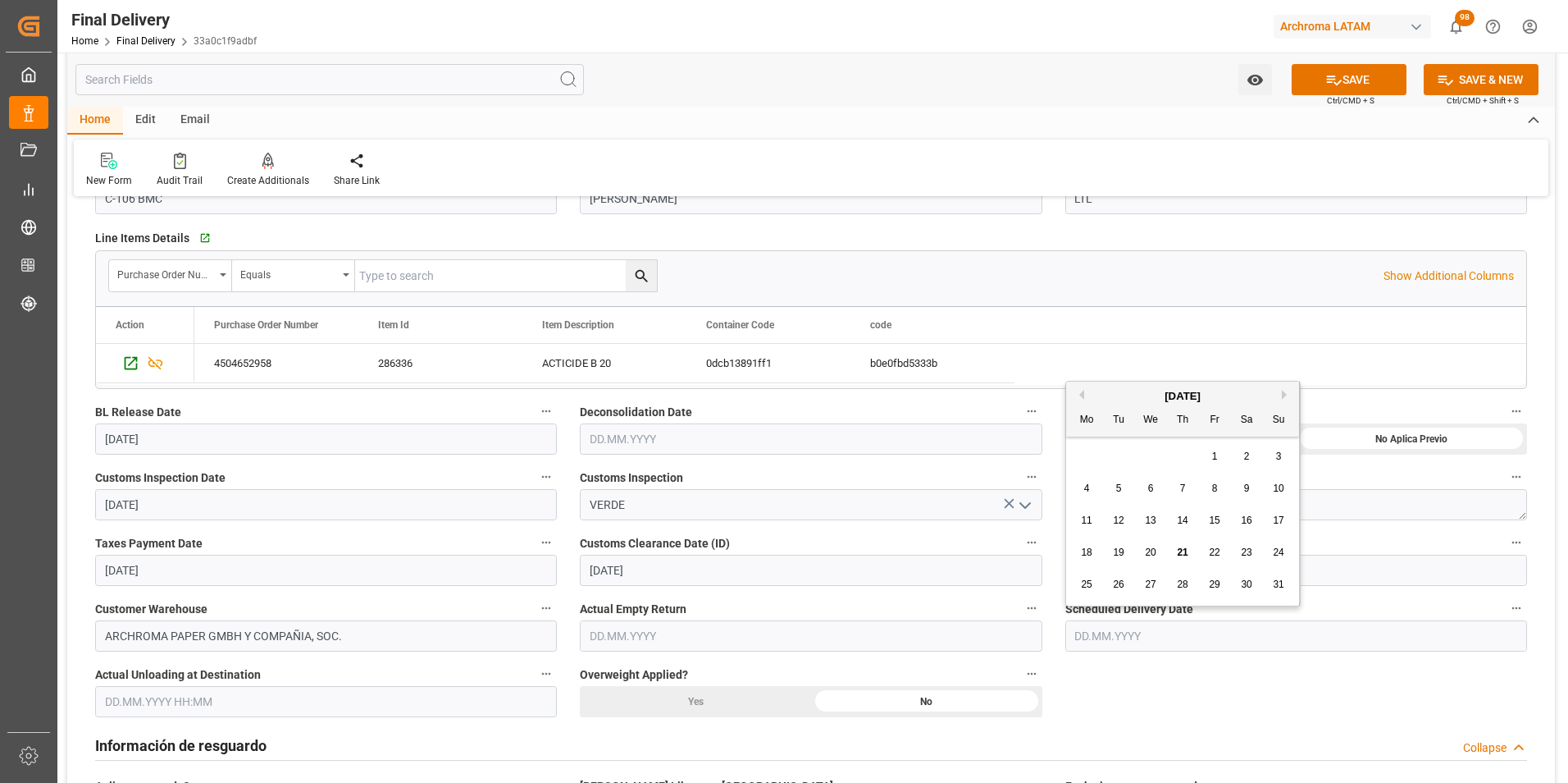
click at [1209, 548] on span "22" at bounding box center [1213, 552] width 11 height 12
type input "[DATE]"
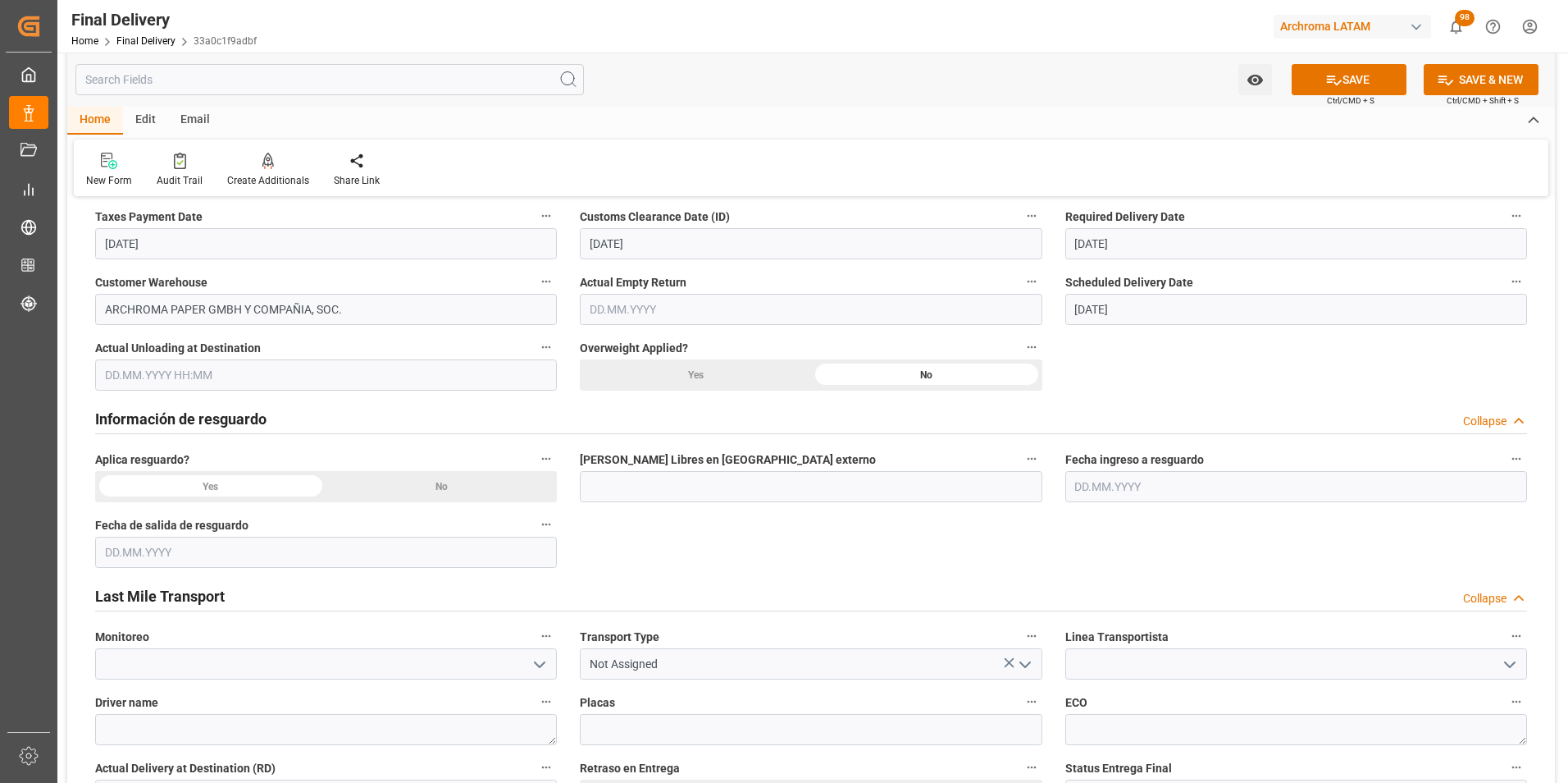
scroll to position [574, 0]
click at [1295, 127] on div "No" at bounding box center [1410, 111] width 231 height 31
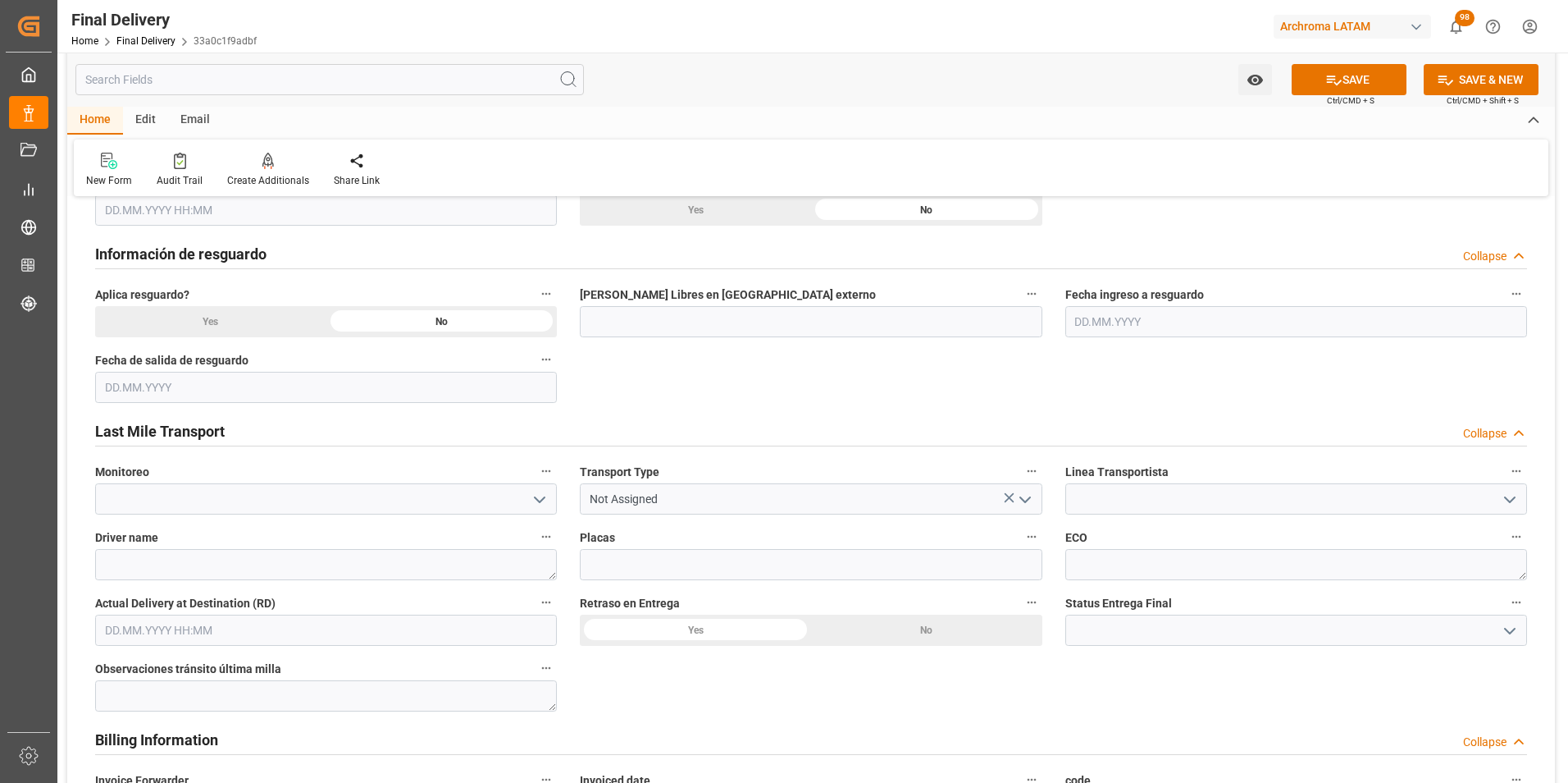
scroll to position [738, 0]
click at [1025, 504] on icon "open menu" at bounding box center [1025, 499] width 19 height 20
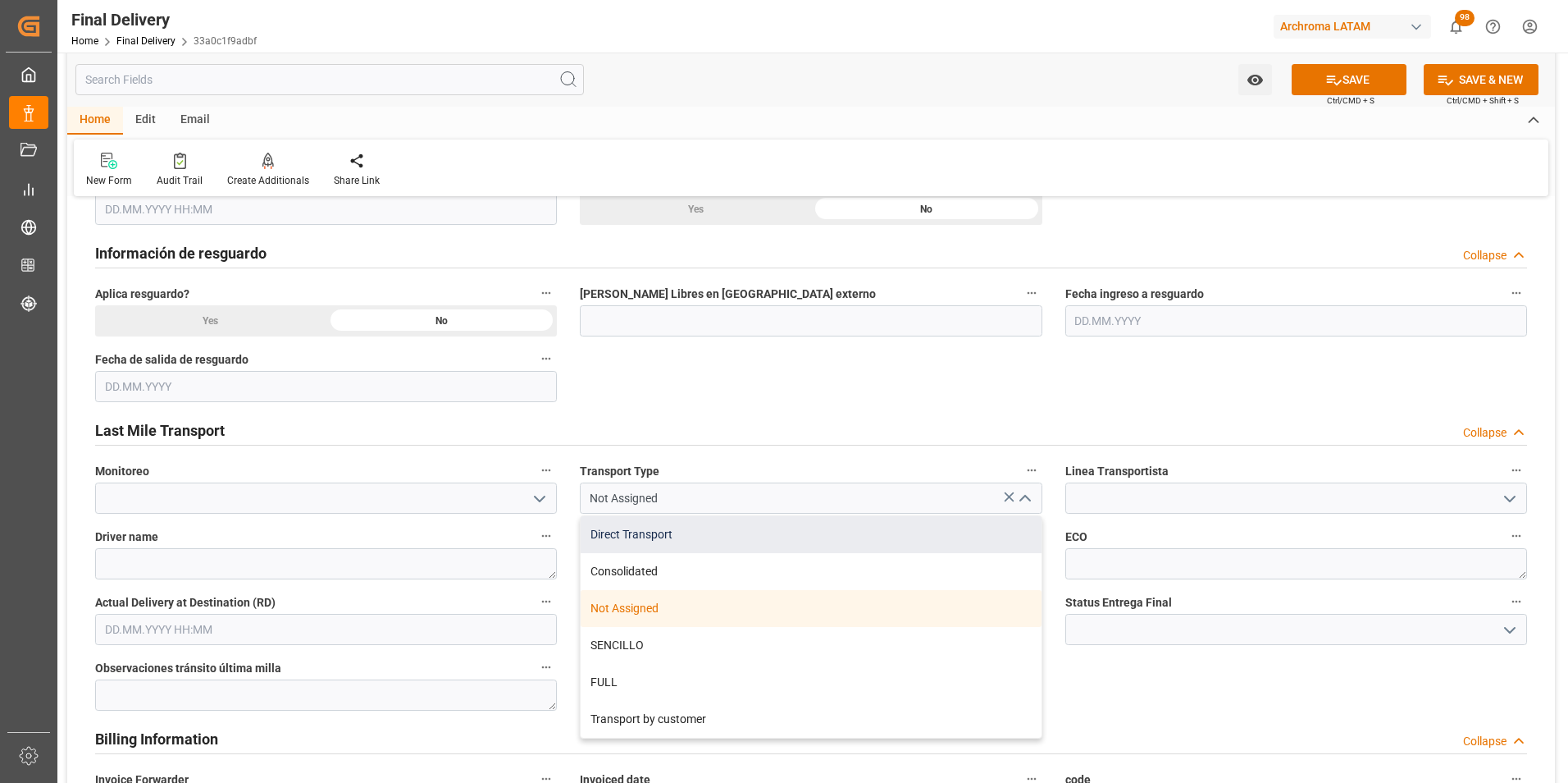
click at [758, 541] on div "Direct Transport" at bounding box center [811, 534] width 460 height 37
type input "Direct Transport"
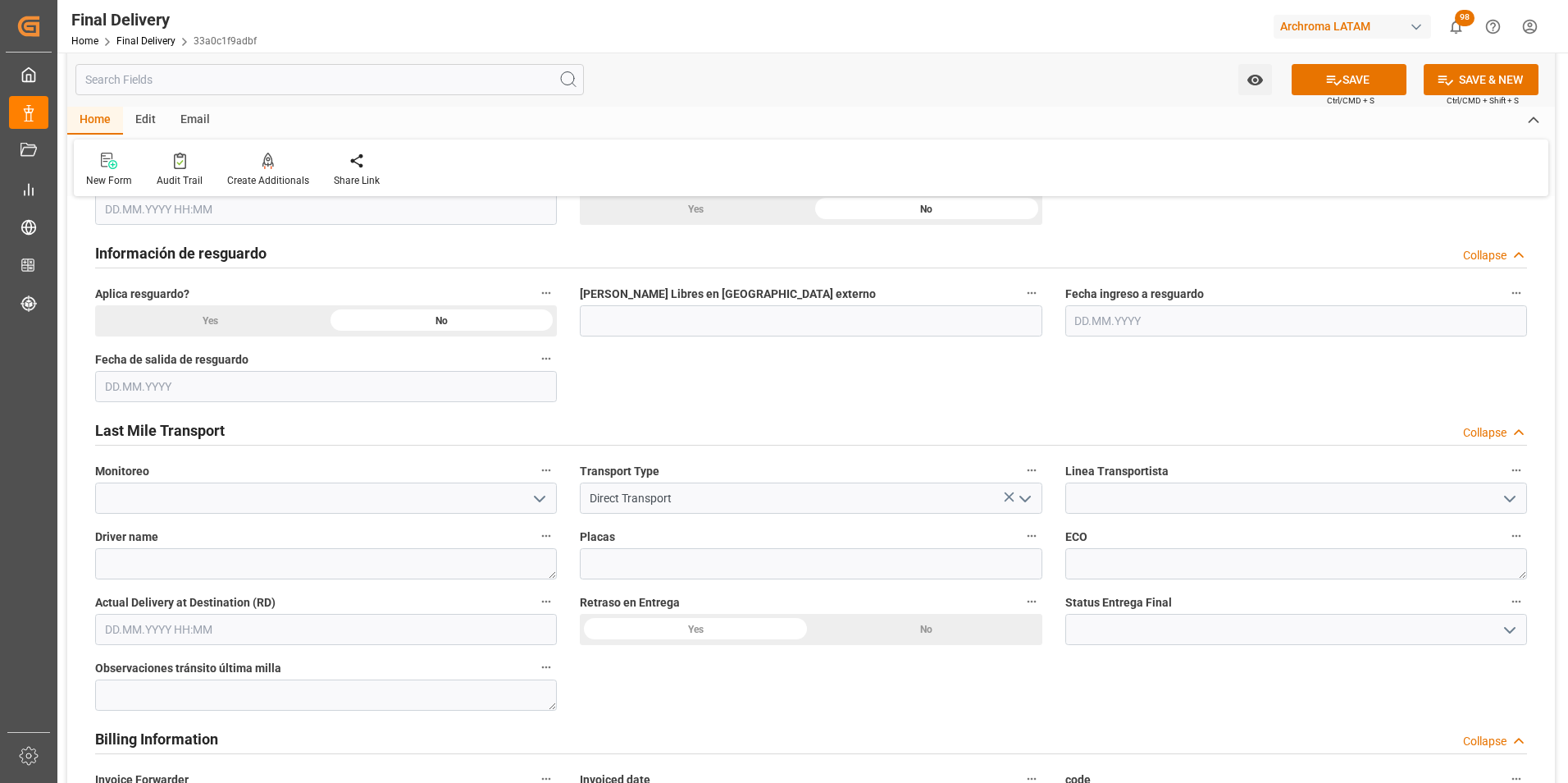
drag, startPoint x: 1532, startPoint y: 491, endPoint x: 1516, endPoint y: 497, distance: 17.1
click at [1527, 493] on div at bounding box center [1295, 498] width 486 height 31
click at [1512, 497] on polyline "open menu" at bounding box center [1510, 498] width 10 height 5
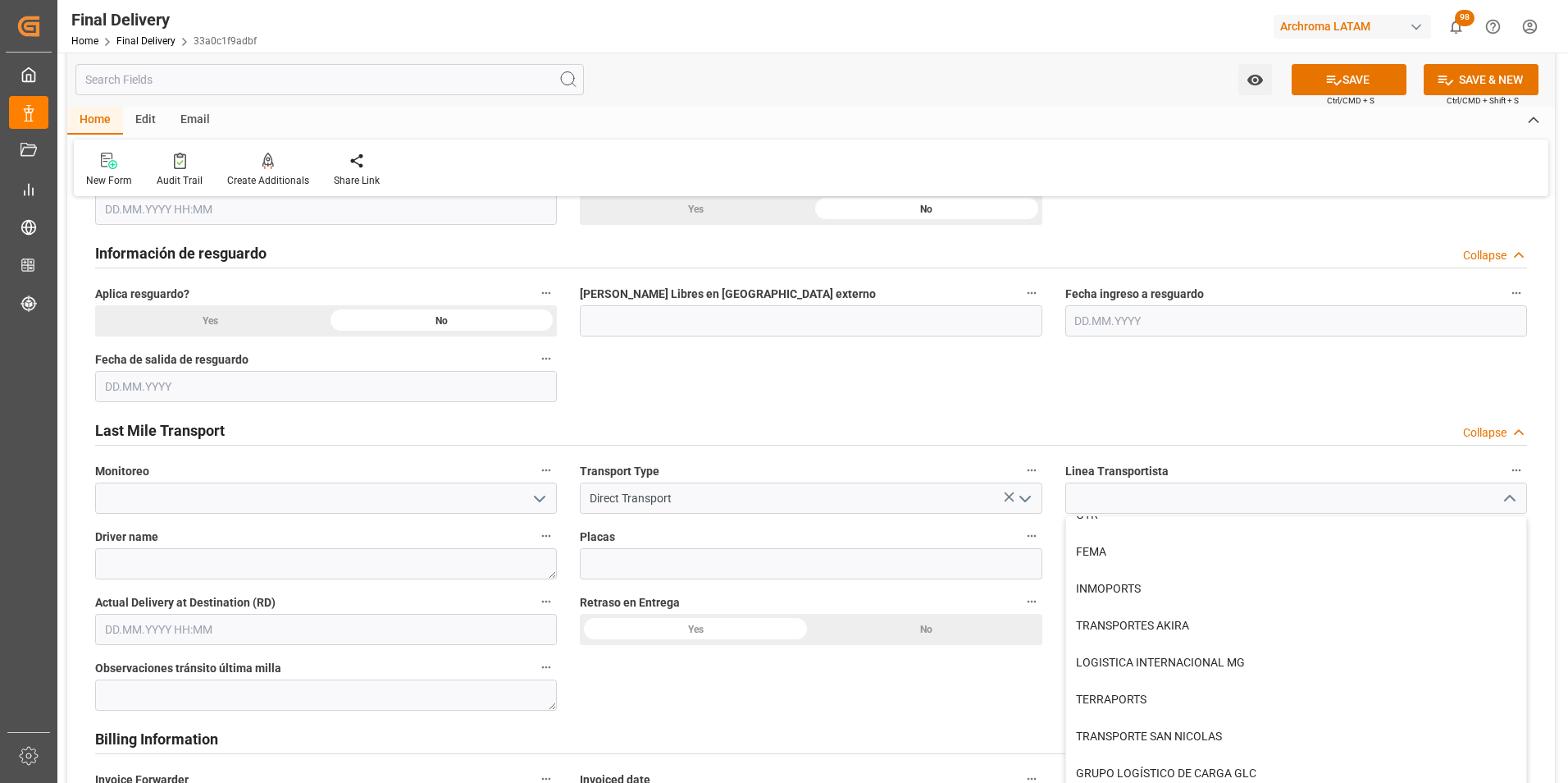
scroll to position [981, 0]
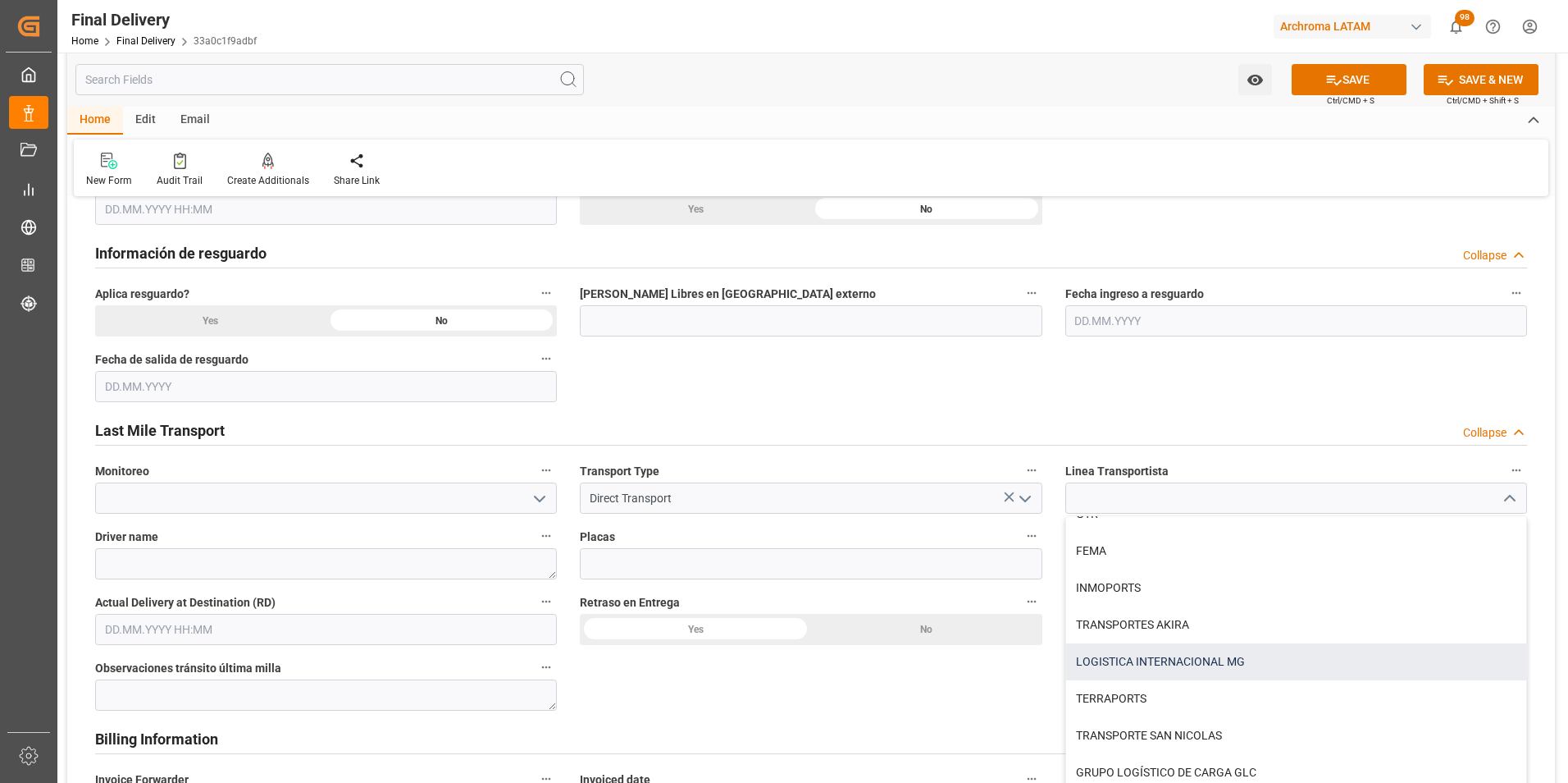
click at [1174, 665] on div "LOGISTICA INTERNACIONAL MG" at bounding box center [1296, 662] width 460 height 37
type input "LOGISTICA INTERNACIONAL MG"
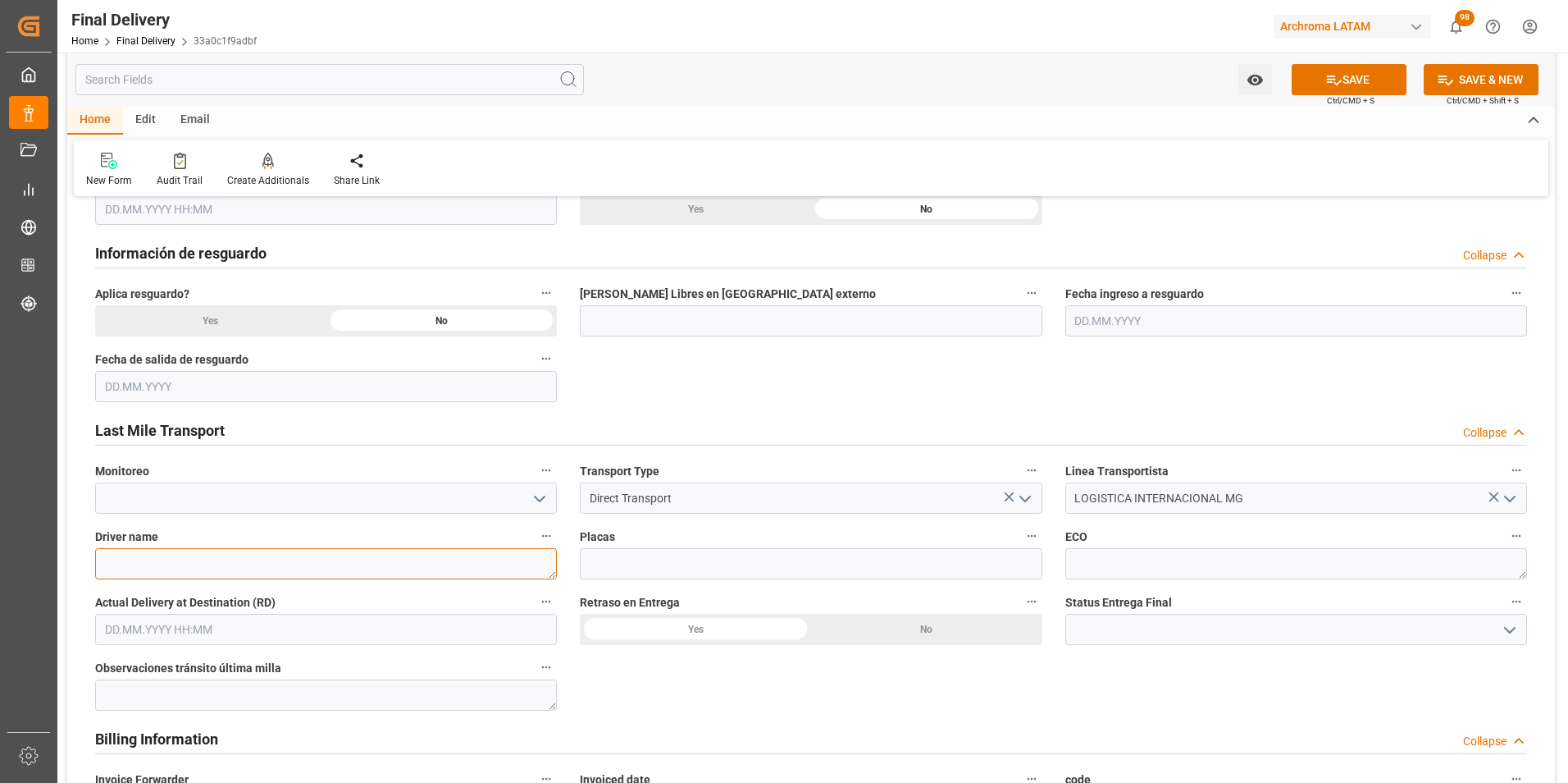
click at [361, 562] on textarea at bounding box center [326, 564] width 462 height 31
type textarea "[PERSON_NAME]"
click at [779, 557] on input at bounding box center [811, 564] width 462 height 31
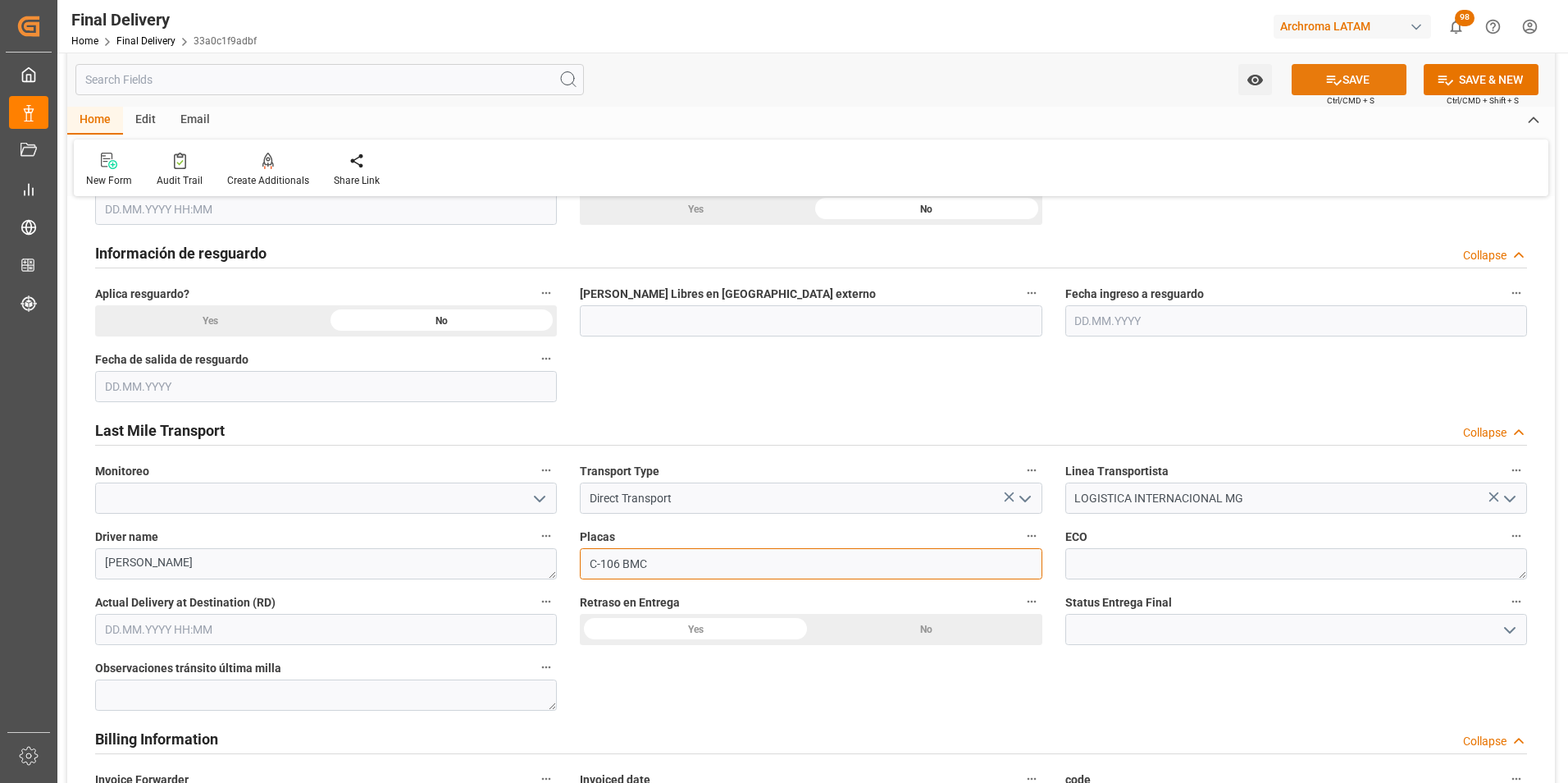
type input "C-106 BMC"
click at [1319, 86] on button "SAVE" at bounding box center [1349, 80] width 115 height 31
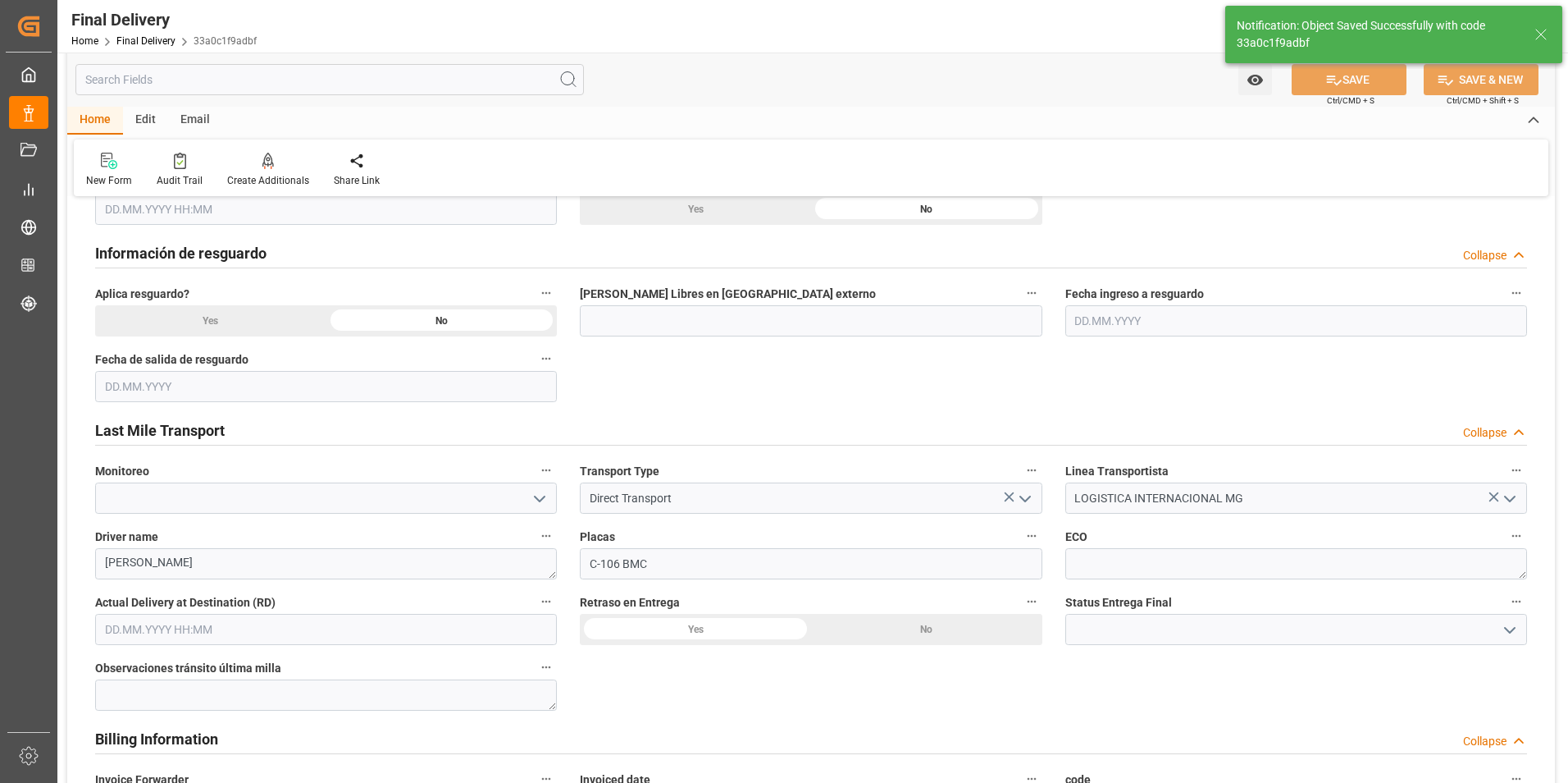
type textarea "1"
type input "In transit to final delivery"
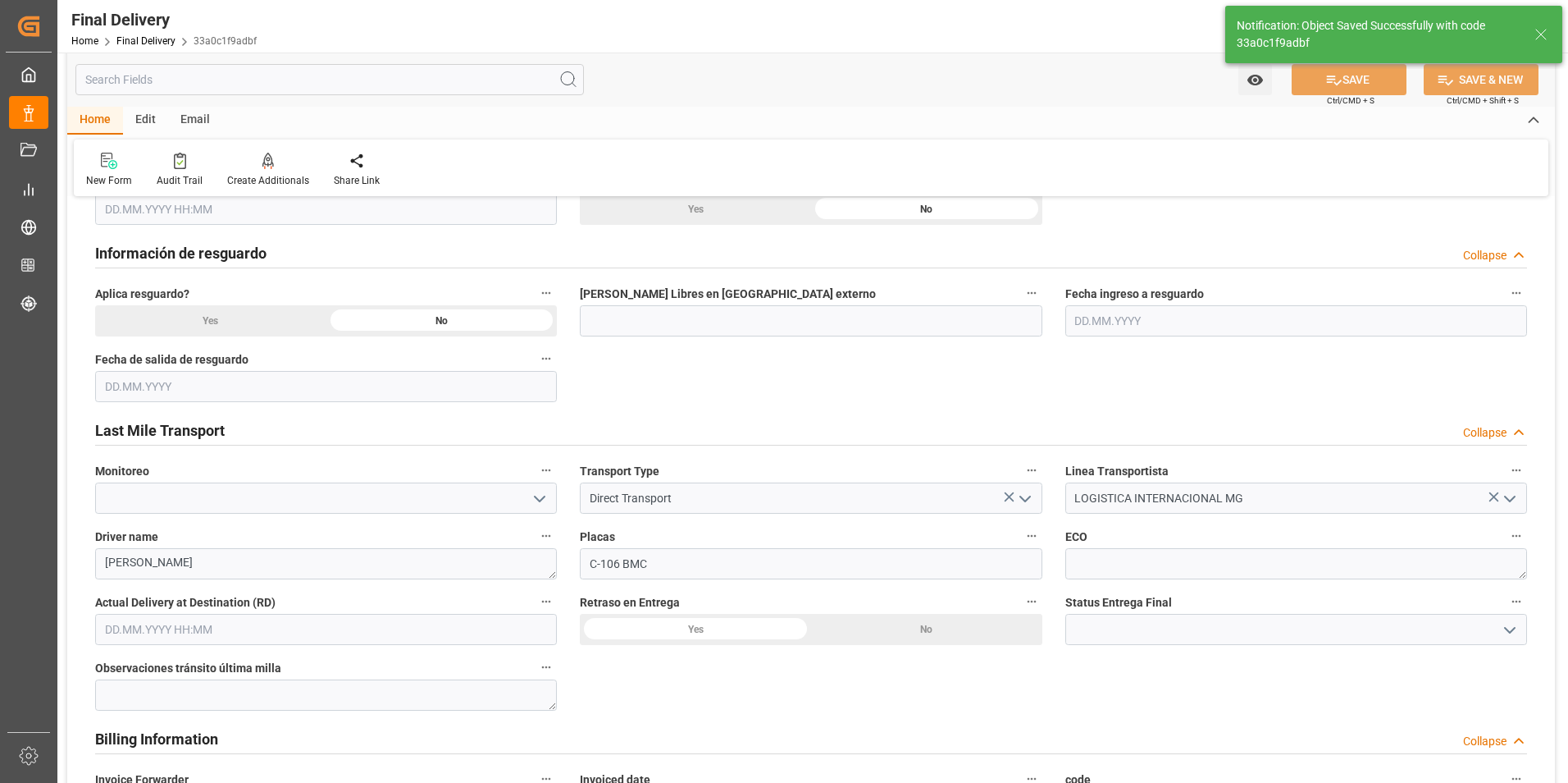
type input "0"
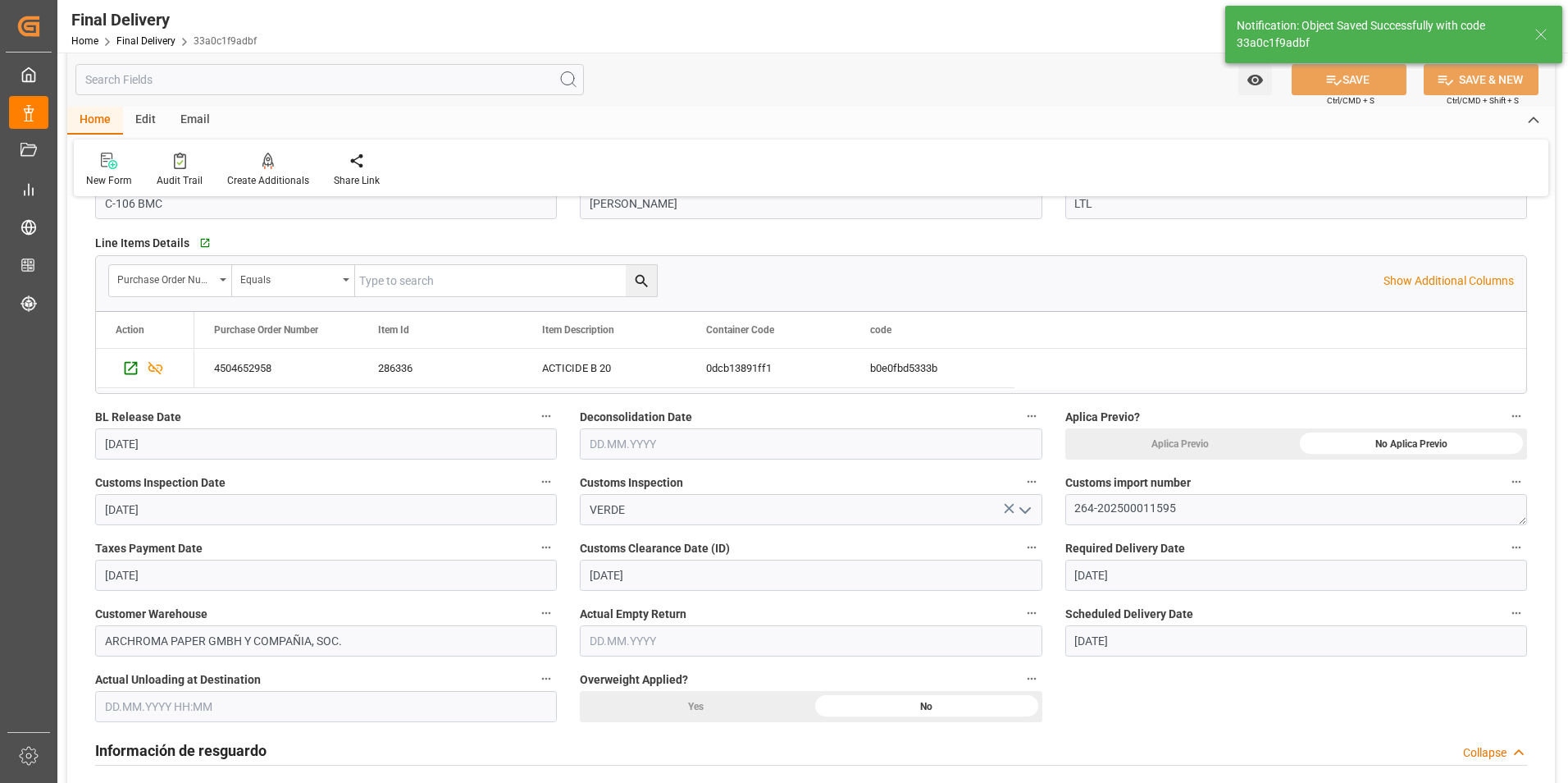
scroll to position [0, 0]
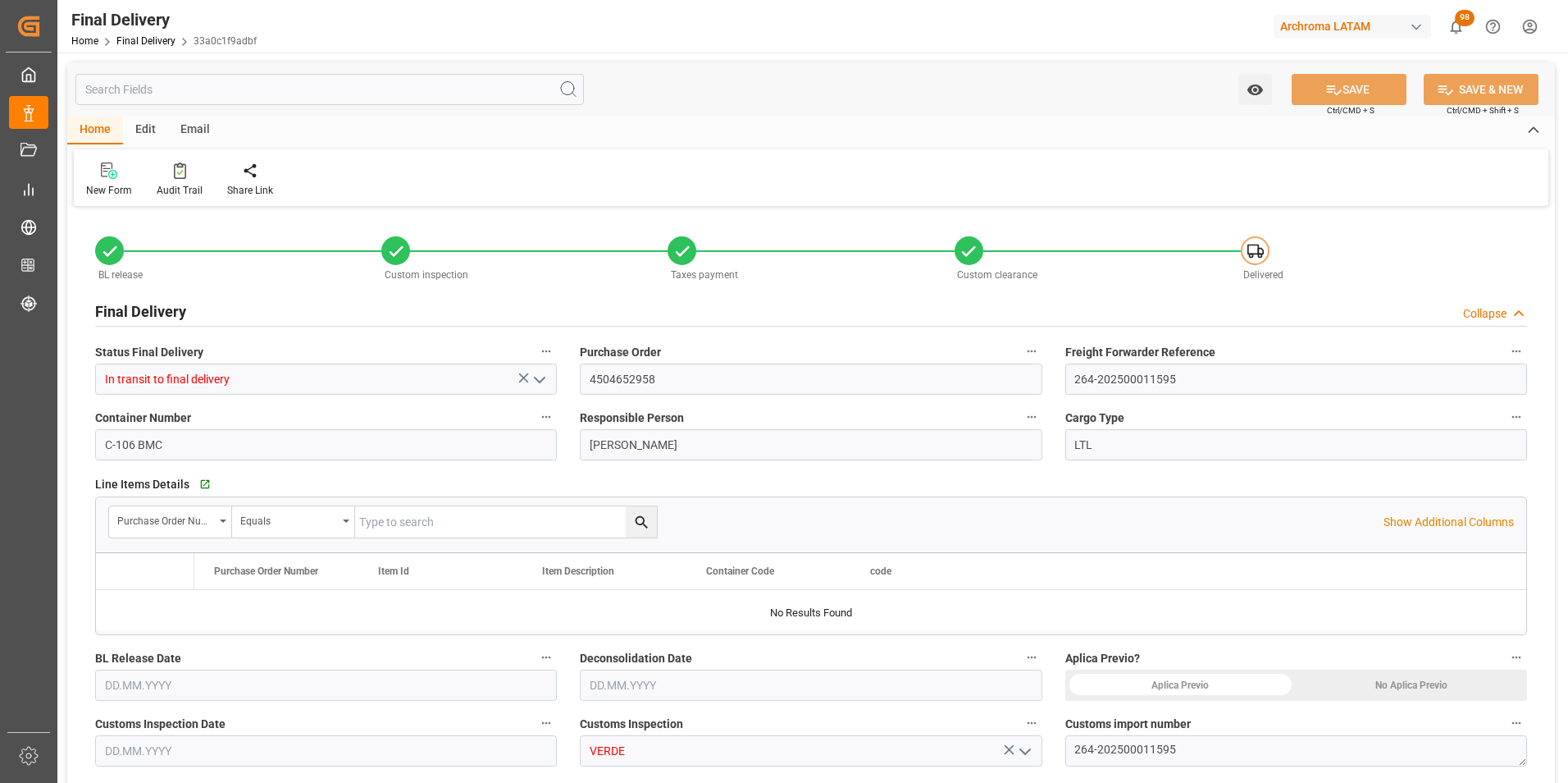
type input "0"
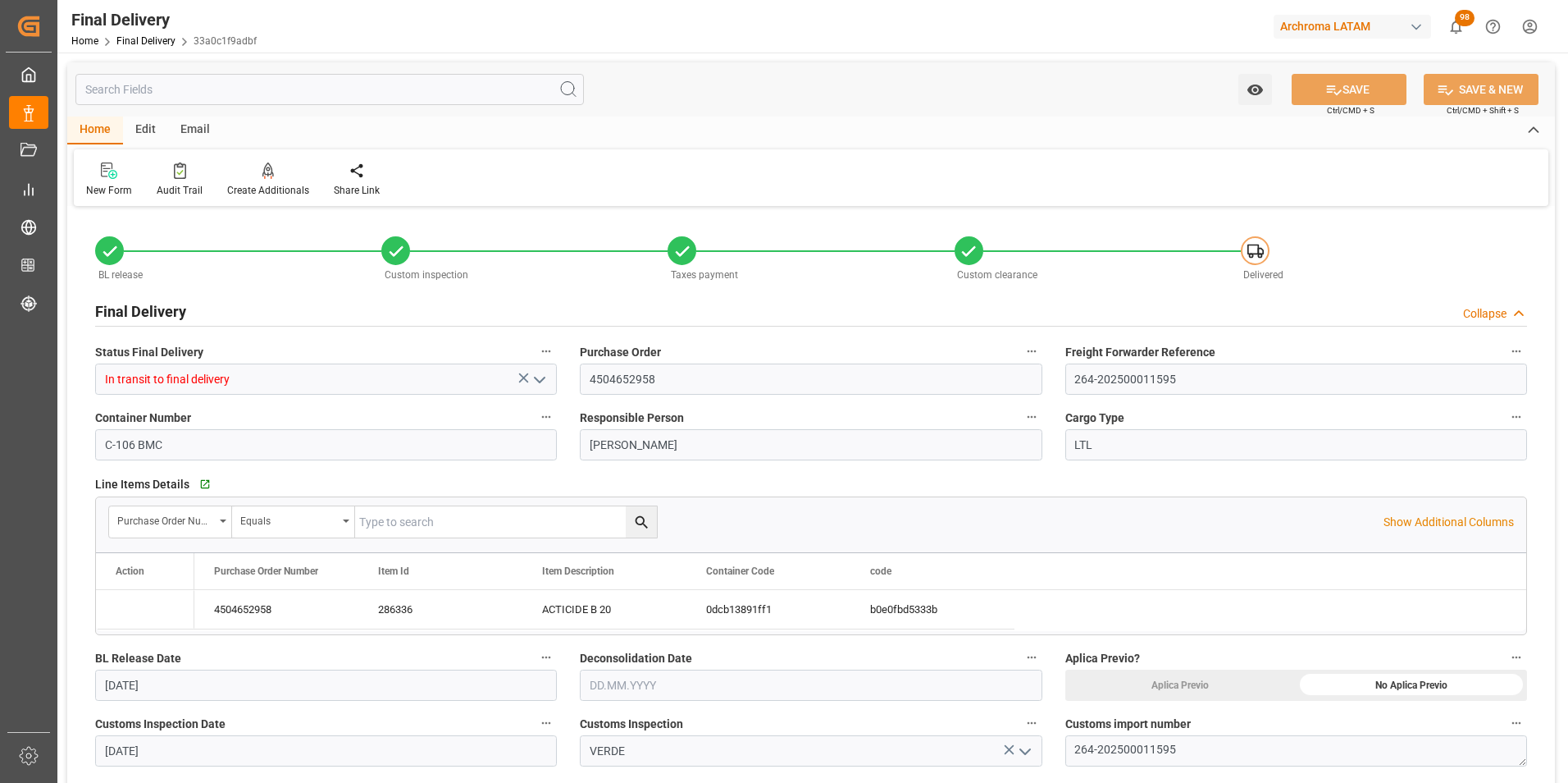
type input "[DATE]"
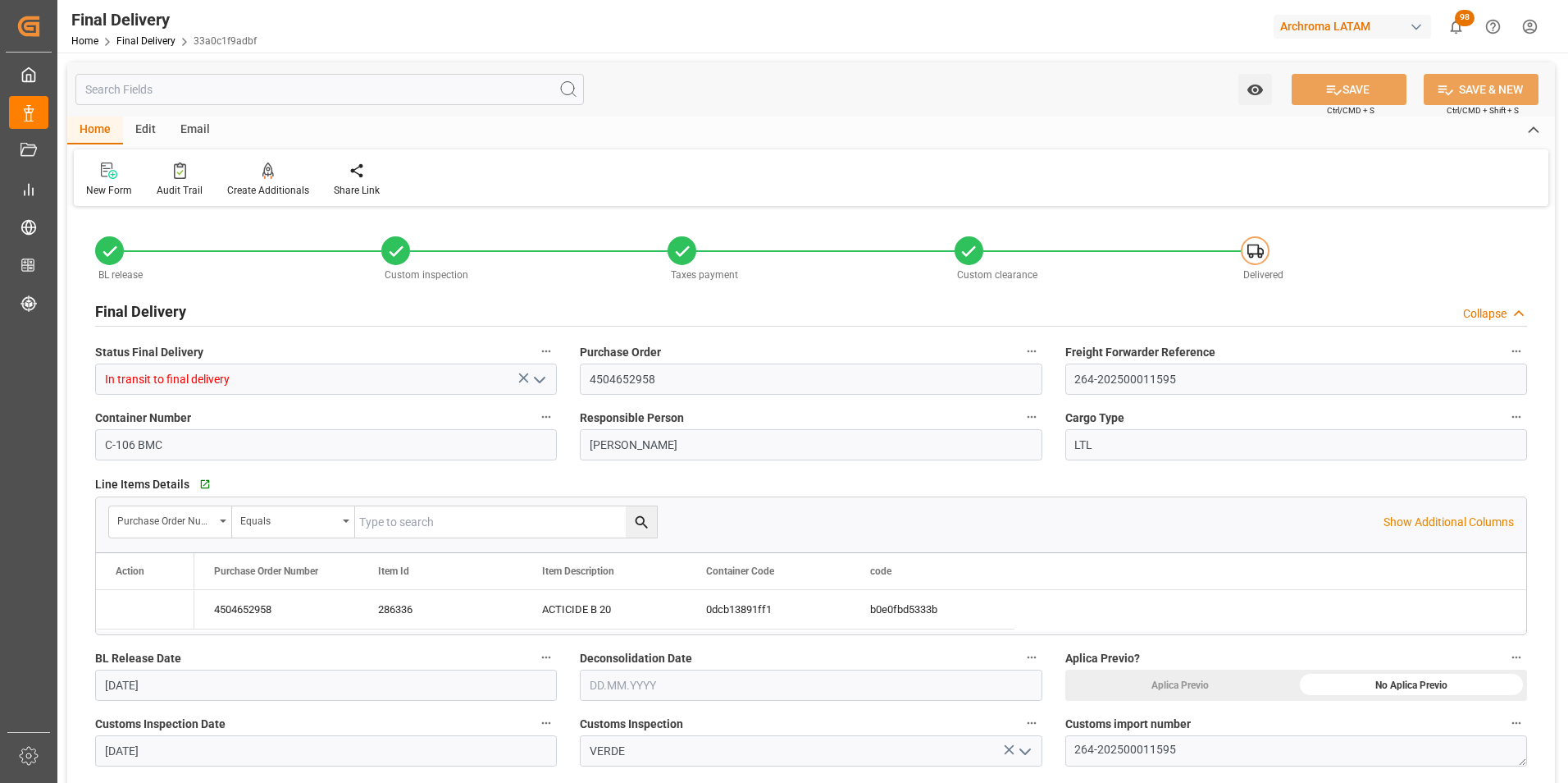
type input "[DATE]"
click at [141, 38] on link "Final Delivery" at bounding box center [145, 41] width 59 height 12
